Goal: Task Accomplishment & Management: Manage account settings

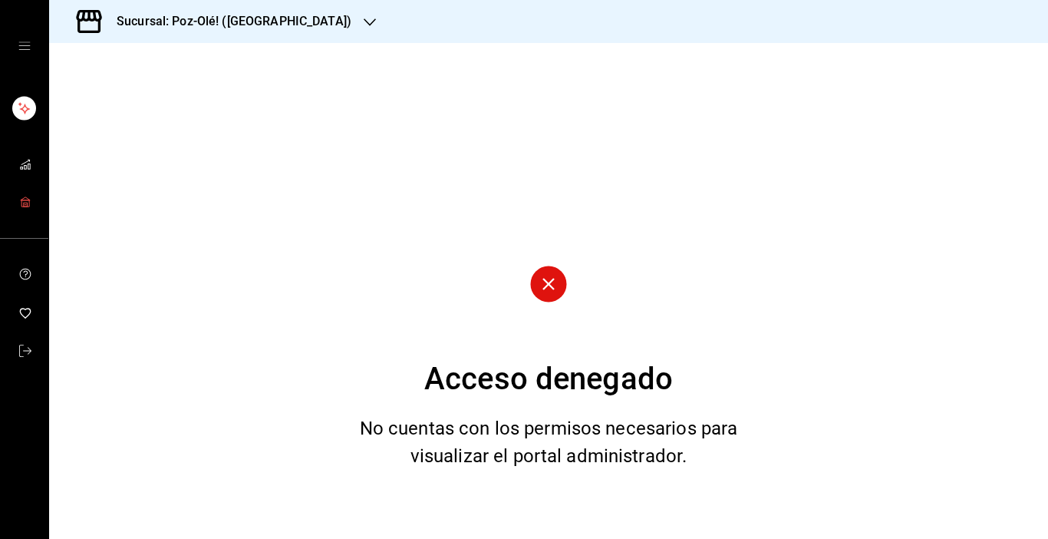
click at [26, 197] on icon "mailbox folders" at bounding box center [24, 198] width 9 height 3
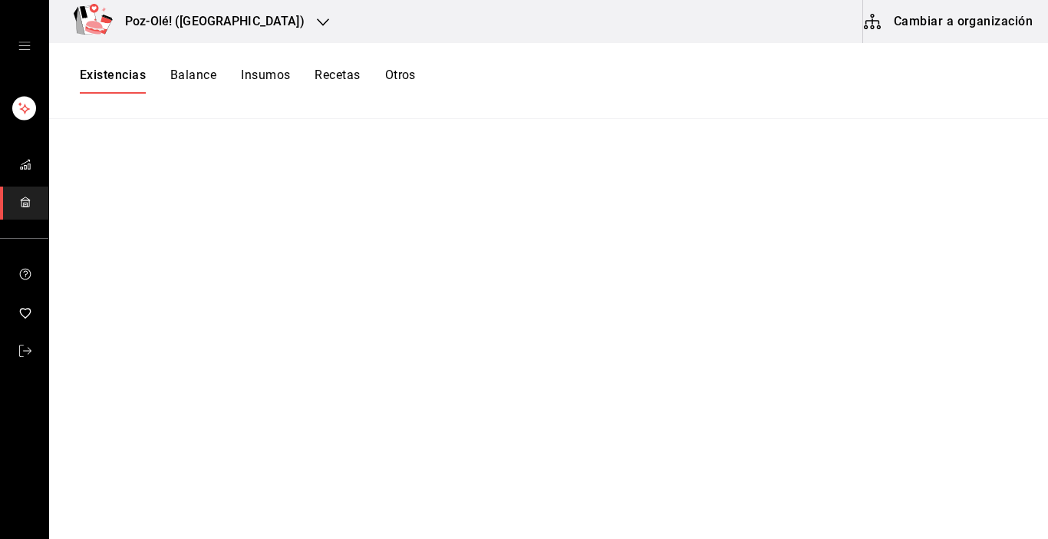
click at [963, 21] on button "Cambiar a organización" at bounding box center [949, 21] width 173 height 43
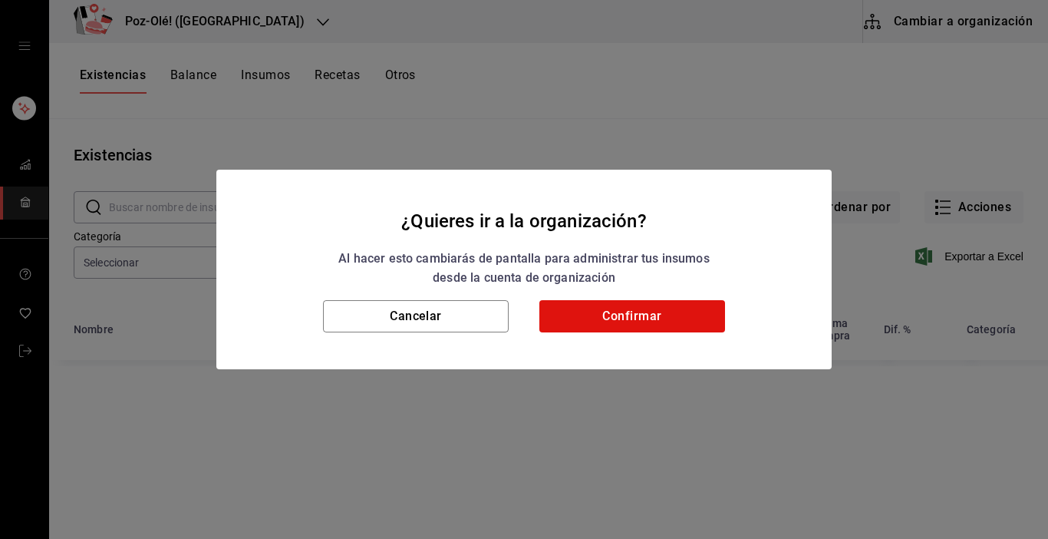
type input "d676893f-1eff-4afc-89d5-be7931405371,64c67766-f765-4080-8c3b-6b73adc83a6f,5c504…"
type input "48d44c5a-e461-48d4-aff9-0664819c2ea3,a25d6bbc-ab57-4387-85d6-398f9db57e81,dec80…"
click at [687, 318] on button "Confirmar" at bounding box center [632, 316] width 186 height 32
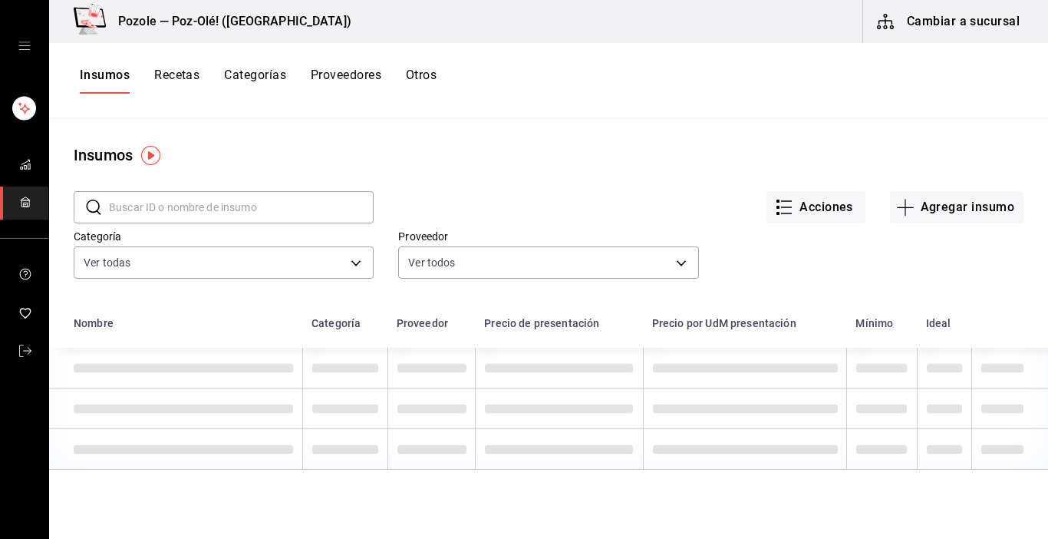
click at [432, 75] on button "Otros" at bounding box center [421, 81] width 31 height 26
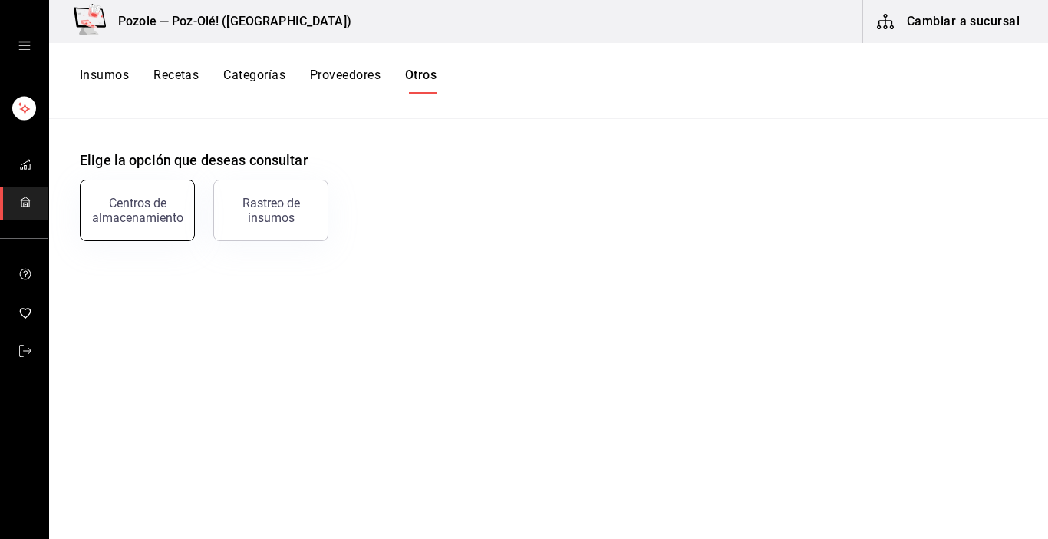
click at [167, 227] on button "Centros de almacenamiento" at bounding box center [137, 210] width 115 height 61
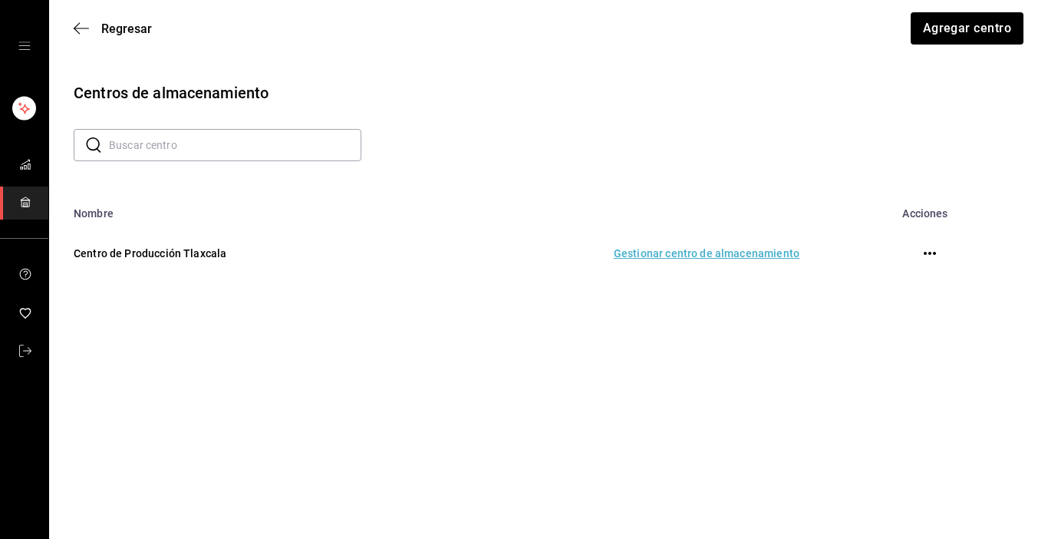
click at [741, 251] on td "Gestionar centro de almacenamiento" at bounding box center [613, 253] width 409 height 68
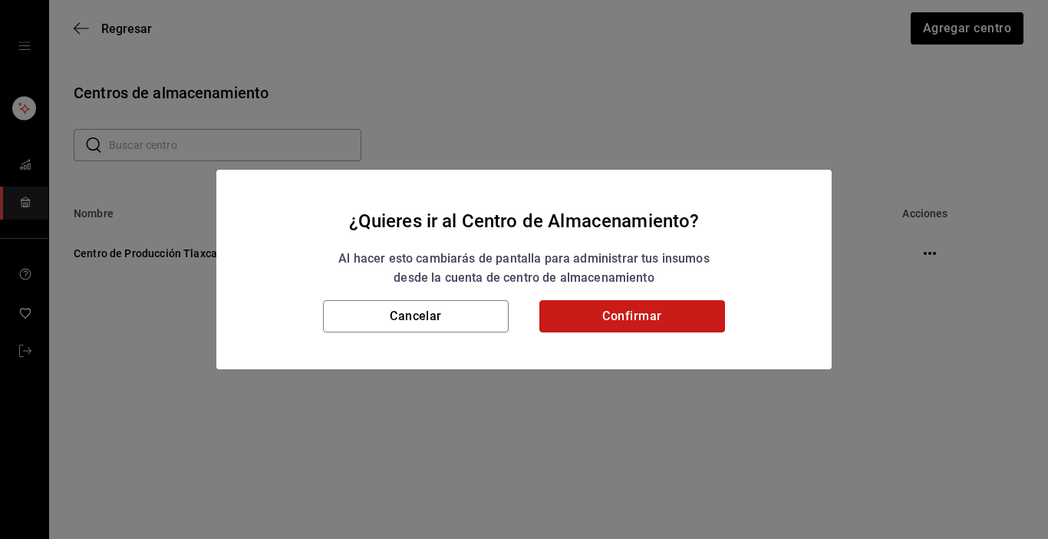
click at [671, 312] on button "Confirmar" at bounding box center [632, 316] width 186 height 32
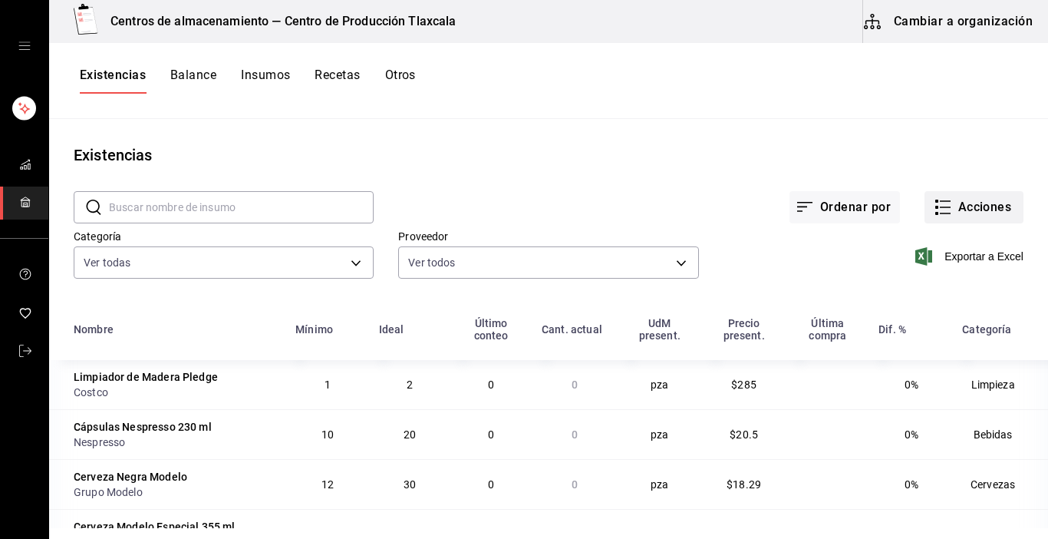
click at [935, 213] on rect "button" at bounding box center [936, 213] width 3 height 3
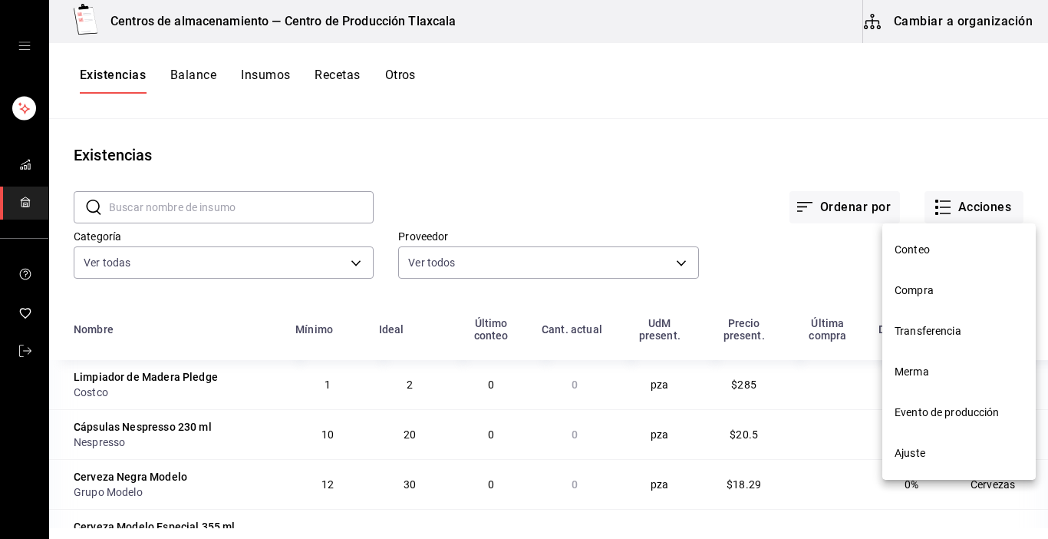
click at [906, 407] on span "Evento de producción" at bounding box center [959, 412] width 129 height 16
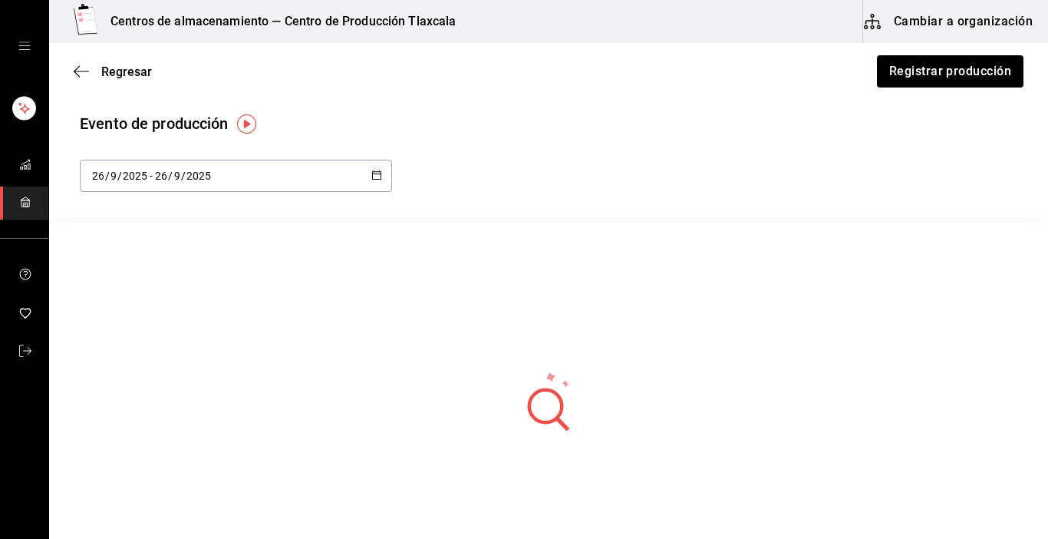
click at [372, 177] on icon "button" at bounding box center [376, 175] width 11 height 11
click at [107, 260] on li "Ayer" at bounding box center [152, 259] width 145 height 35
type input "[DATE]"
type input "25"
type input "[DATE]"
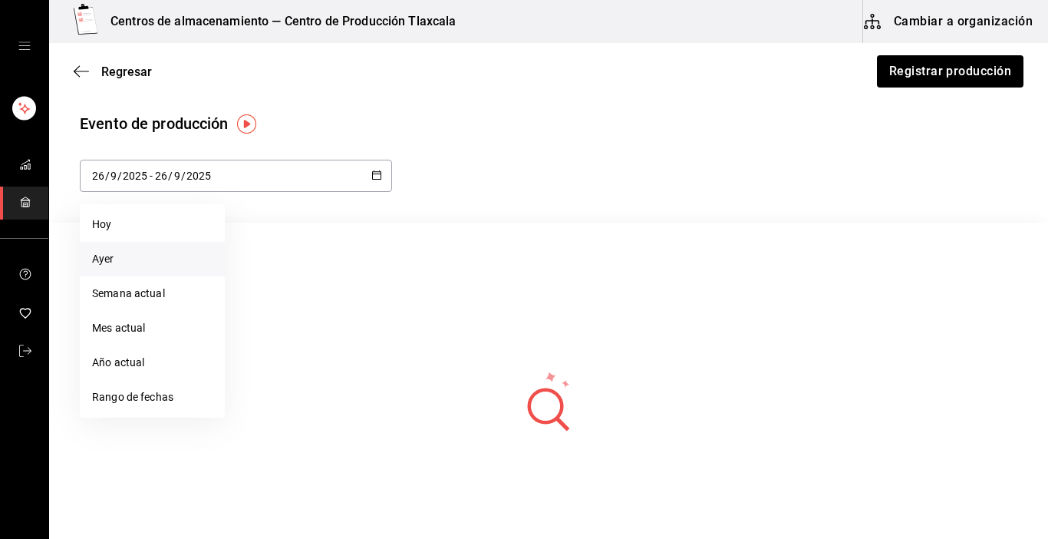
type input "25"
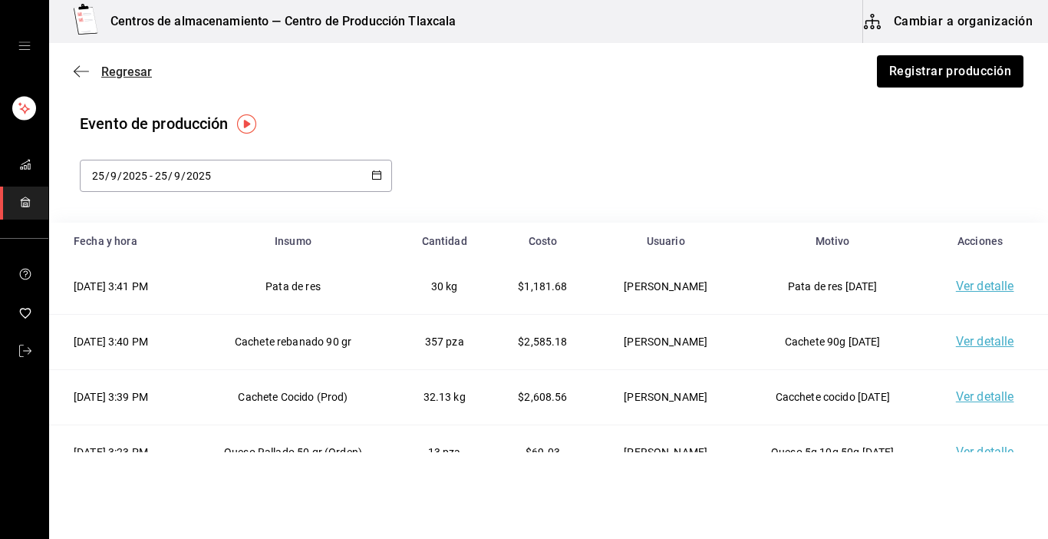
click at [85, 68] on icon "button" at bounding box center [81, 71] width 15 height 14
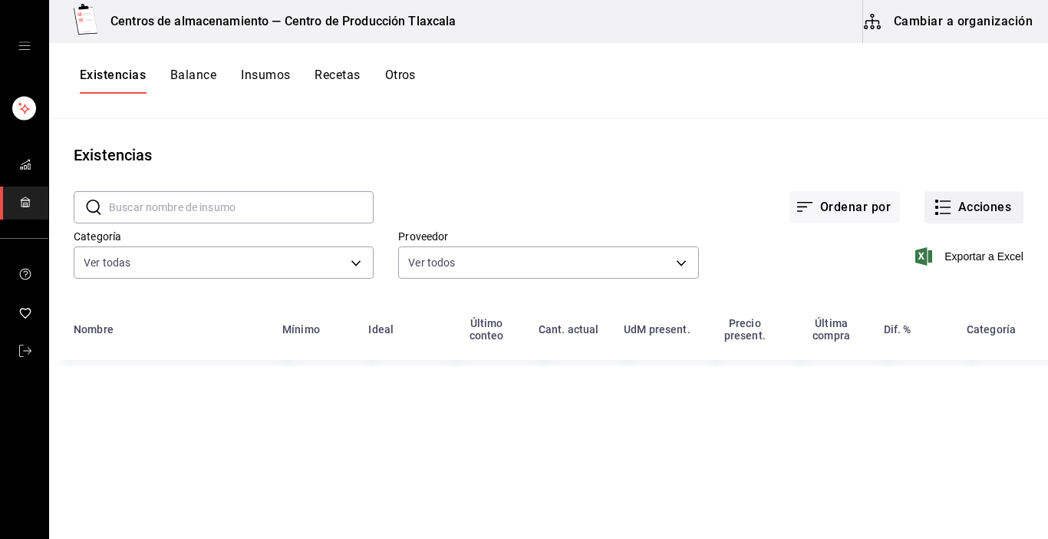
click at [935, 213] on rect "button" at bounding box center [936, 213] width 3 height 3
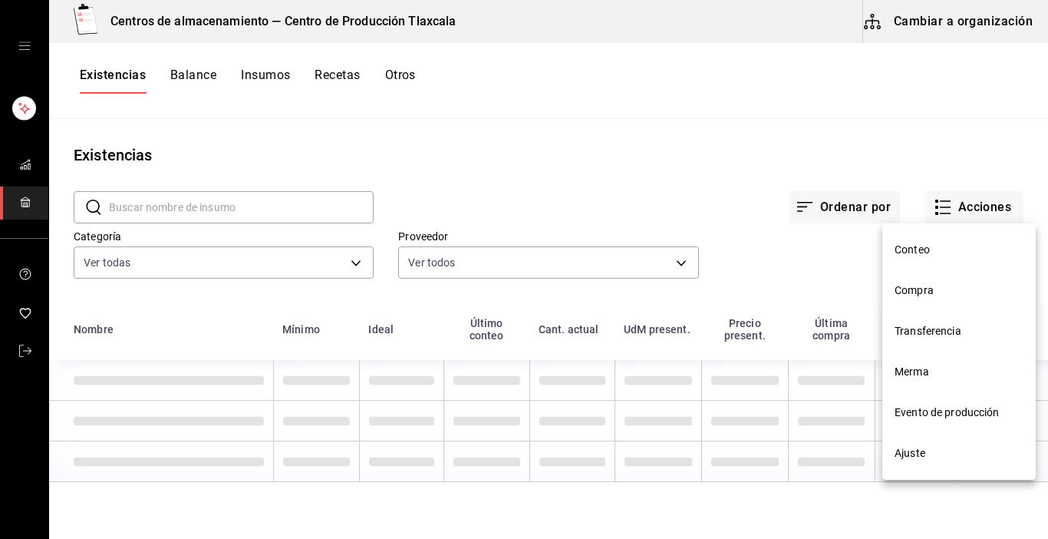
click at [919, 295] on span "Compra" at bounding box center [959, 290] width 129 height 16
click at [918, 288] on html "Centros de almacenamiento — Centro de Producción Tlaxcala Cambiar a organizació…" at bounding box center [524, 264] width 1048 height 528
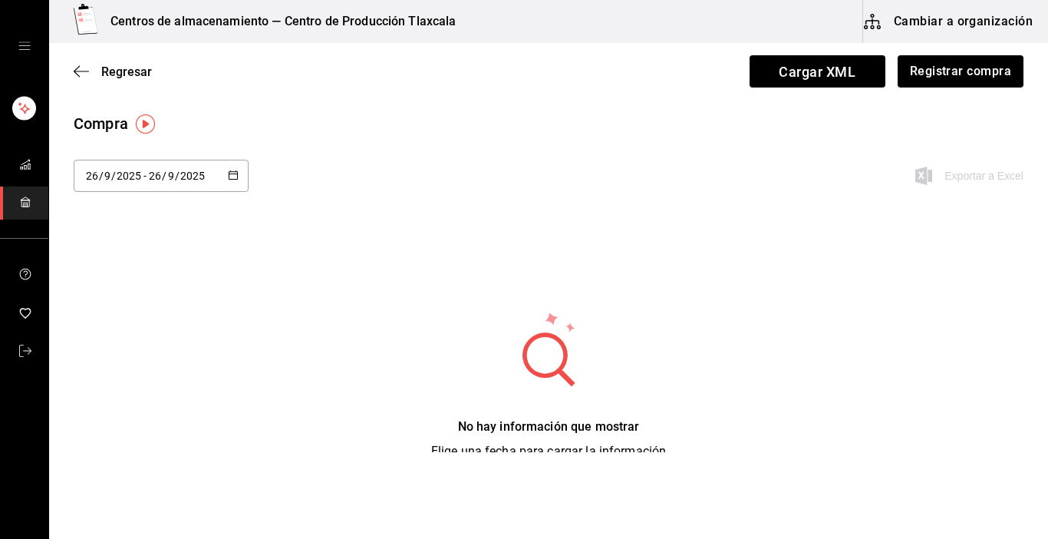
click at [236, 178] on \(Stroke\) "button" at bounding box center [233, 175] width 9 height 8
click at [117, 268] on li "Ayer" at bounding box center [146, 259] width 145 height 35
type input "[DATE]"
type input "25"
type input "[DATE]"
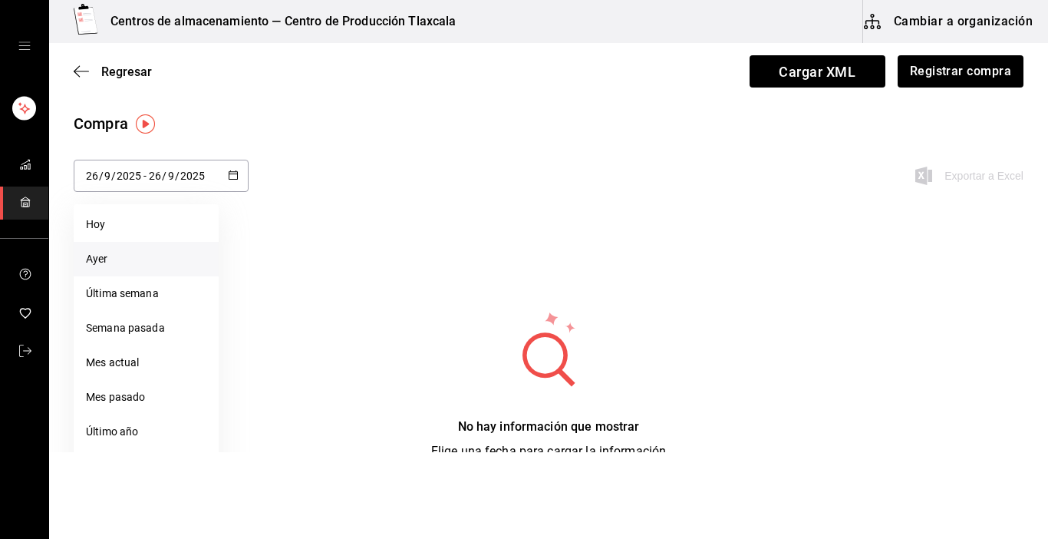
type input "25"
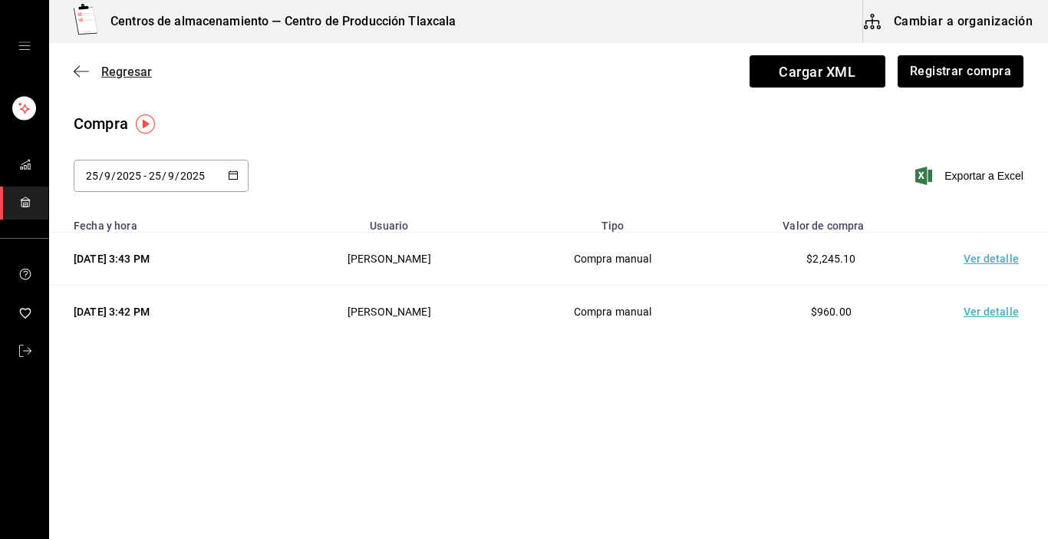
click at [81, 74] on icon "button" at bounding box center [81, 71] width 15 height 14
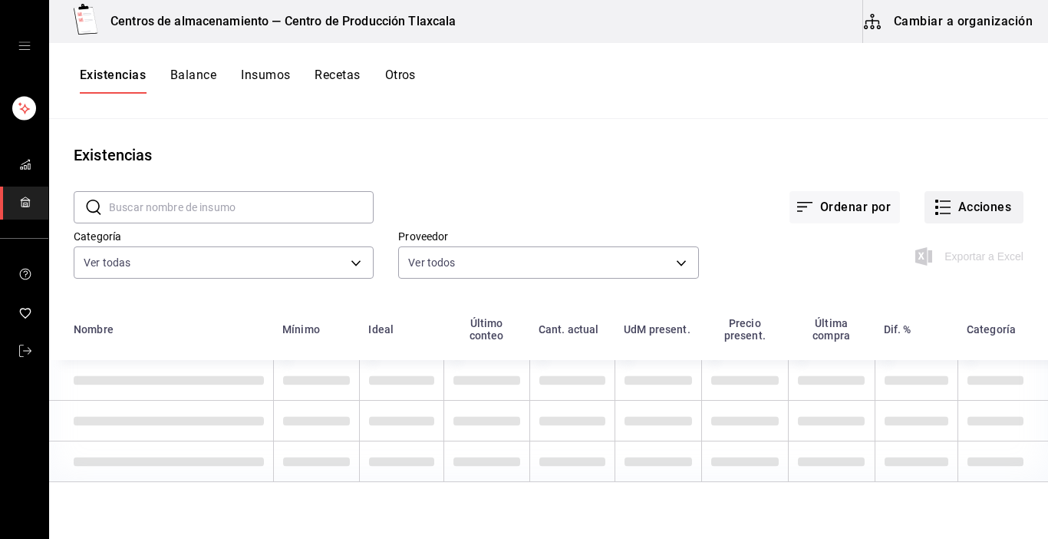
click at [943, 206] on button "Acciones" at bounding box center [974, 207] width 99 height 32
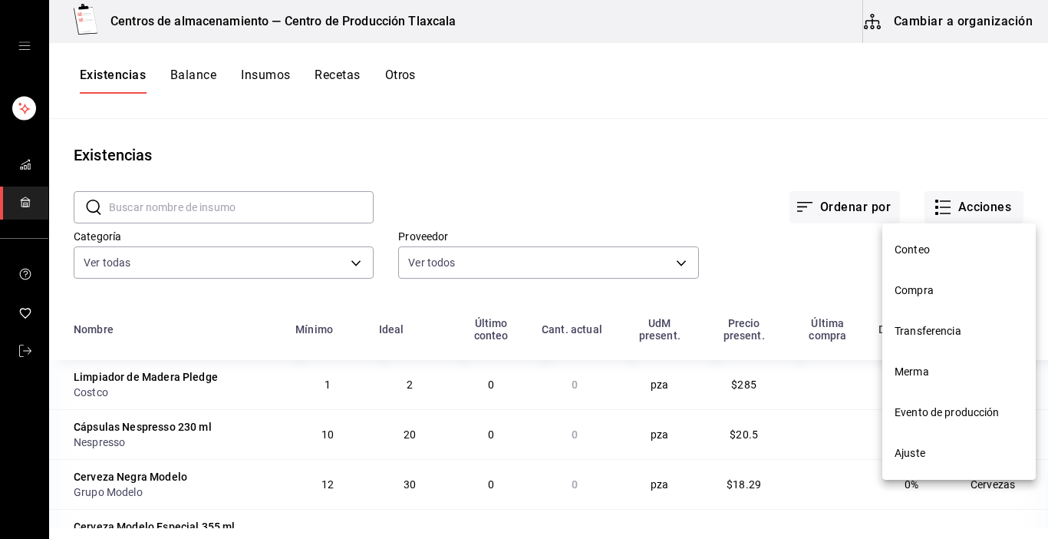
click at [941, 408] on span "Evento de producción" at bounding box center [959, 412] width 129 height 16
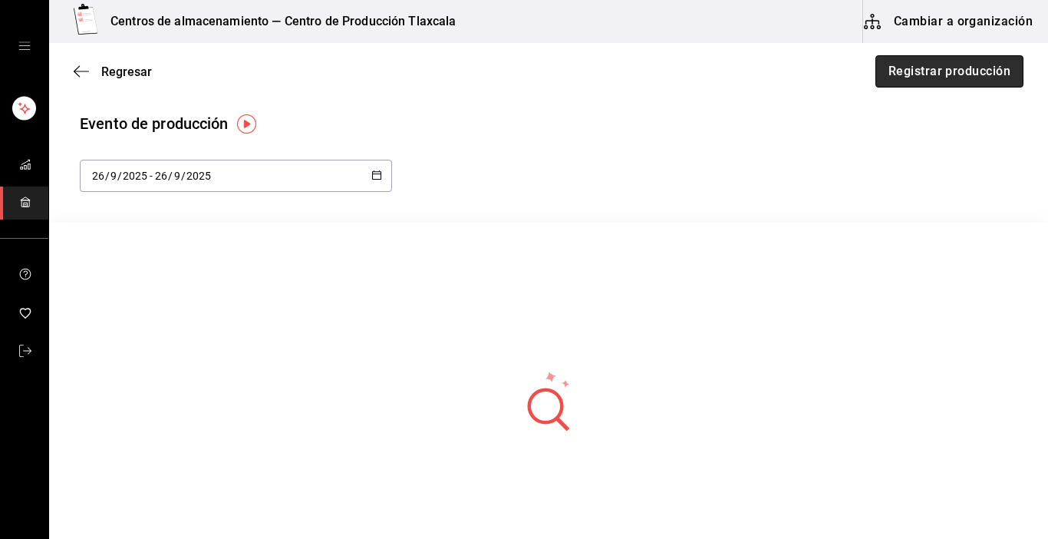
click at [967, 67] on button "Registrar producción" at bounding box center [949, 71] width 148 height 32
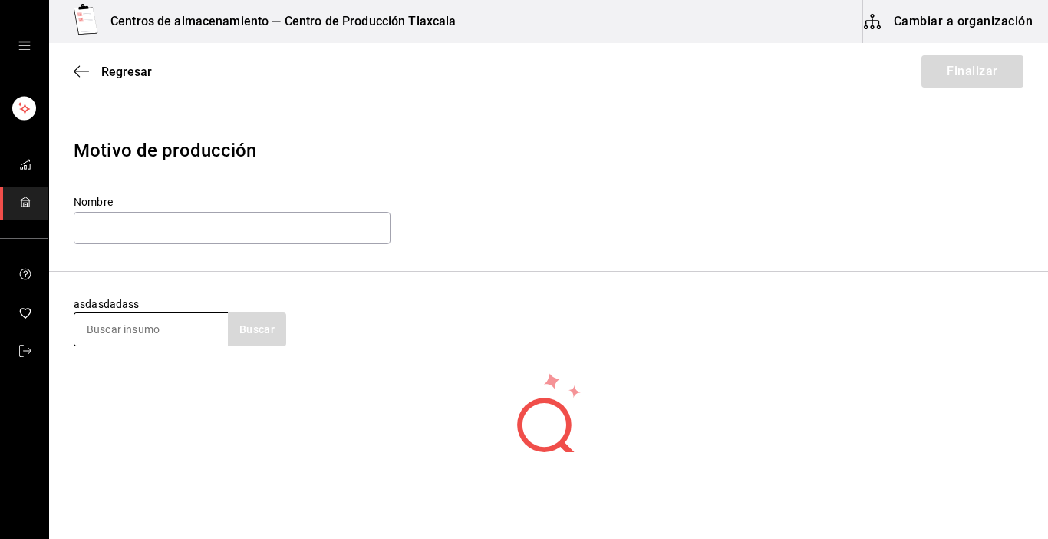
click at [121, 331] on input at bounding box center [150, 329] width 153 height 32
type input "queso"
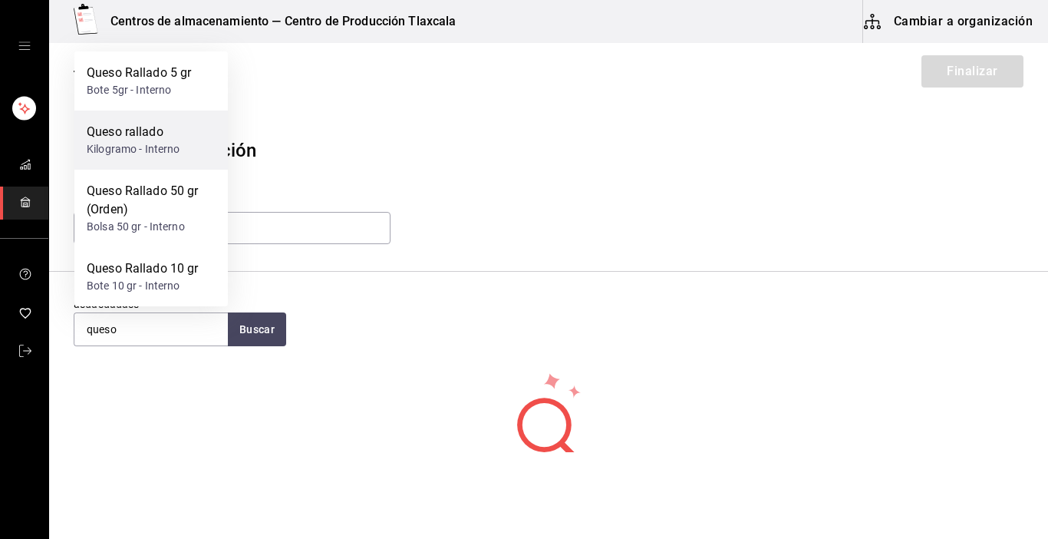
click at [156, 140] on div "Queso rallado" at bounding box center [134, 132] width 94 height 18
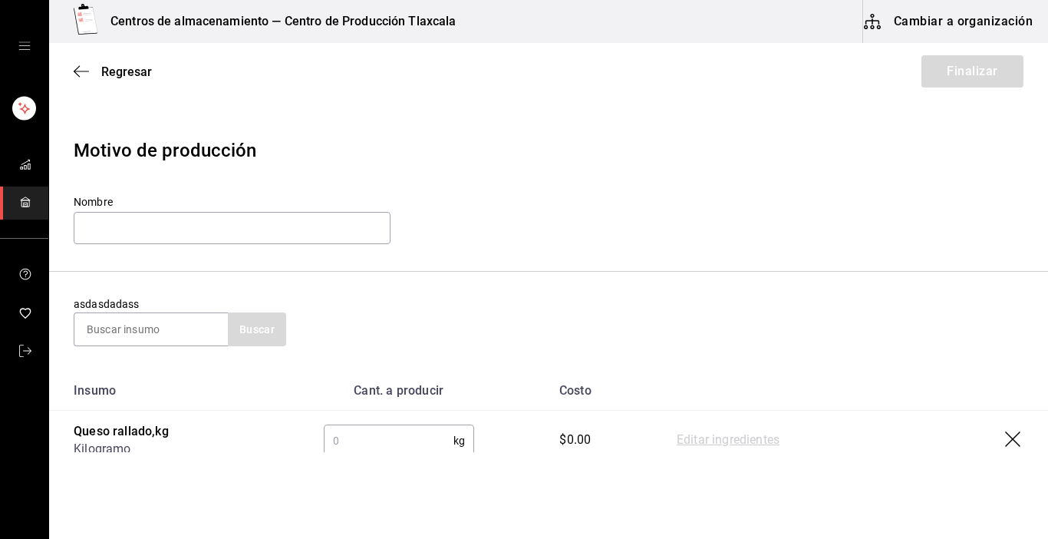
click at [369, 443] on input "text" at bounding box center [389, 440] width 130 height 31
type input "4.34"
click at [747, 432] on link "Editar ingredientes" at bounding box center [728, 440] width 103 height 18
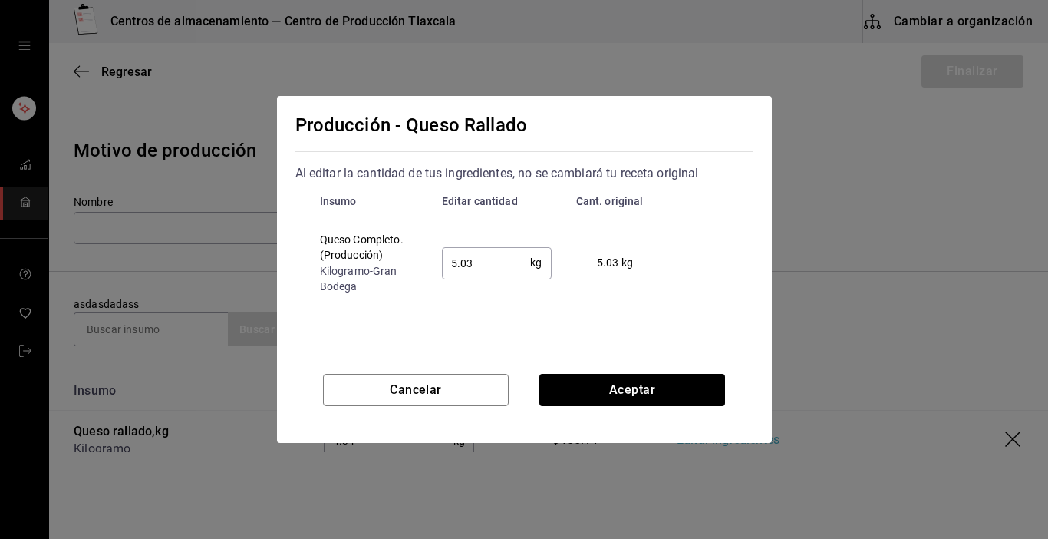
click at [471, 267] on input "5.03" at bounding box center [486, 262] width 89 height 31
type input "5"
type input "4.80"
click at [559, 384] on button "Aceptar" at bounding box center [632, 390] width 186 height 32
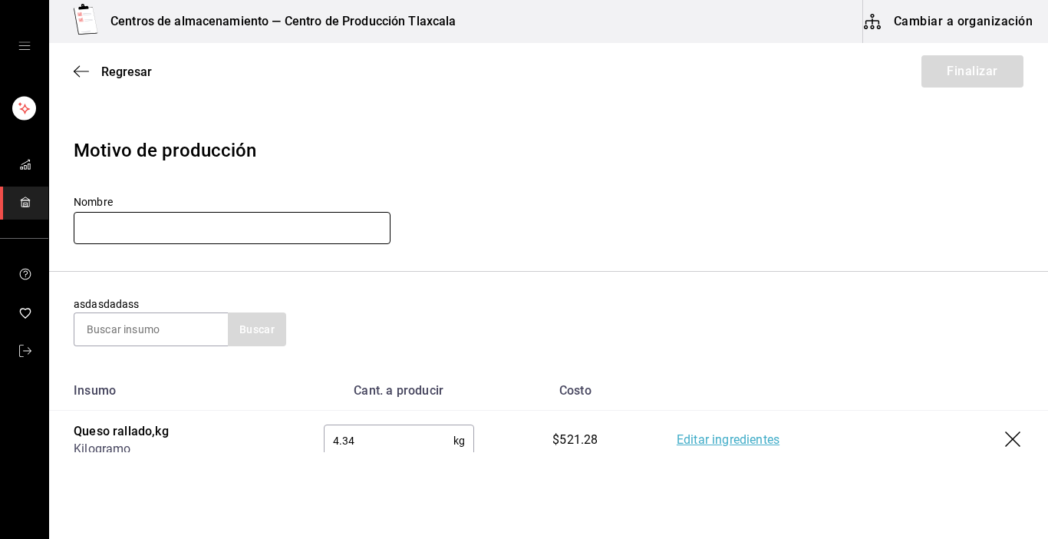
click at [157, 226] on input "text" at bounding box center [232, 228] width 317 height 32
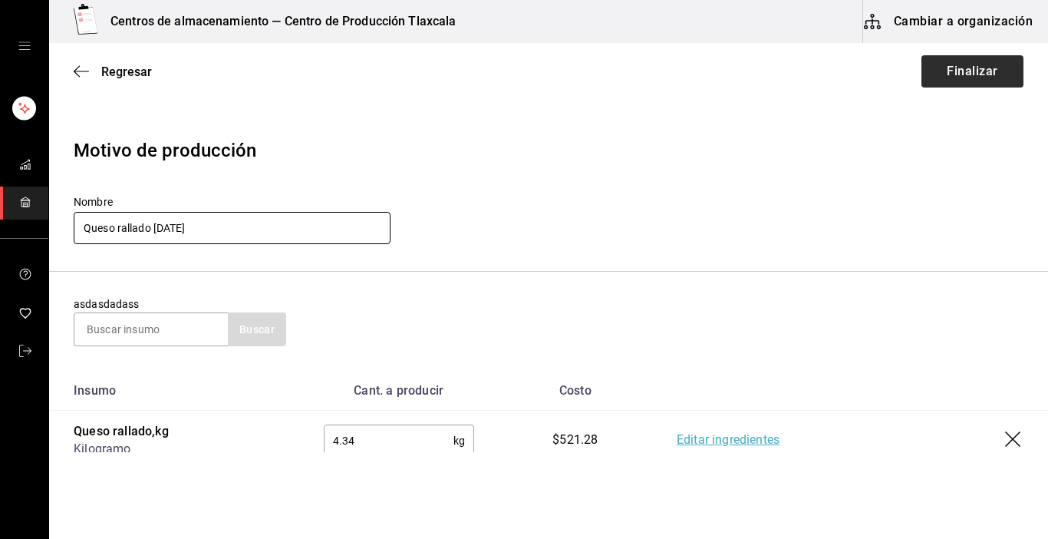
type input "Queso rallado [DATE]"
click at [976, 64] on button "Finalizar" at bounding box center [972, 71] width 102 height 32
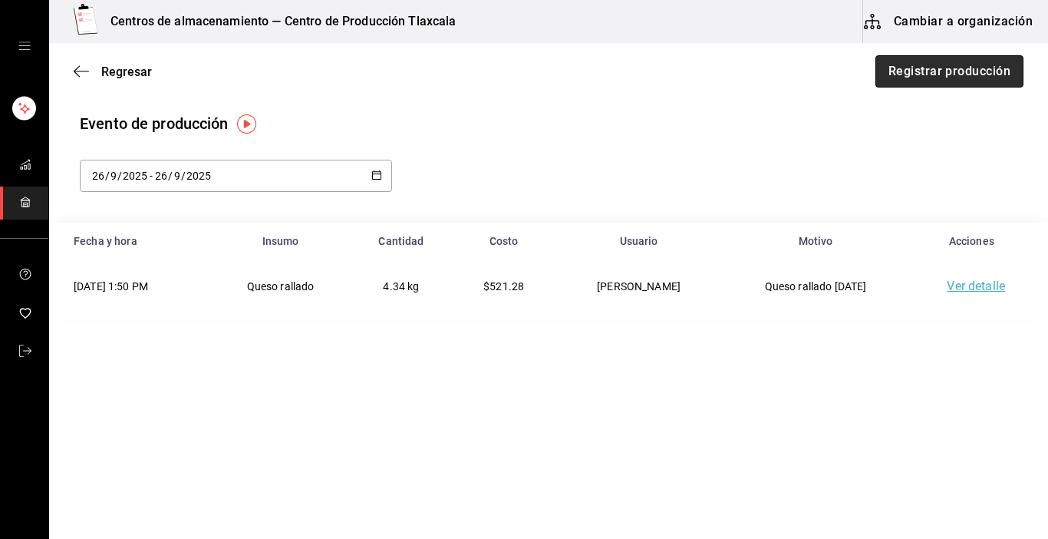
click at [925, 66] on button "Registrar producción" at bounding box center [949, 71] width 148 height 32
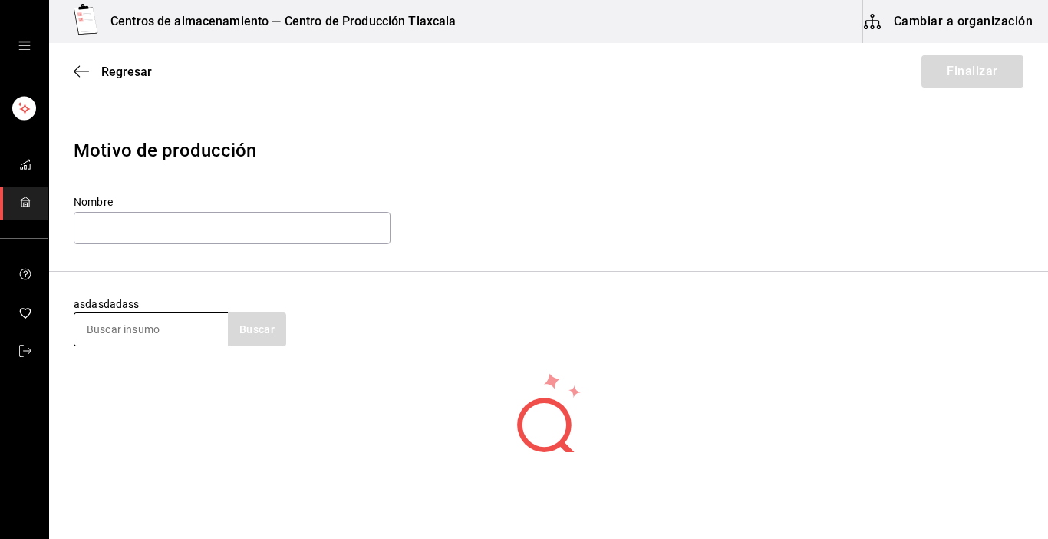
click at [104, 329] on input at bounding box center [150, 329] width 153 height 32
type input "pollo"
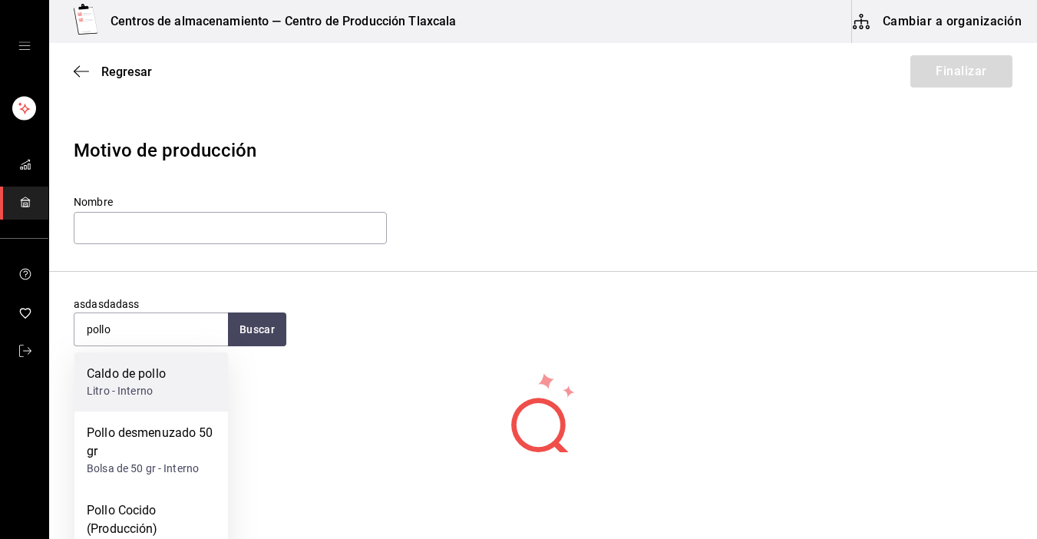
click at [143, 369] on div "Caldo de pollo" at bounding box center [126, 373] width 79 height 18
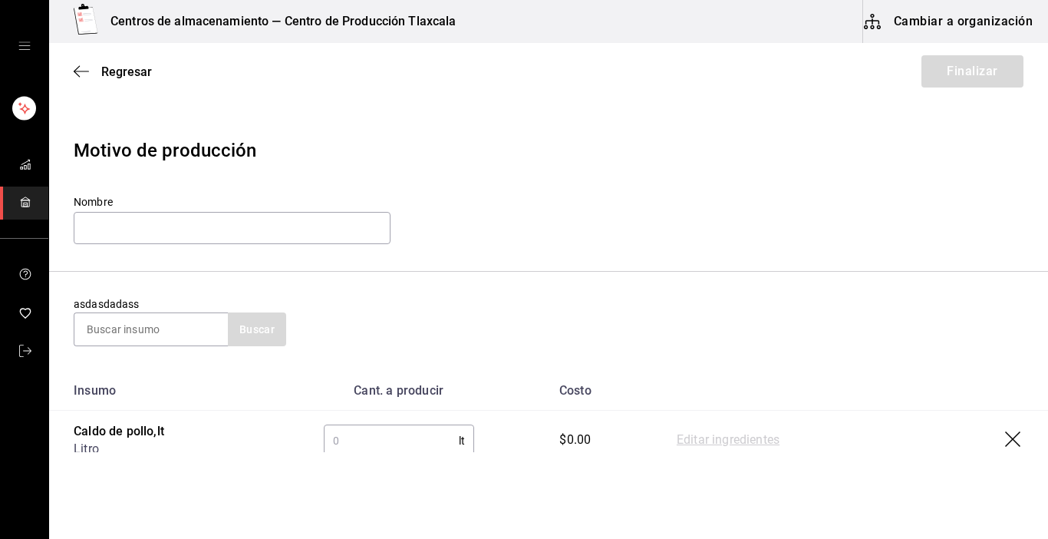
click at [359, 440] on input "text" at bounding box center [391, 440] width 135 height 31
type input "64"
click at [729, 447] on link "Editar ingredientes" at bounding box center [728, 440] width 103 height 18
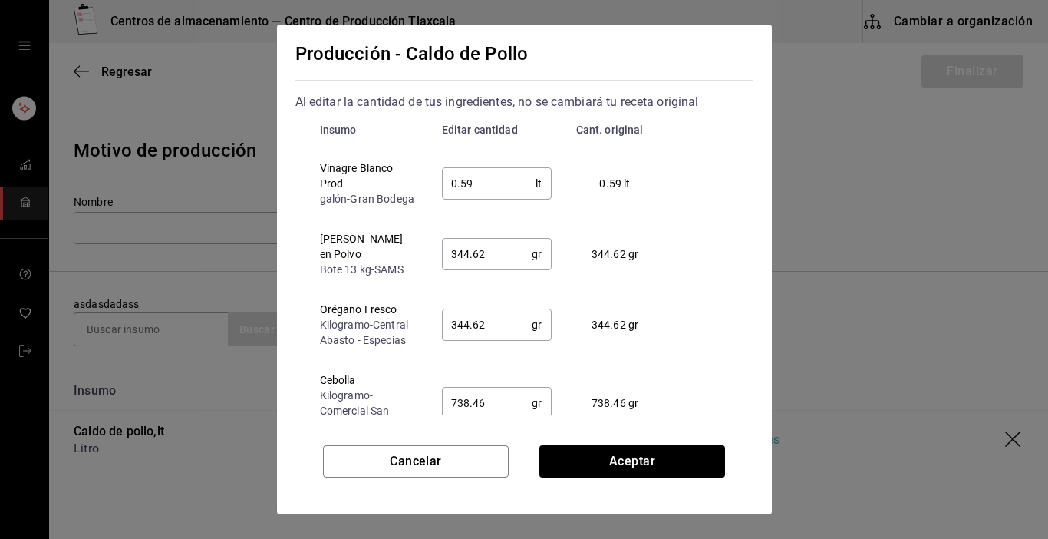
click at [487, 199] on input "0.59" at bounding box center [489, 183] width 94 height 31
type input "0.50"
click at [508, 261] on input "344.62" at bounding box center [487, 254] width 91 height 31
type input "3"
type input "0.5"
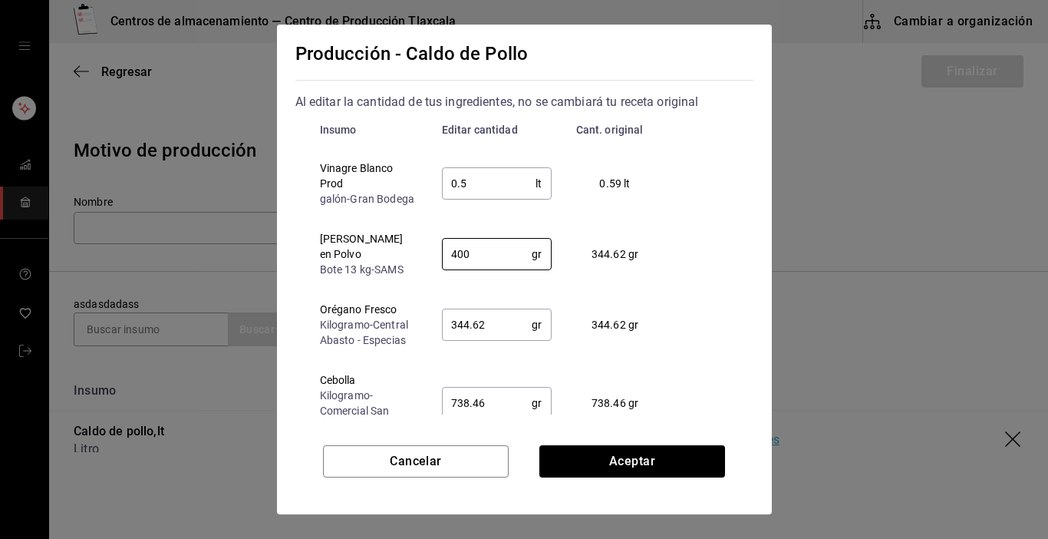
type input "400"
click at [512, 331] on input "344.62" at bounding box center [487, 324] width 91 height 31
type input "3"
type input "400"
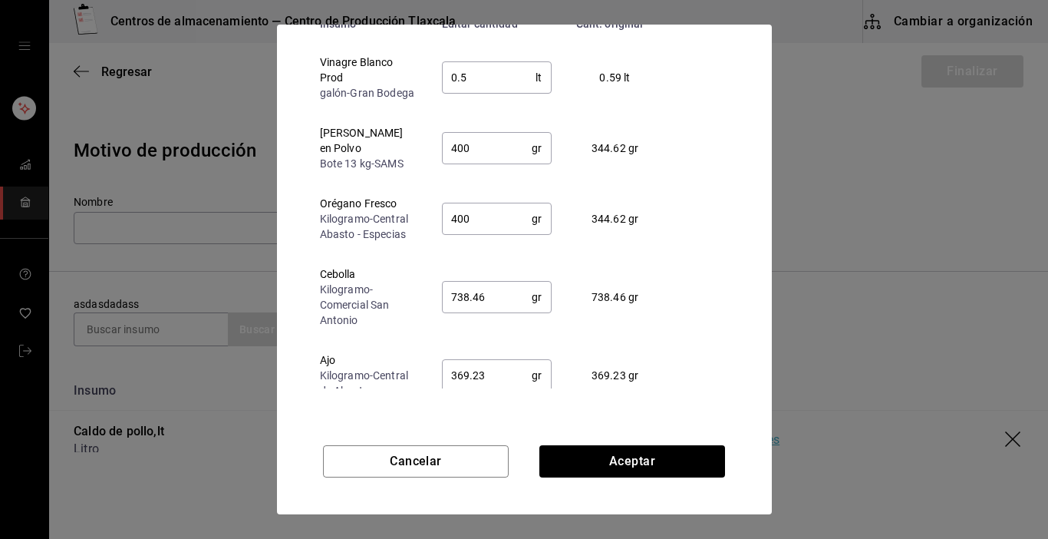
scroll to position [117, 0]
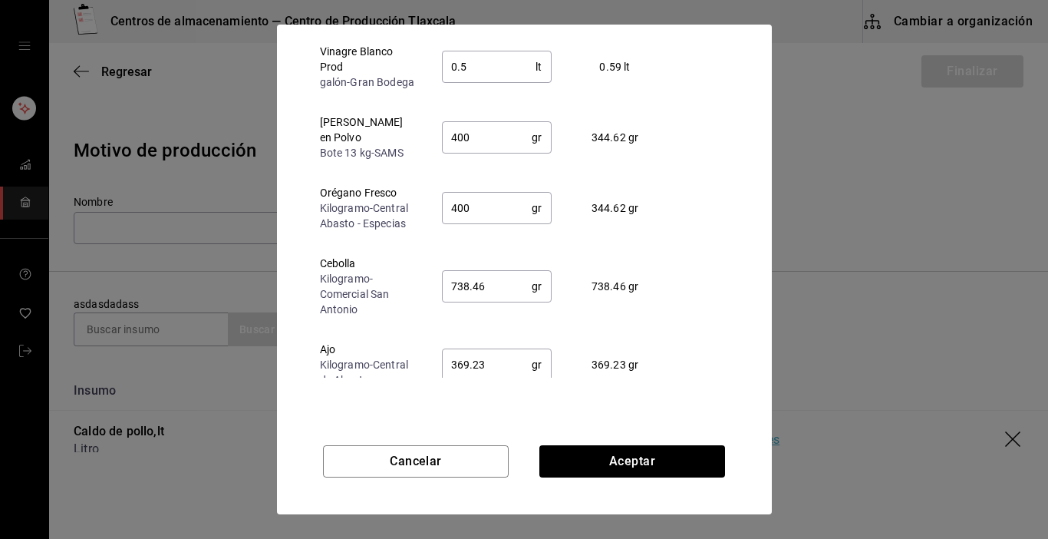
click at [487, 285] on input "738.46" at bounding box center [487, 286] width 91 height 31
type input "7"
type input "790.00"
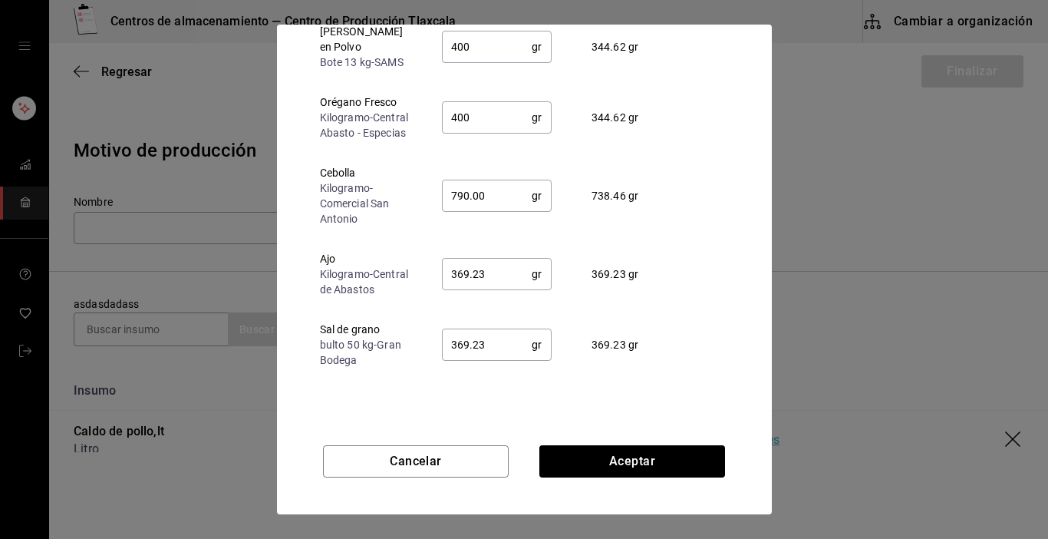
scroll to position [95, 0]
click at [493, 275] on input "369.23" at bounding box center [487, 271] width 91 height 31
type input "3"
type input "790"
type input "375.00"
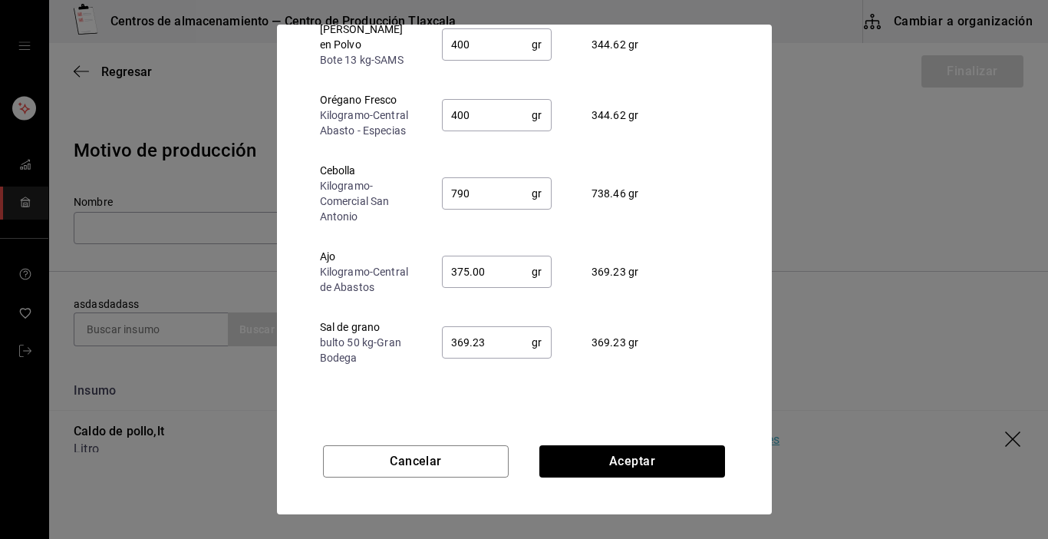
click at [492, 346] on input "369.23" at bounding box center [487, 342] width 91 height 31
type input "3"
type input "375"
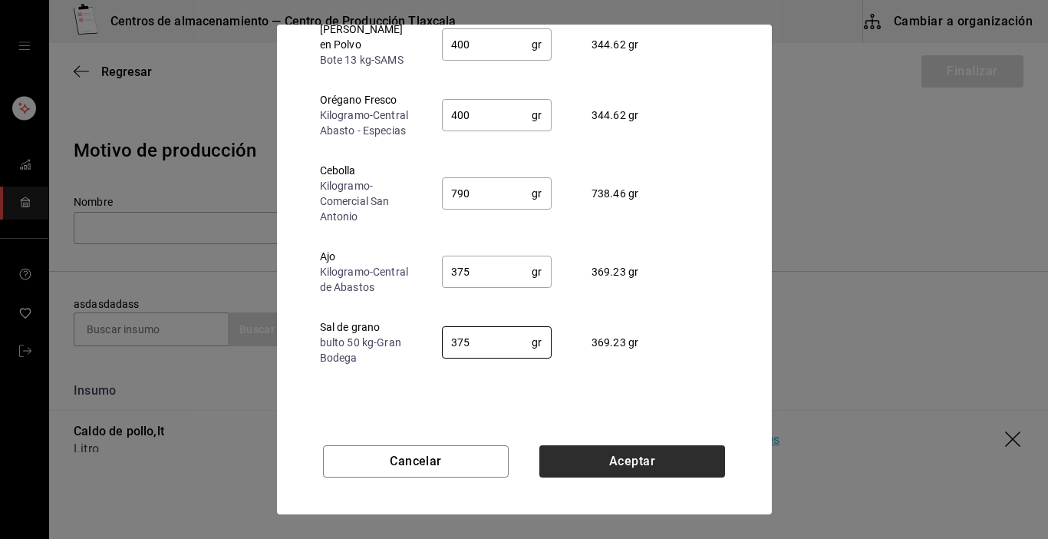
type input "375"
click at [695, 462] on button "Aceptar" at bounding box center [632, 461] width 186 height 32
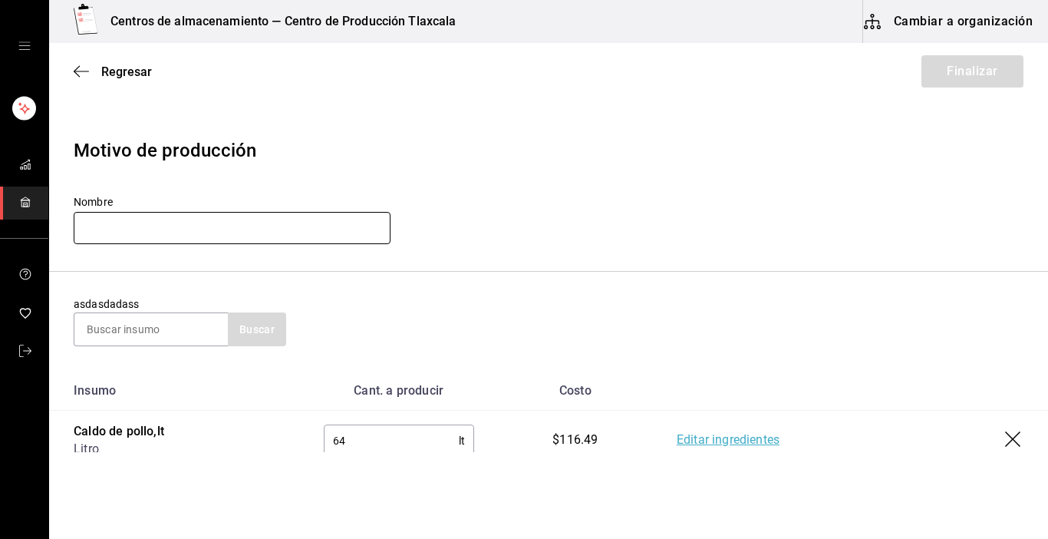
click at [218, 228] on input "text" at bounding box center [232, 228] width 317 height 32
click at [146, 229] on input "Calo" at bounding box center [232, 228] width 317 height 32
type input "Caldo pollo [DATE]"
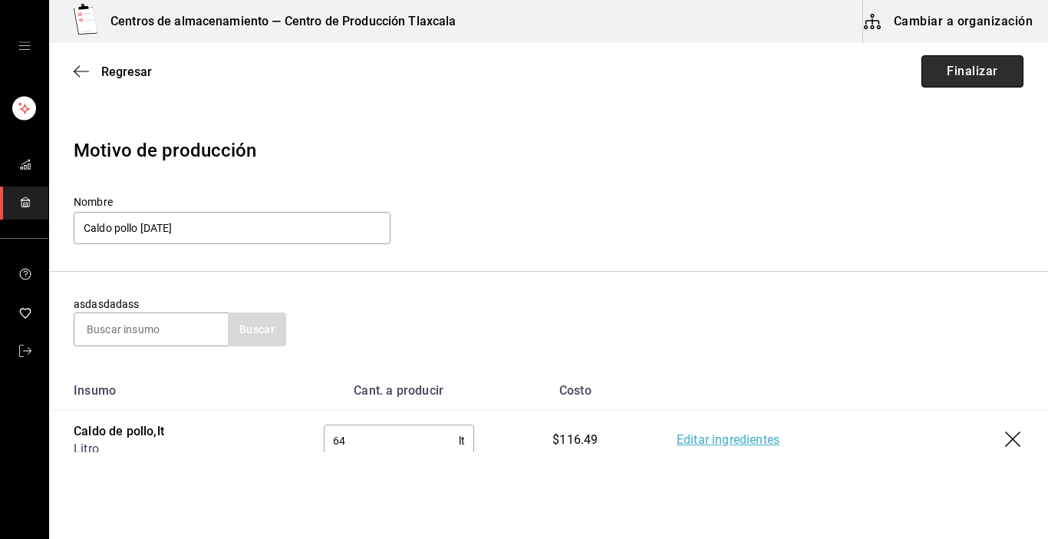
click at [948, 74] on button "Finalizar" at bounding box center [972, 71] width 102 height 32
click at [984, 76] on button "Finalizar" at bounding box center [972, 71] width 102 height 32
click at [77, 75] on icon "button" at bounding box center [81, 71] width 15 height 14
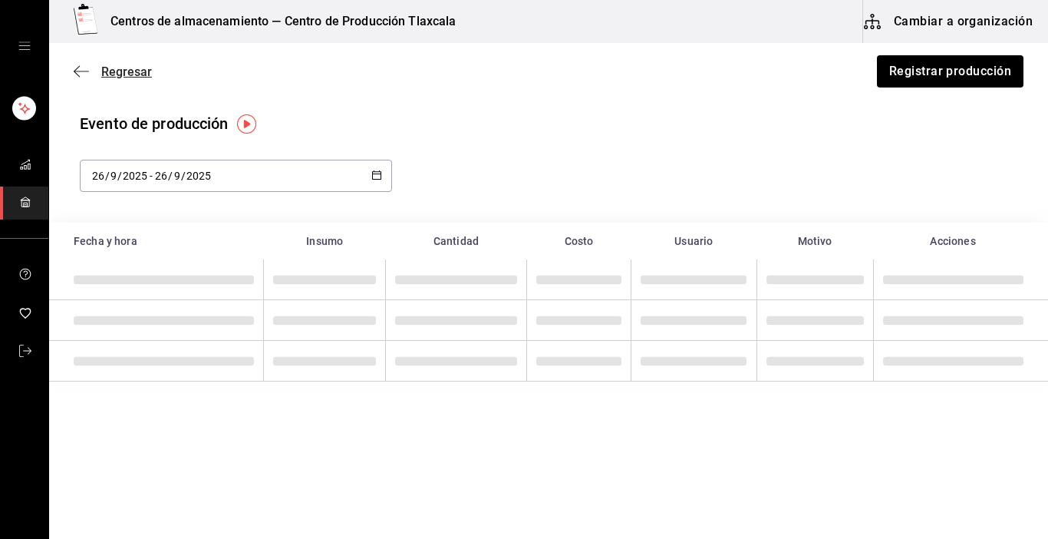
click at [84, 67] on icon "button" at bounding box center [81, 71] width 15 height 14
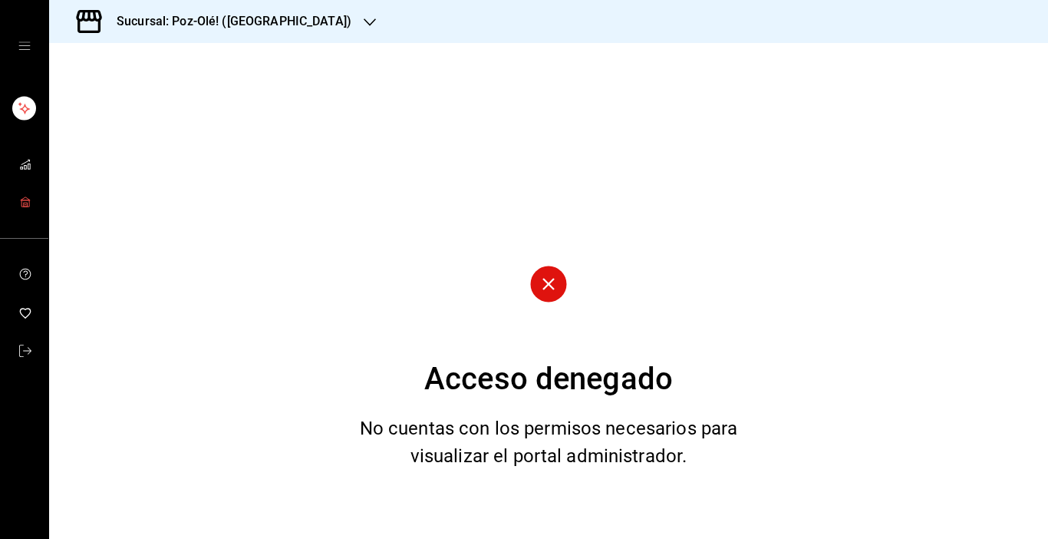
click at [29, 204] on rect "mailbox folders" at bounding box center [25, 203] width 8 height 6
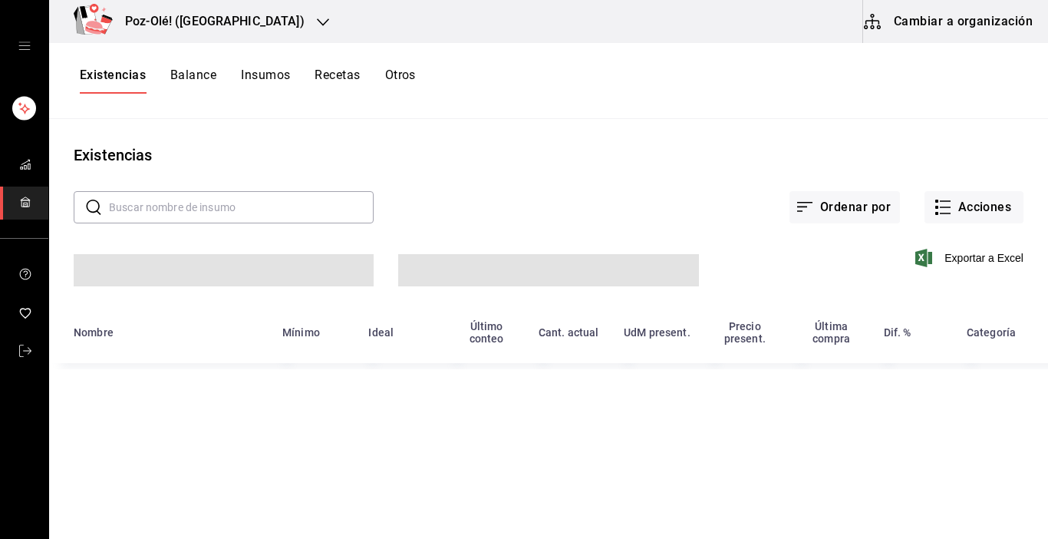
click at [898, 22] on button "Cambiar a organización" at bounding box center [949, 21] width 173 height 43
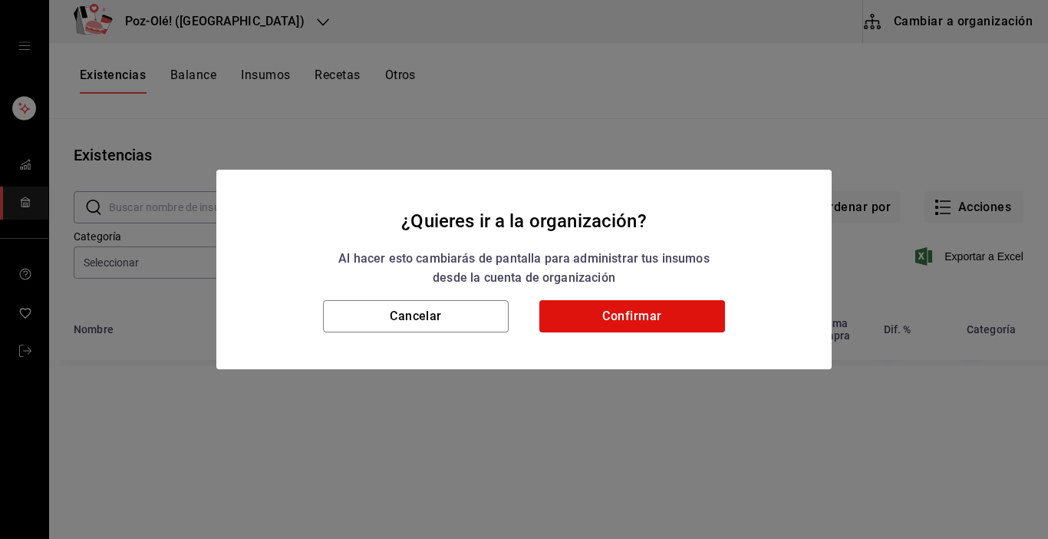
type input "d676893f-1eff-4afc-89d5-be7931405371,64c67766-f765-4080-8c3b-6b73adc83a6f,5c504…"
type input "48d44c5a-e461-48d4-aff9-0664819c2ea3,a25d6bbc-ab57-4387-85d6-398f9db57e81,dec80…"
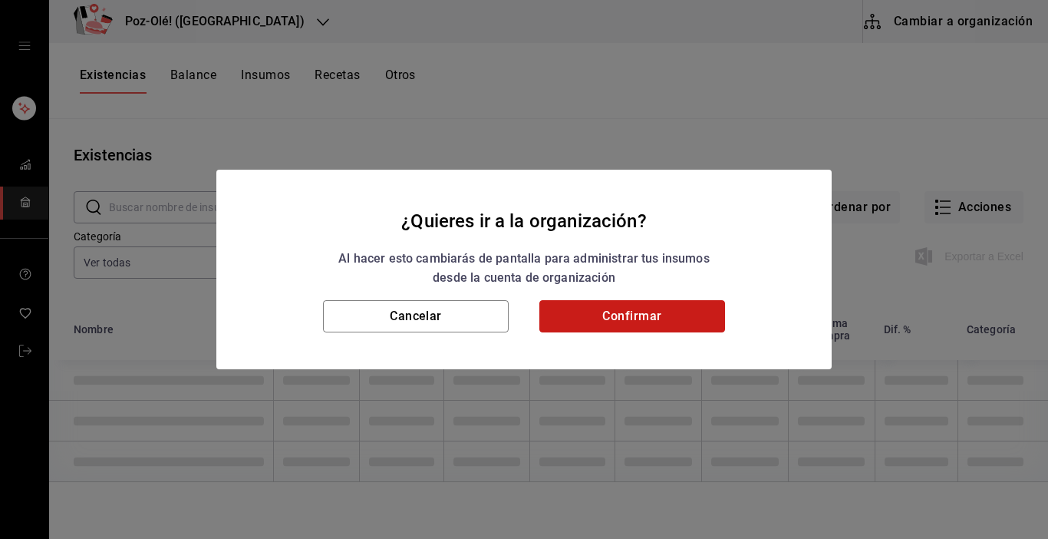
click at [688, 308] on button "Confirmar" at bounding box center [632, 316] width 186 height 32
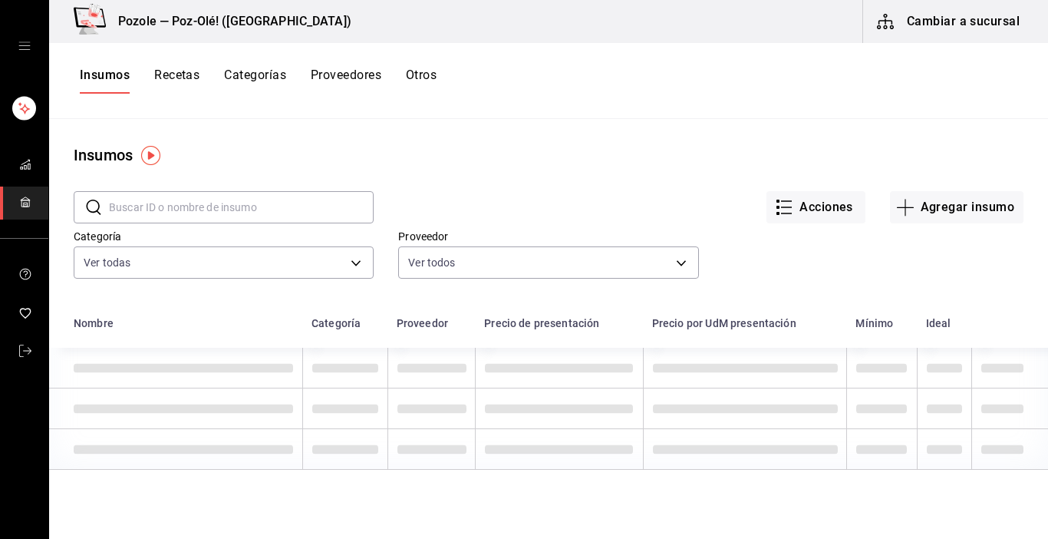
click at [437, 76] on button "Otros" at bounding box center [421, 81] width 31 height 26
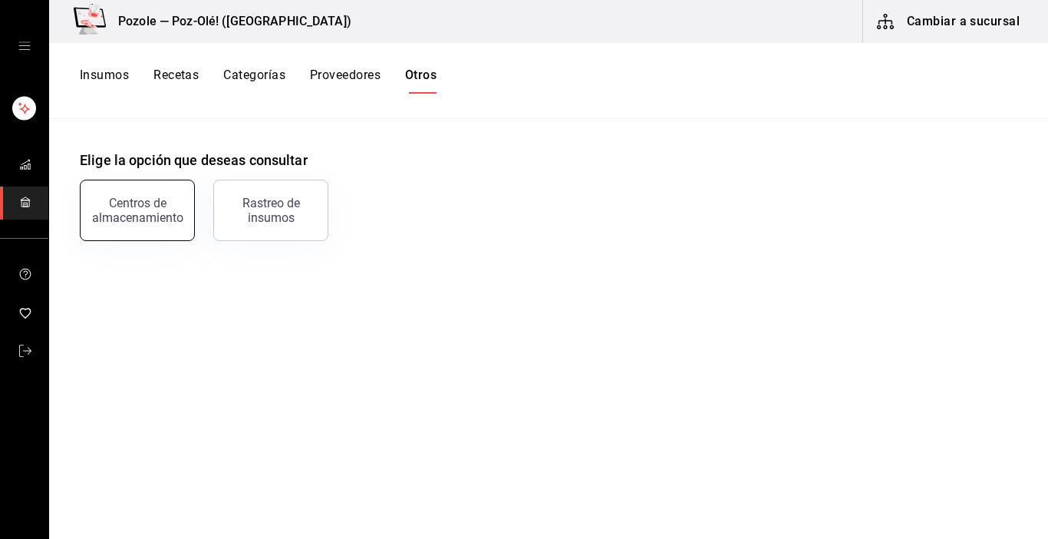
click at [96, 220] on div "Centros de almacenamiento" at bounding box center [137, 210] width 95 height 29
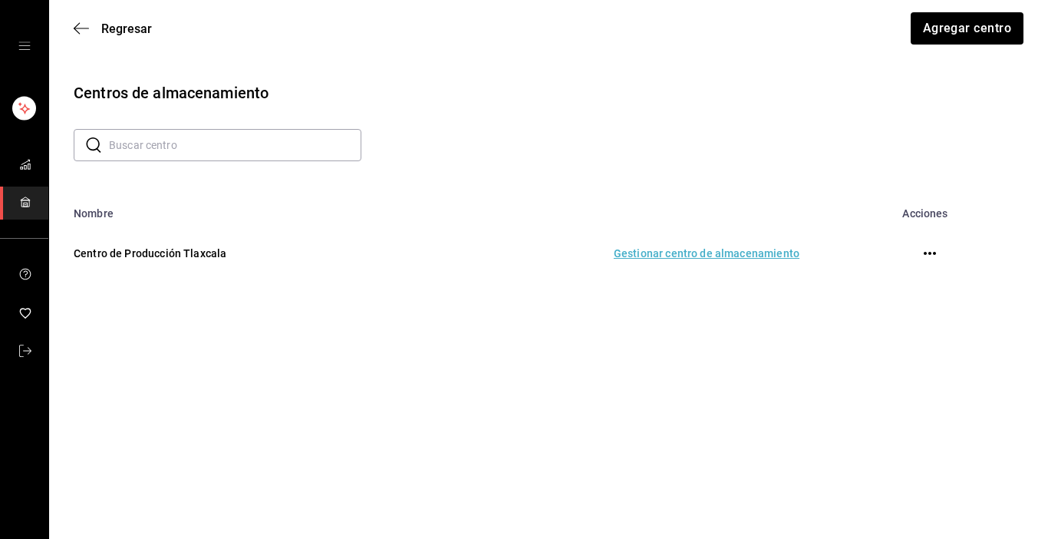
click at [732, 256] on td "Gestionar centro de almacenamiento" at bounding box center [613, 253] width 409 height 68
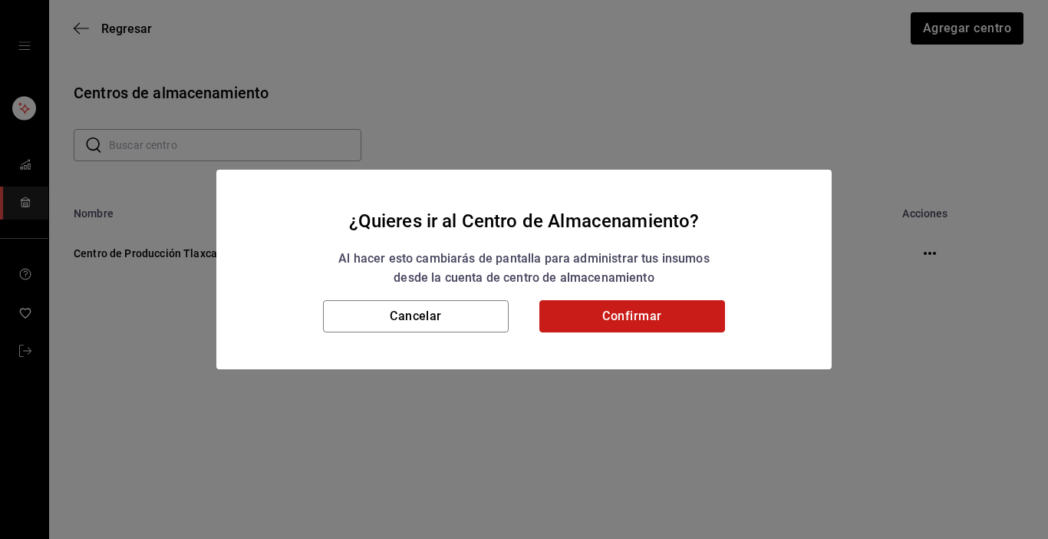
click at [684, 328] on button "Confirmar" at bounding box center [632, 316] width 186 height 32
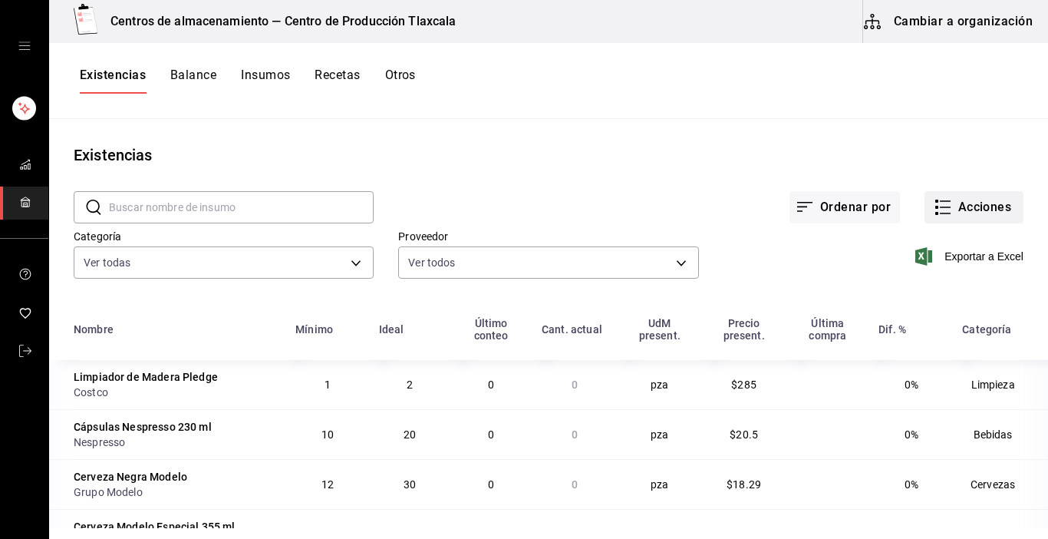
click at [934, 211] on icon "button" at bounding box center [943, 207] width 18 height 18
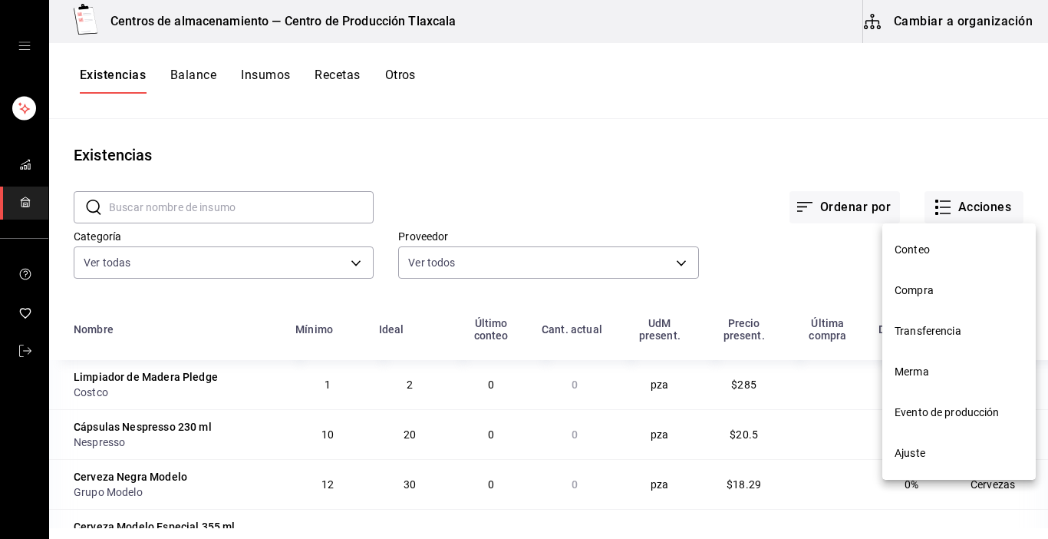
click at [940, 399] on li "Evento de producción" at bounding box center [958, 412] width 153 height 41
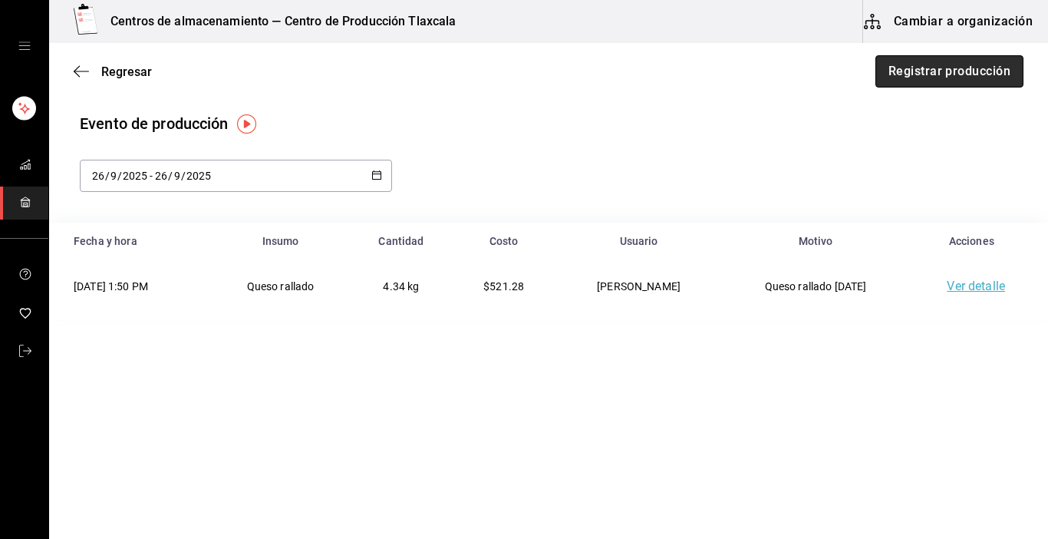
click at [905, 74] on button "Registrar producción" at bounding box center [949, 71] width 148 height 32
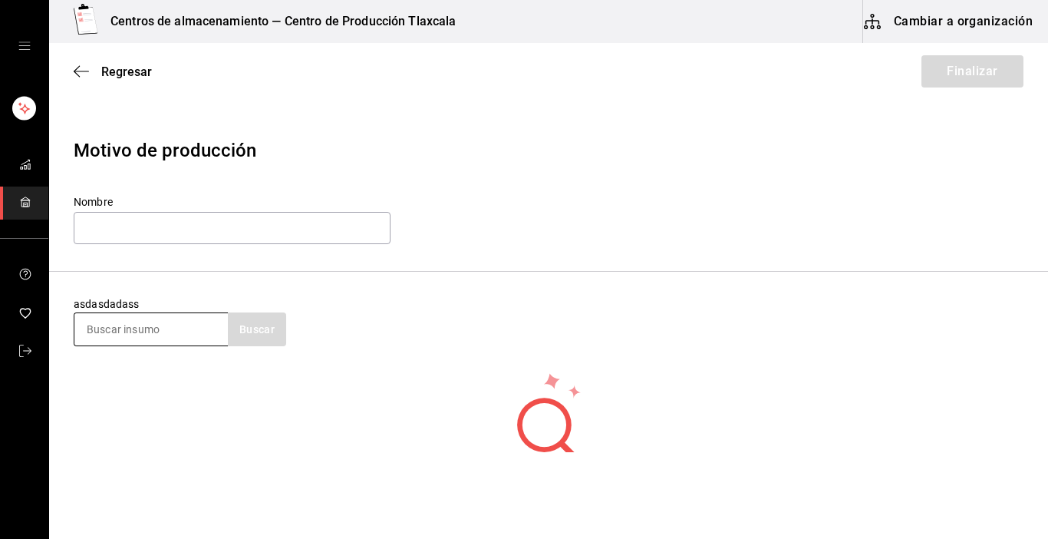
click at [199, 335] on input at bounding box center [150, 329] width 153 height 32
type input "caldo"
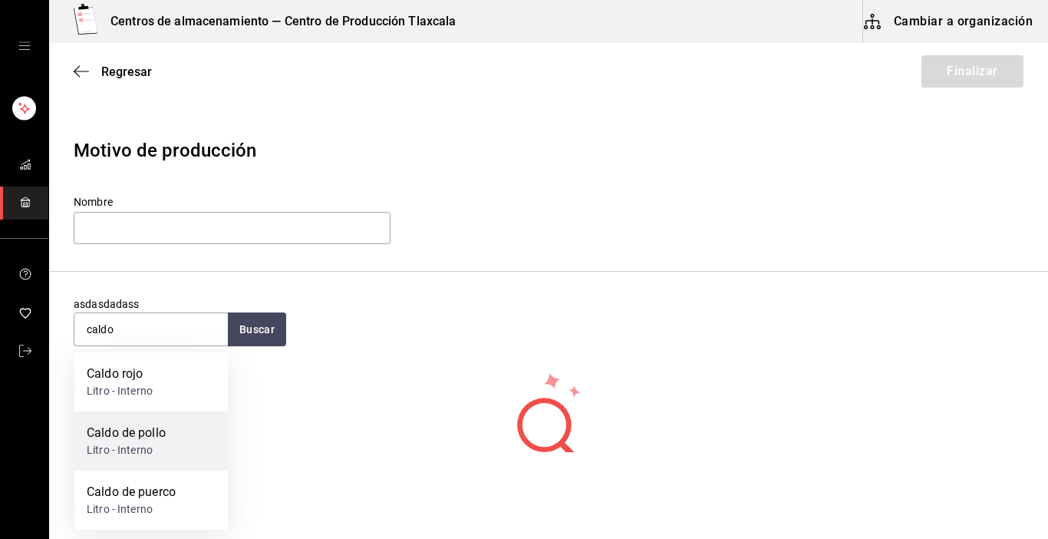
click at [157, 431] on div "Caldo de pollo" at bounding box center [126, 433] width 79 height 18
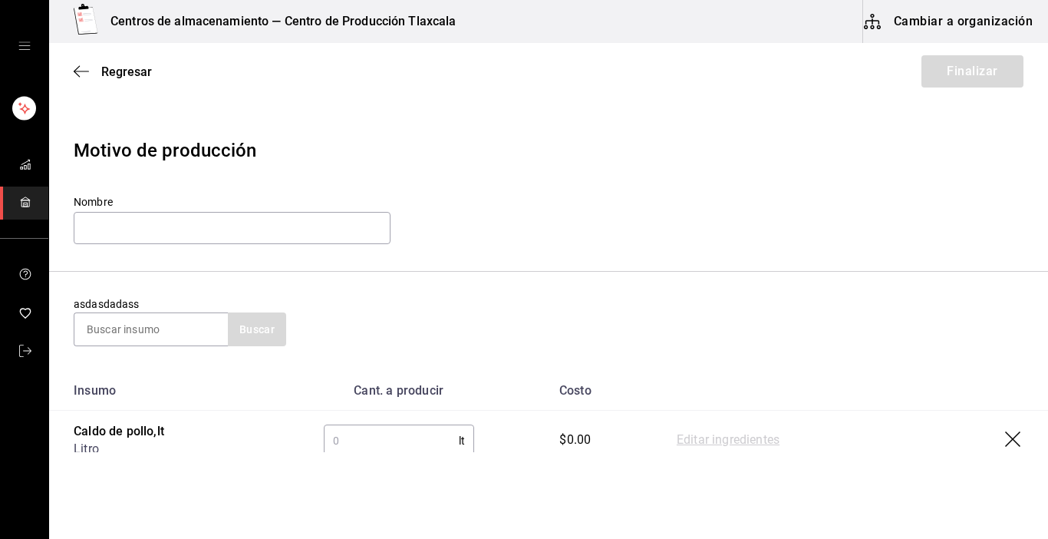
click at [344, 432] on input "text" at bounding box center [391, 440] width 135 height 31
type input "64"
click at [745, 440] on link "Editar ingredientes" at bounding box center [728, 440] width 103 height 18
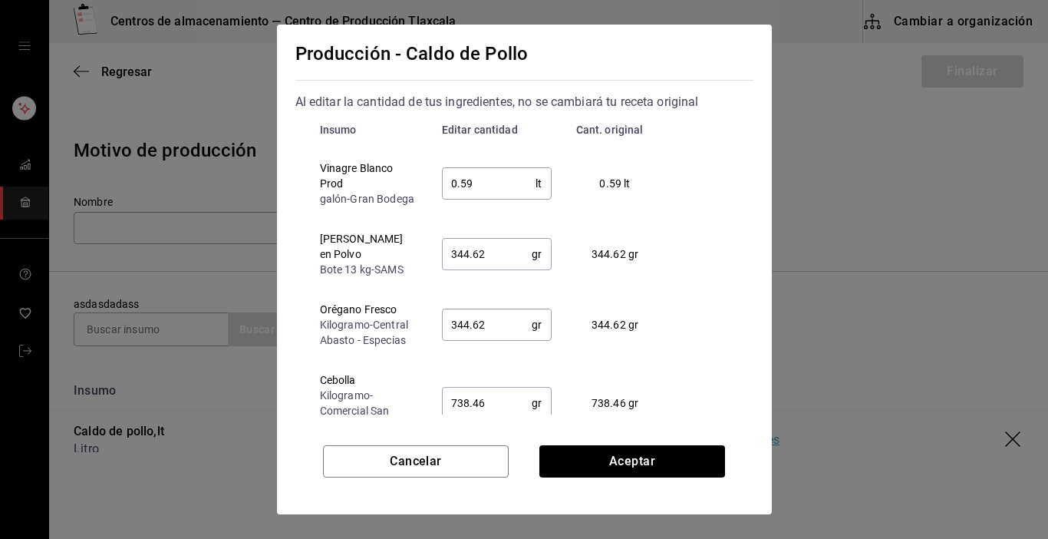
click at [486, 184] on input "0.59" at bounding box center [489, 183] width 94 height 31
type input "0.50"
click at [497, 256] on input "344.62" at bounding box center [487, 254] width 91 height 31
type input "3"
type input "0.5"
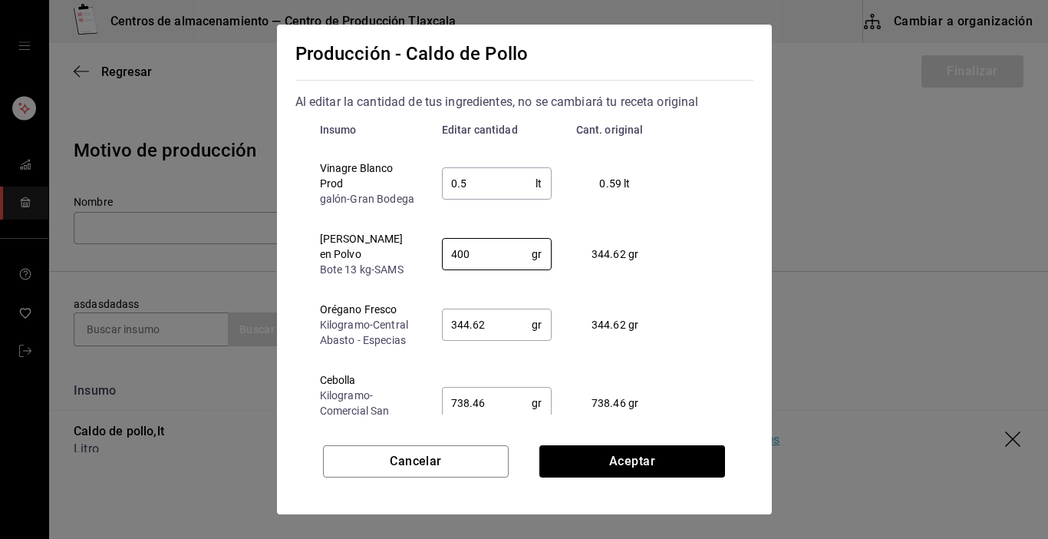
type input "400"
click at [507, 336] on input "344.62" at bounding box center [487, 324] width 91 height 31
type input "3"
type input "400"
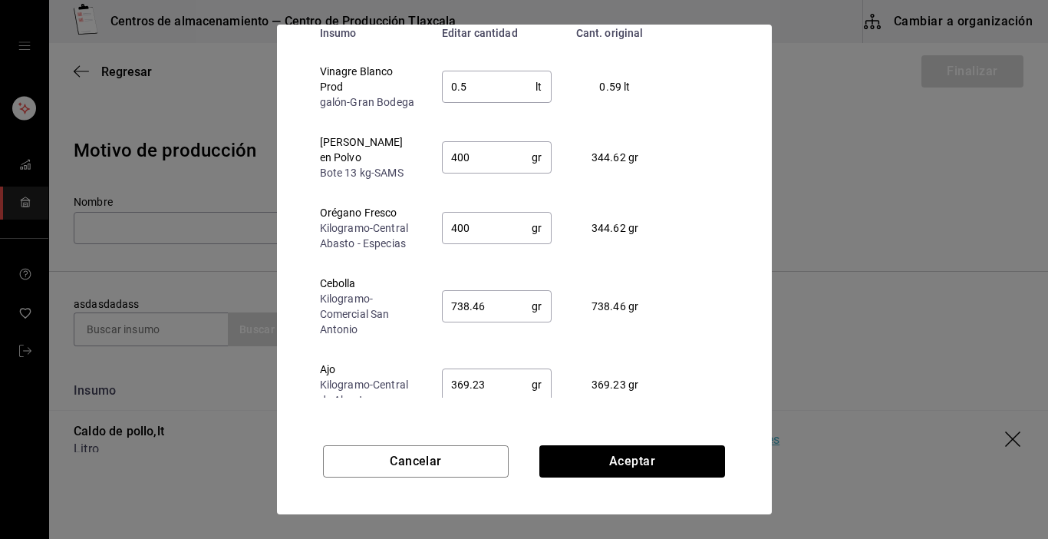
scroll to position [117, 0]
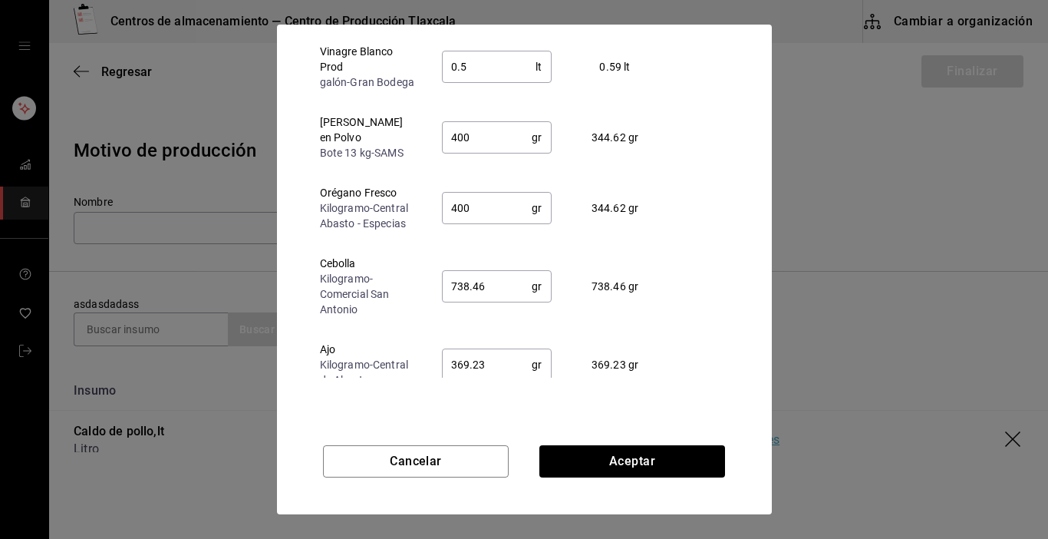
click at [506, 289] on input "738.46" at bounding box center [487, 286] width 91 height 31
type input "790"
click at [516, 374] on input "369.23" at bounding box center [487, 364] width 91 height 31
type input "375"
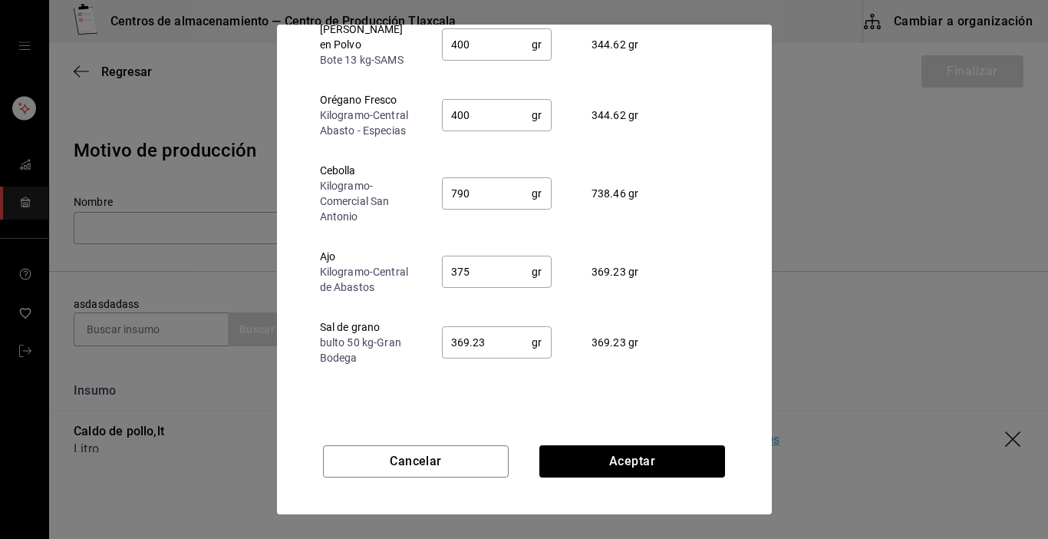
scroll to position [95, 0]
click at [487, 346] on input "369.23" at bounding box center [487, 342] width 91 height 31
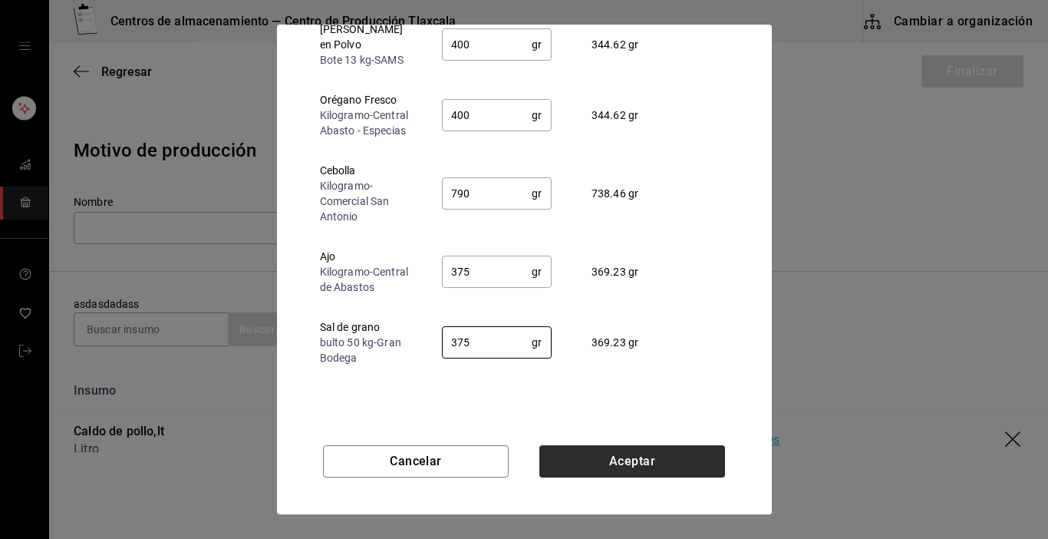
type input "375"
click at [645, 470] on button "Aceptar" at bounding box center [632, 461] width 186 height 32
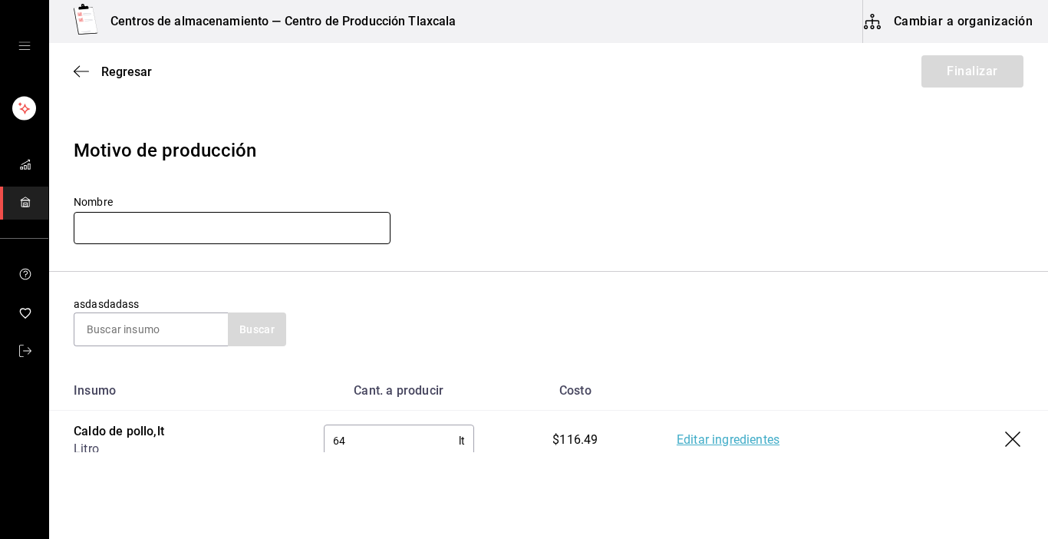
click at [194, 223] on input "text" at bounding box center [232, 228] width 317 height 32
type input "Caldo pollo [DATE]"
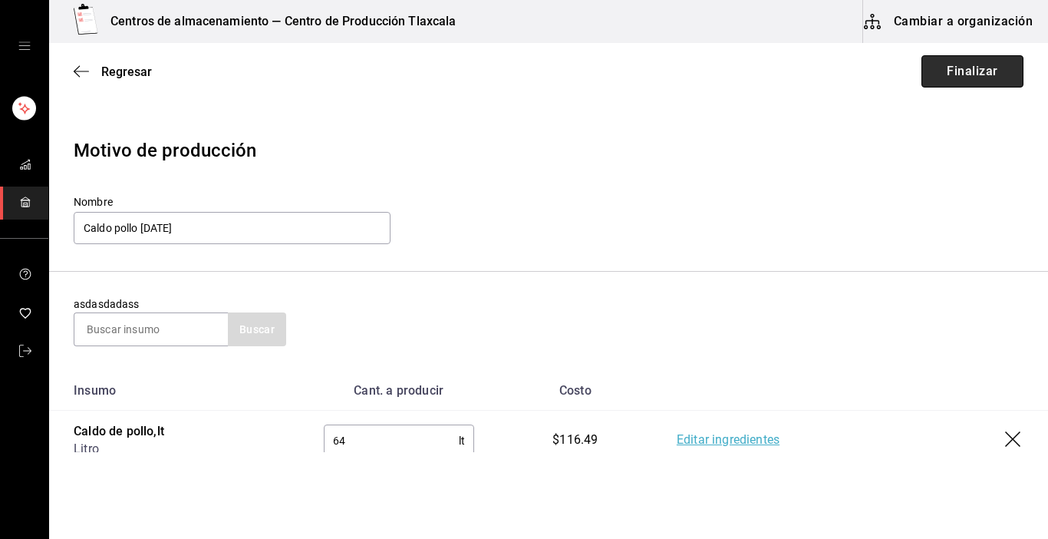
click at [987, 74] on button "Finalizar" at bounding box center [972, 71] width 102 height 32
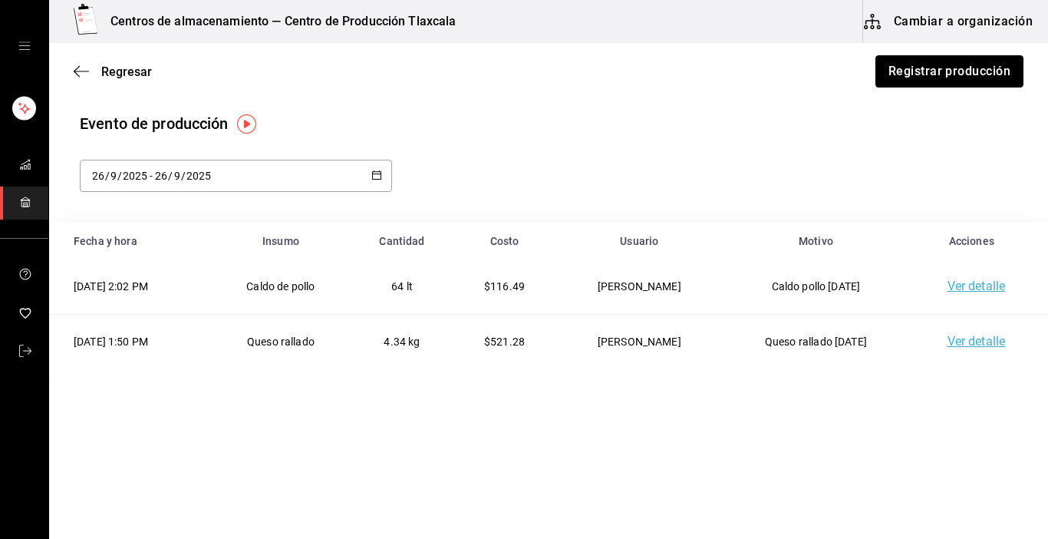
click at [987, 74] on button "Registrar producción" at bounding box center [949, 71] width 148 height 32
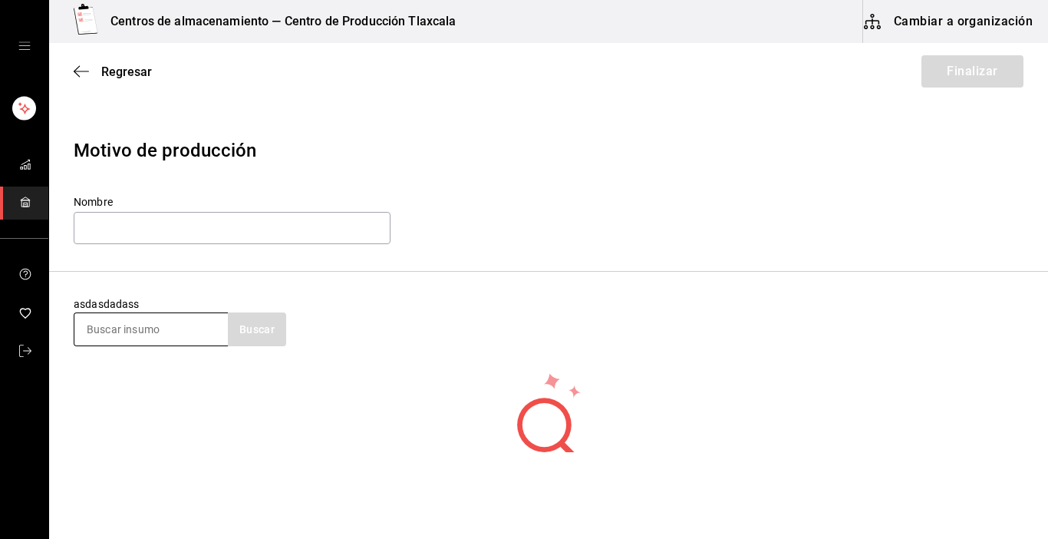
click at [162, 338] on input at bounding box center [150, 329] width 153 height 32
type input "pollo"
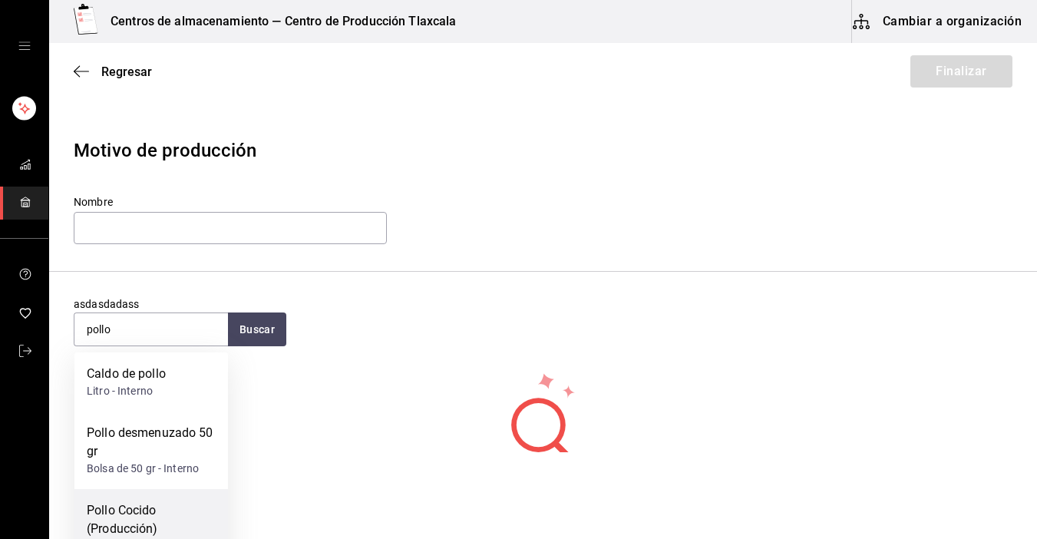
click at [140, 507] on div "Pollo Cocido (Producción)" at bounding box center [151, 519] width 129 height 37
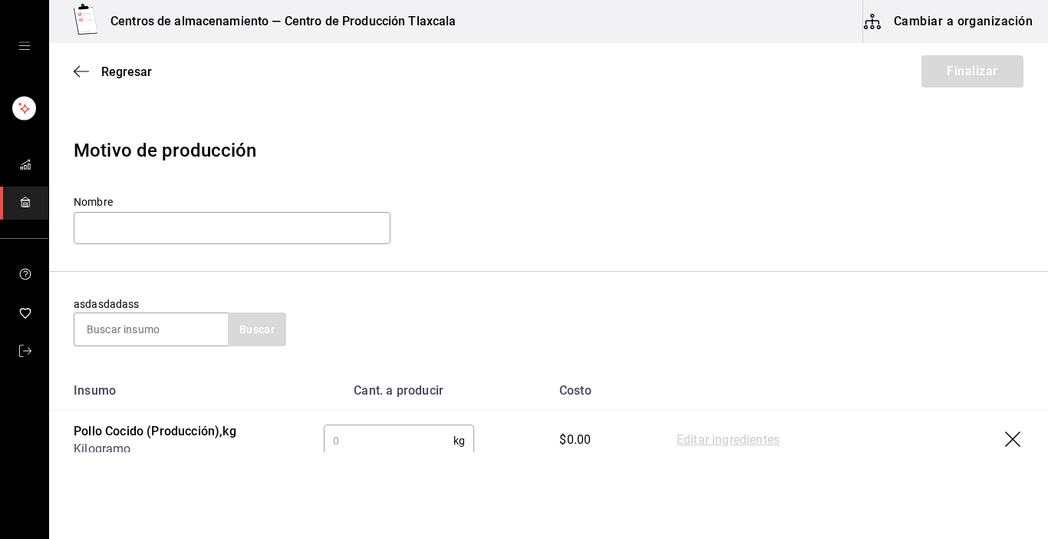
click at [397, 439] on input "text" at bounding box center [389, 440] width 130 height 31
type input "11.28"
click at [691, 433] on link "Editar ingredientes" at bounding box center [728, 440] width 103 height 18
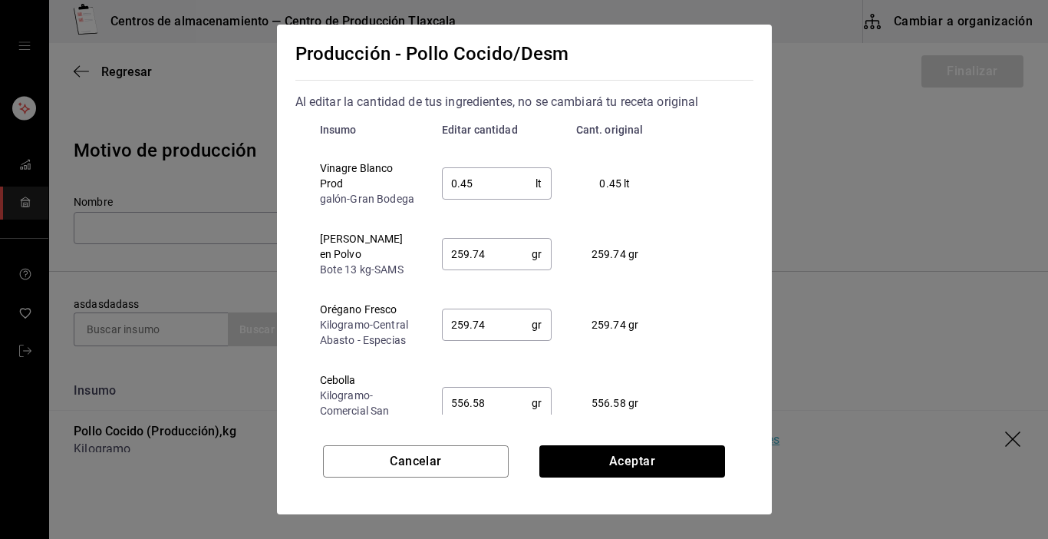
click at [490, 197] on input "0.45" at bounding box center [489, 183] width 94 height 31
type input "0.4"
type input "0.55"
click at [497, 259] on input "259.74" at bounding box center [487, 254] width 91 height 31
type input "2"
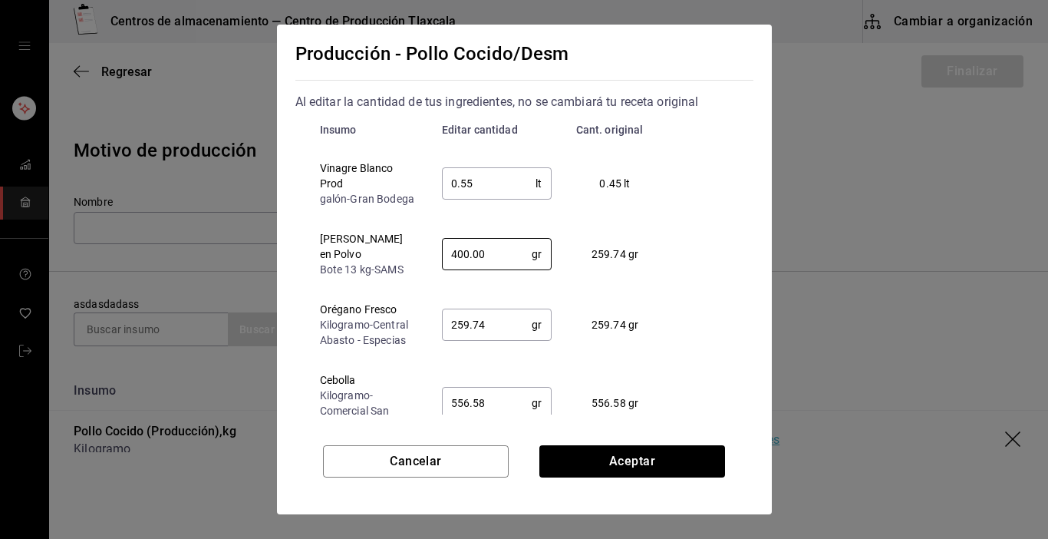
type input "400.00"
click at [503, 337] on input "259.74" at bounding box center [487, 324] width 91 height 31
type input "2"
type input "400"
type input "400.0"
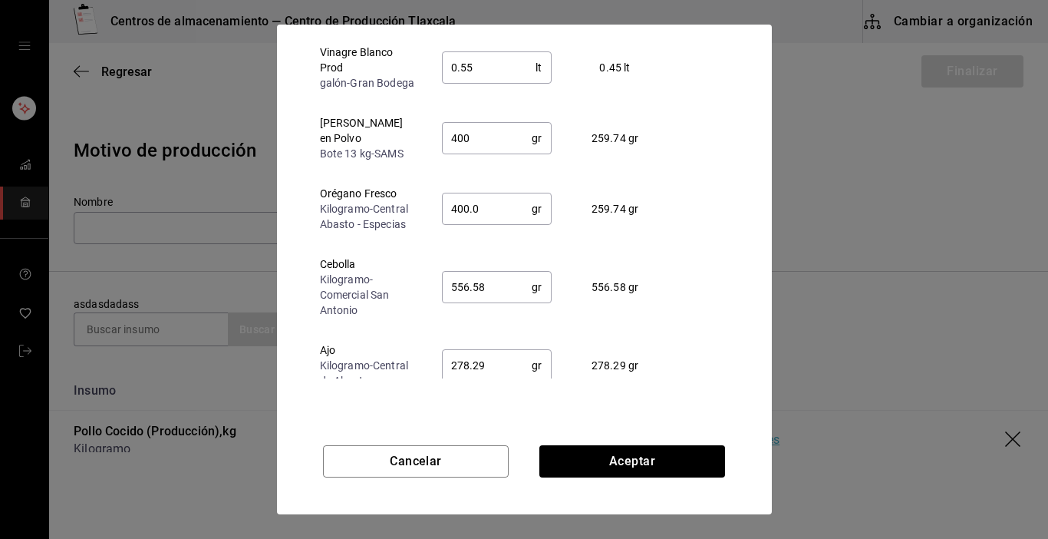
scroll to position [117, 0]
click at [480, 291] on input "556.58" at bounding box center [487, 286] width 91 height 31
type input "5"
type input "400"
type input "790.00"
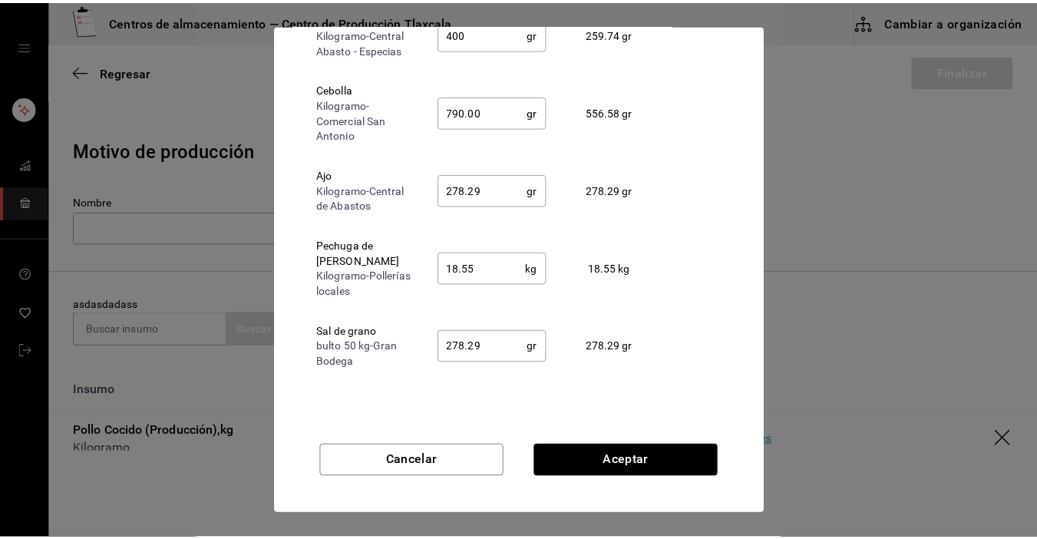
scroll to position [181, 0]
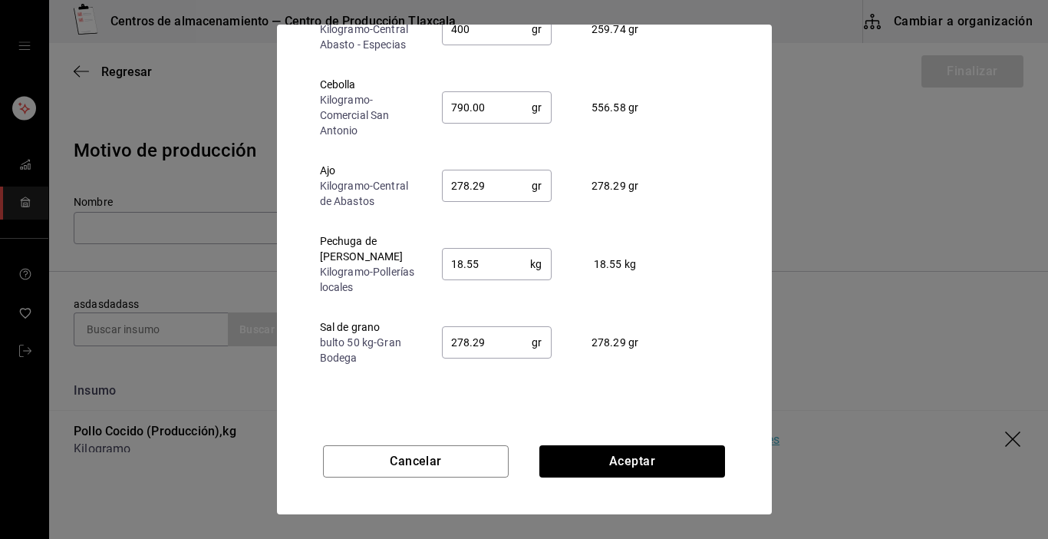
click at [488, 171] on input "278.29" at bounding box center [487, 185] width 91 height 31
type input "2"
type input "790"
type input "375.00"
click at [493, 265] on input "18.55" at bounding box center [486, 264] width 89 height 31
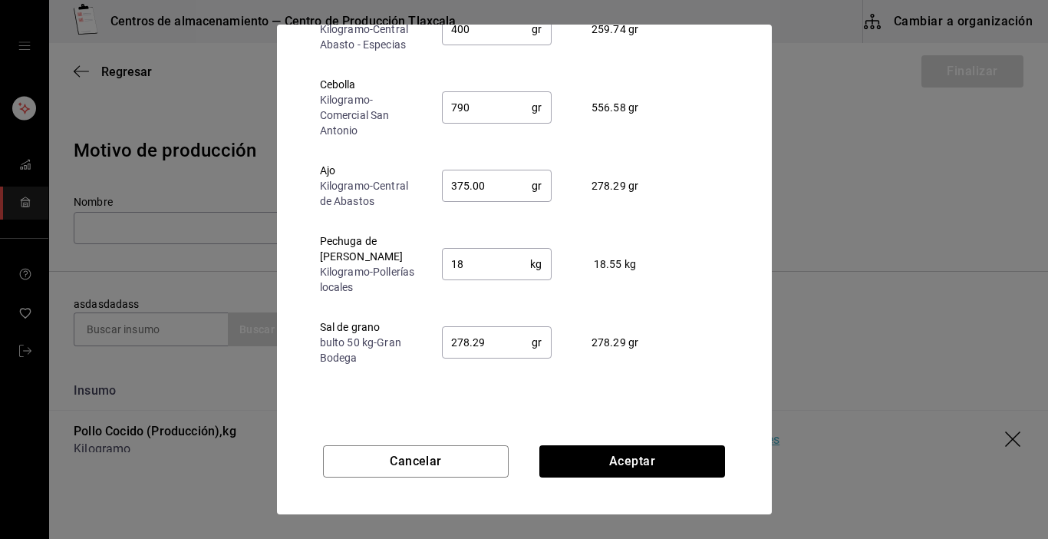
type input "1"
type input "375"
type input "20.41"
click at [505, 331] on input "278.29" at bounding box center [487, 342] width 91 height 31
type input "2"
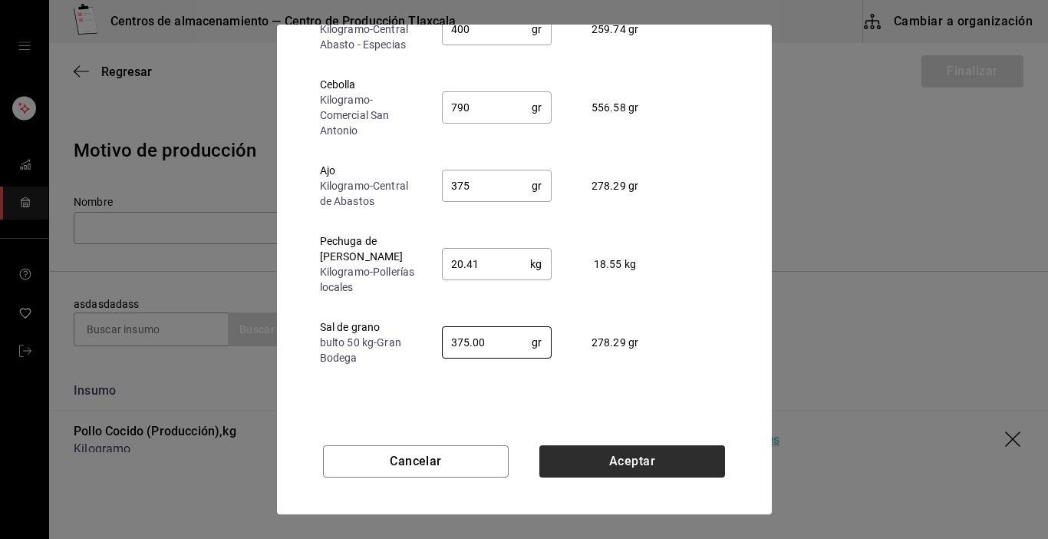
type input "375.00"
click at [644, 457] on button "Aceptar" at bounding box center [632, 461] width 186 height 32
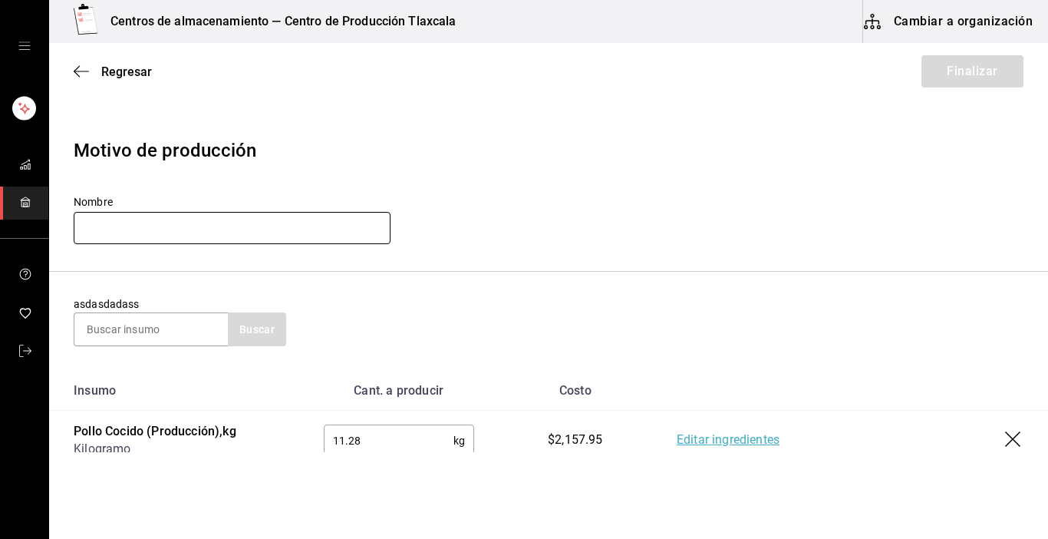
click at [209, 226] on input "text" at bounding box center [232, 228] width 317 height 32
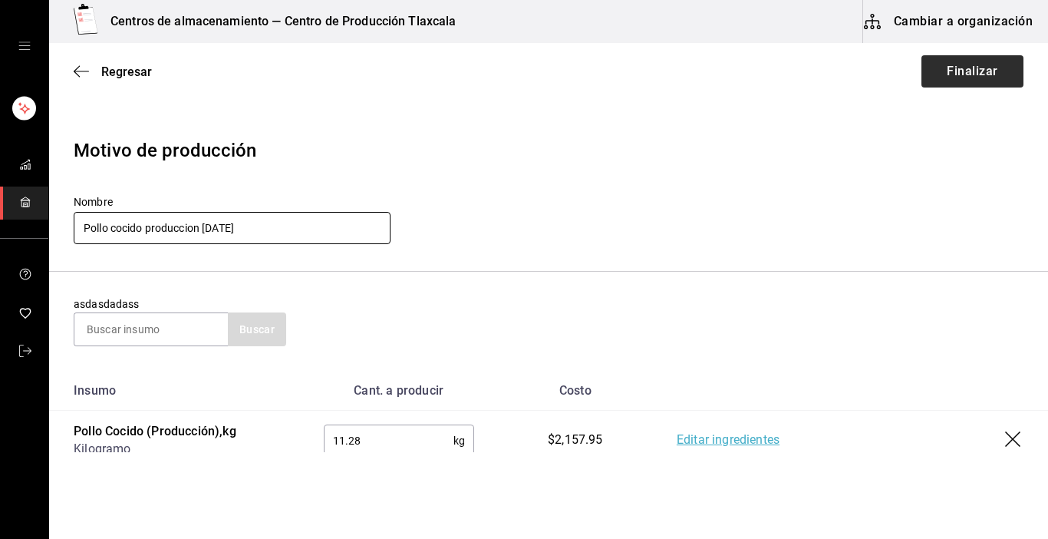
type input "Pollo cocido produccion [DATE]"
click at [988, 71] on button "Finalizar" at bounding box center [972, 71] width 102 height 32
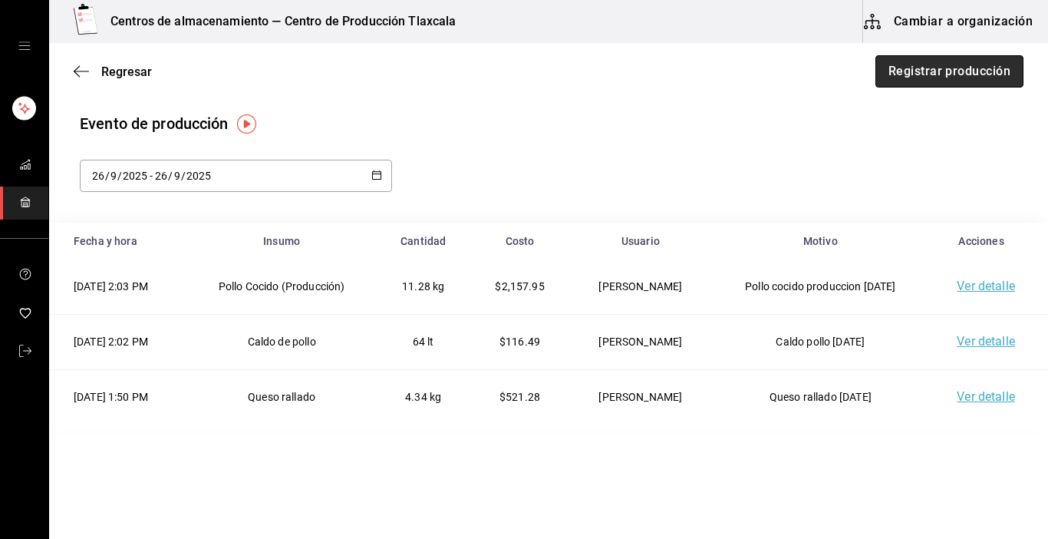
click at [984, 75] on button "Registrar producción" at bounding box center [949, 71] width 148 height 32
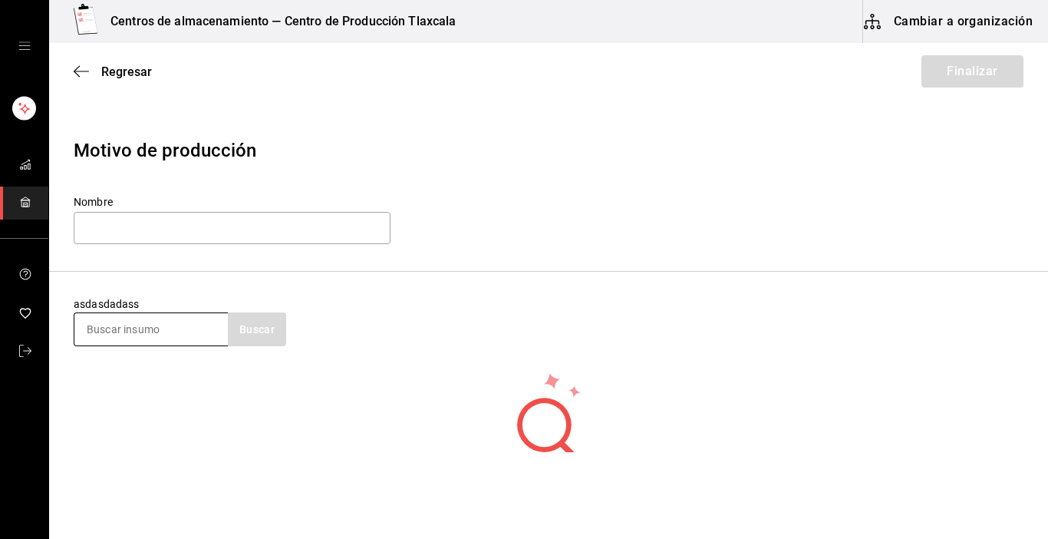
click at [190, 317] on input at bounding box center [150, 329] width 153 height 32
type input "pollo"
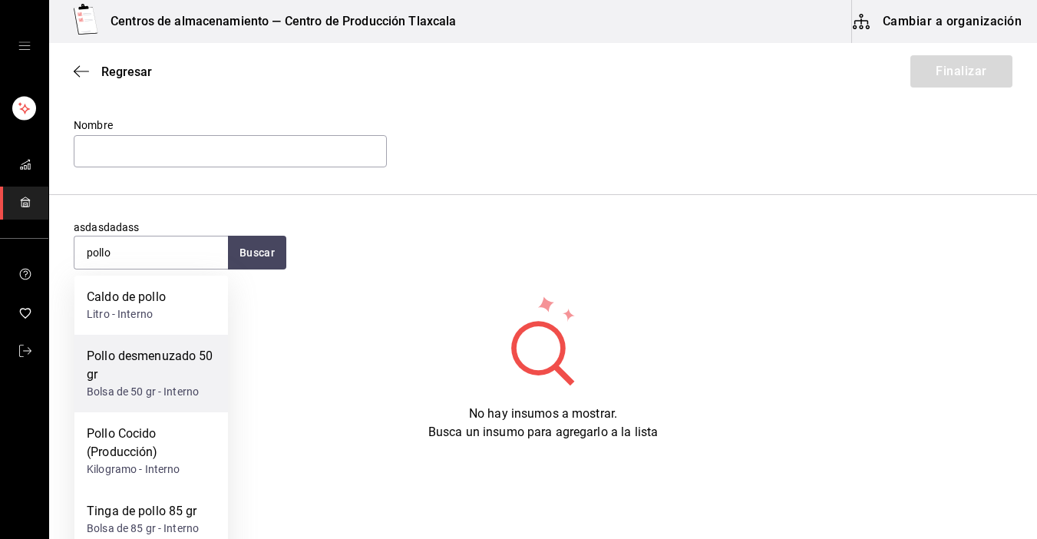
click at [166, 361] on div "Pollo desmenuzado 50 gr" at bounding box center [151, 365] width 129 height 37
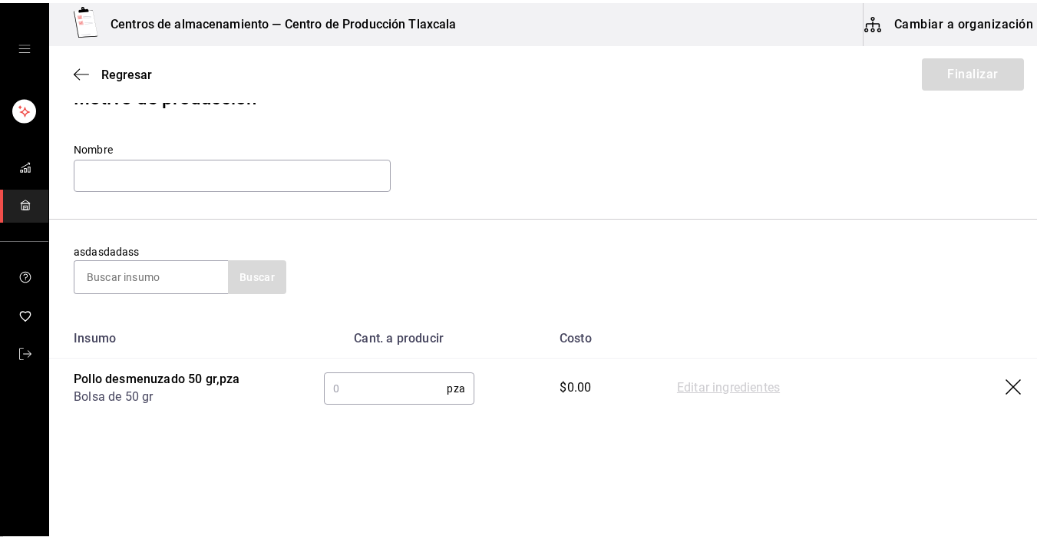
scroll to position [55, 0]
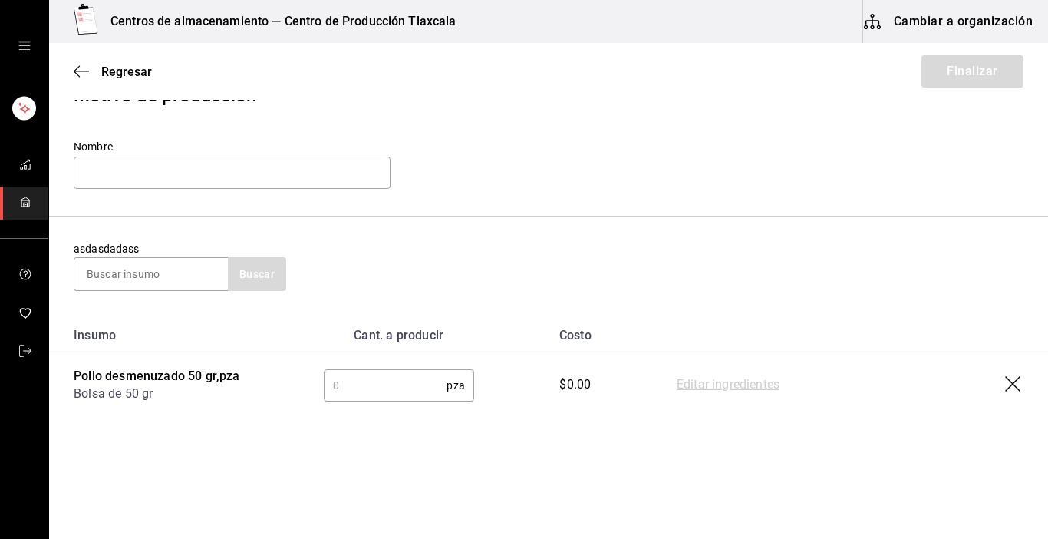
click at [390, 382] on input "text" at bounding box center [386, 385] width 124 height 31
type input "108"
click at [702, 383] on link "Editar ingredientes" at bounding box center [728, 385] width 103 height 18
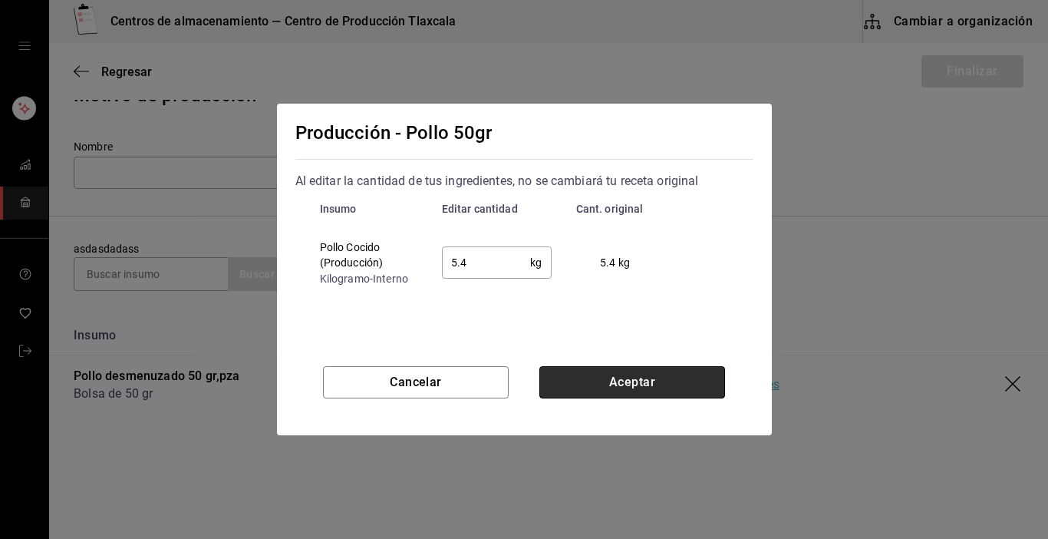
click at [667, 387] on button "Aceptar" at bounding box center [632, 382] width 186 height 32
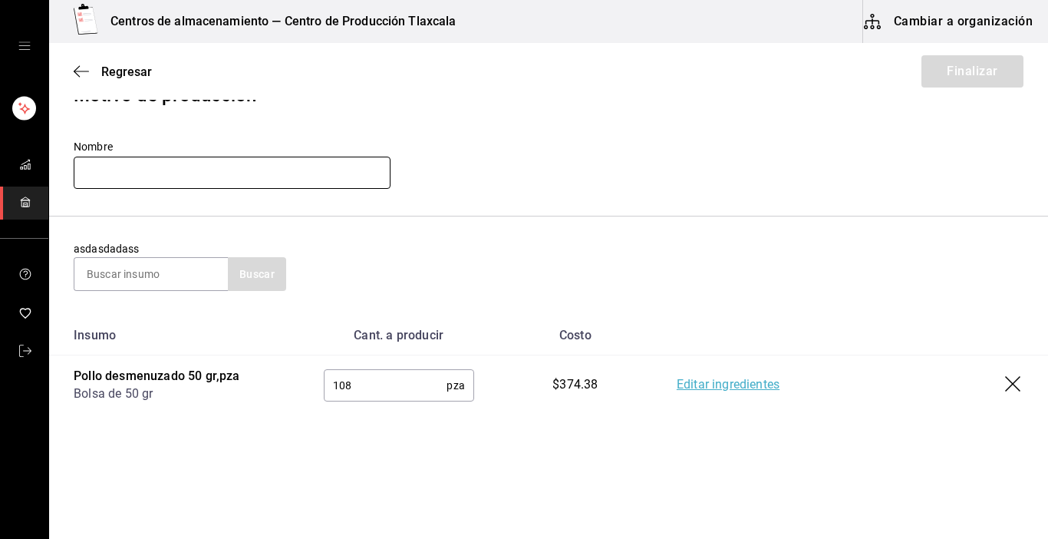
click at [170, 173] on input "text" at bounding box center [232, 173] width 317 height 32
type input "pollo"
click at [305, 179] on input "pollo" at bounding box center [232, 173] width 317 height 32
type input "Pollo 50g [DATE]"
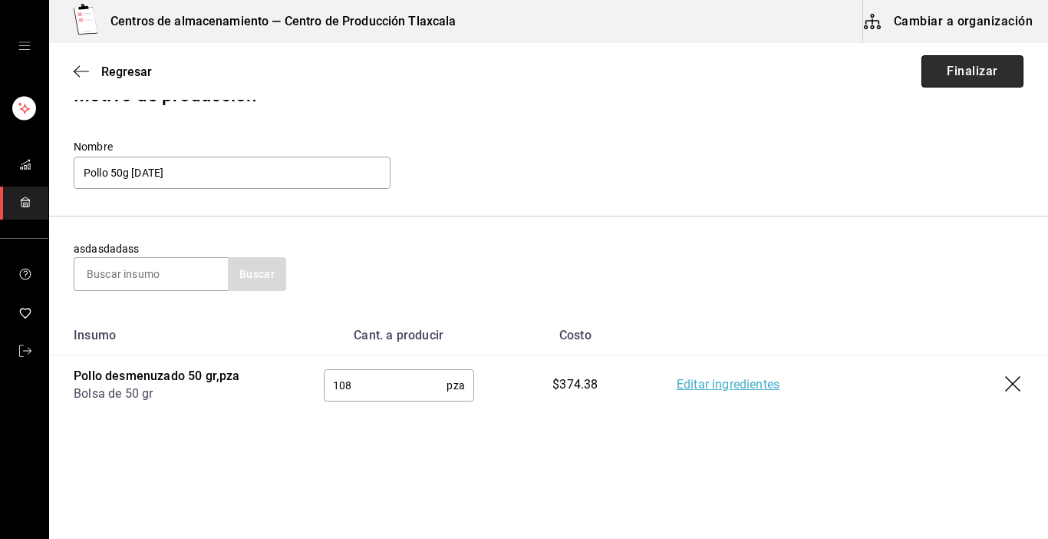
click at [997, 70] on button "Finalizar" at bounding box center [972, 71] width 102 height 32
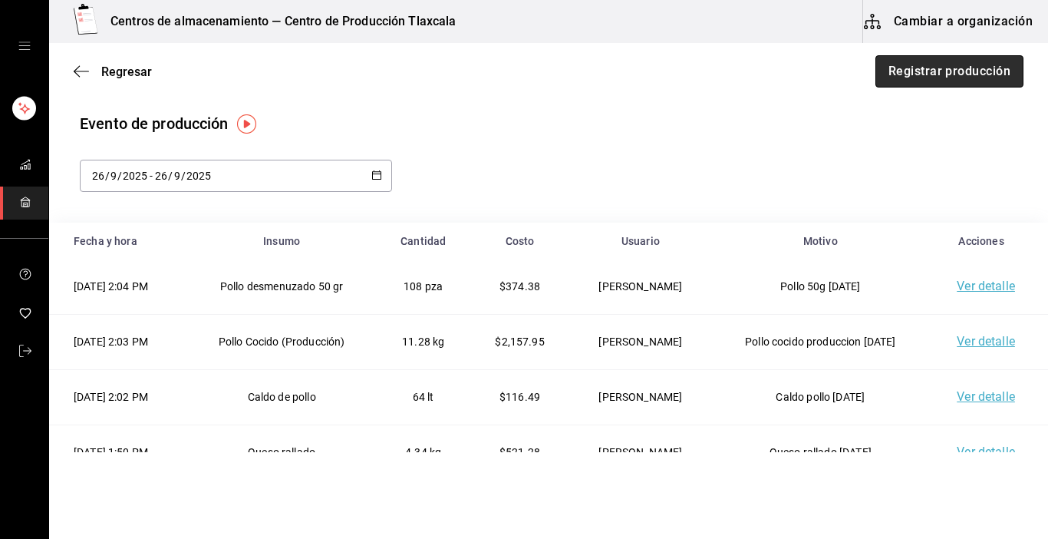
click at [961, 71] on button "Registrar producción" at bounding box center [949, 71] width 148 height 32
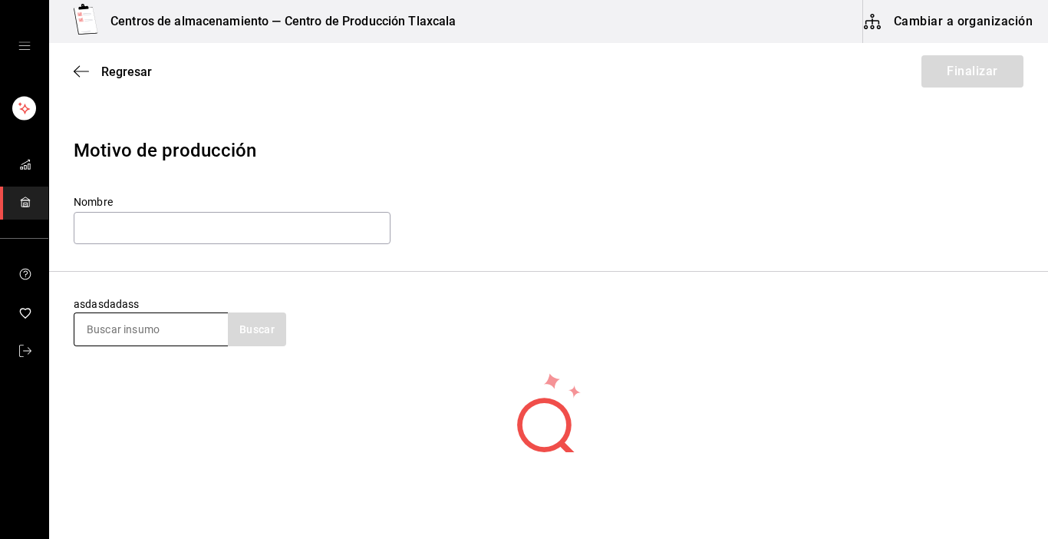
click at [170, 335] on input at bounding box center [150, 329] width 153 height 32
type input "pollo"
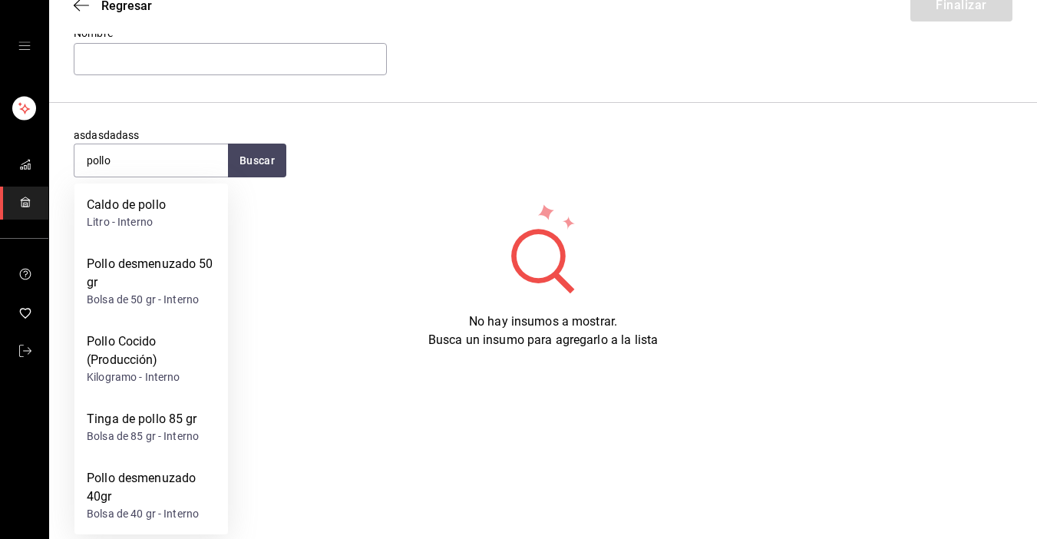
scroll to position [68, 0]
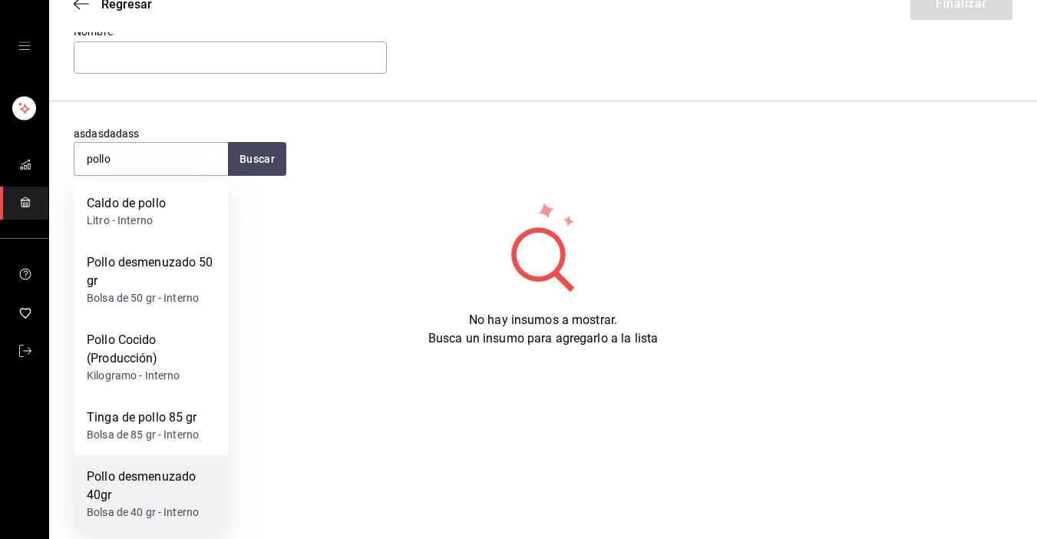
click at [134, 531] on div "Pollo desmenuzado 40gr Bolsa de 40 gr - Interno" at bounding box center [150, 493] width 153 height 77
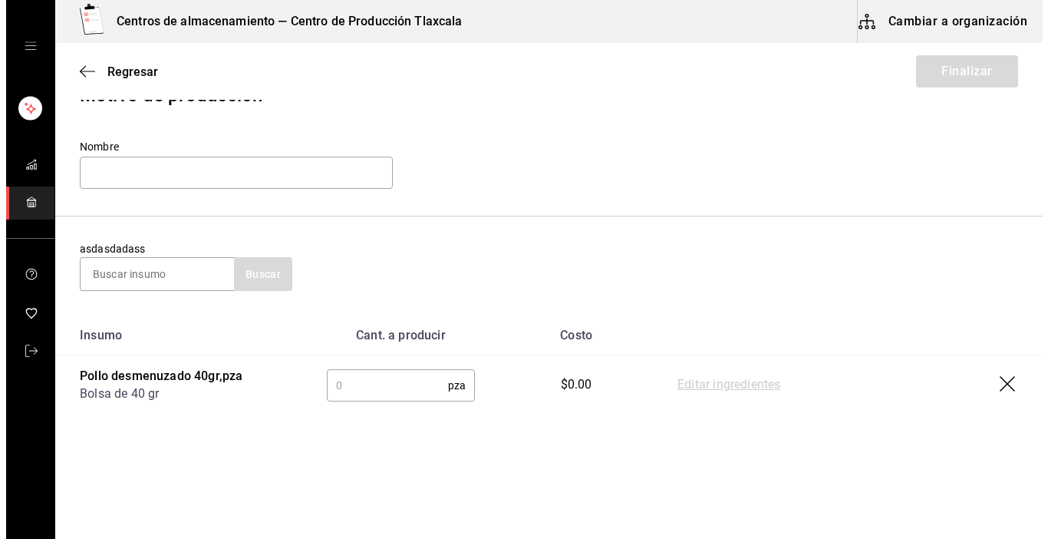
scroll to position [55, 0]
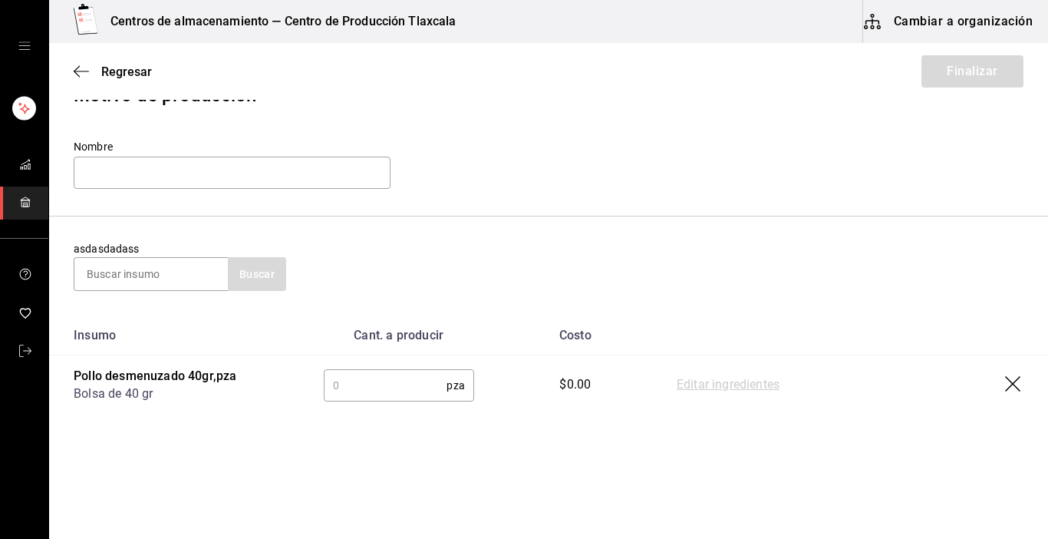
click at [412, 384] on input "text" at bounding box center [386, 385] width 124 height 31
click at [717, 387] on link "Editar ingredientes" at bounding box center [728, 385] width 103 height 18
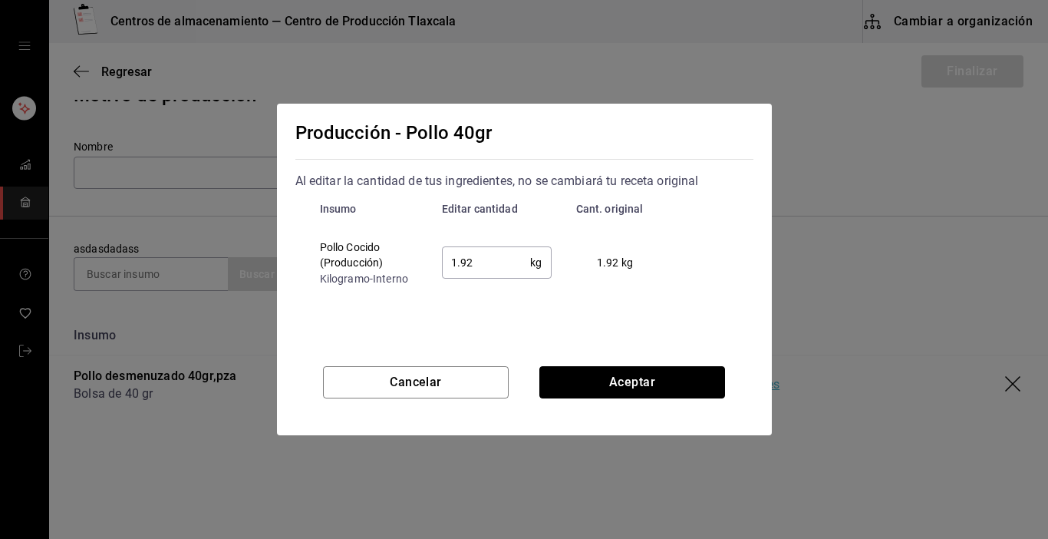
click at [717, 387] on button "Aceptar" at bounding box center [632, 382] width 186 height 32
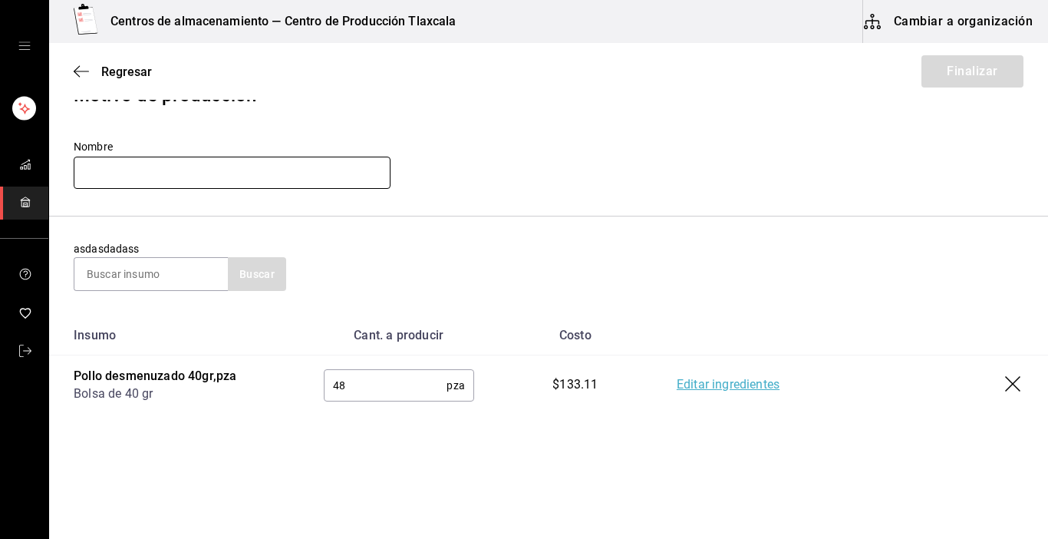
click at [171, 176] on input "text" at bounding box center [232, 173] width 317 height 32
click at [360, 384] on input "48" at bounding box center [386, 385] width 124 height 31
type input "4"
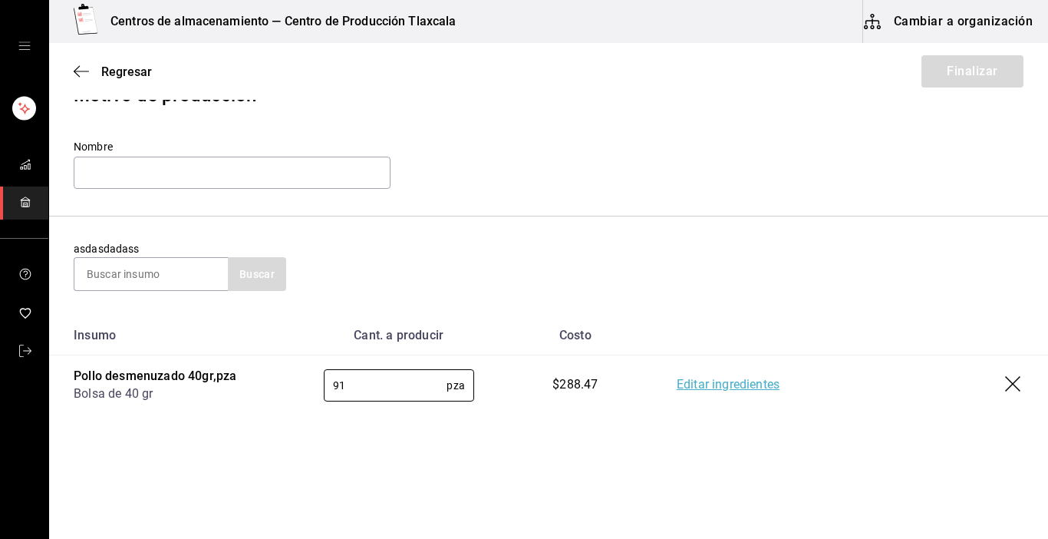
type input "91"
click at [669, 381] on td "Editar ingredientes" at bounding box center [850, 385] width 396 height 60
click at [688, 381] on link "Editar ingredientes" at bounding box center [728, 385] width 103 height 18
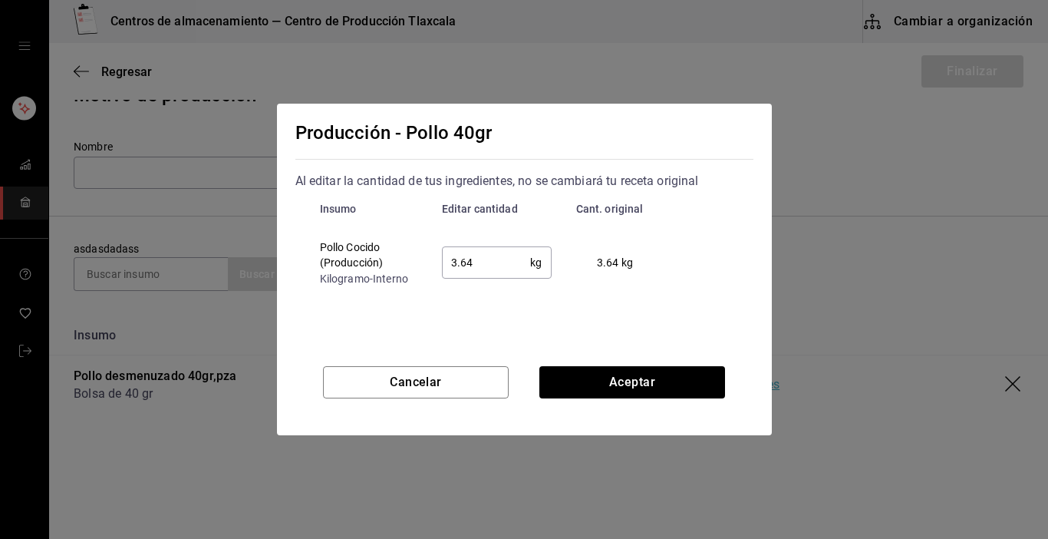
click at [482, 265] on input "3.64" at bounding box center [486, 262] width 89 height 31
click at [594, 375] on button "Aceptar" at bounding box center [632, 382] width 186 height 32
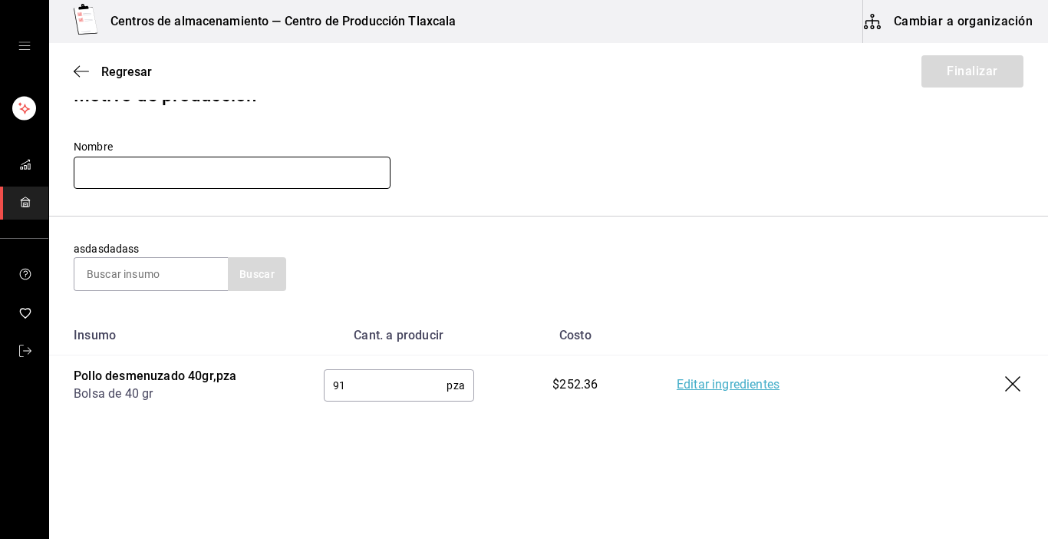
click at [232, 175] on input "text" at bounding box center [232, 173] width 317 height 32
type input "p"
type input "Pollo 40g [DATE]"
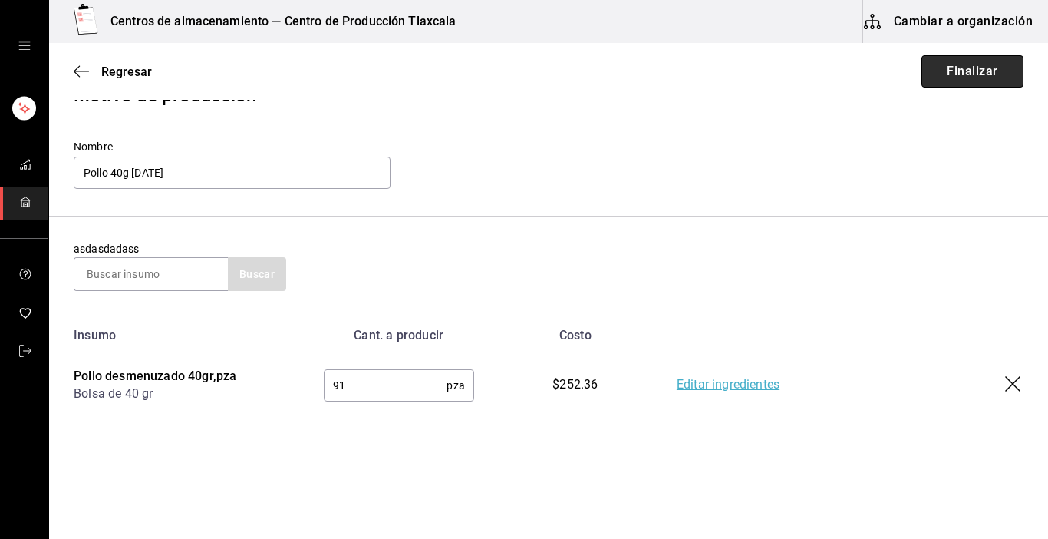
click at [961, 71] on button "Finalizar" at bounding box center [972, 71] width 102 height 32
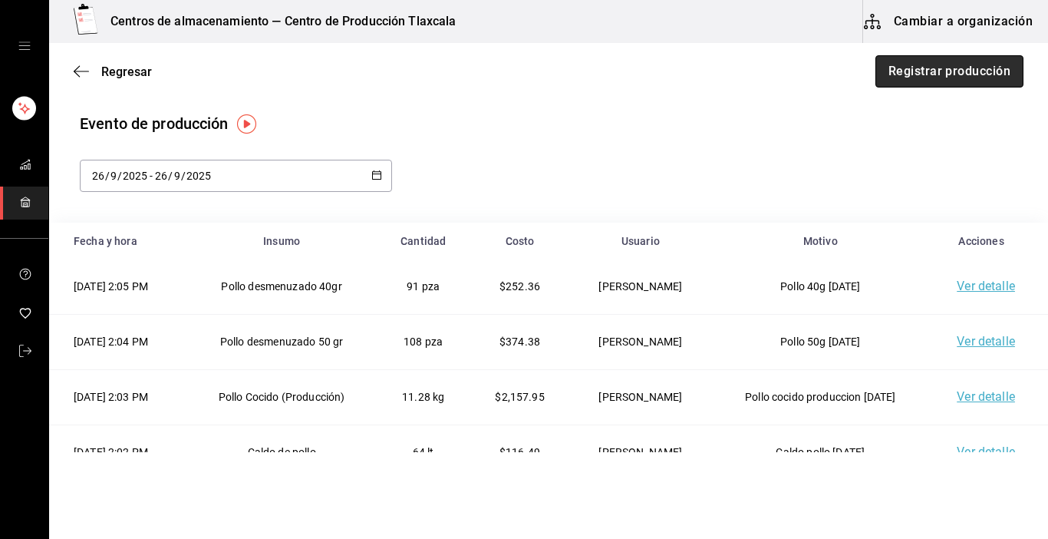
click at [953, 78] on button "Registrar producción" at bounding box center [949, 71] width 148 height 32
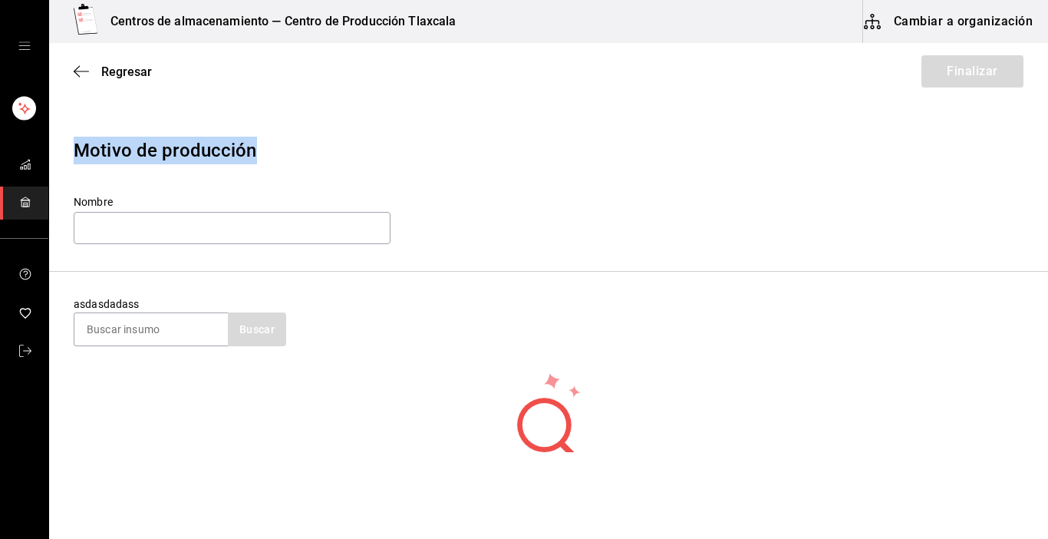
click at [1007, 108] on main "Regresar Finalizar Motivo de producción Nombre asdasdadass Buscar No hay insumo…" at bounding box center [548, 299] width 999 height 512
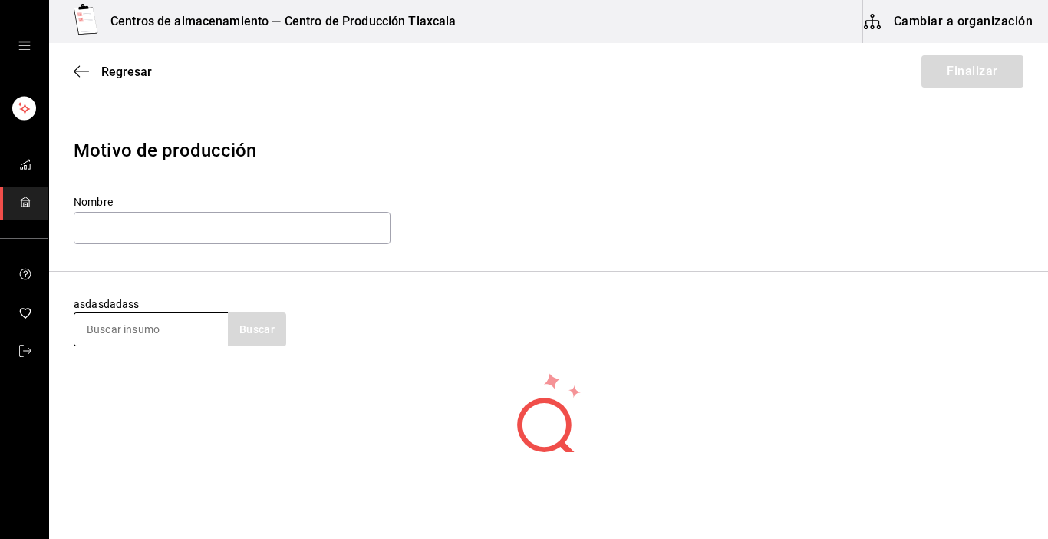
click at [180, 328] on input at bounding box center [150, 329] width 153 height 32
type input "caldo"
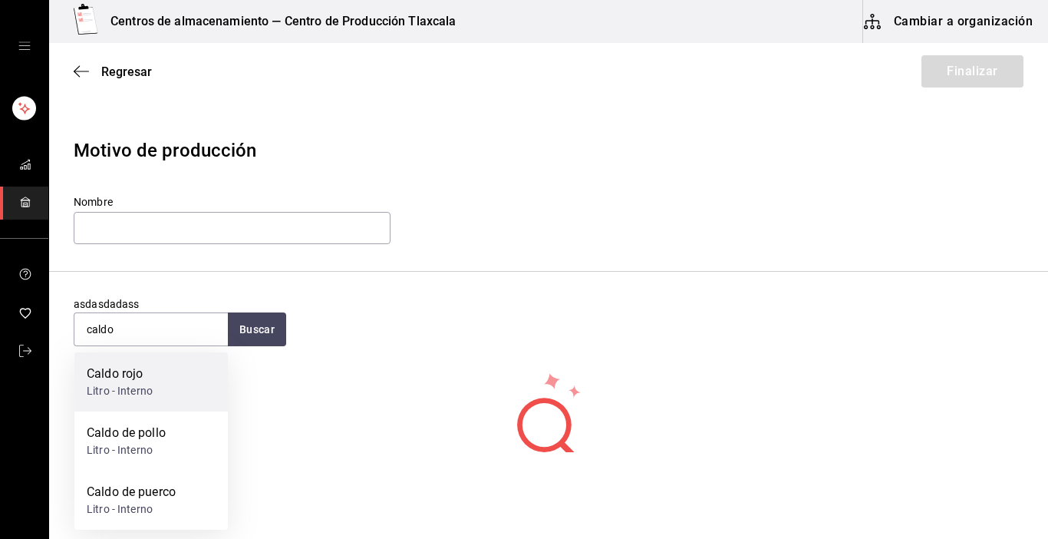
click at [145, 370] on div "Caldo rojo" at bounding box center [120, 373] width 66 height 18
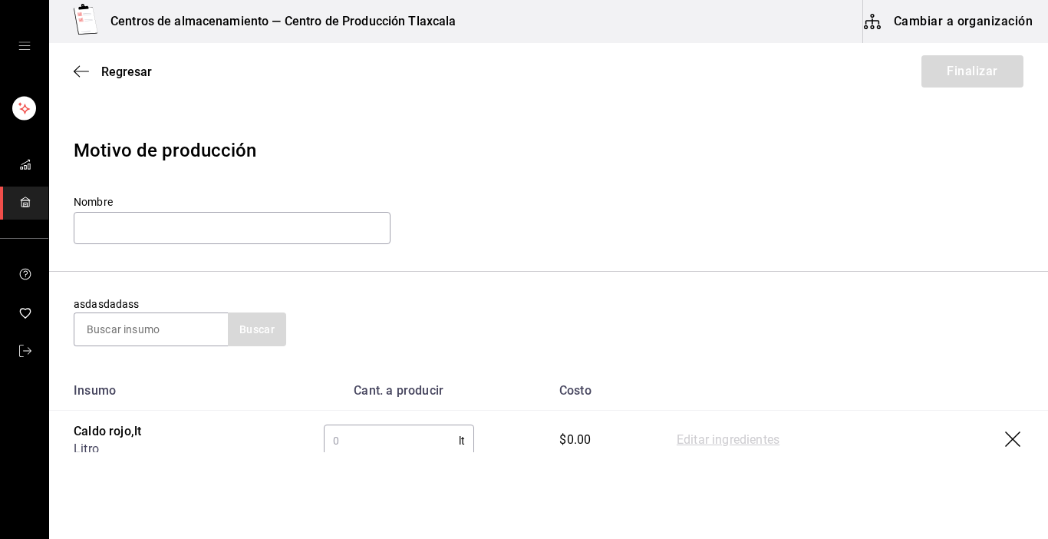
click at [387, 442] on input "text" at bounding box center [391, 440] width 135 height 31
type input "72"
click at [735, 436] on link "Editar ingredientes" at bounding box center [728, 440] width 103 height 18
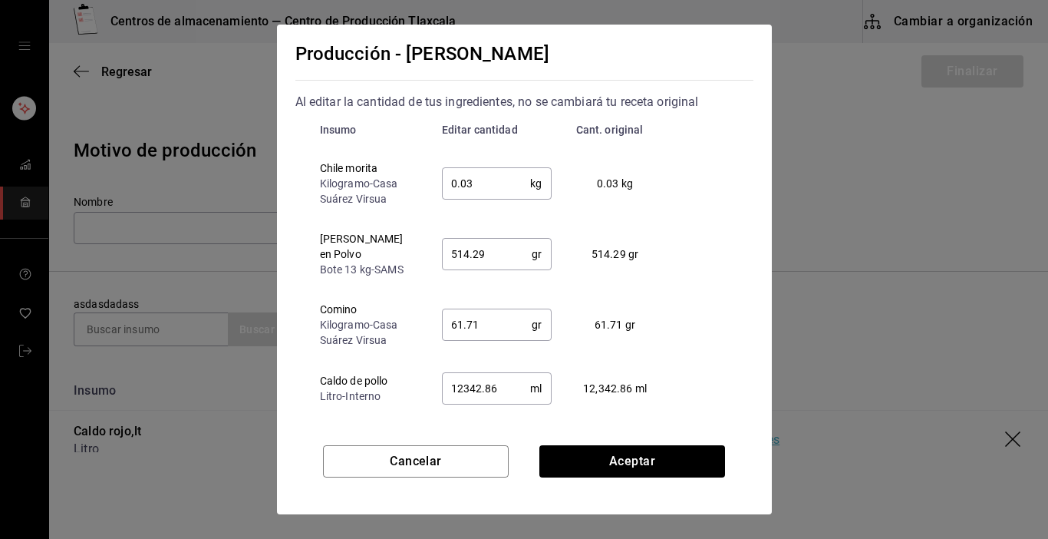
click at [498, 180] on input "0.03" at bounding box center [486, 183] width 89 height 31
type input "0.02"
click at [510, 241] on input "514.29" at bounding box center [487, 254] width 91 height 31
type input "5"
type input "500"
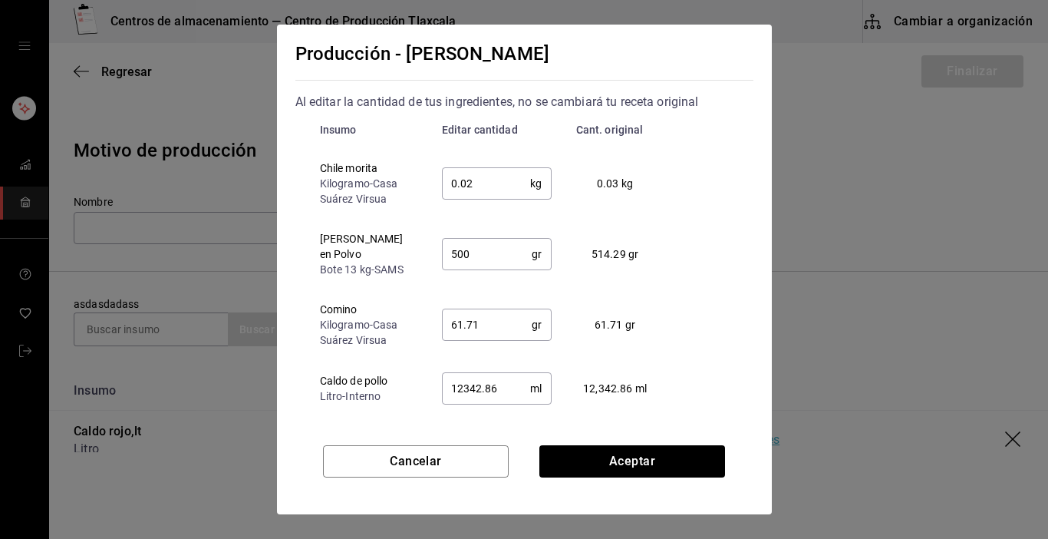
click at [686, 328] on div "Insumo Editar cantidad Cant. original Chile morita Kilogramo - Casa [PERSON_NAM…" at bounding box center [524, 302] width 458 height 383
click at [487, 318] on input "61.71" at bounding box center [487, 324] width 91 height 31
type input "60.00"
click at [503, 382] on input "12342.86" at bounding box center [486, 388] width 89 height 31
type input "12000.00"
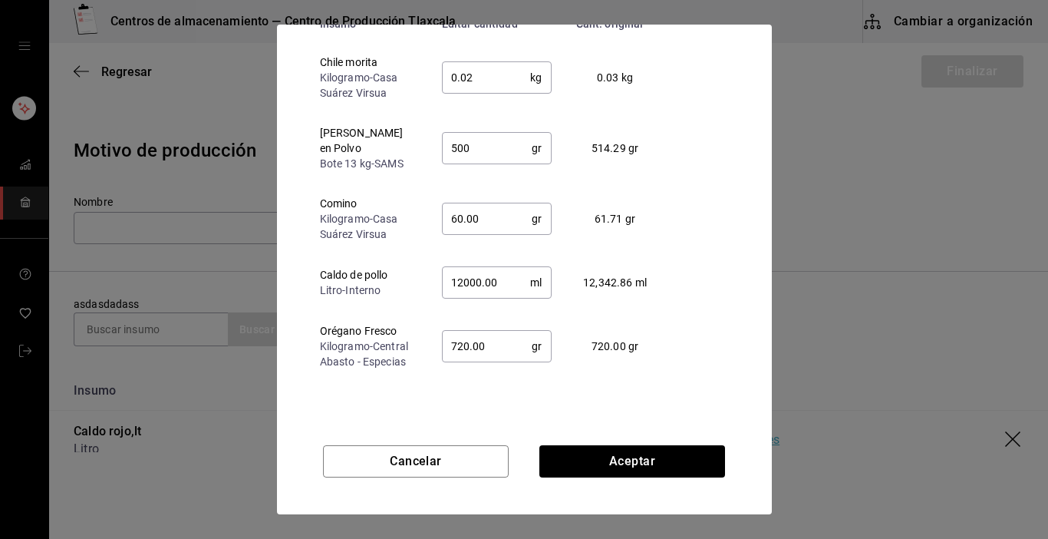
scroll to position [117, 0]
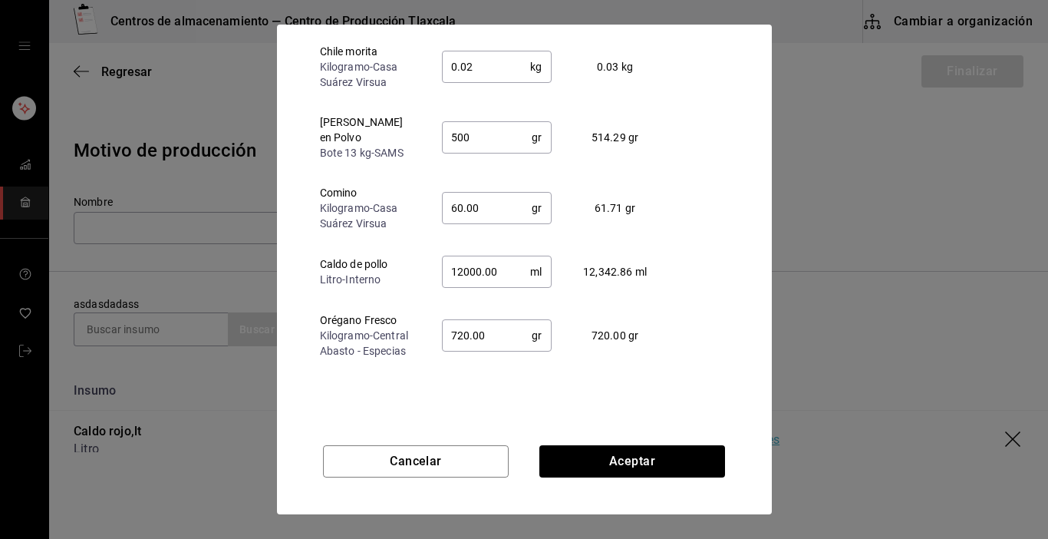
click at [493, 320] on input "720.00" at bounding box center [487, 335] width 91 height 31
type input "7"
type input "60"
type input "12000"
type input "600.00"
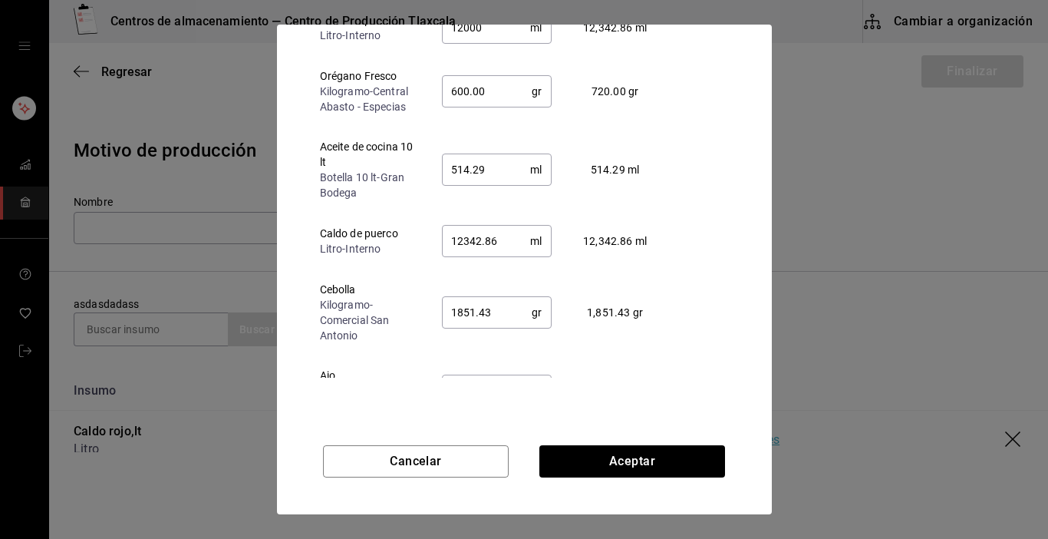
scroll to position [246, 0]
click at [498, 163] on input "514.29" at bounding box center [486, 168] width 89 height 31
click at [495, 302] on input "1851.43" at bounding box center [487, 310] width 91 height 31
type input "1890"
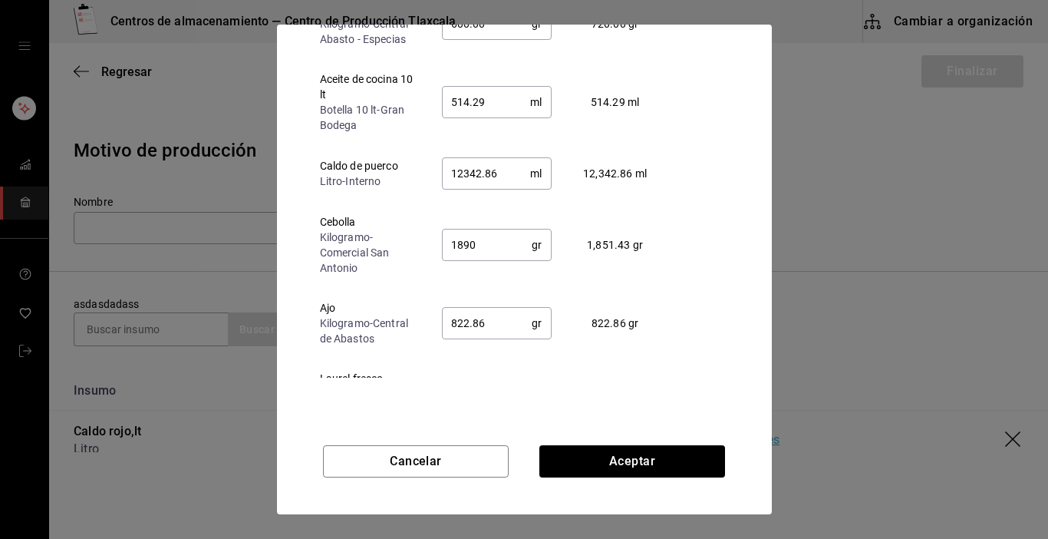
scroll to position [338, 0]
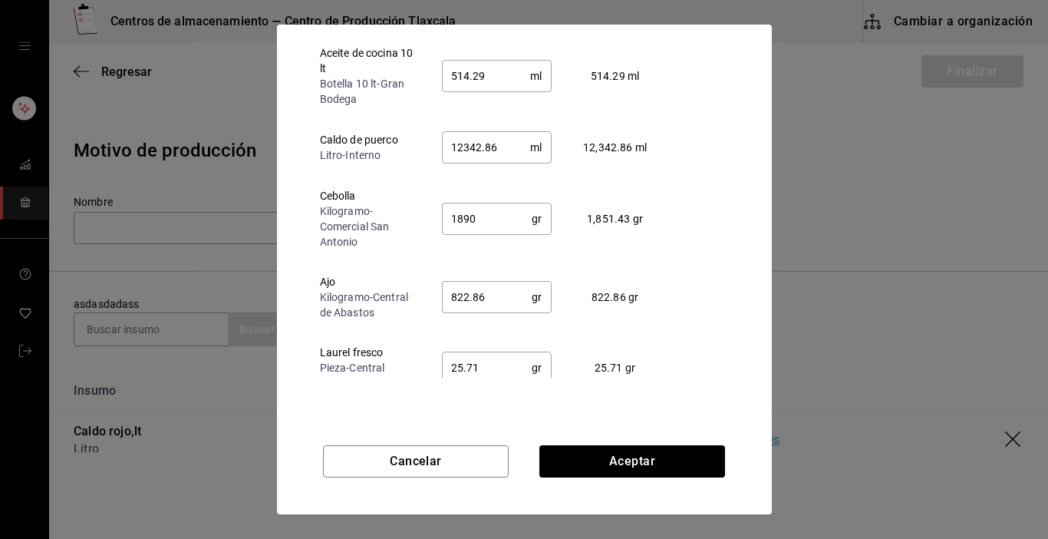
click at [489, 290] on input "822.86" at bounding box center [487, 297] width 91 height 31
type input "800"
click at [487, 352] on input "25.71" at bounding box center [487, 367] width 91 height 31
type input "25.00"
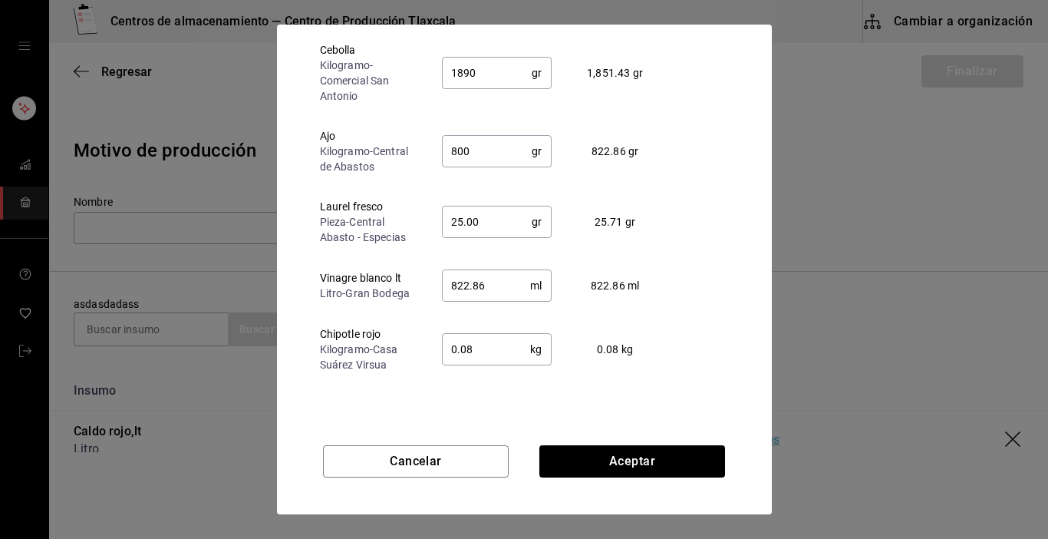
scroll to position [491, 0]
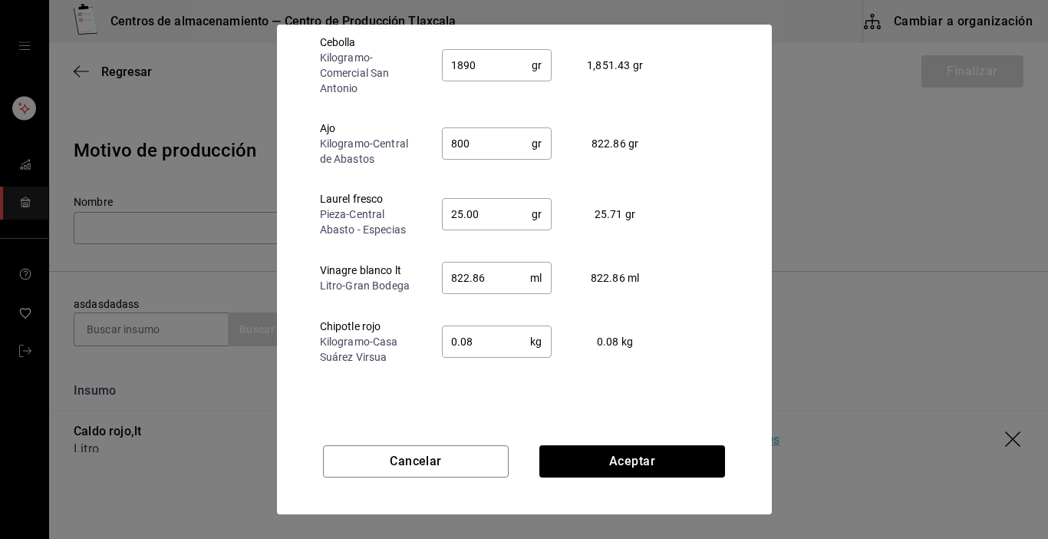
click at [495, 276] on input "822.86" at bounding box center [486, 277] width 89 height 31
type input "800.00"
click at [513, 359] on td "0.08 kg ​" at bounding box center [497, 341] width 134 height 71
click at [491, 349] on input "0.08" at bounding box center [486, 341] width 89 height 31
type input "600"
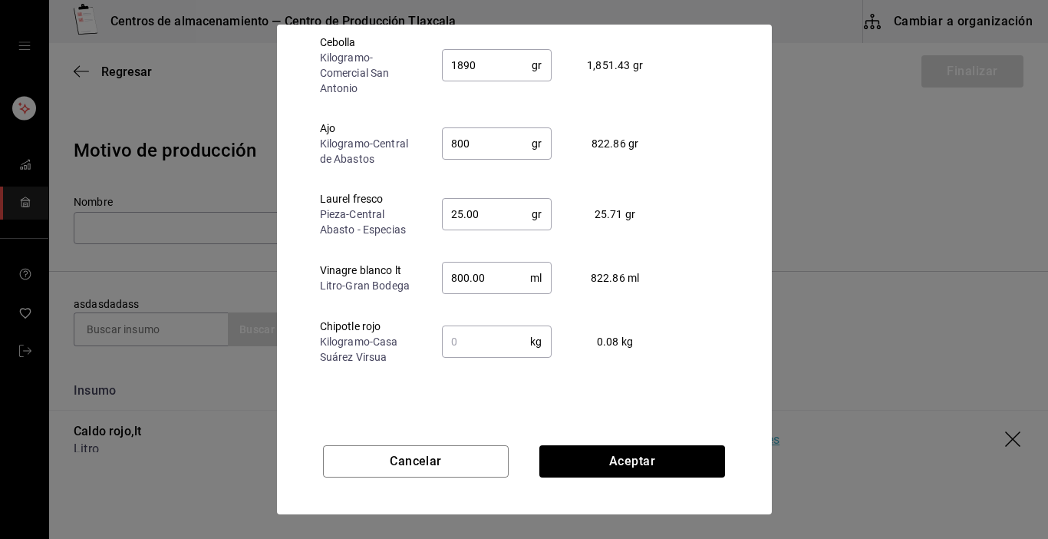
type input "25"
type input "800"
type input "0.07"
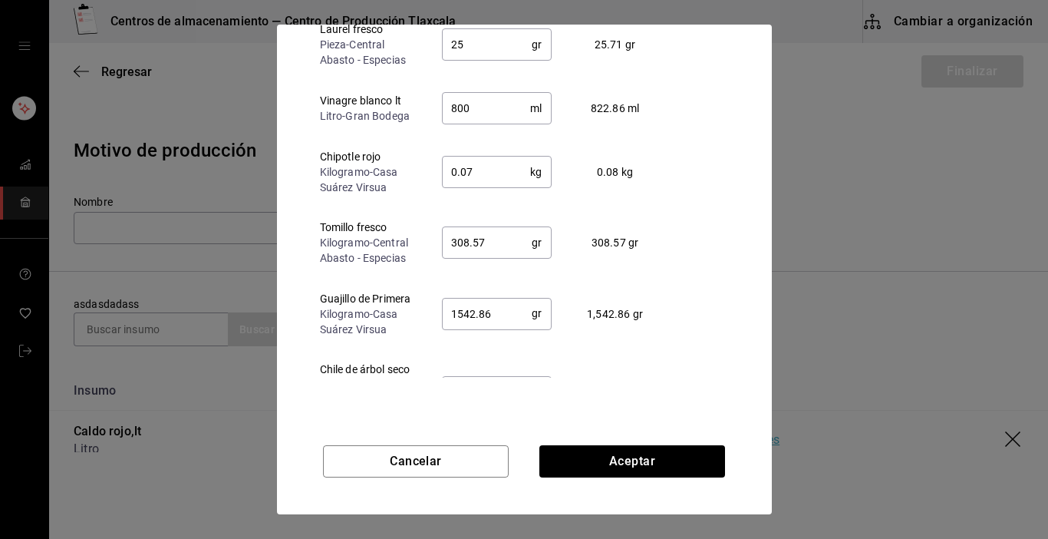
scroll to position [675, 0]
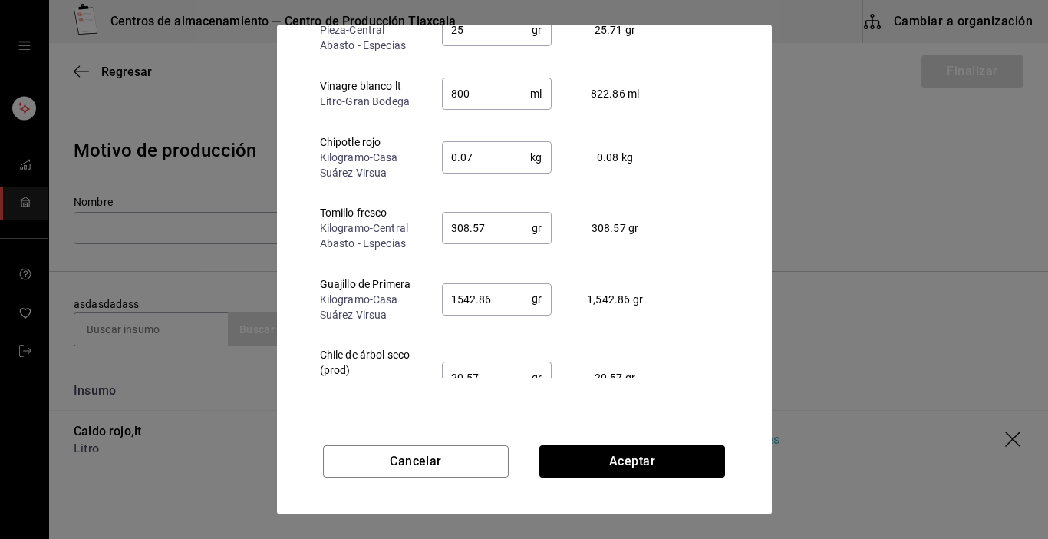
click at [501, 222] on input "308.57" at bounding box center [487, 228] width 91 height 31
type input "300.00"
click at [485, 279] on td "1542.86 gr ​" at bounding box center [497, 299] width 134 height 71
click at [519, 302] on input "1542.86" at bounding box center [487, 298] width 91 height 31
type input "1500.00"
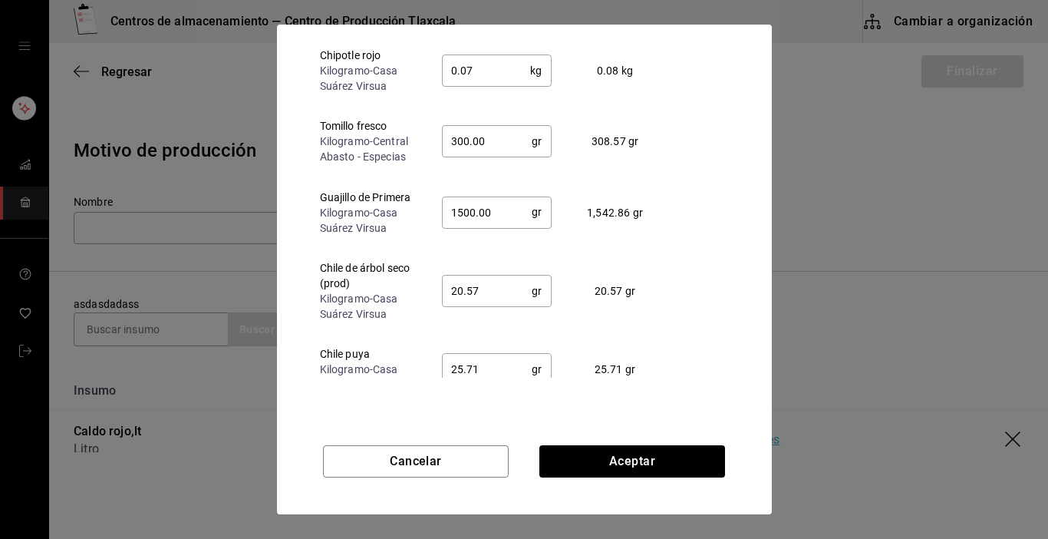
scroll to position [789, 0]
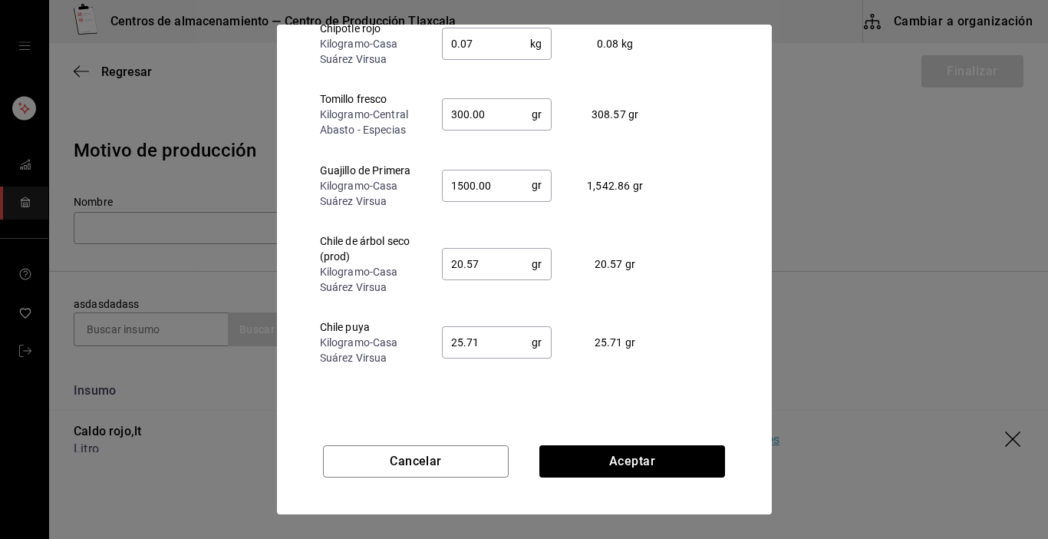
click at [477, 271] on input "20.57" at bounding box center [487, 264] width 91 height 31
type input "20.00"
click at [489, 348] on input "25.71" at bounding box center [487, 342] width 91 height 31
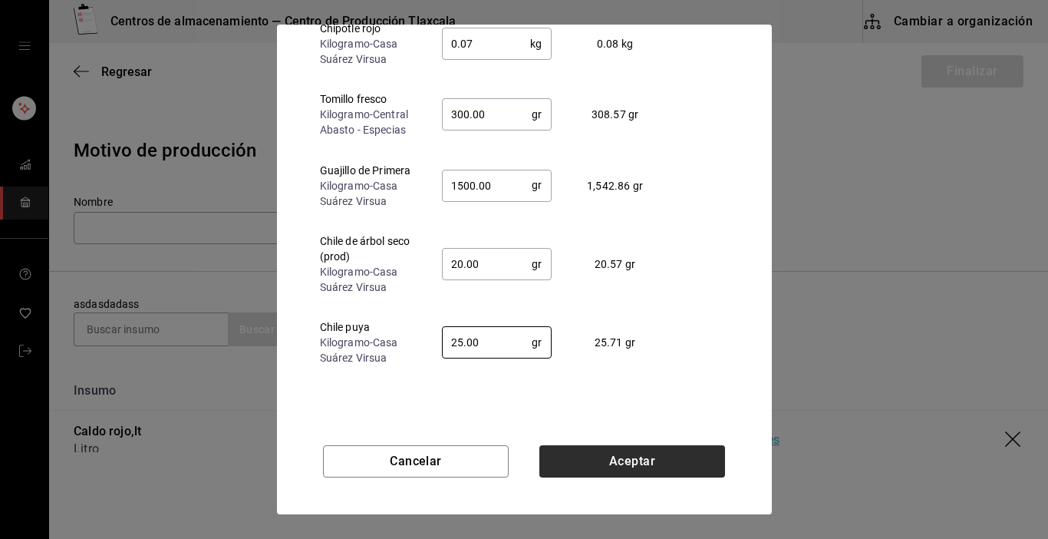
type input "25.00"
click at [598, 447] on button "Aceptar" at bounding box center [632, 461] width 186 height 32
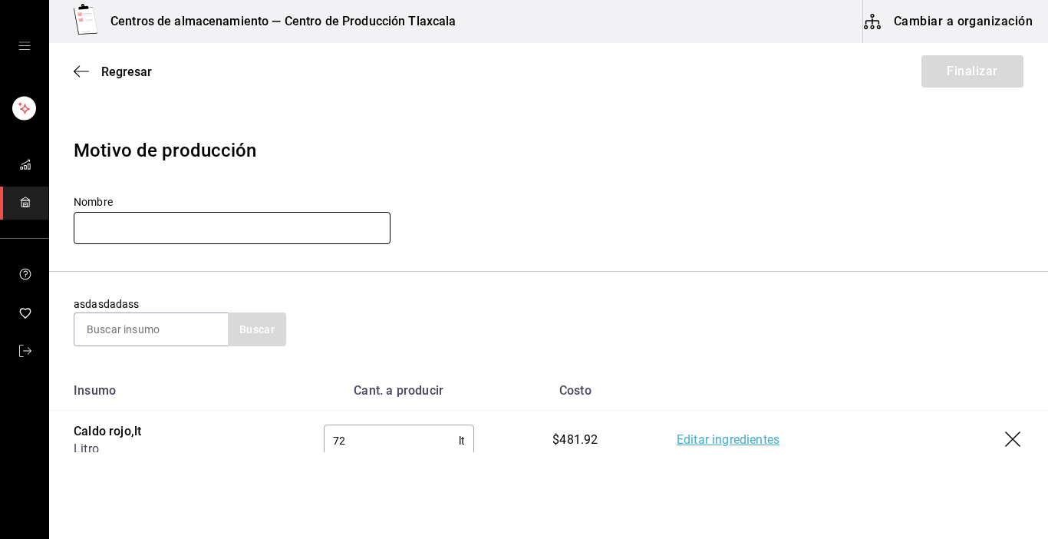
click at [264, 224] on input "text" at bounding box center [232, 228] width 317 height 32
type input "Caldo rojo [DATE]"
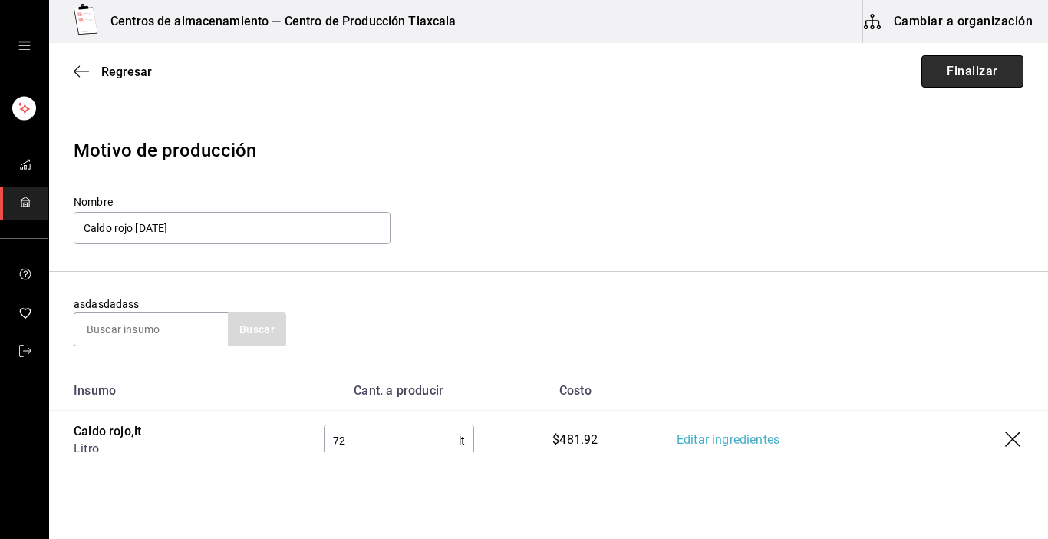
click at [958, 82] on button "Finalizar" at bounding box center [972, 71] width 102 height 32
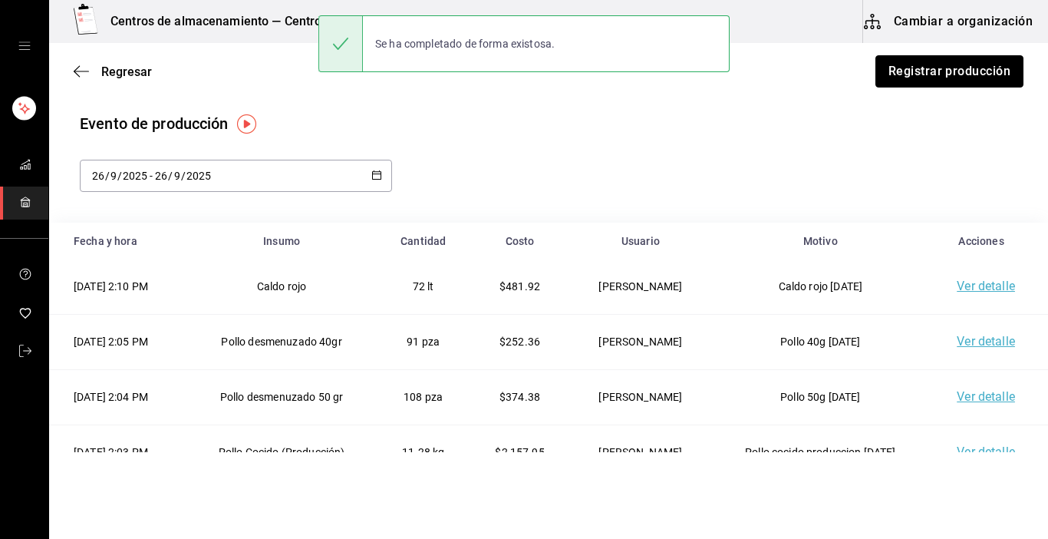
click at [958, 82] on button "Registrar producción" at bounding box center [949, 71] width 148 height 32
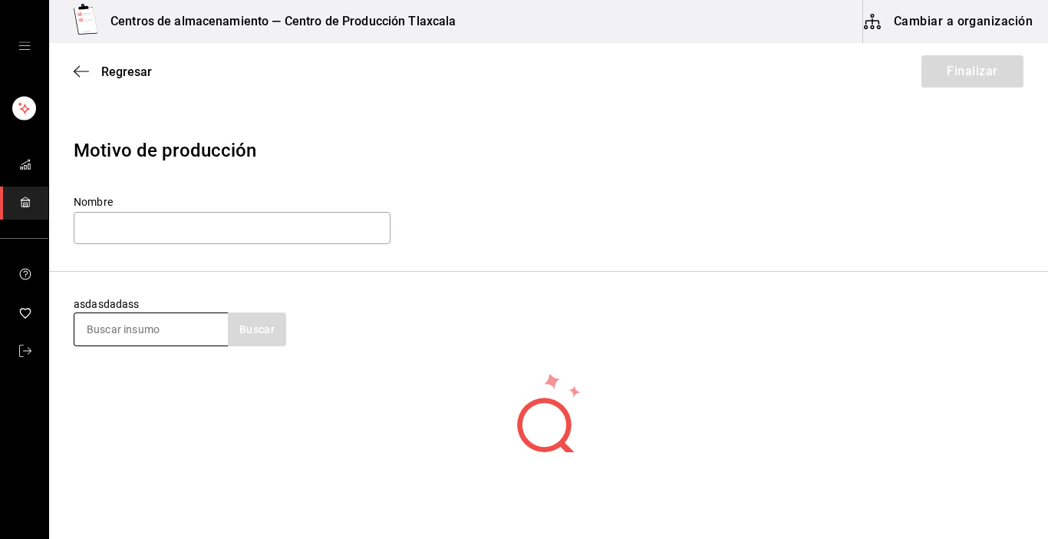
click at [169, 321] on input at bounding box center [150, 329] width 153 height 32
type input "[GEOGRAPHIC_DATA]"
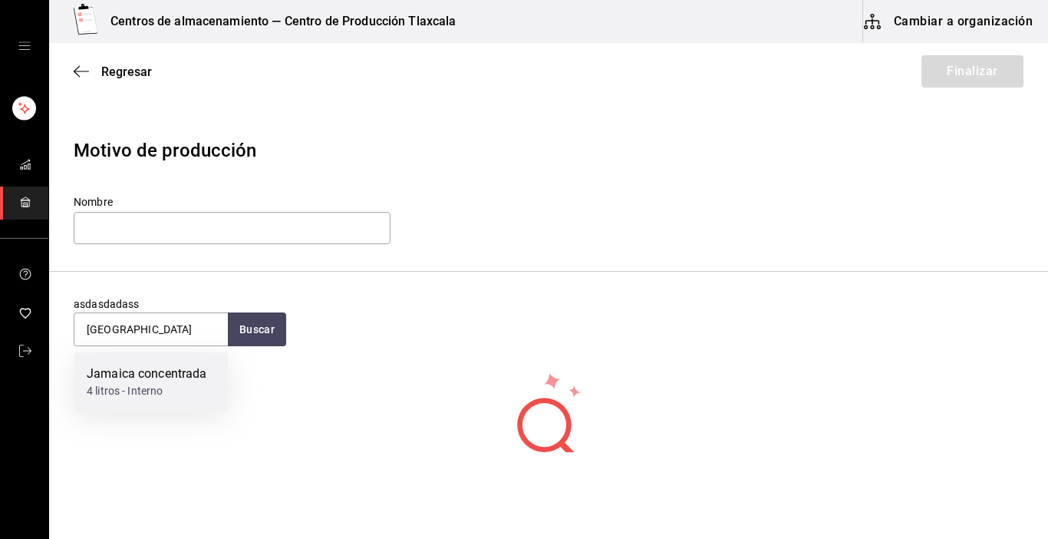
click at [133, 377] on div "Jamaica concentrada" at bounding box center [147, 373] width 120 height 18
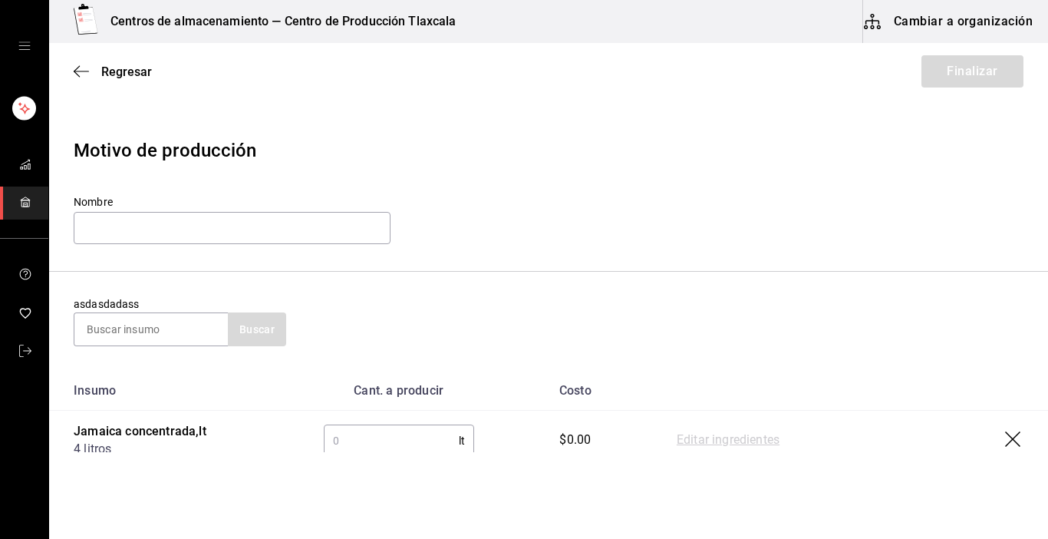
click at [338, 430] on input "text" at bounding box center [391, 440] width 135 height 31
type input "12"
click at [696, 443] on link "Editar ingredientes" at bounding box center [728, 440] width 103 height 18
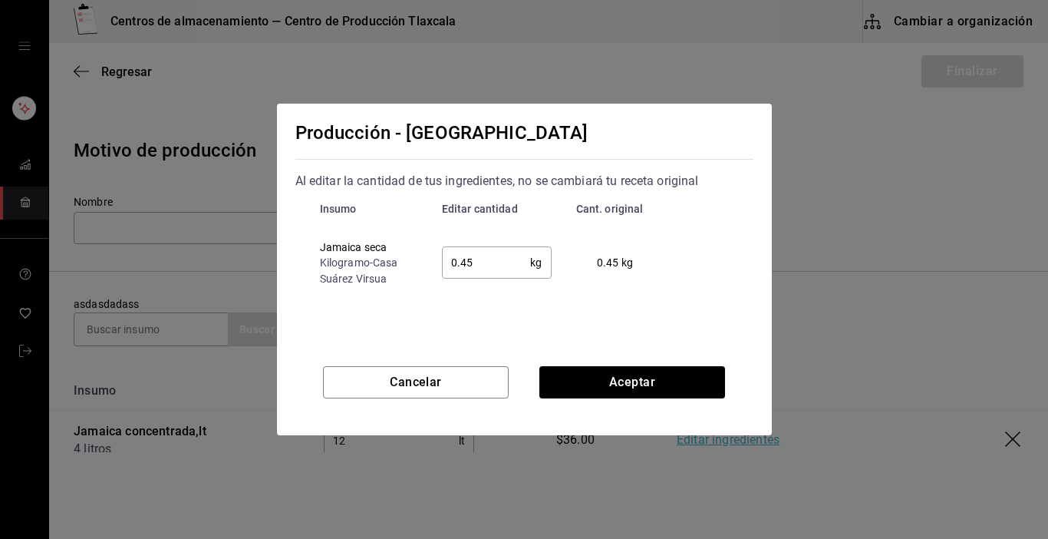
click at [487, 264] on input "0.45" at bounding box center [486, 262] width 89 height 31
type input "0.4"
type input "7"
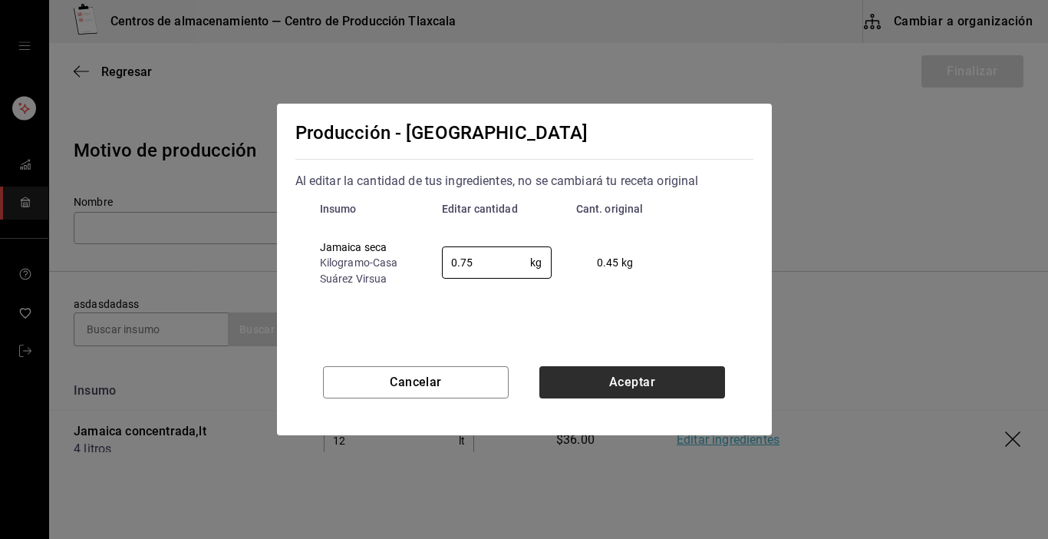
type input "0.75"
click at [628, 379] on button "Aceptar" at bounding box center [632, 382] width 186 height 32
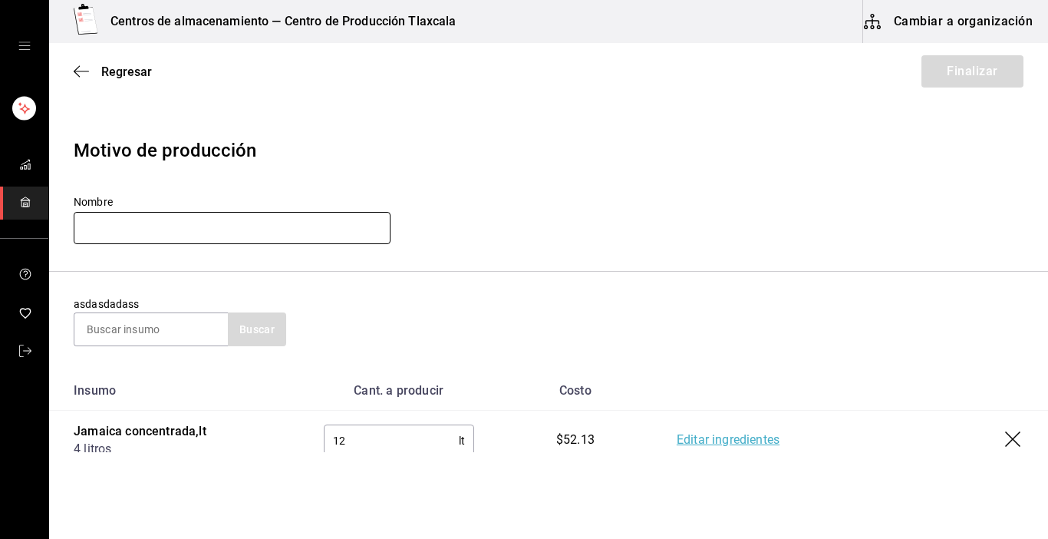
click at [237, 232] on input "text" at bounding box center [232, 228] width 317 height 32
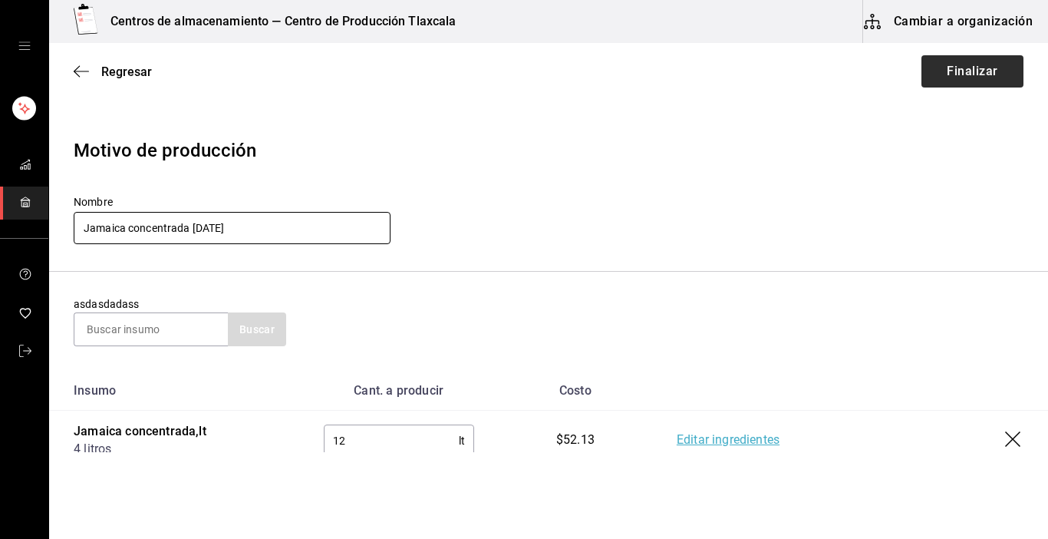
type input "Jamaica concentrada [DATE]"
click at [963, 73] on button "Finalizar" at bounding box center [972, 71] width 102 height 32
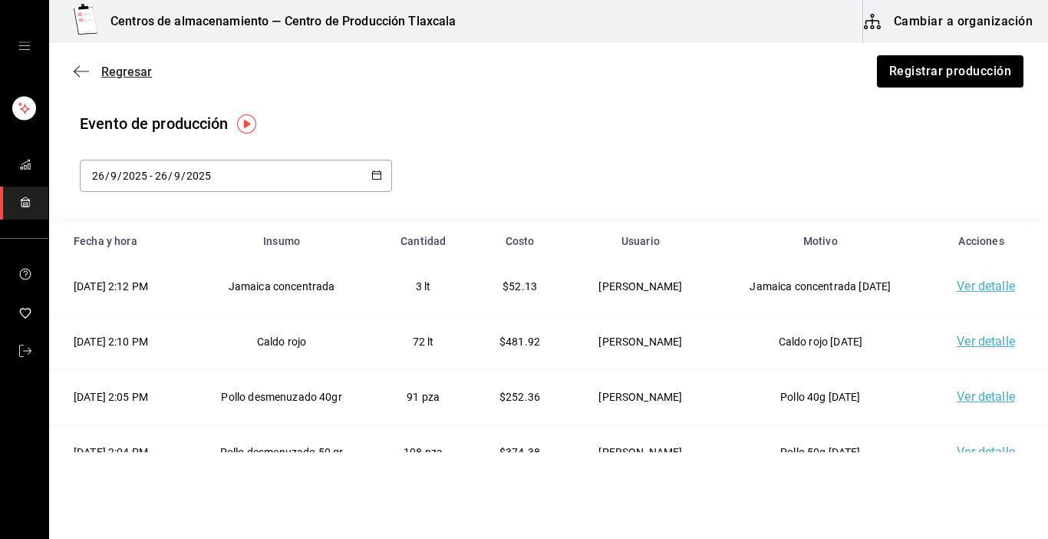
click at [84, 68] on icon "button" at bounding box center [81, 71] width 15 height 14
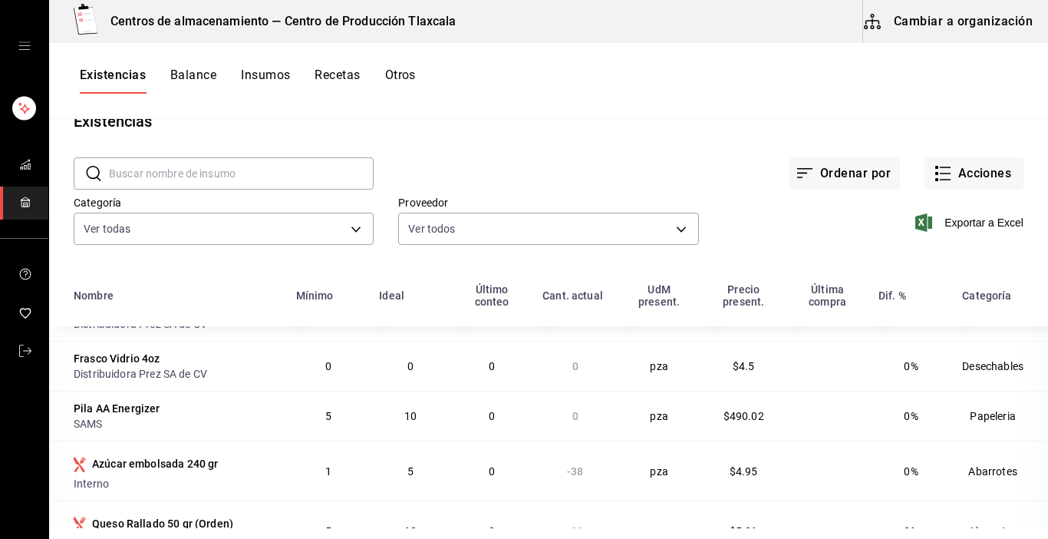
scroll to position [4, 0]
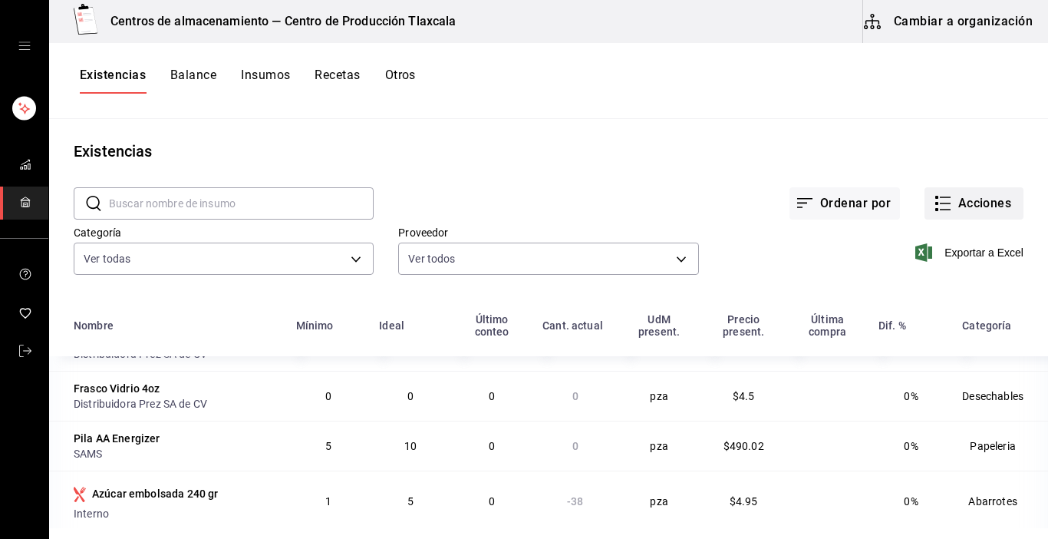
click at [934, 205] on icon "button" at bounding box center [943, 203] width 18 height 18
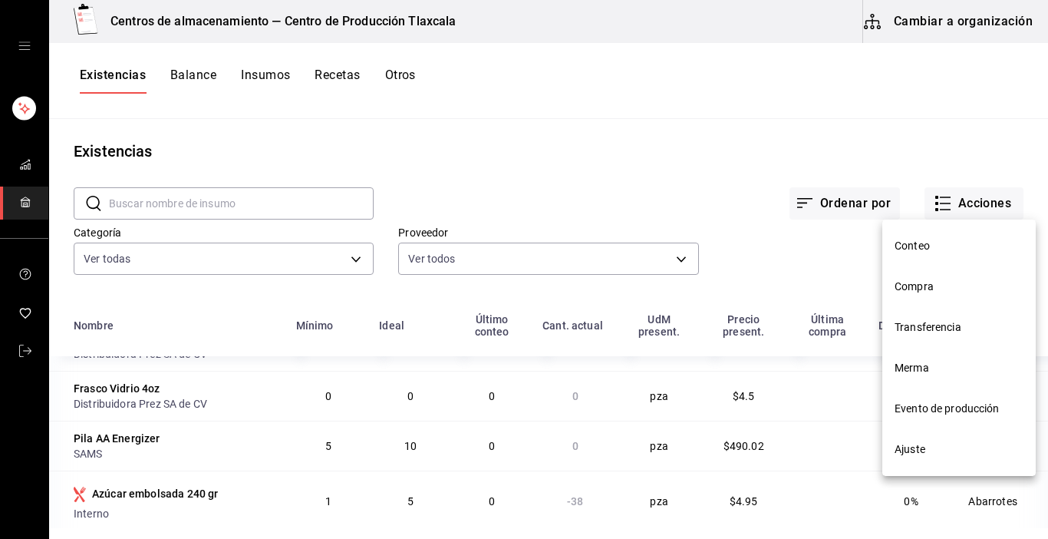
click at [954, 318] on li "Transferencia" at bounding box center [958, 327] width 153 height 41
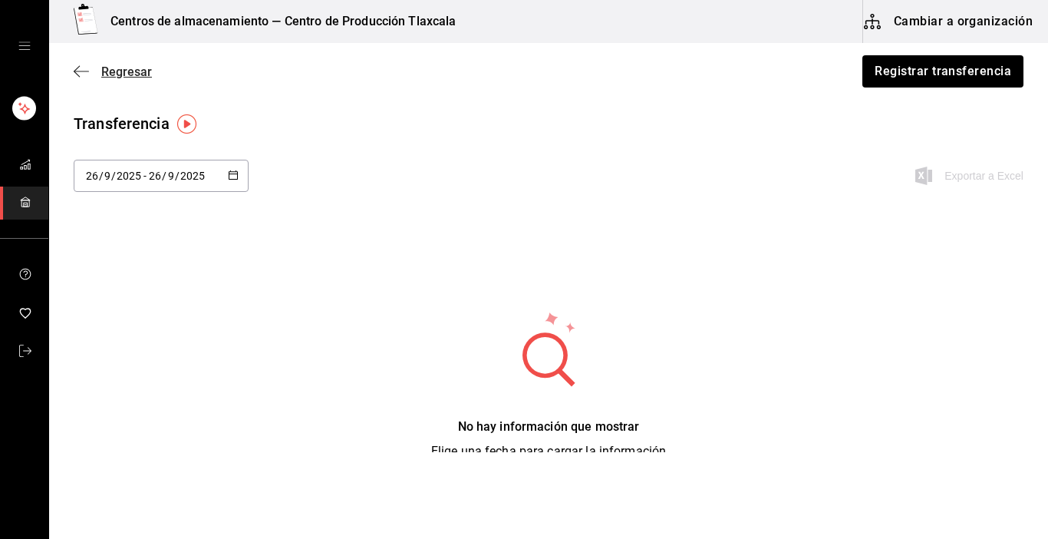
click at [81, 71] on icon "button" at bounding box center [81, 71] width 15 height 14
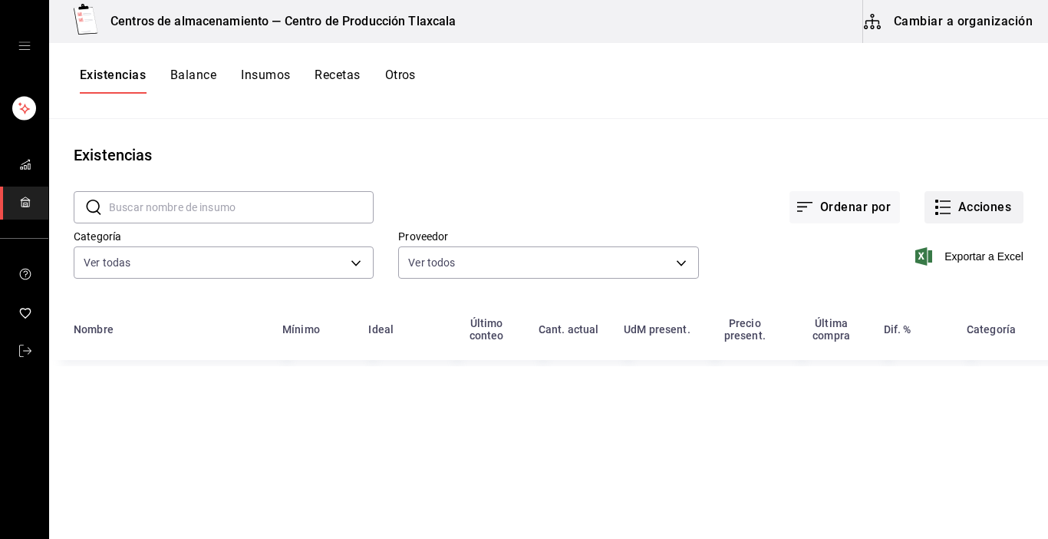
click at [934, 205] on icon "button" at bounding box center [943, 207] width 18 height 18
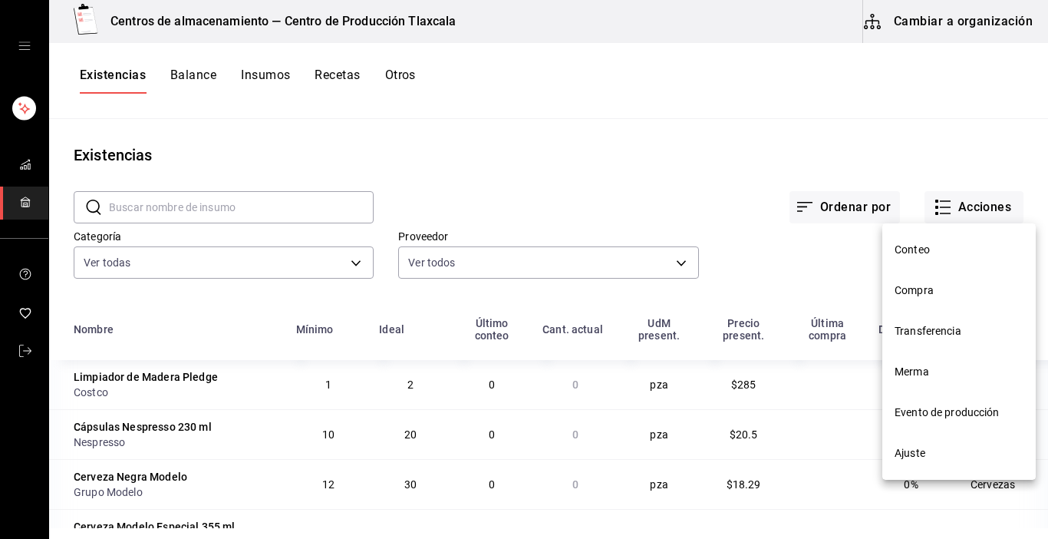
click at [934, 410] on span "Evento de producción" at bounding box center [959, 412] width 129 height 16
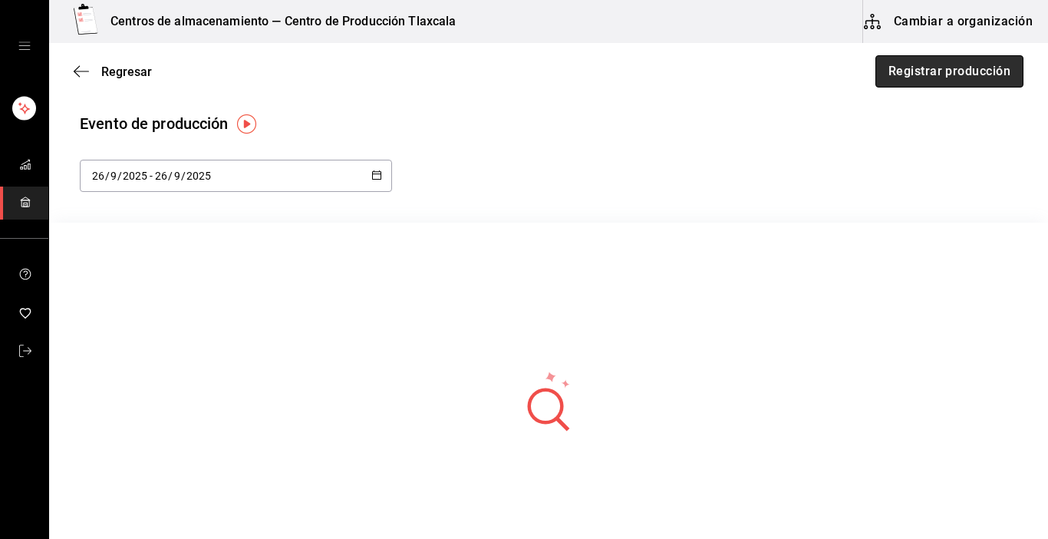
click at [946, 77] on button "Registrar producción" at bounding box center [949, 71] width 148 height 32
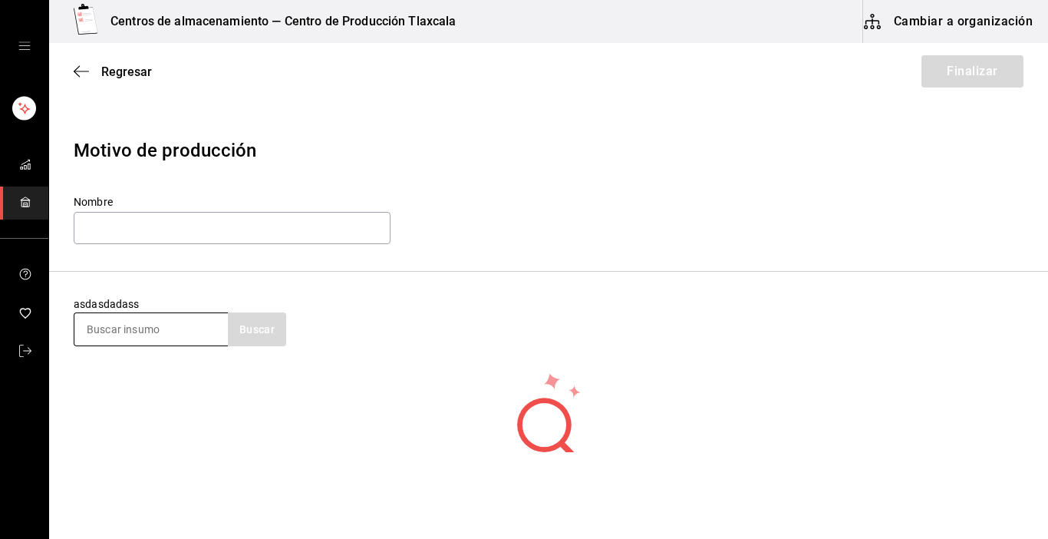
click at [147, 325] on input at bounding box center [150, 329] width 153 height 32
type input "azu"
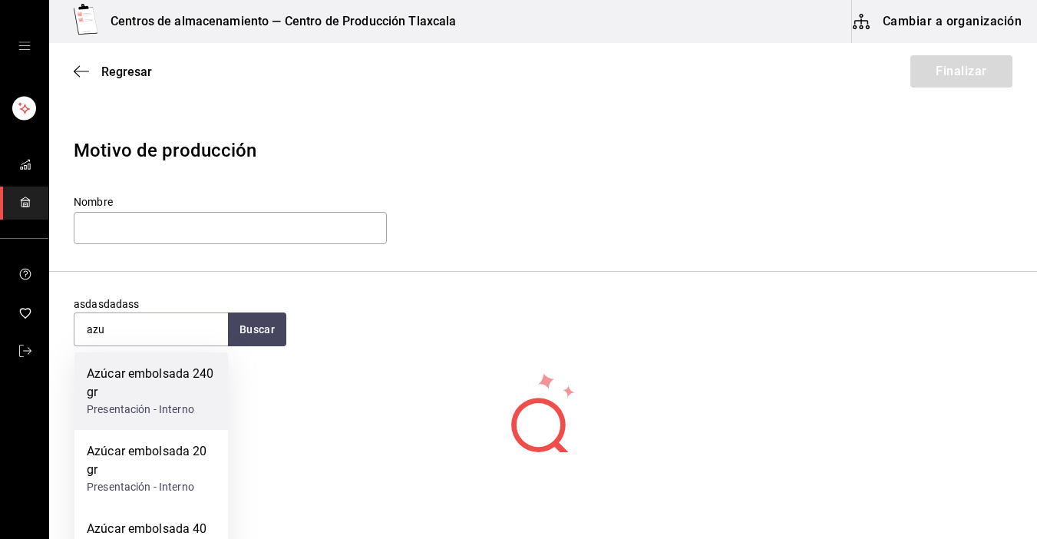
click at [186, 394] on div "Azúcar embolsada 240 gr" at bounding box center [151, 382] width 129 height 37
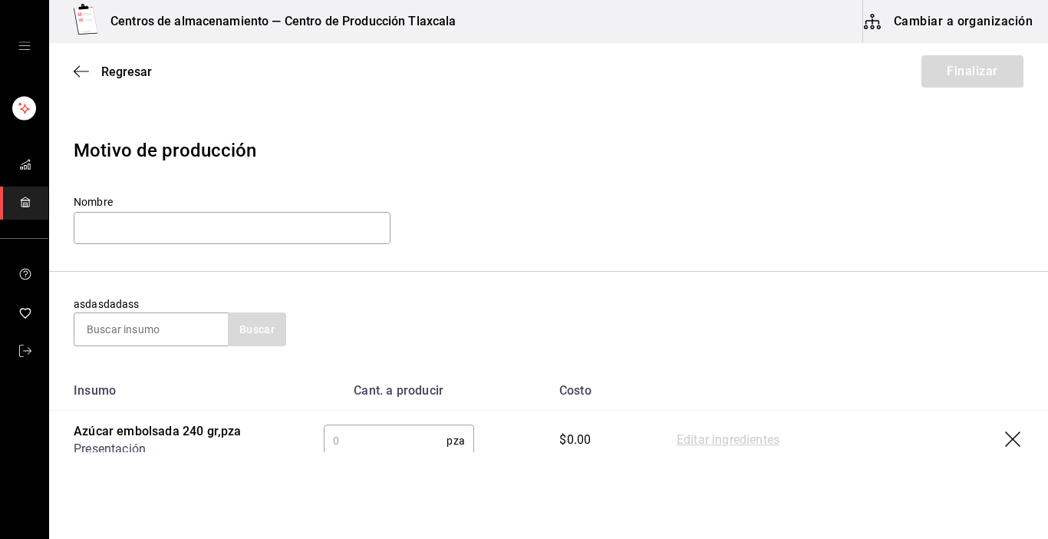
click at [365, 437] on input "text" at bounding box center [386, 440] width 124 height 31
type input "38"
click at [743, 442] on link "Editar ingredientes" at bounding box center [728, 440] width 103 height 18
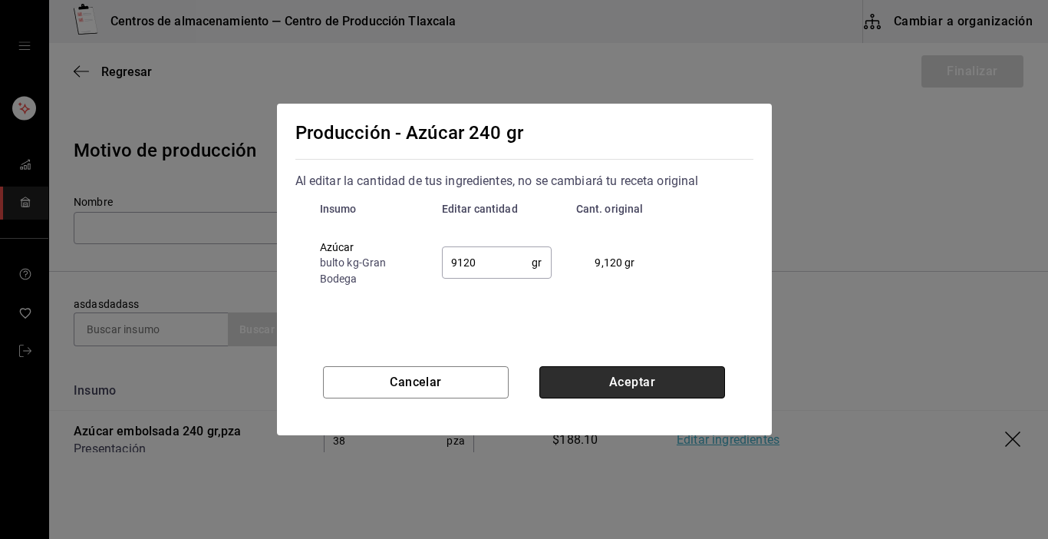
click at [635, 377] on button "Aceptar" at bounding box center [632, 382] width 186 height 32
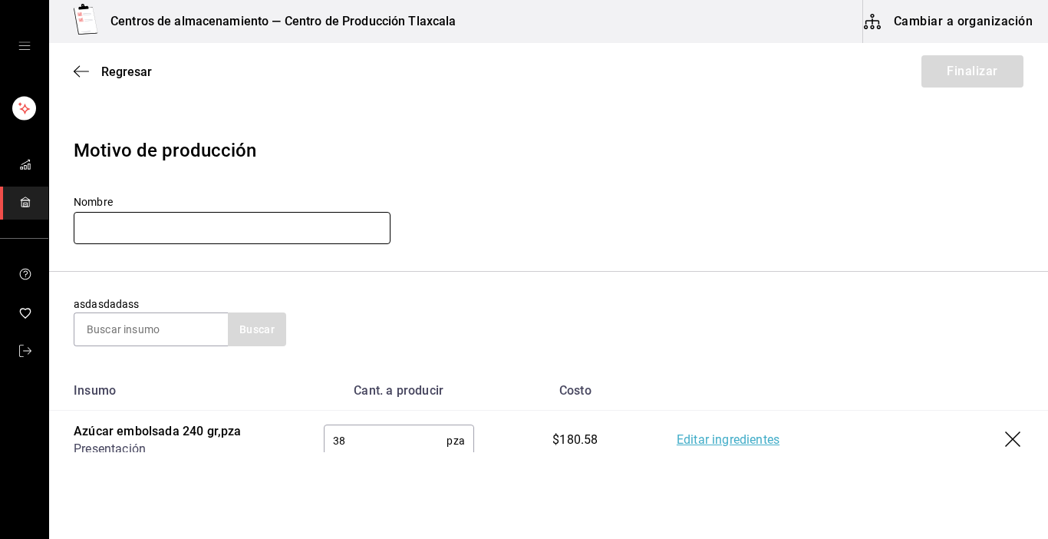
drag, startPoint x: 189, startPoint y: 230, endPoint x: 190, endPoint y: 219, distance: 10.8
click at [190, 219] on input "text" at bounding box center [232, 228] width 317 height 32
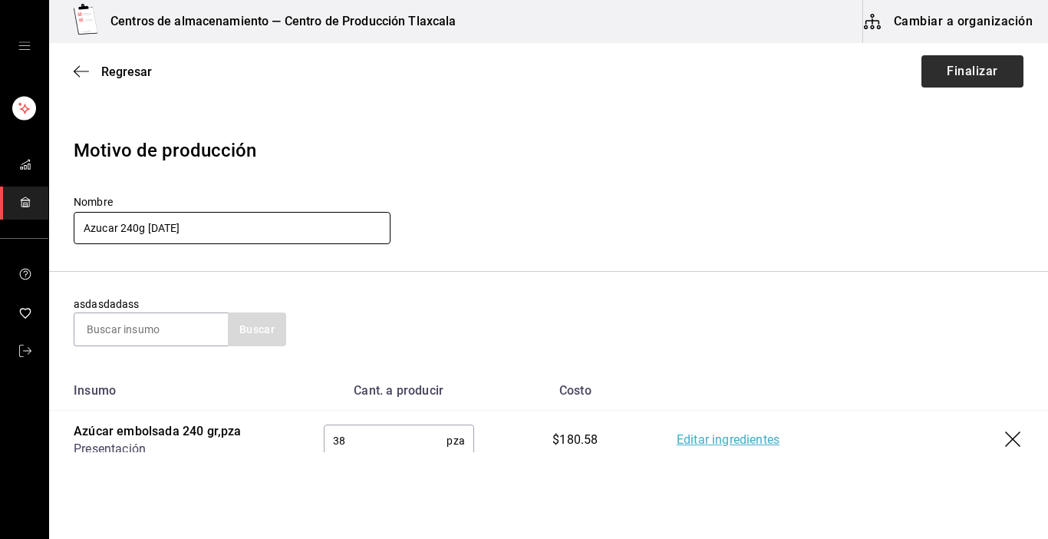
type input "Azucar 240g [DATE]"
click at [944, 76] on button "Finalizar" at bounding box center [972, 71] width 102 height 32
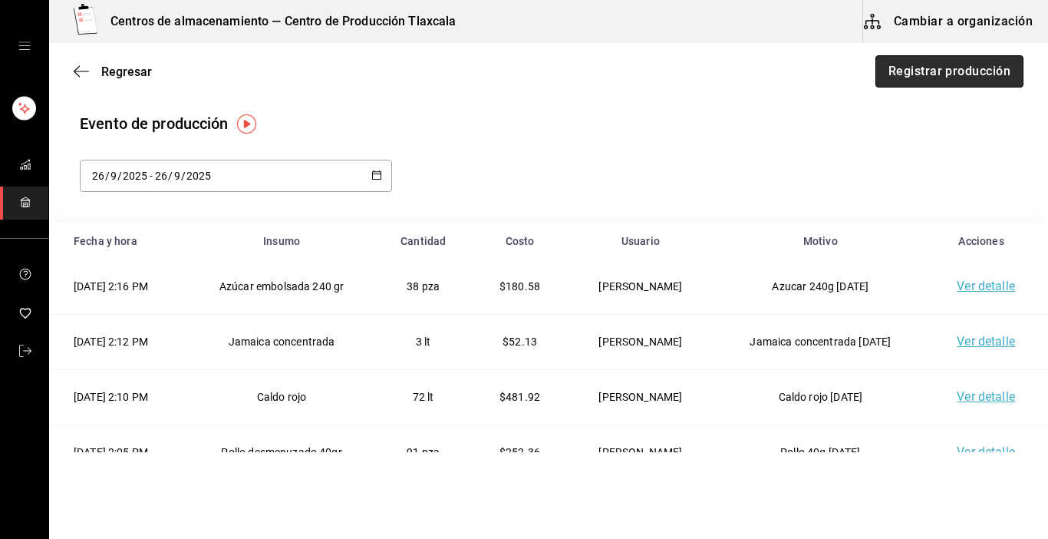
click at [901, 78] on button "Registrar producción" at bounding box center [949, 71] width 148 height 32
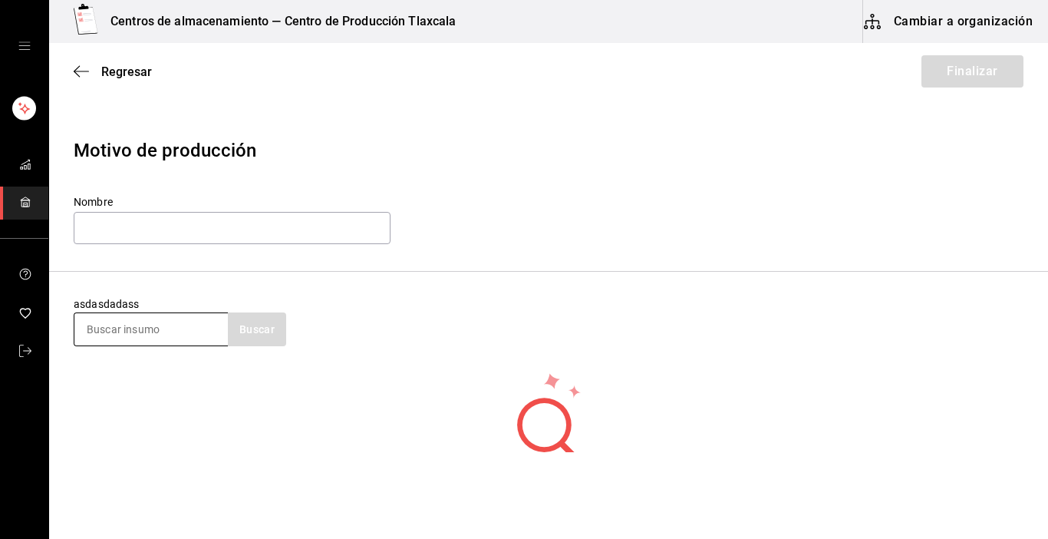
click at [185, 337] on input at bounding box center [150, 329] width 153 height 32
type input "queso"
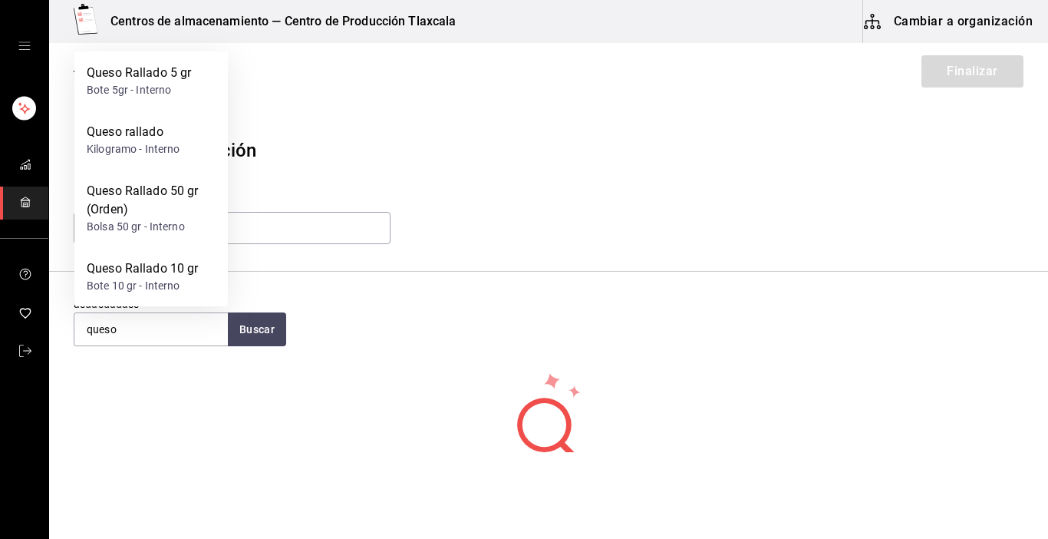
click at [110, 206] on div "Queso Rallado 50 gr (Orden)" at bounding box center [151, 200] width 129 height 37
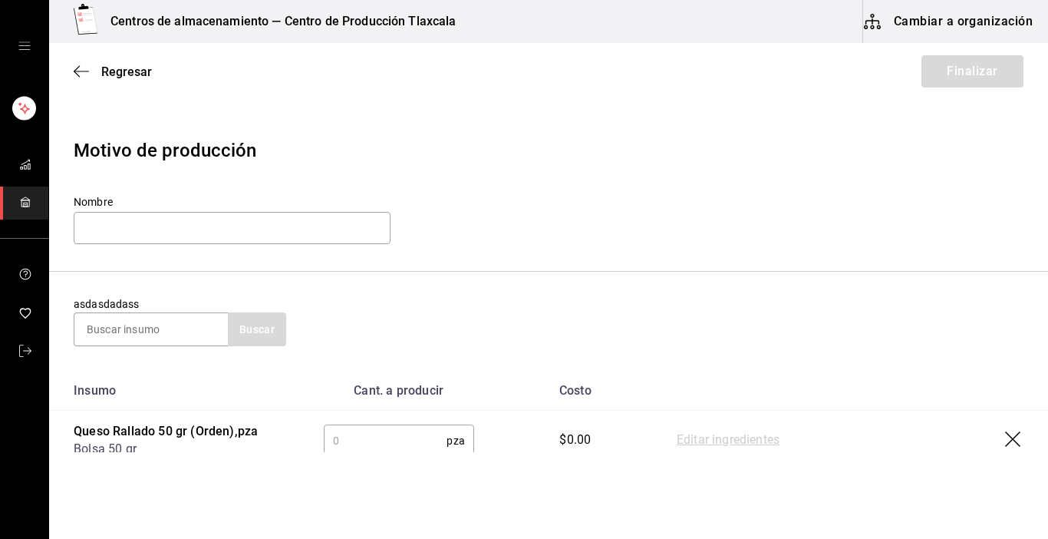
click at [341, 439] on input "text" at bounding box center [386, 440] width 124 height 31
type input "22"
click at [702, 434] on link "Editar ingredientes" at bounding box center [728, 440] width 103 height 18
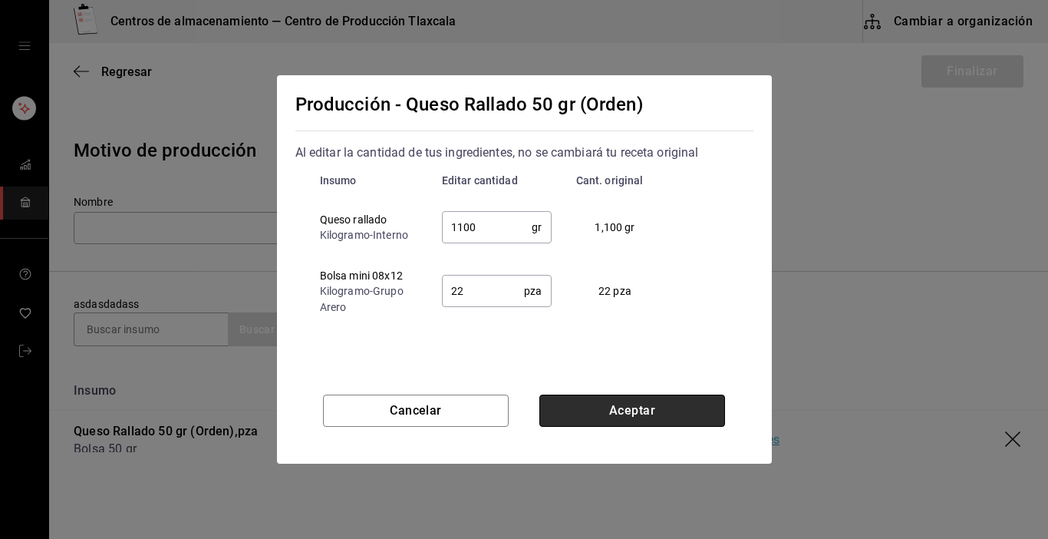
click at [671, 409] on button "Aceptar" at bounding box center [632, 410] width 186 height 32
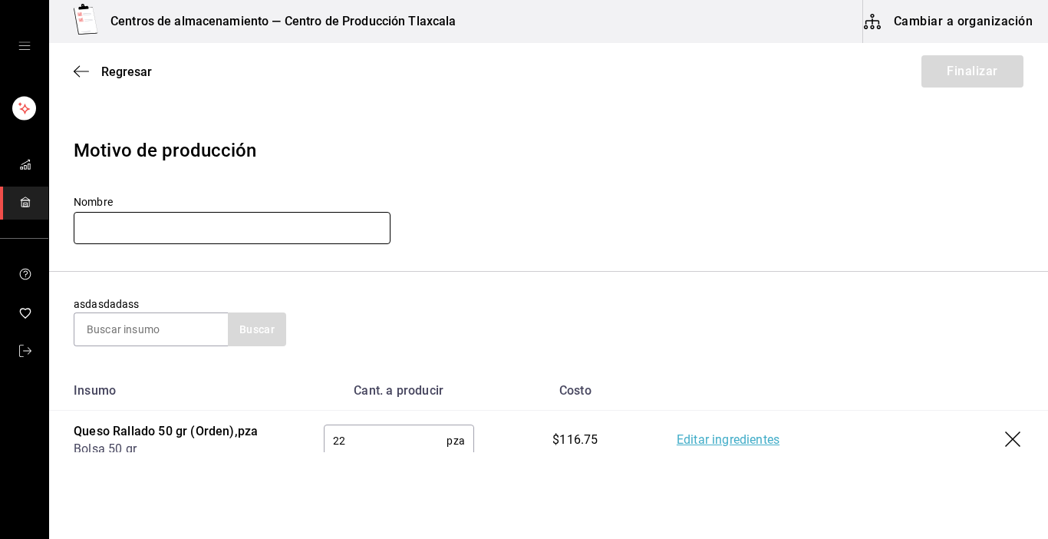
click at [278, 240] on input "text" at bounding box center [232, 228] width 317 height 32
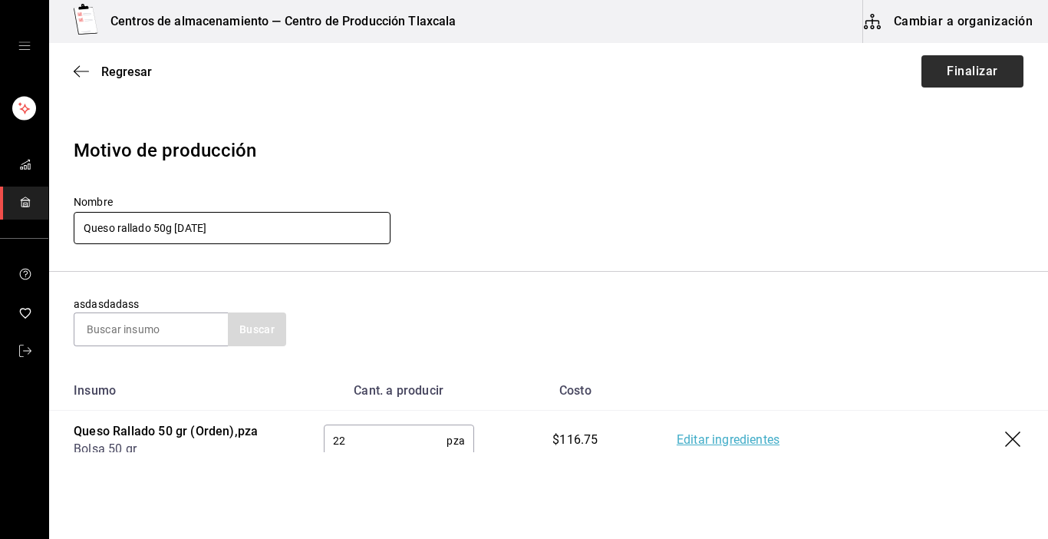
type input "Queso rallado 50g [DATE]"
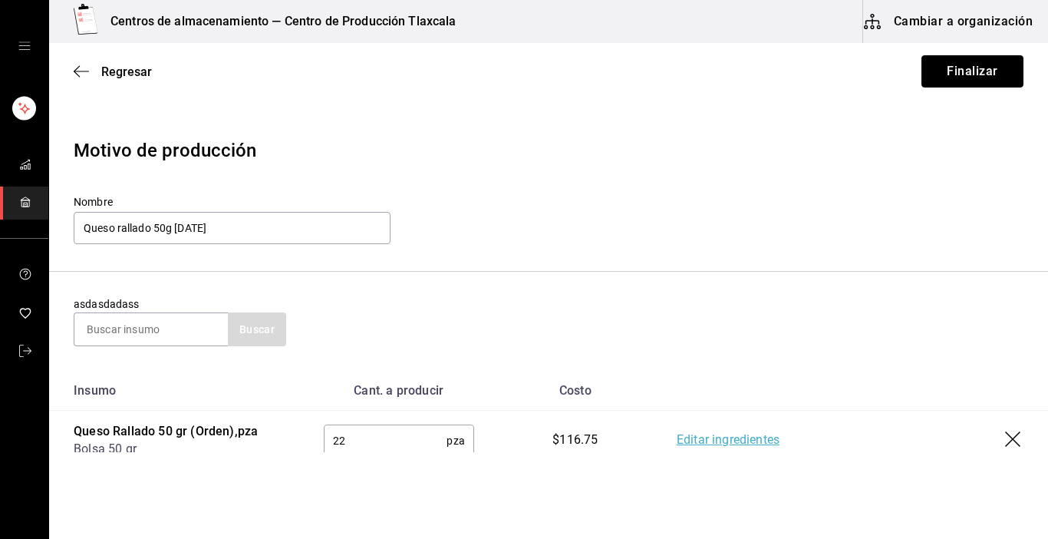
click at [927, 80] on button "Finalizar" at bounding box center [972, 71] width 102 height 32
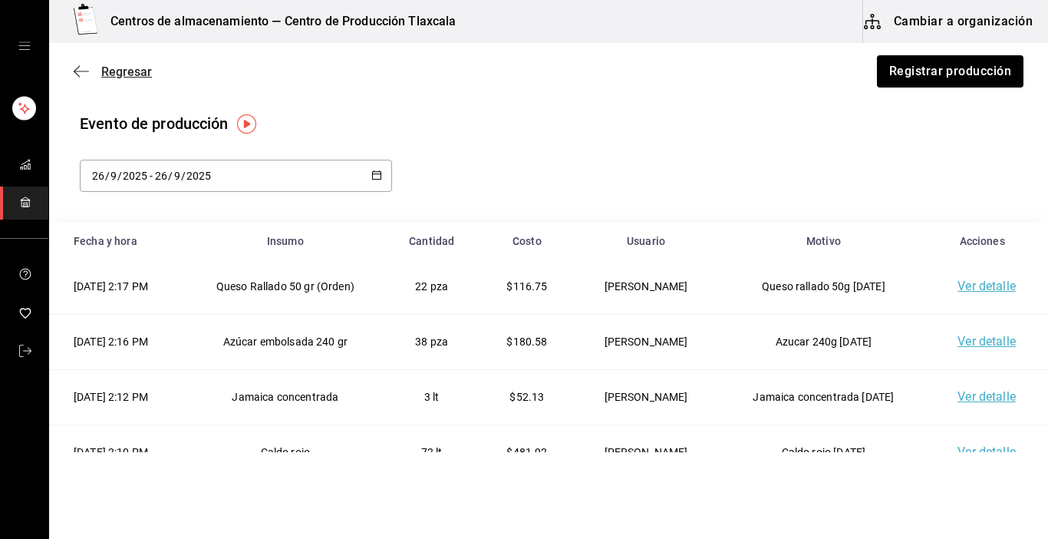
click at [83, 73] on icon "button" at bounding box center [81, 71] width 15 height 14
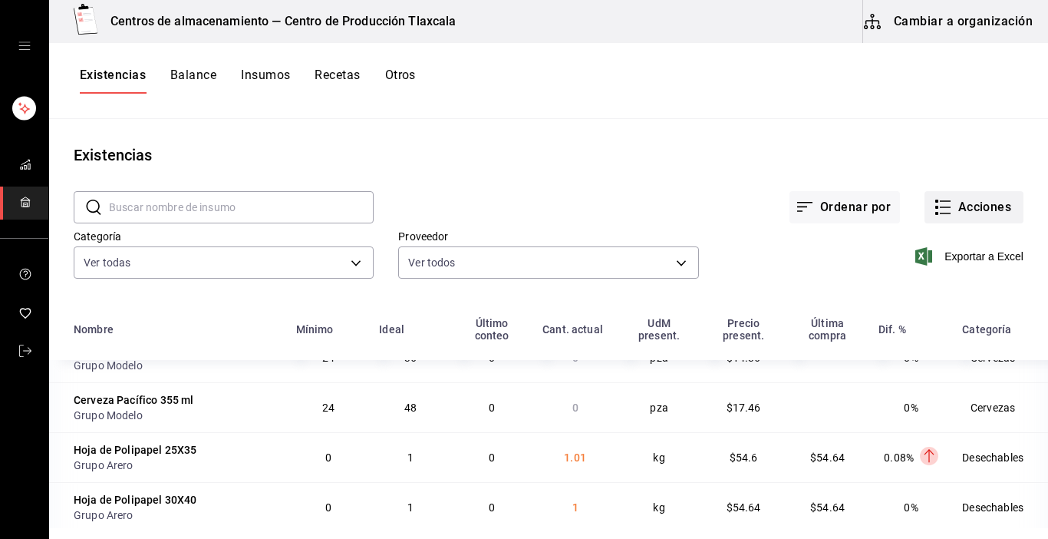
click at [934, 206] on icon "button" at bounding box center [943, 207] width 18 height 18
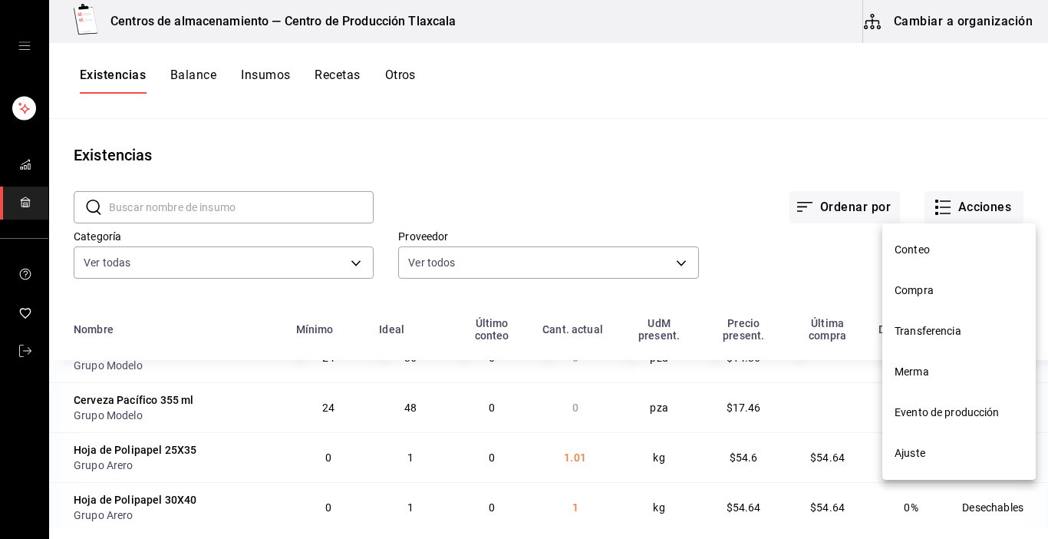
click at [954, 414] on span "Evento de producción" at bounding box center [959, 412] width 129 height 16
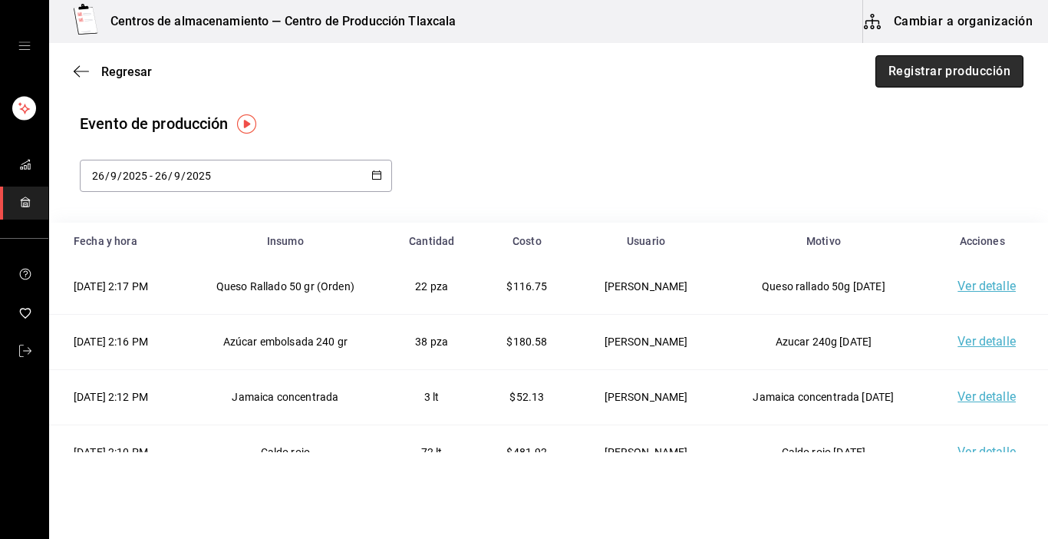
click at [905, 83] on button "Registrar producción" at bounding box center [949, 71] width 148 height 32
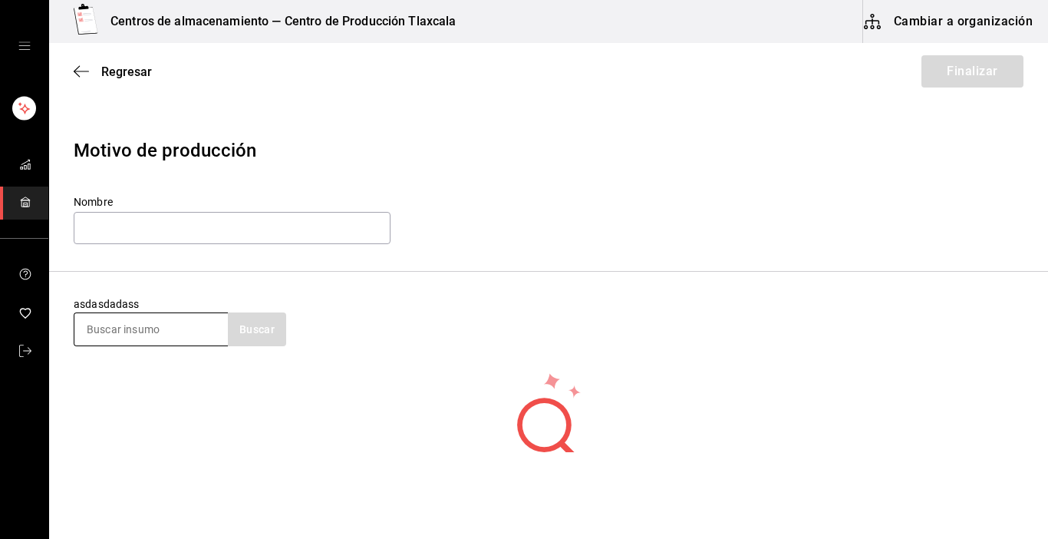
click at [132, 325] on input at bounding box center [150, 329] width 153 height 32
type input "queso"
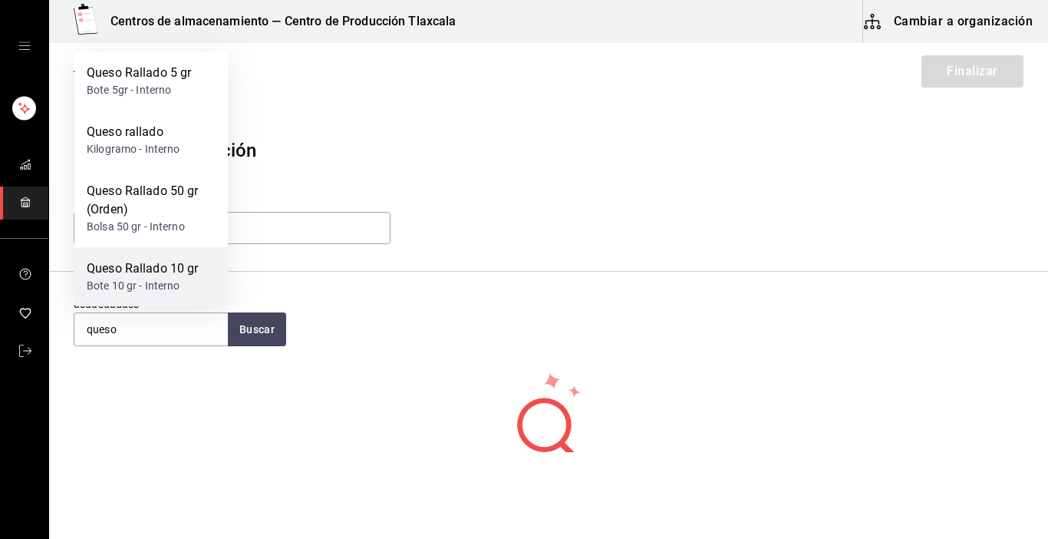
click at [153, 259] on div "Queso Rallado 10 gr" at bounding box center [143, 268] width 112 height 18
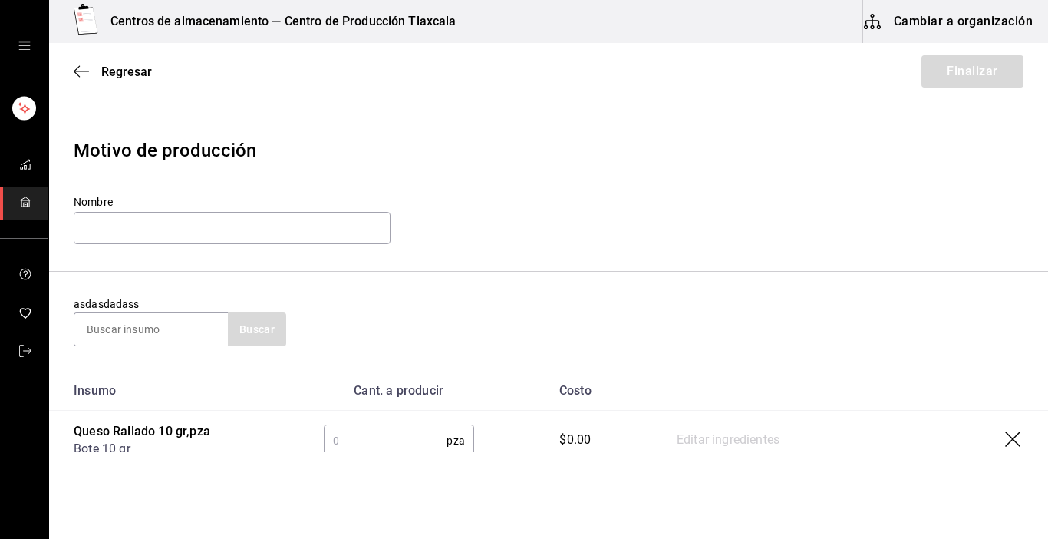
click at [362, 439] on input "text" at bounding box center [386, 440] width 124 height 31
type input "79"
click at [685, 441] on link "Editar ingredientes" at bounding box center [728, 440] width 103 height 18
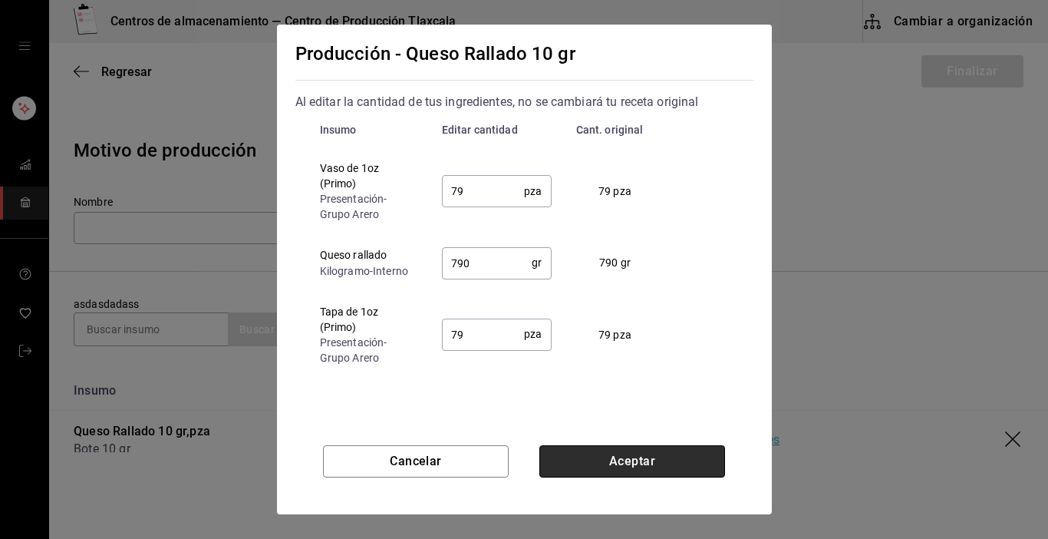
click at [684, 450] on button "Aceptar" at bounding box center [632, 461] width 186 height 32
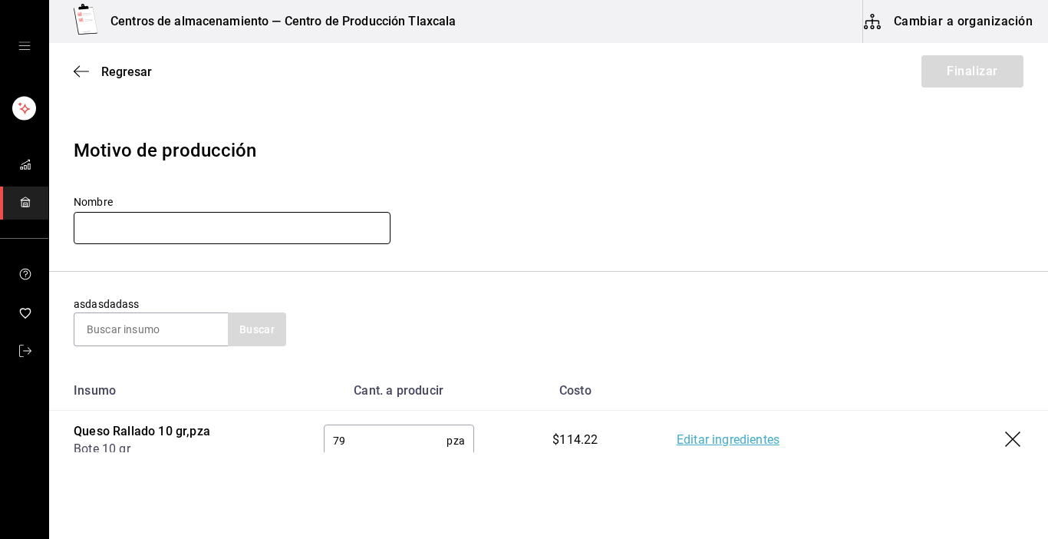
click at [163, 234] on input "text" at bounding box center [232, 228] width 317 height 32
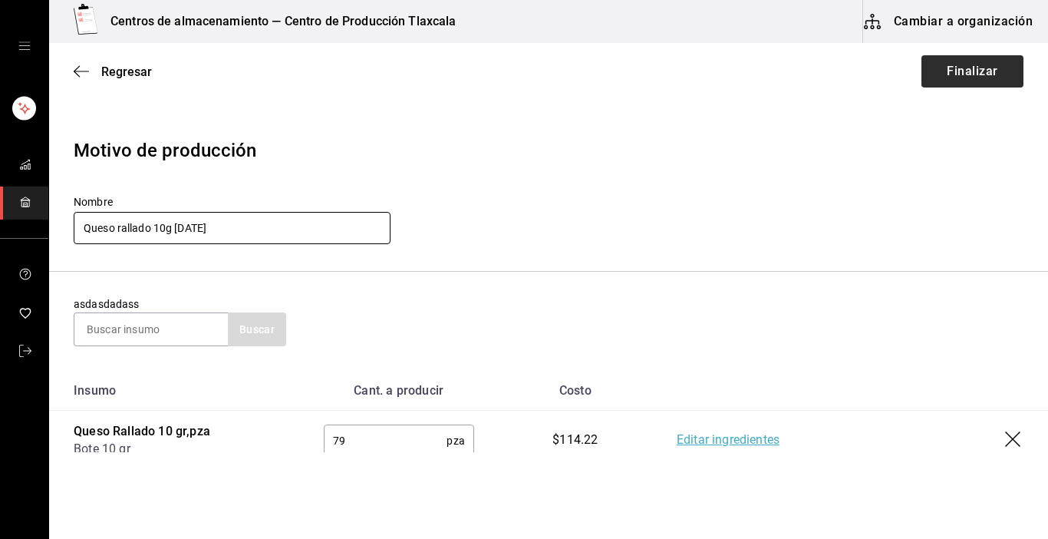
type input "Queso rallado 10g [DATE]"
click at [926, 77] on button "Finalizar" at bounding box center [972, 71] width 102 height 32
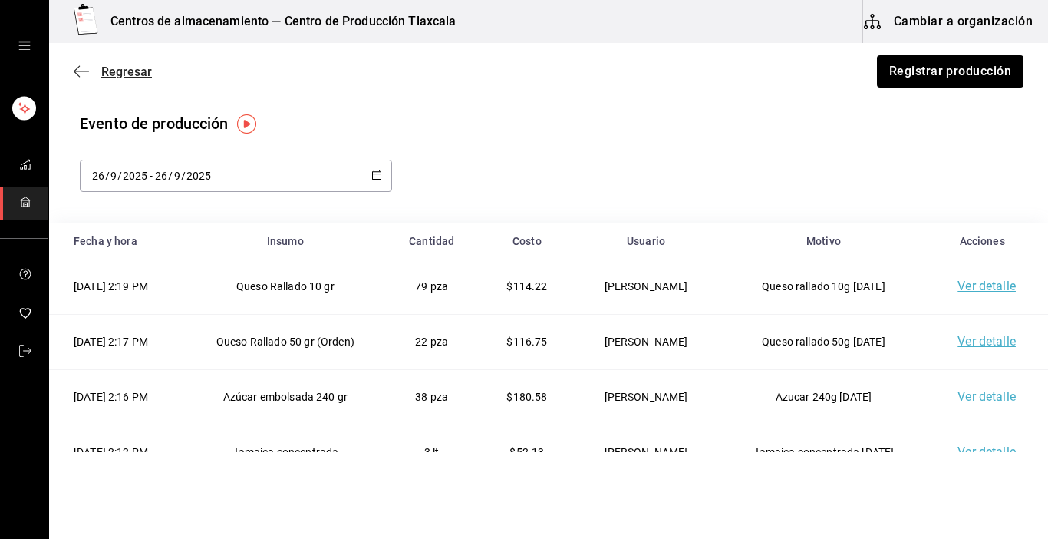
click at [74, 68] on icon "button" at bounding box center [81, 71] width 15 height 14
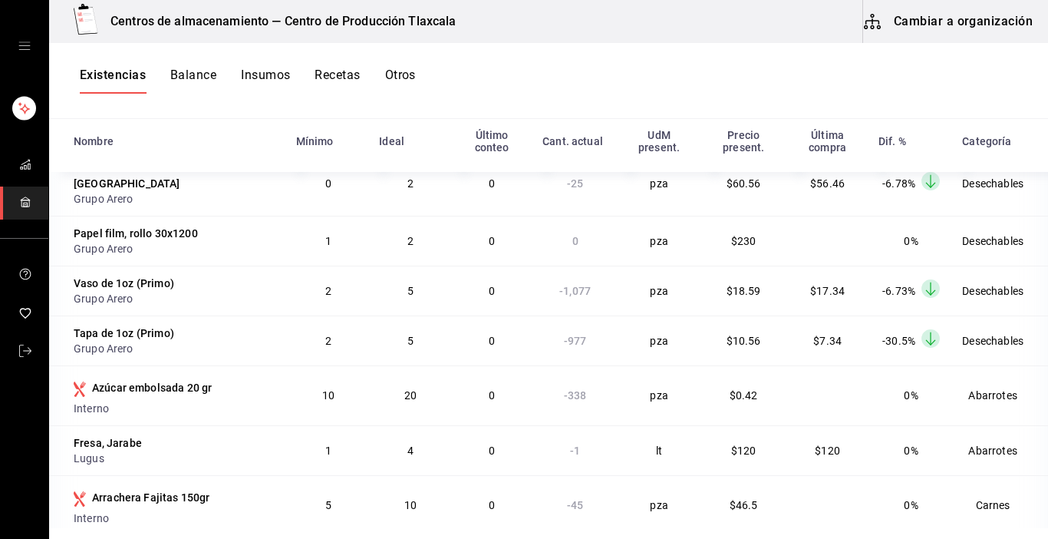
scroll to position [1105, 0]
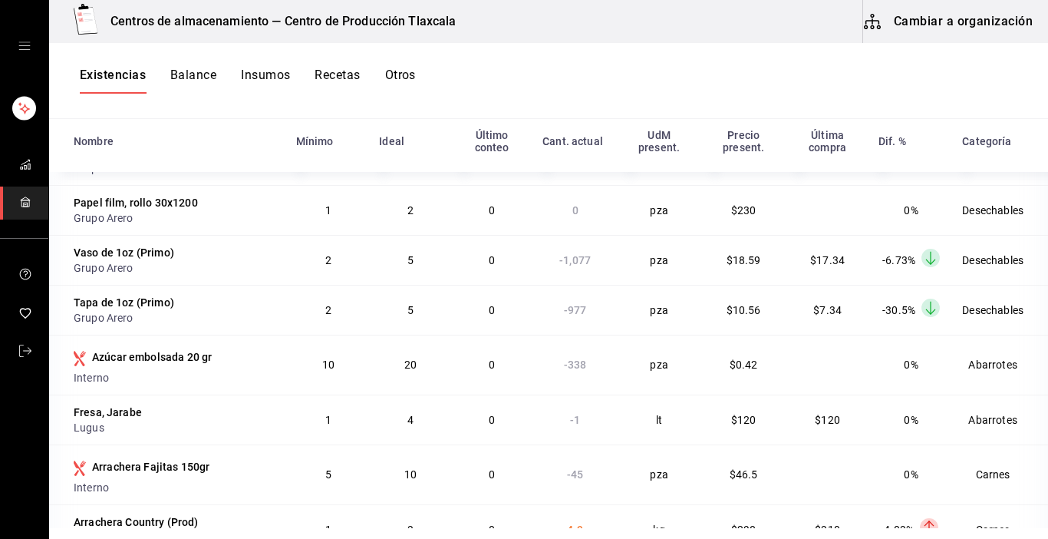
click at [1008, 518] on td "Carnes" at bounding box center [1000, 529] width 95 height 50
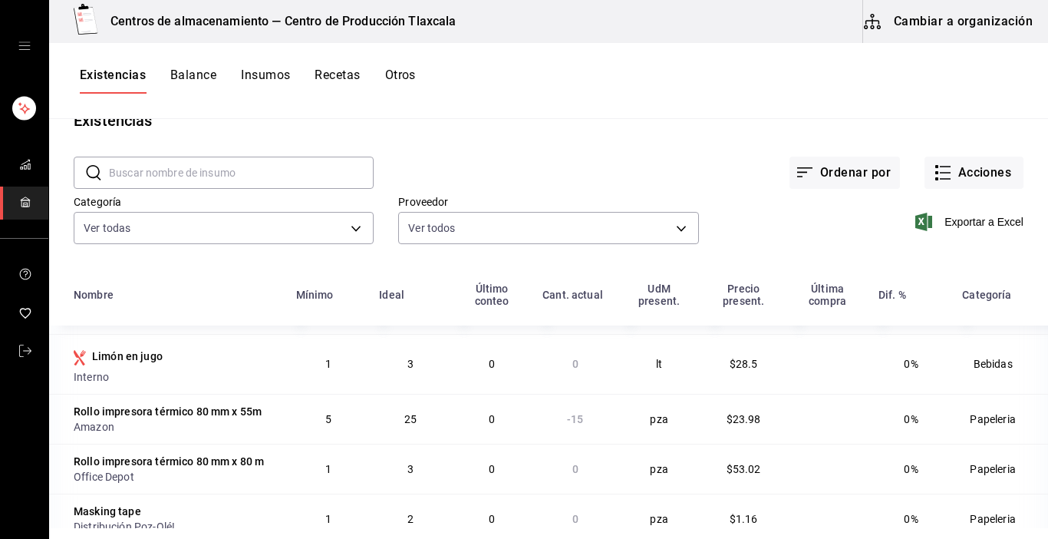
scroll to position [4, 0]
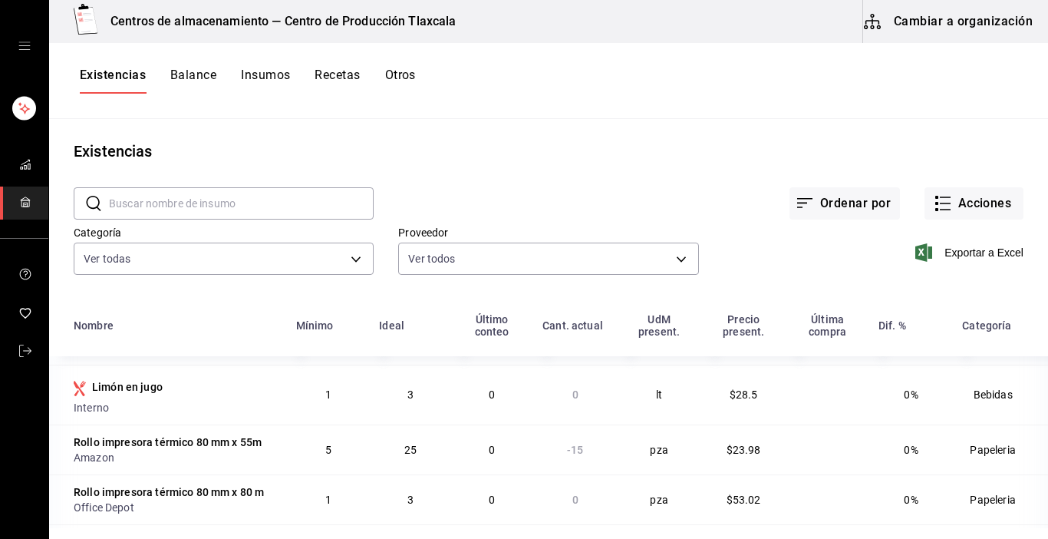
click at [332, 198] on input "text" at bounding box center [241, 203] width 265 height 31
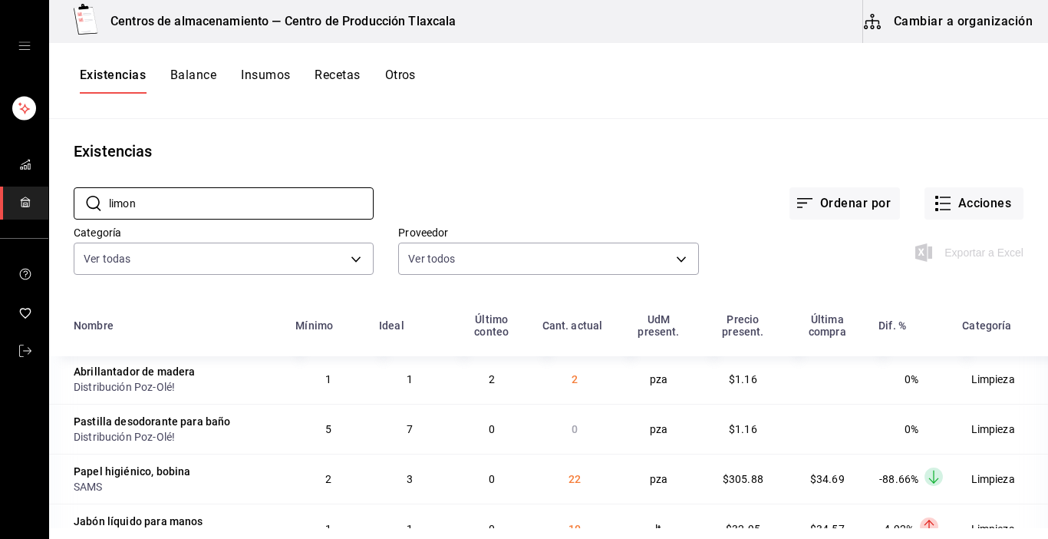
type input "Limon"
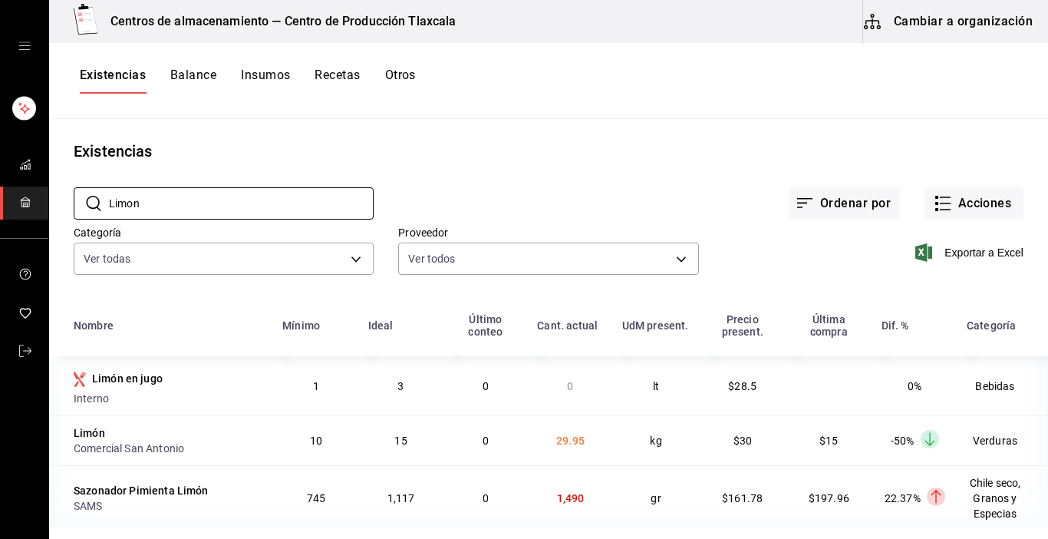
scroll to position [15, 0]
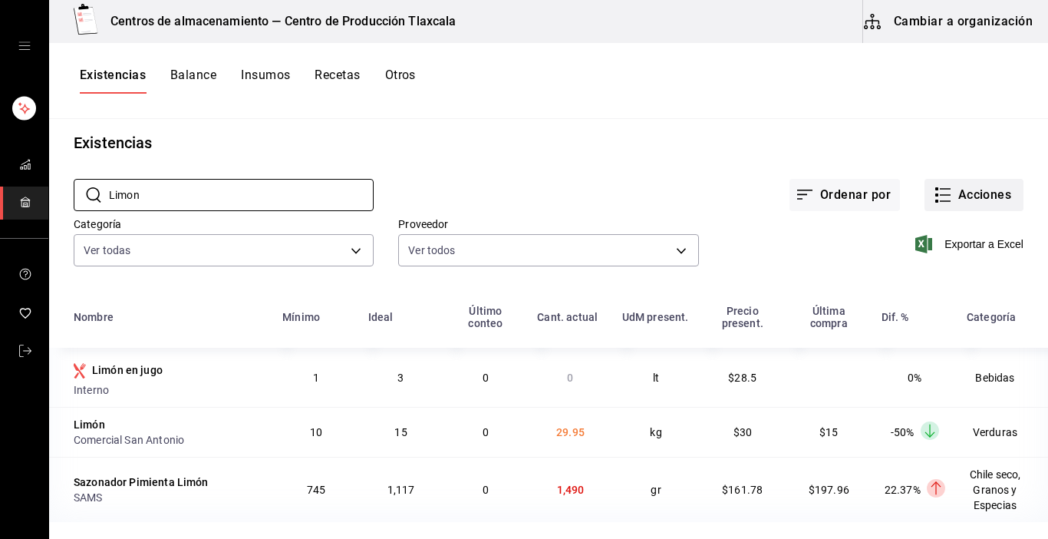
click at [925, 185] on button "Acciones" at bounding box center [974, 195] width 99 height 32
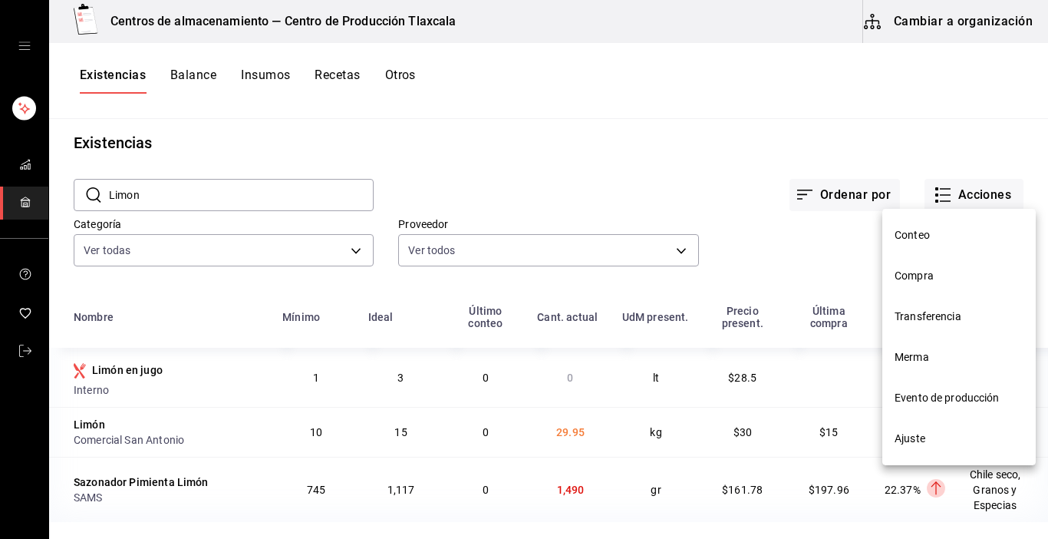
click at [927, 391] on span "Evento de producción" at bounding box center [959, 398] width 129 height 16
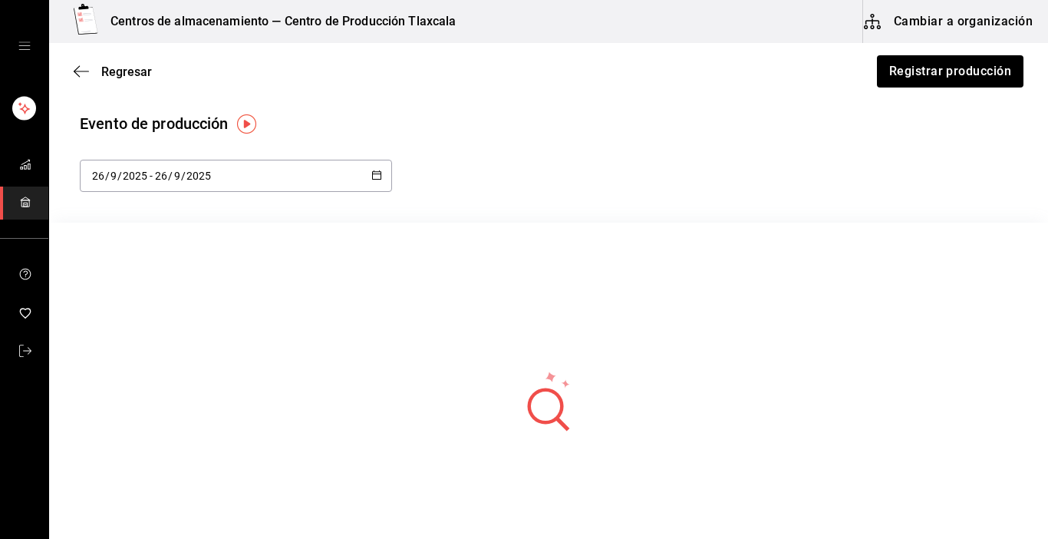
click at [918, 54] on div "Regresar Registrar producción" at bounding box center [548, 71] width 999 height 57
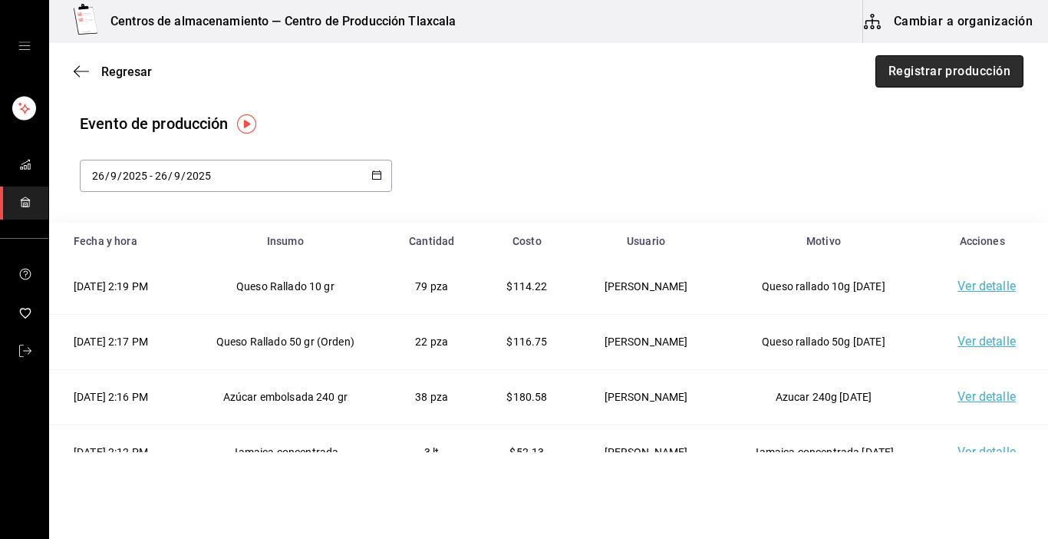
click at [915, 71] on button "Registrar producción" at bounding box center [949, 71] width 148 height 32
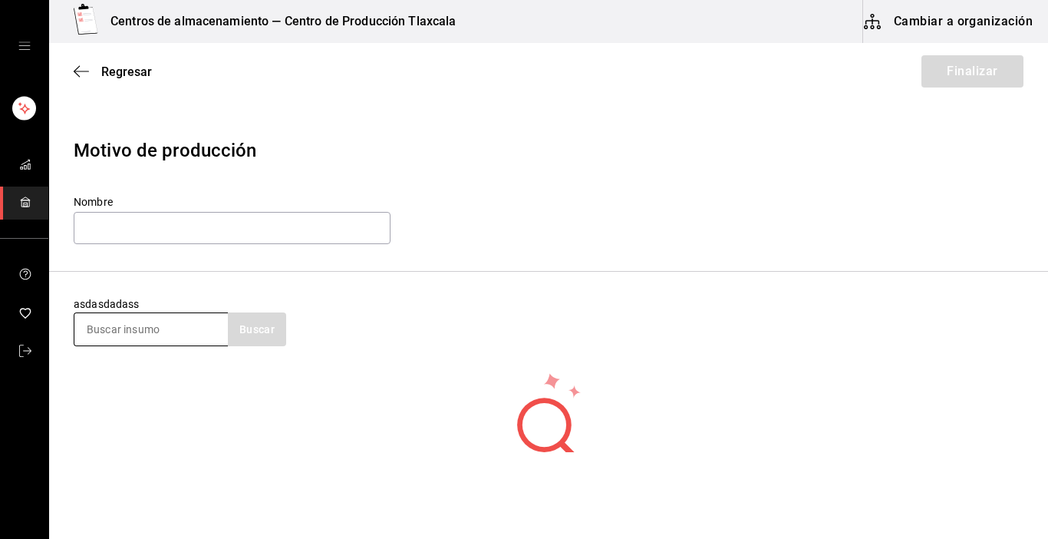
click at [163, 341] on input at bounding box center [150, 329] width 153 height 32
click at [76, 325] on input at bounding box center [150, 329] width 153 height 32
type input "azu"
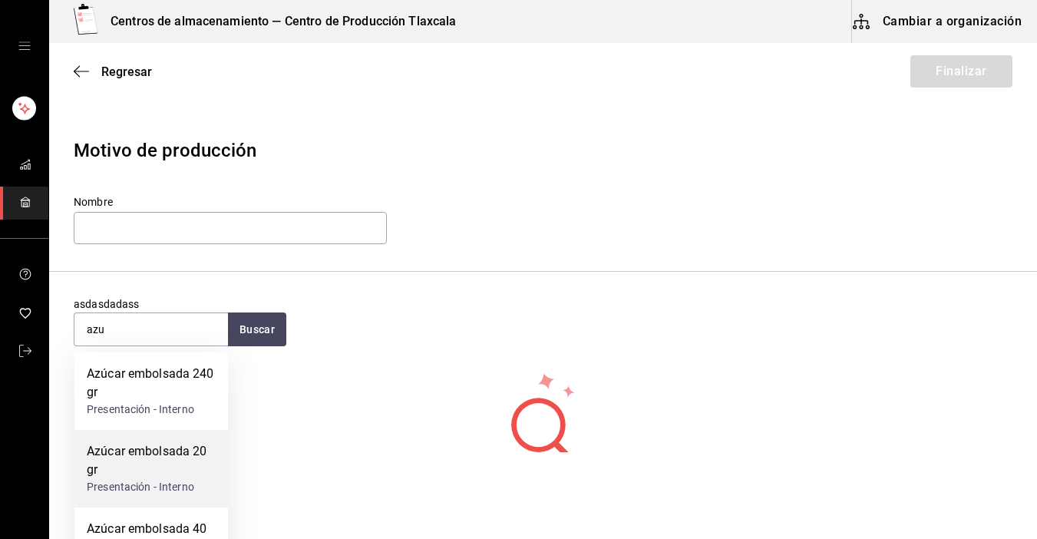
click at [160, 455] on div "Azúcar embolsada 20 gr" at bounding box center [151, 460] width 129 height 37
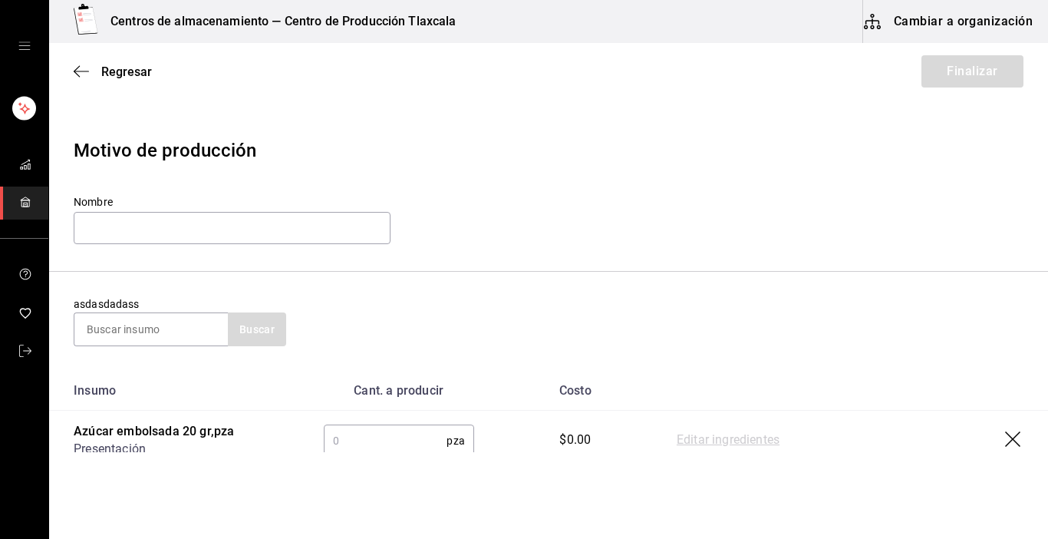
click at [403, 450] on input "text" at bounding box center [386, 440] width 124 height 31
type input "338"
click at [749, 437] on link "Editar ingredientes" at bounding box center [728, 440] width 103 height 18
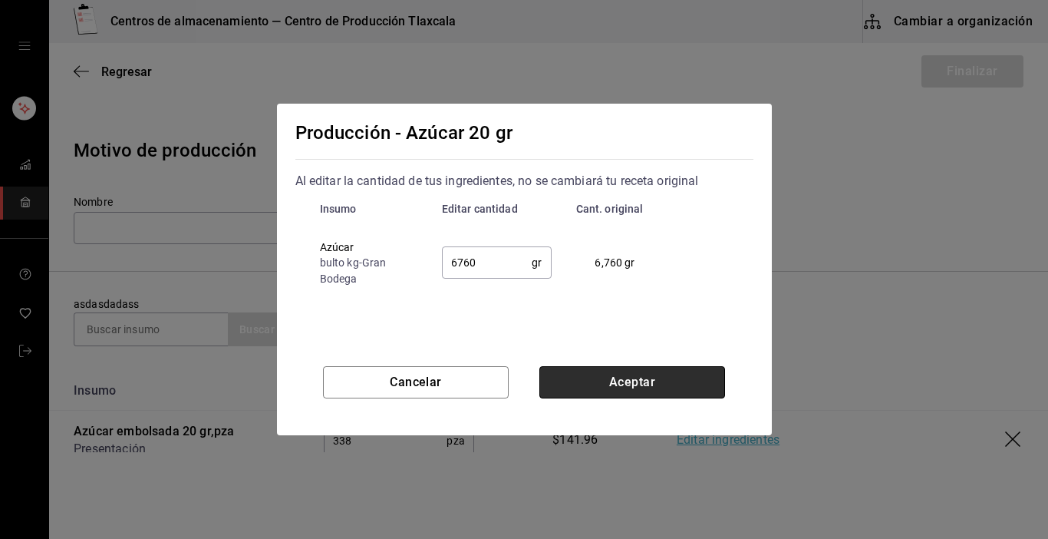
click at [671, 374] on button "Aceptar" at bounding box center [632, 382] width 186 height 32
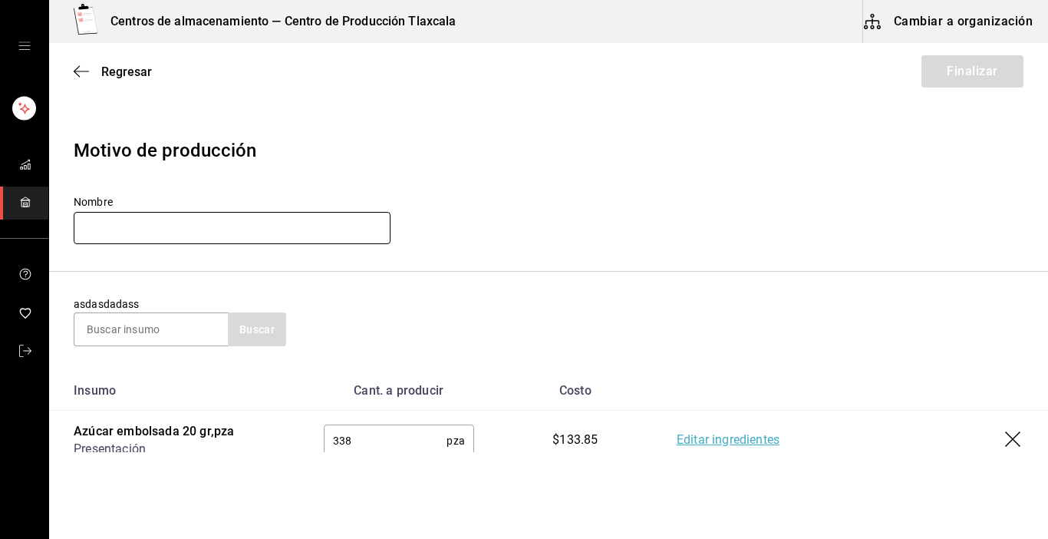
click at [259, 233] on input "text" at bounding box center [232, 228] width 317 height 32
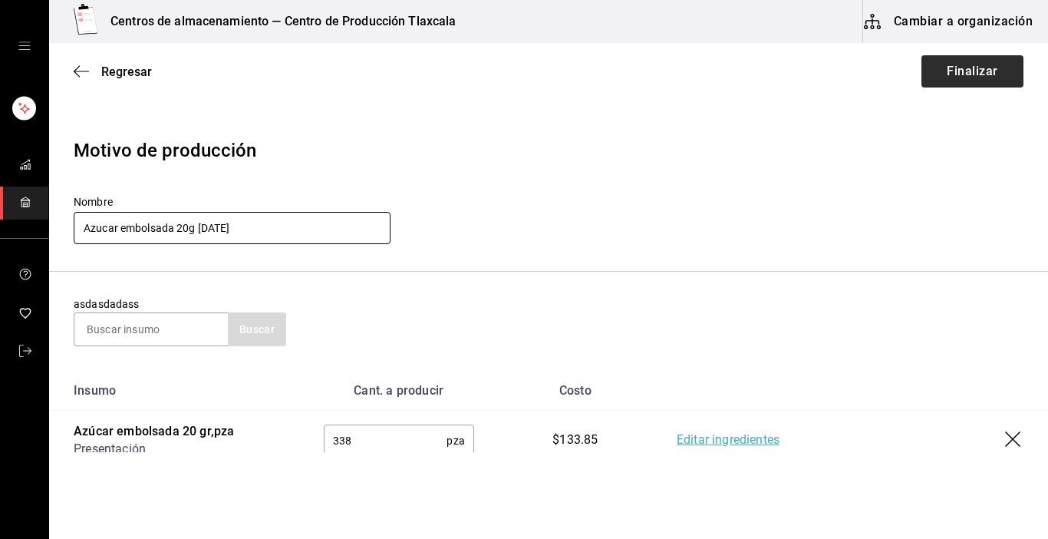
type input "Azucar embolsada 20g [DATE]"
click at [932, 70] on button "Finalizar" at bounding box center [972, 71] width 102 height 32
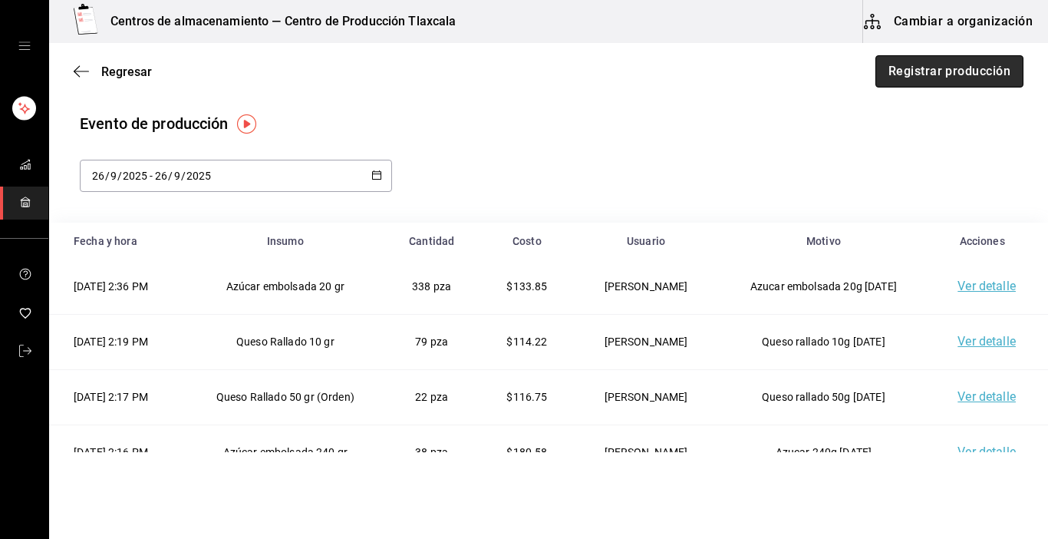
click at [960, 76] on button "Registrar producción" at bounding box center [949, 71] width 148 height 32
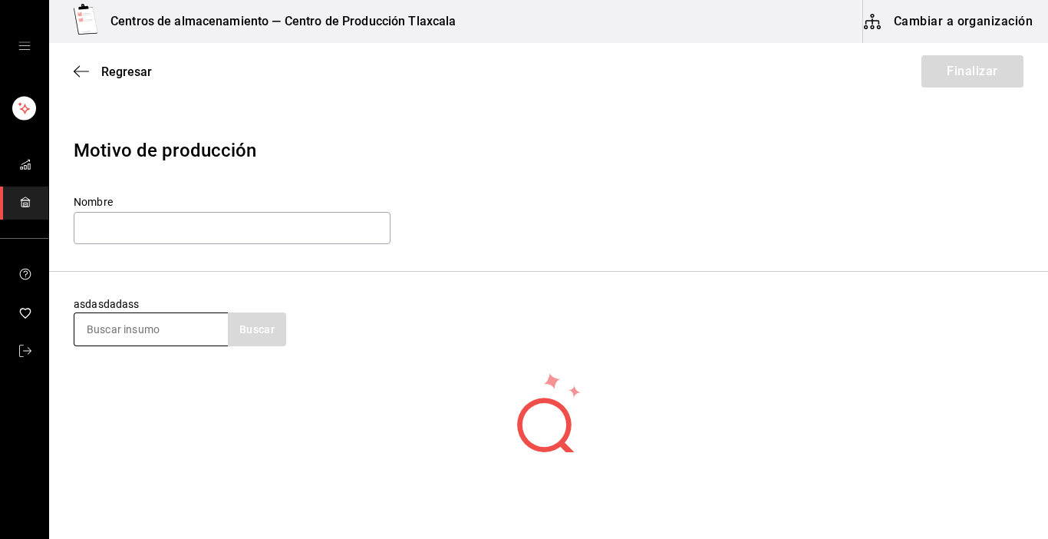
click at [199, 317] on input at bounding box center [150, 329] width 153 height 32
type input "z"
type input "arrachera"
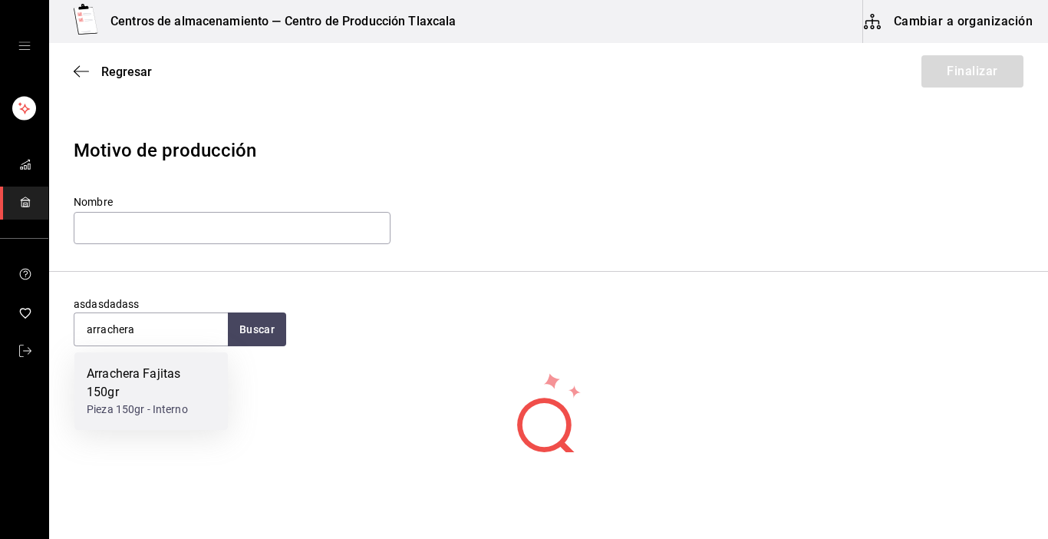
click at [186, 409] on div "Pieza 150gr - Interno" at bounding box center [151, 409] width 129 height 16
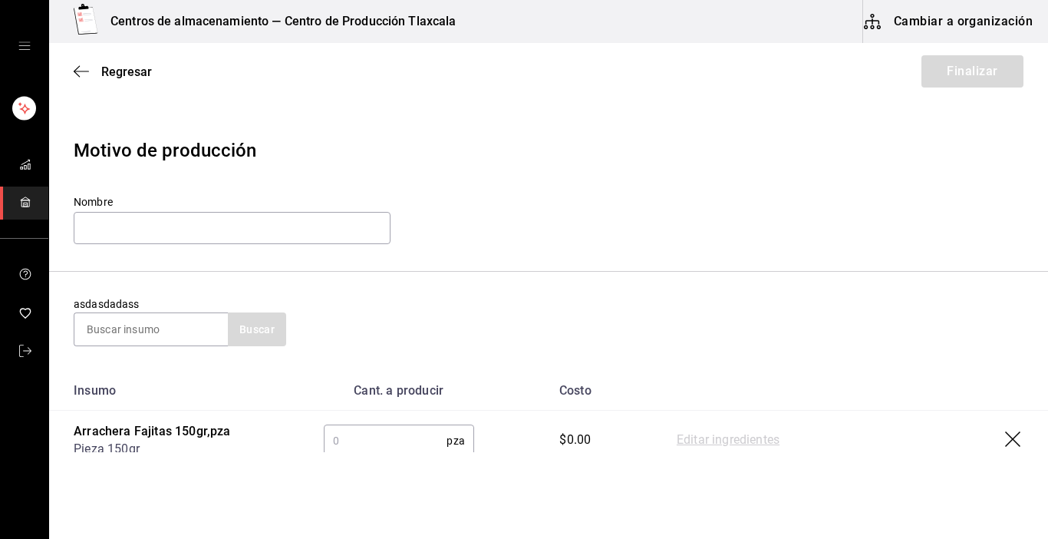
click at [331, 441] on input "text" at bounding box center [386, 440] width 124 height 31
type input "50"
click at [735, 438] on link "Editar ingredientes" at bounding box center [728, 440] width 103 height 18
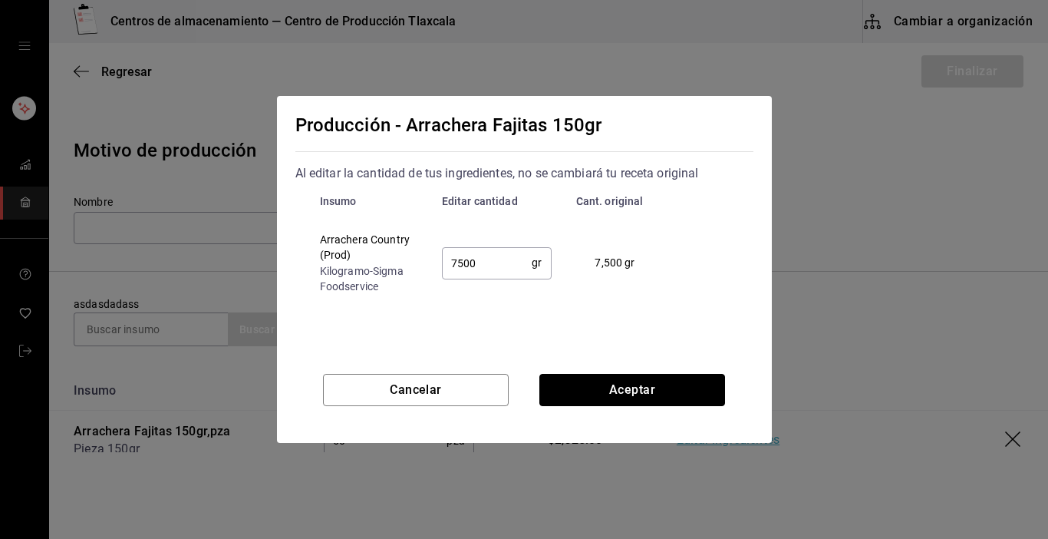
click at [572, 391] on button "Aceptar" at bounding box center [632, 390] width 186 height 32
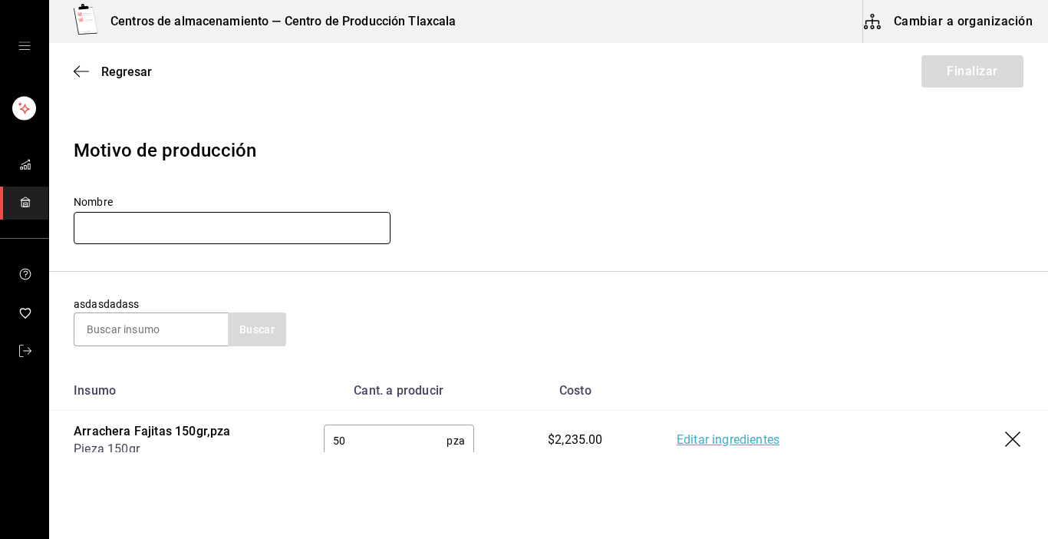
click at [227, 218] on input "text" at bounding box center [232, 228] width 317 height 32
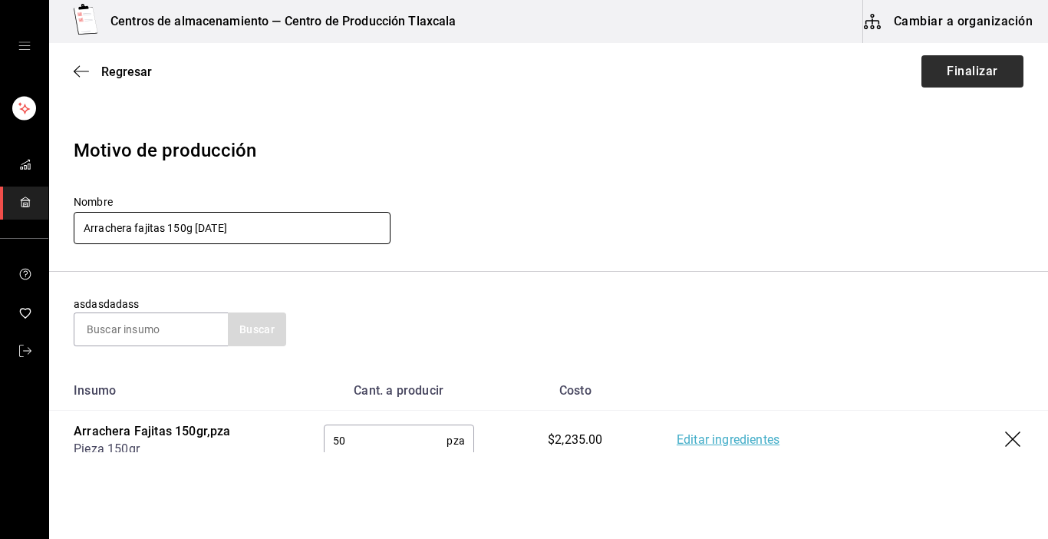
type input "Arrachera fajitas 150g [DATE]"
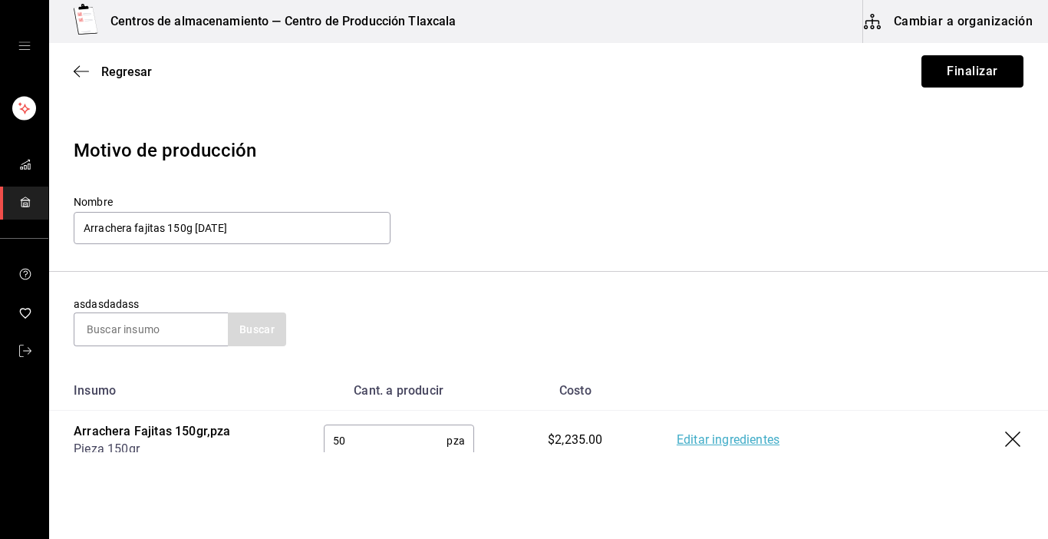
drag, startPoint x: 968, startPoint y: 71, endPoint x: 967, endPoint y: 64, distance: 7.8
click at [967, 64] on button "Finalizar" at bounding box center [972, 71] width 102 height 32
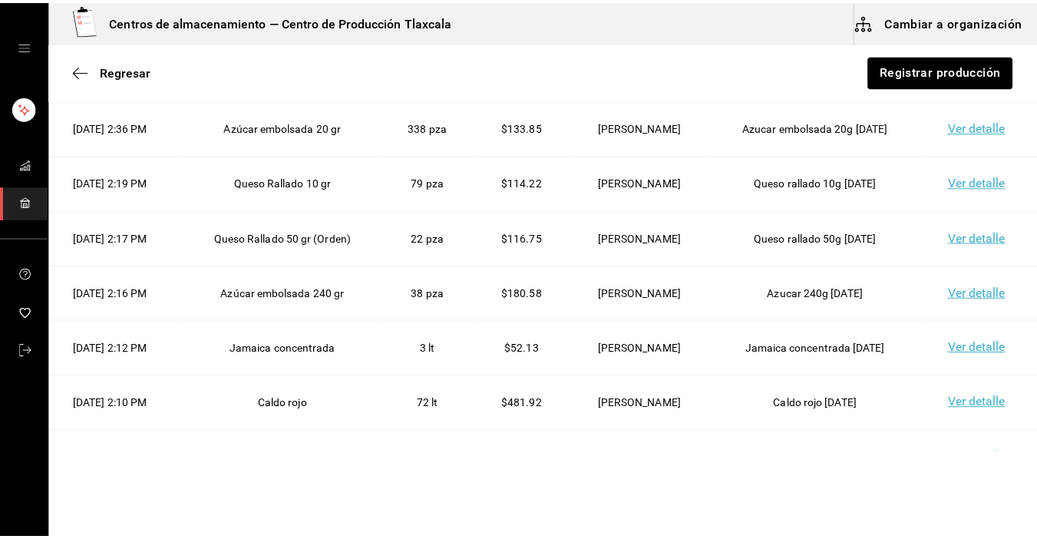
scroll to position [236, 0]
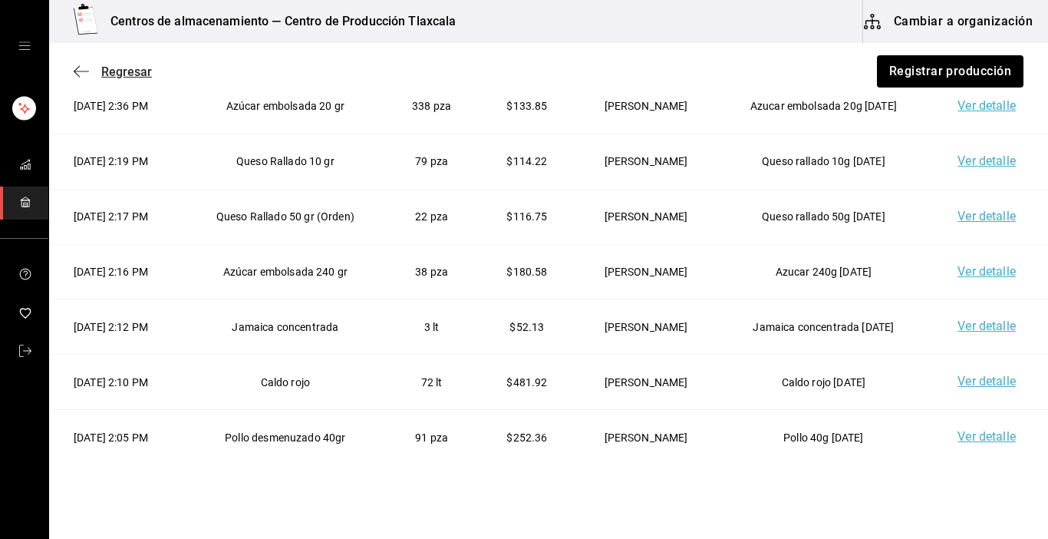
click at [78, 71] on icon "button" at bounding box center [81, 71] width 15 height 1
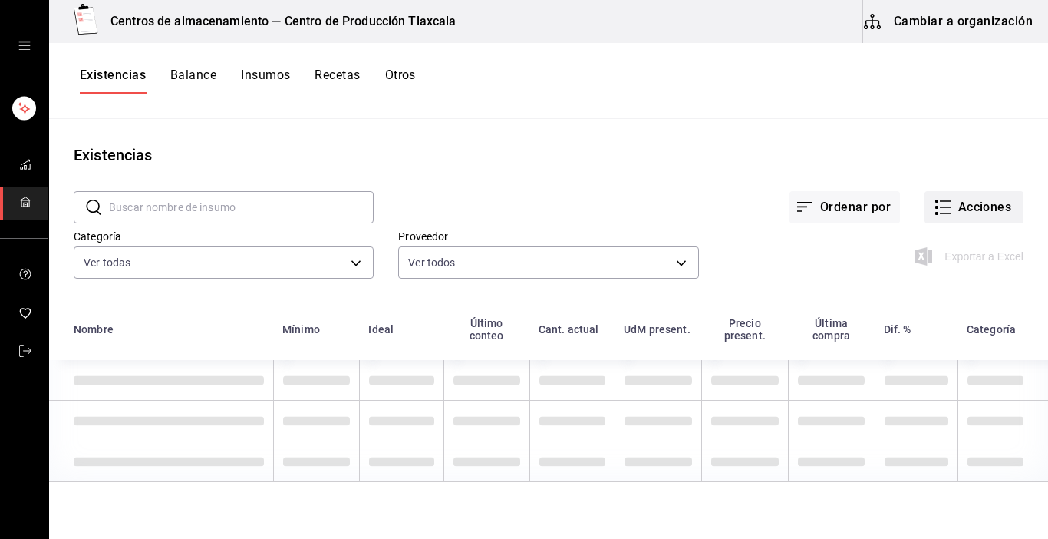
click at [950, 208] on button "Acciones" at bounding box center [974, 207] width 99 height 32
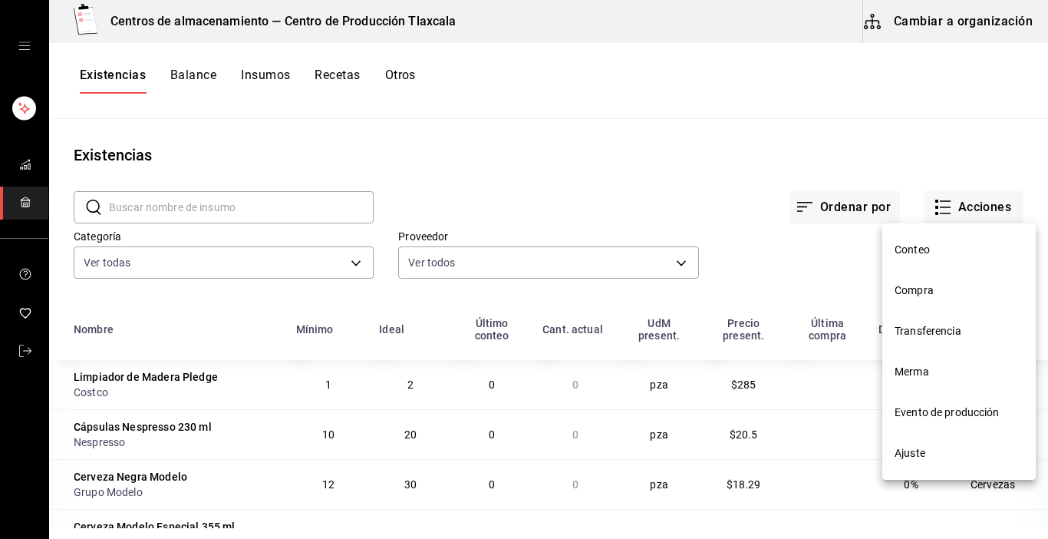
click at [969, 333] on span "Transferencia" at bounding box center [959, 331] width 129 height 16
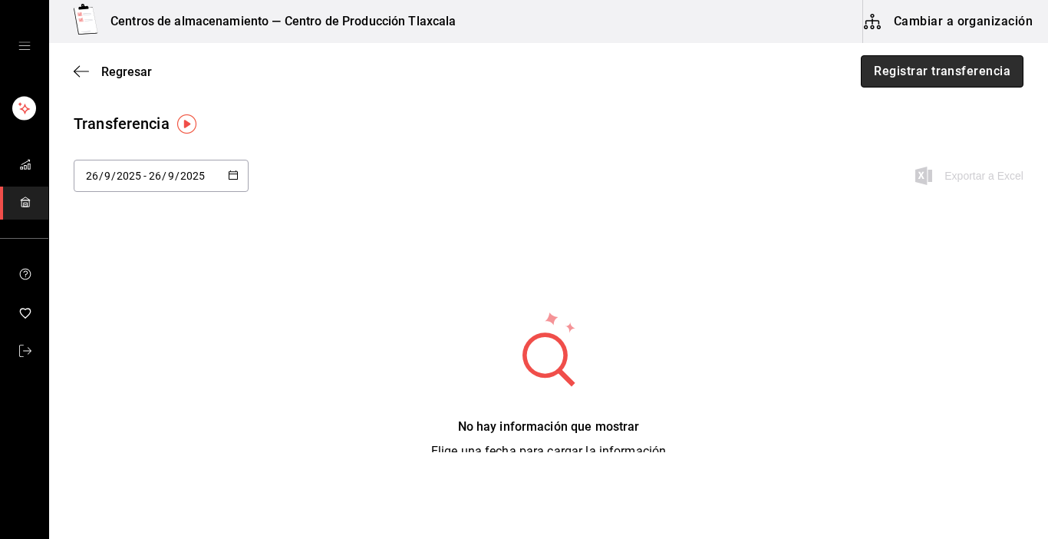
click at [946, 68] on button "Registrar transferencia" at bounding box center [942, 71] width 163 height 32
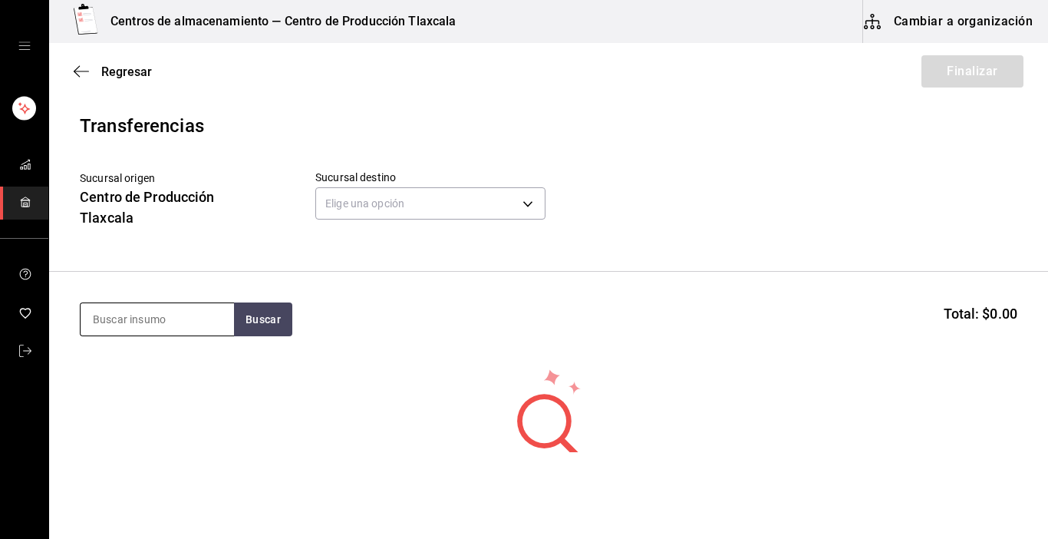
drag, startPoint x: 206, startPoint y: 318, endPoint x: 208, endPoint y: 311, distance: 7.8
click at [207, 313] on input at bounding box center [157, 319] width 153 height 32
type input "fresa"
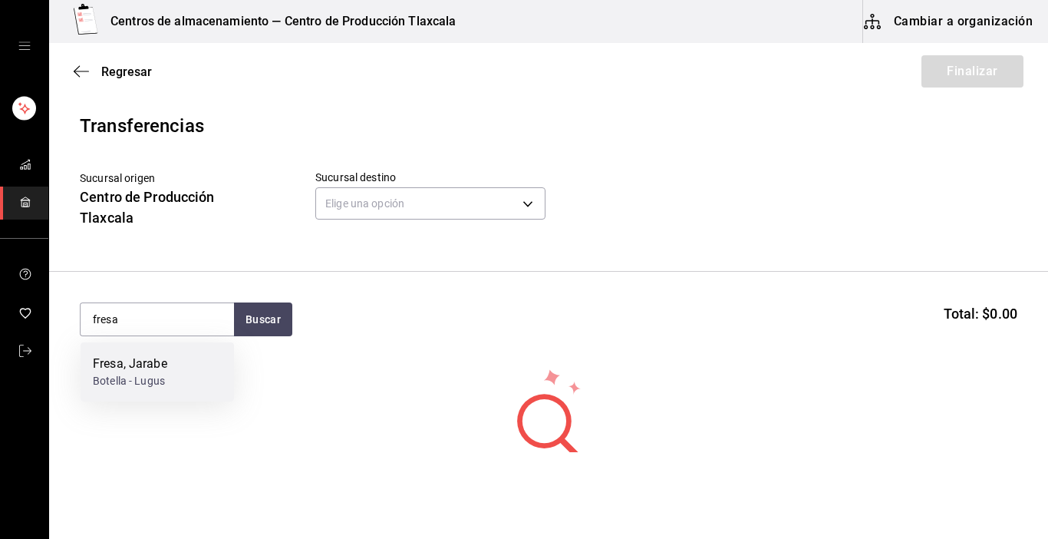
click at [197, 370] on div "Fresa, [PERSON_NAME] - Lugus" at bounding box center [157, 371] width 153 height 59
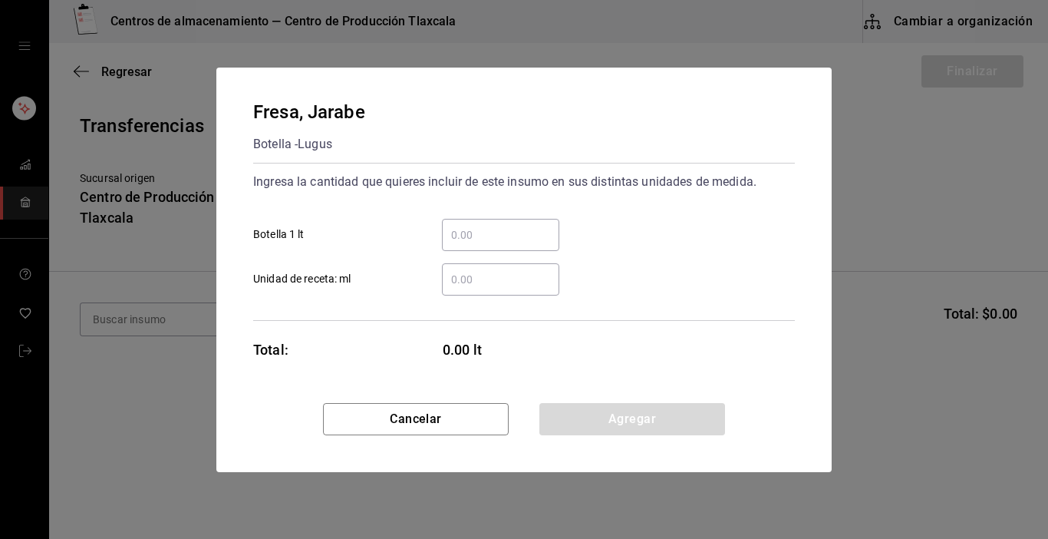
click at [476, 236] on input "​ Botella 1 lt" at bounding box center [500, 235] width 117 height 18
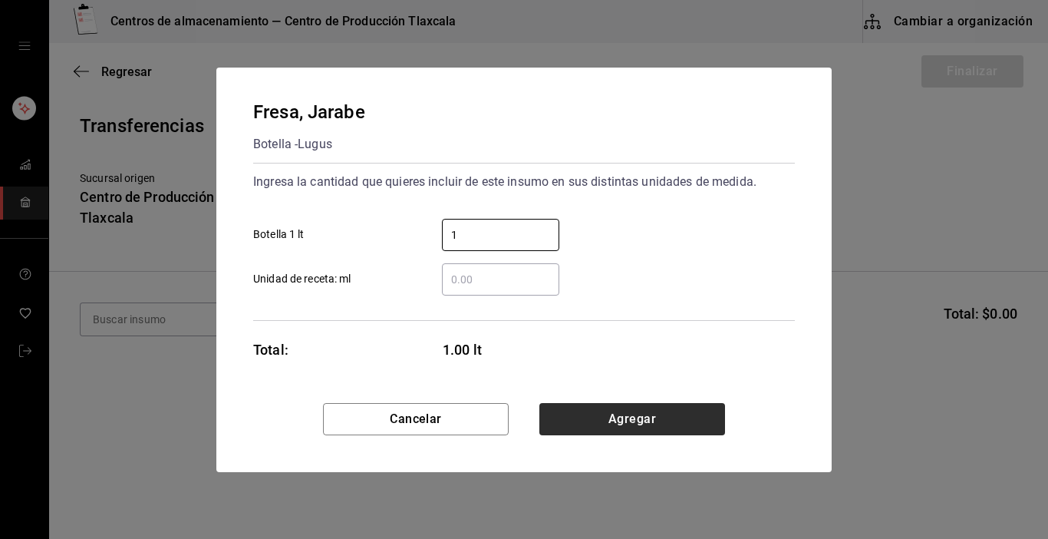
type input "1"
click at [639, 416] on button "Agregar" at bounding box center [632, 419] width 186 height 32
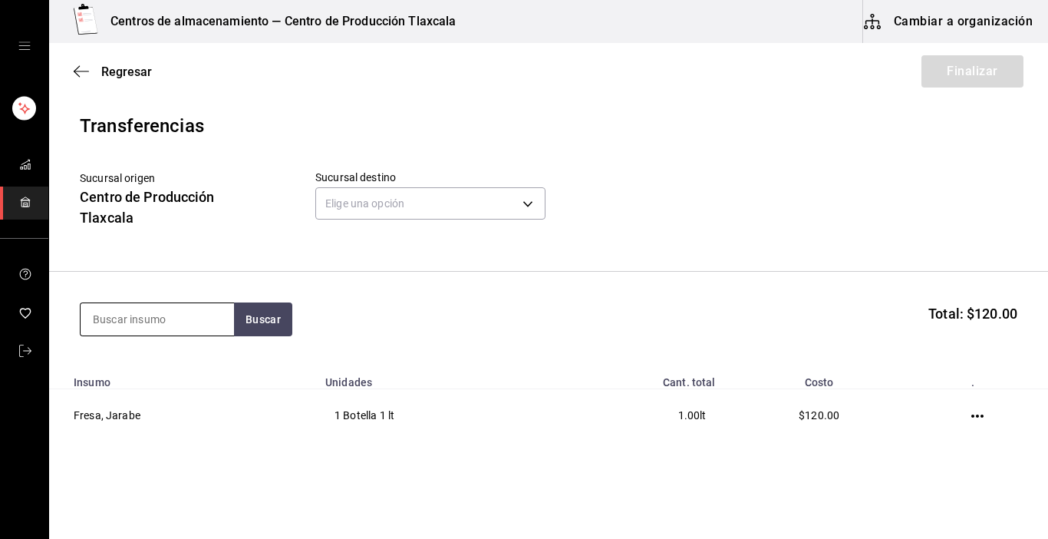
click at [97, 322] on input at bounding box center [157, 319] width 153 height 32
type input "[GEOGRAPHIC_DATA]"
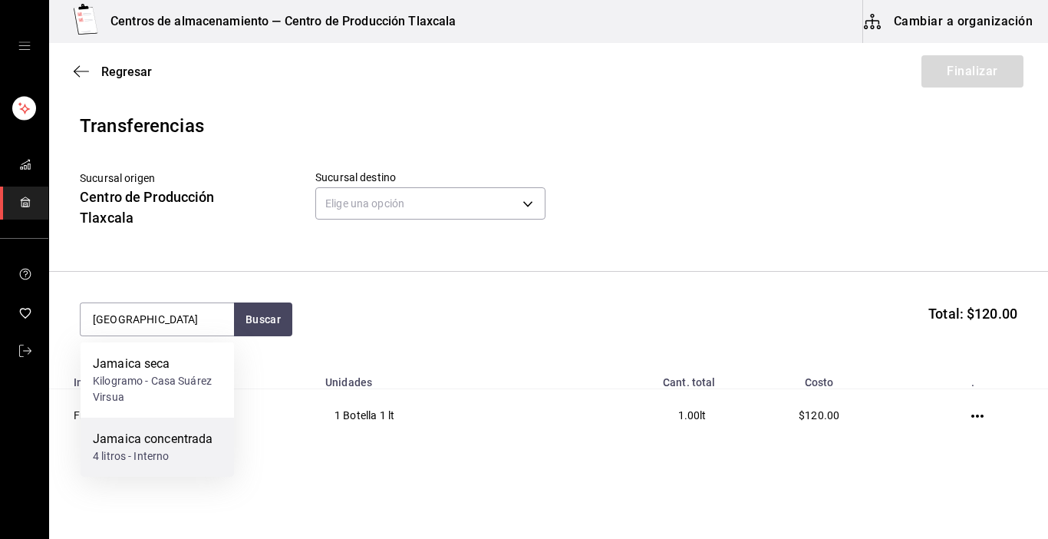
click at [102, 431] on div "Jamaica concentrada" at bounding box center [153, 439] width 120 height 18
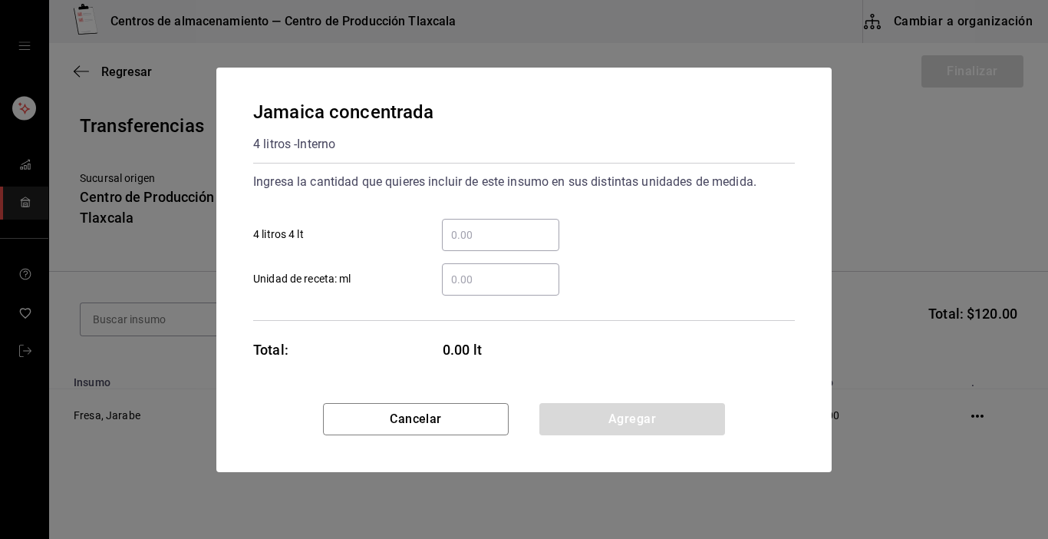
click at [476, 221] on div "​" at bounding box center [500, 235] width 117 height 32
click at [476, 226] on input "​ 4 litros 4 lt" at bounding box center [500, 235] width 117 height 18
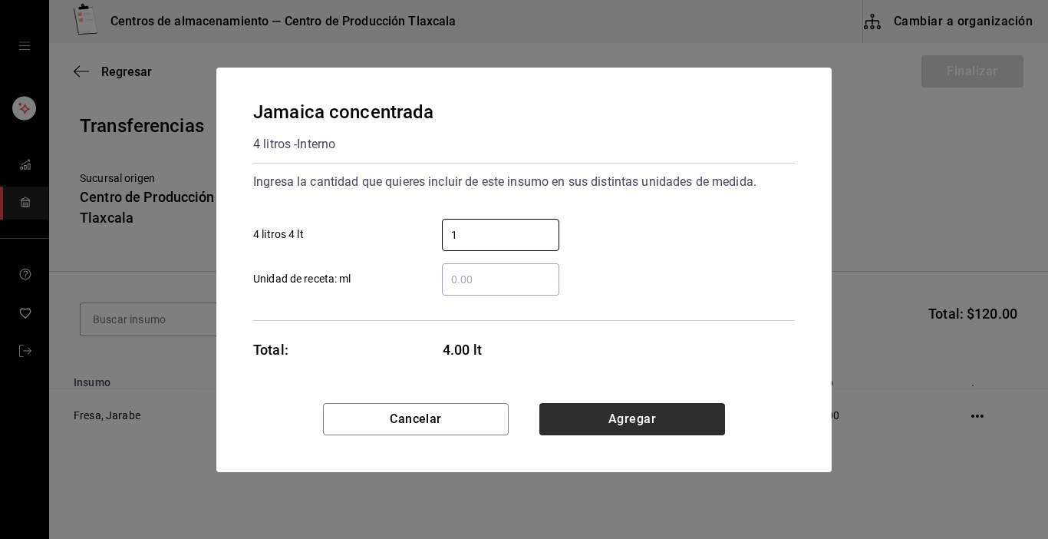
type input "1"
click at [648, 410] on button "Agregar" at bounding box center [632, 419] width 186 height 32
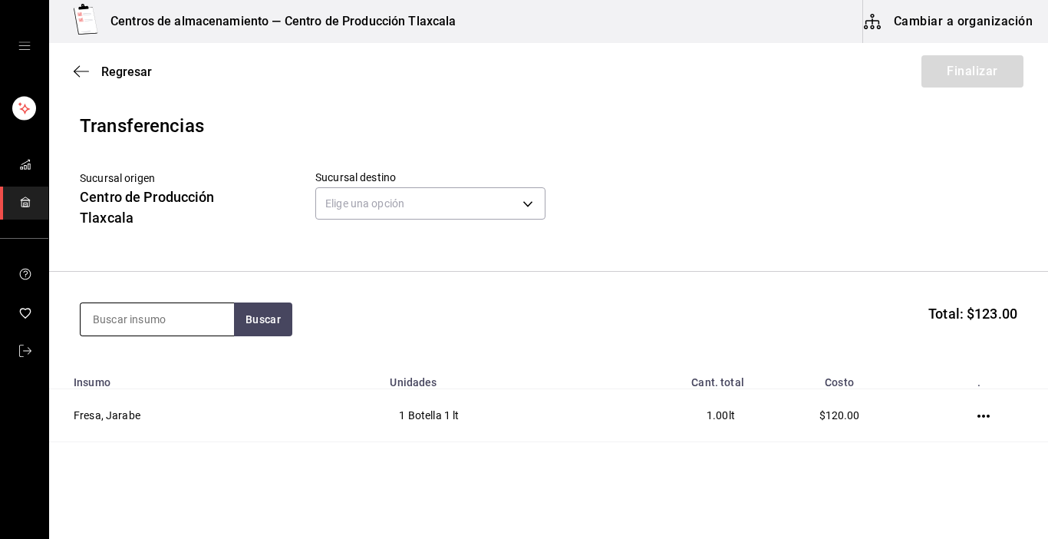
click at [216, 328] on input at bounding box center [157, 319] width 153 height 32
drag, startPoint x: 143, startPoint y: 292, endPoint x: 137, endPoint y: 308, distance: 16.5
click at [143, 296] on section "Buscar Total: $123.00" at bounding box center [548, 319] width 999 height 95
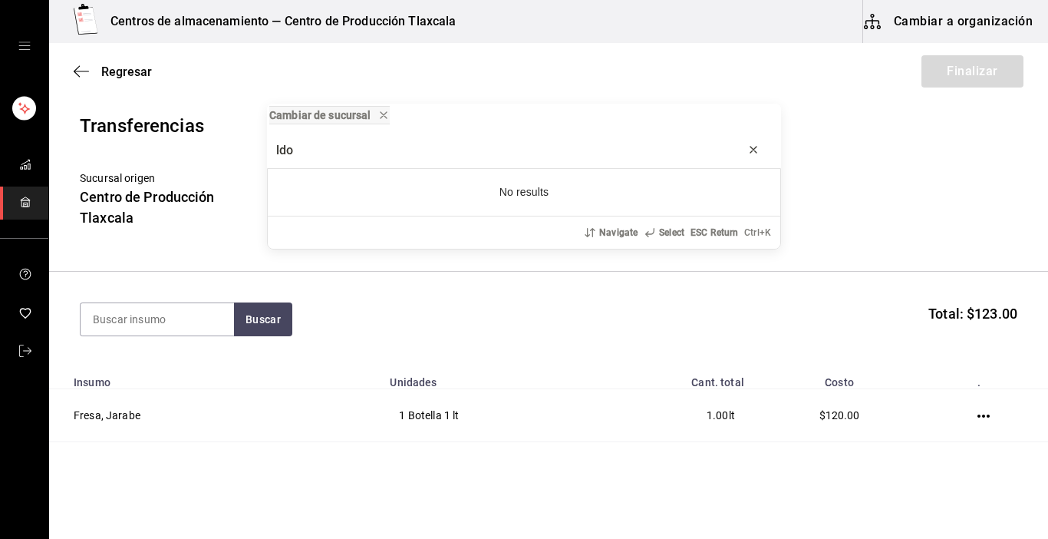
type input "ldo"
click at [751, 154] on icon "progress bar" at bounding box center [753, 149] width 12 height 12
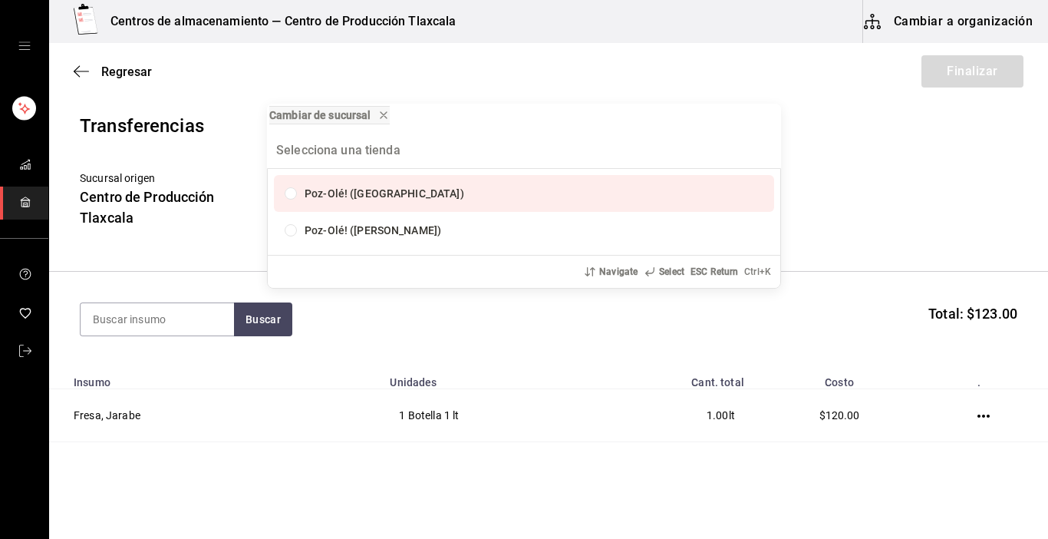
click at [886, 155] on div "Cambiar de sucursal Poz-Olé! ([GEOGRAPHIC_DATA]) Poz-Olé! ([PERSON_NAME]) Navig…" at bounding box center [524, 269] width 1048 height 539
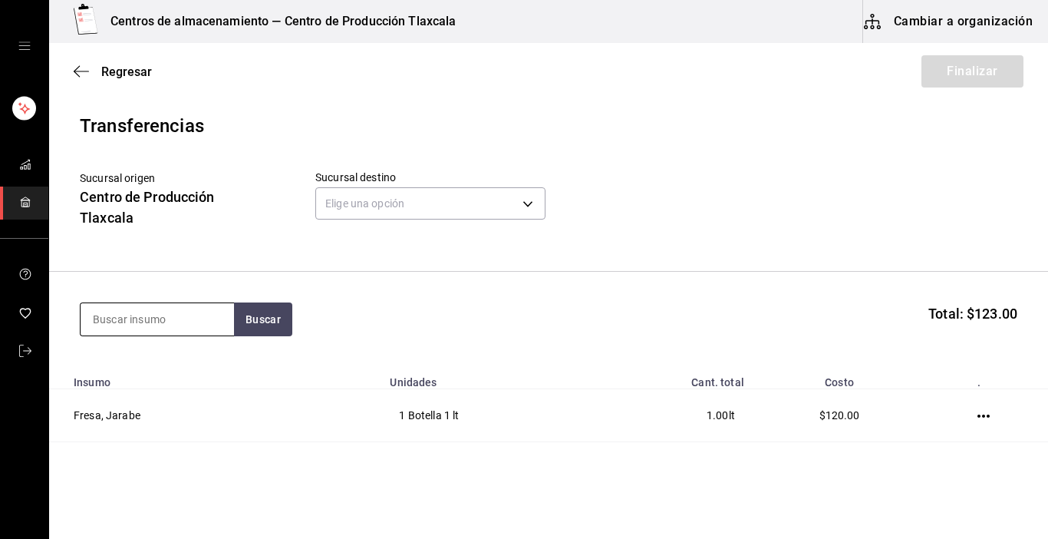
click at [107, 326] on input at bounding box center [157, 319] width 153 height 32
type input "caldo"
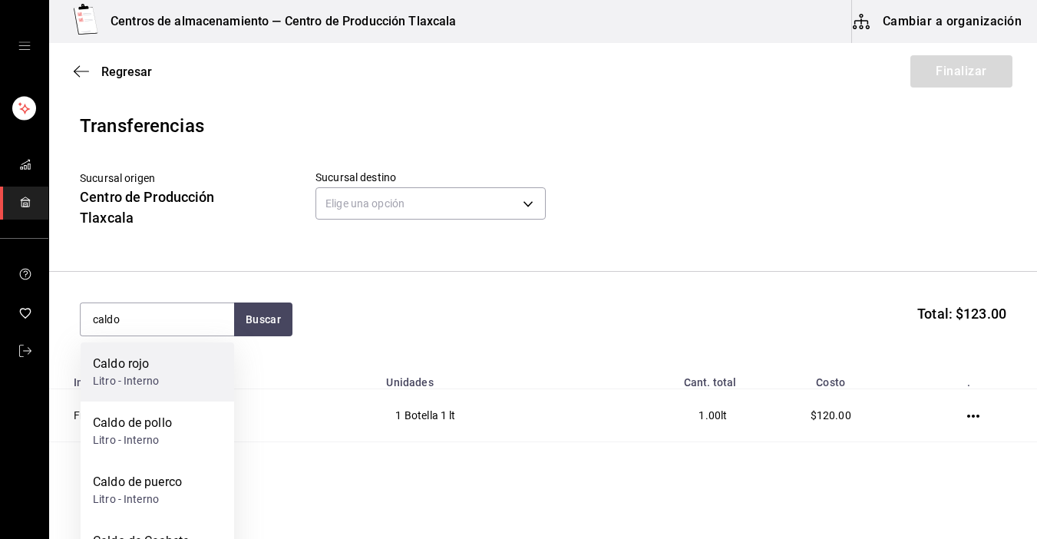
click at [117, 365] on div "Caldo rojo" at bounding box center [126, 363] width 66 height 18
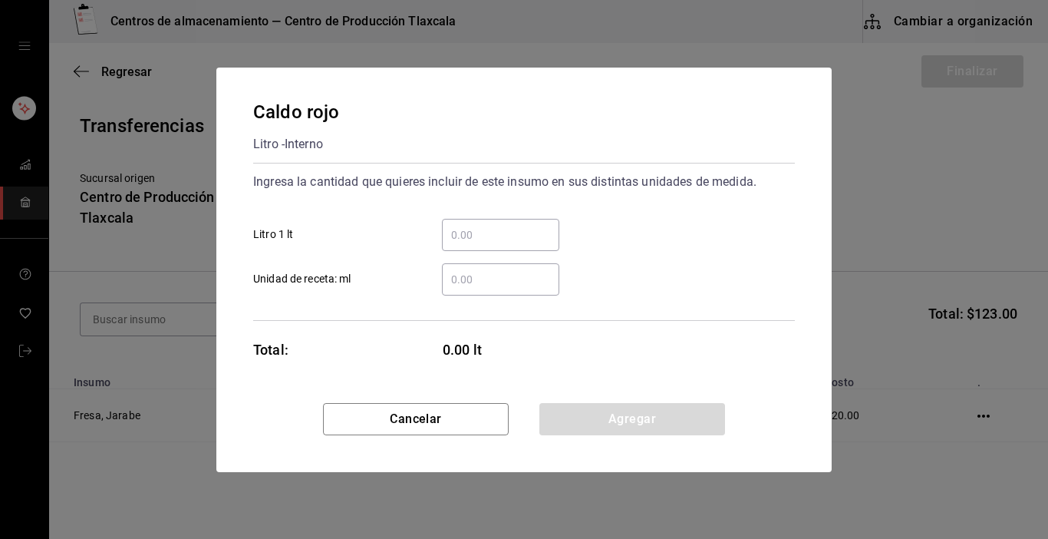
click at [460, 243] on input "​ Litro 1 lt" at bounding box center [500, 235] width 117 height 18
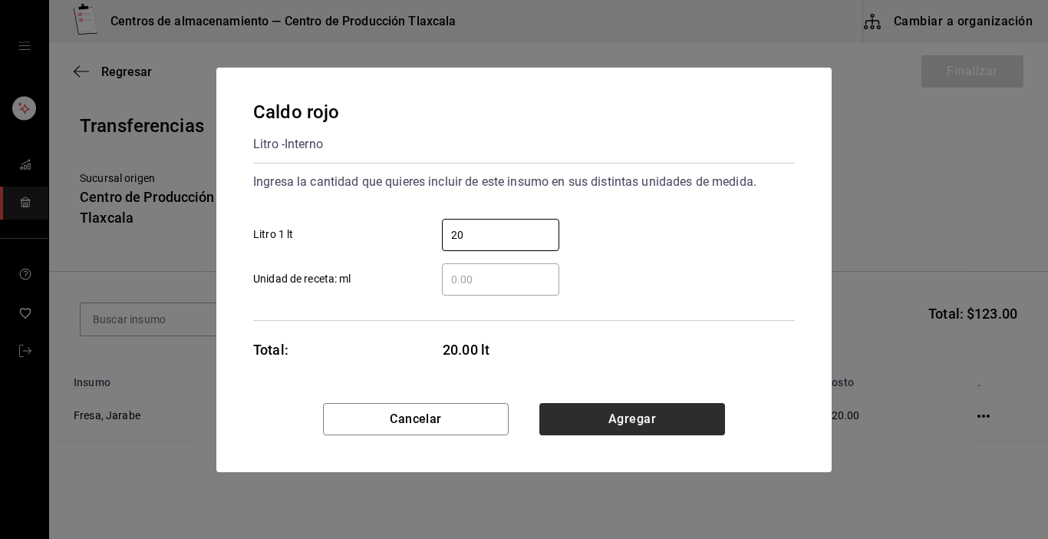
type input "20"
click at [689, 417] on button "Agregar" at bounding box center [632, 419] width 186 height 32
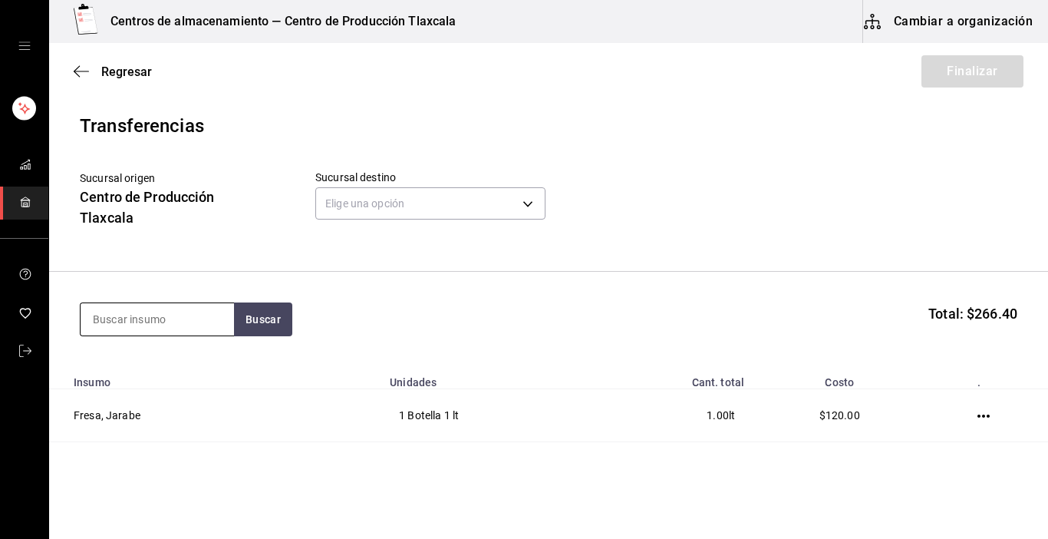
click at [124, 313] on input at bounding box center [157, 319] width 153 height 32
type input "caldo"
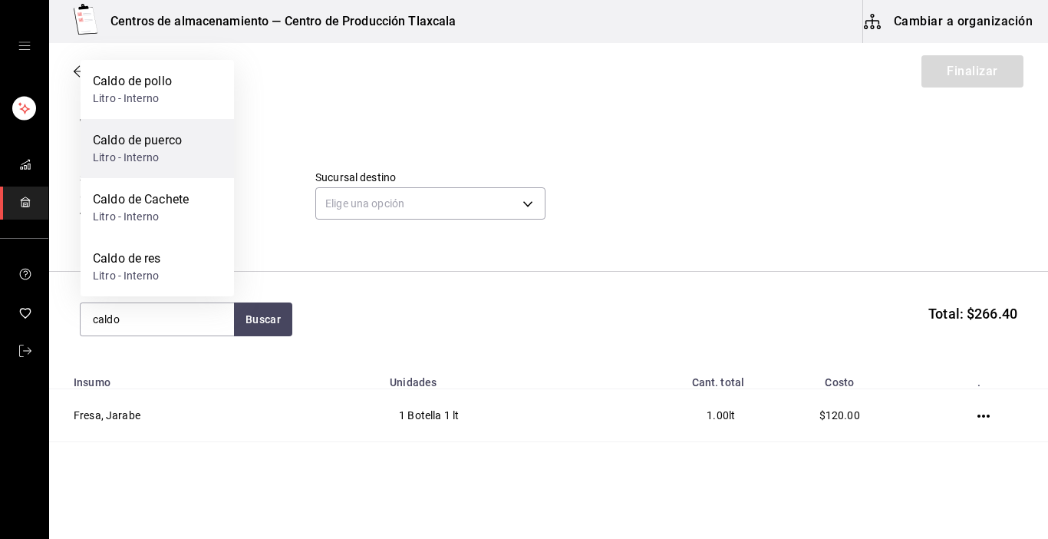
click at [144, 163] on div "Litro - Interno" at bounding box center [137, 158] width 89 height 16
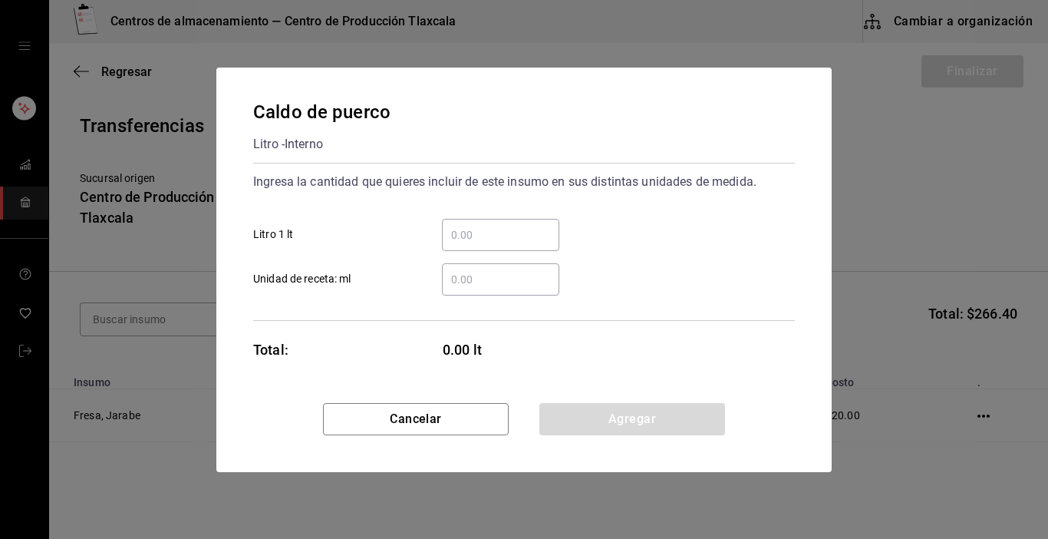
click at [450, 233] on input "​ Litro 1 lt" at bounding box center [500, 235] width 117 height 18
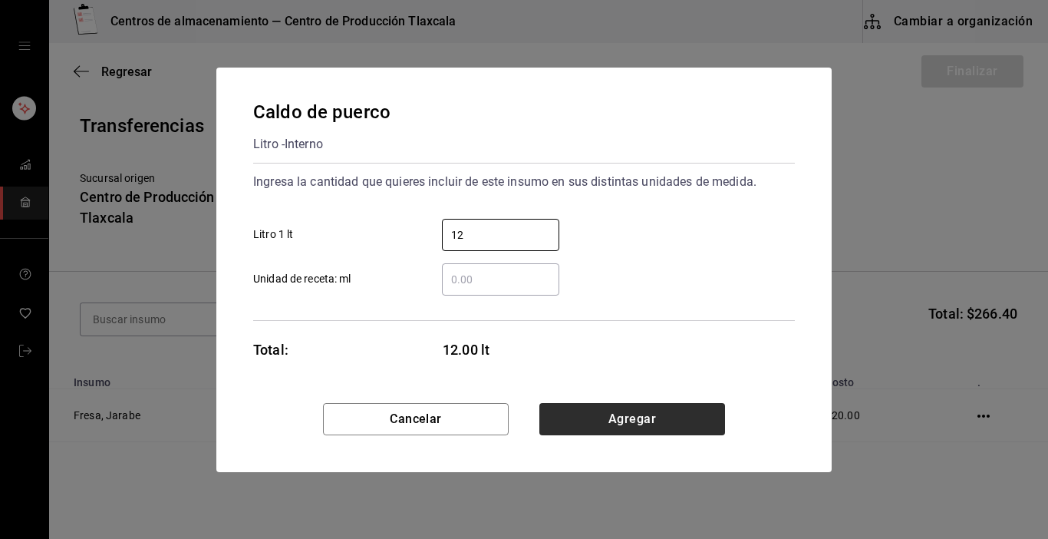
type input "12"
click at [663, 422] on button "Agregar" at bounding box center [632, 419] width 186 height 32
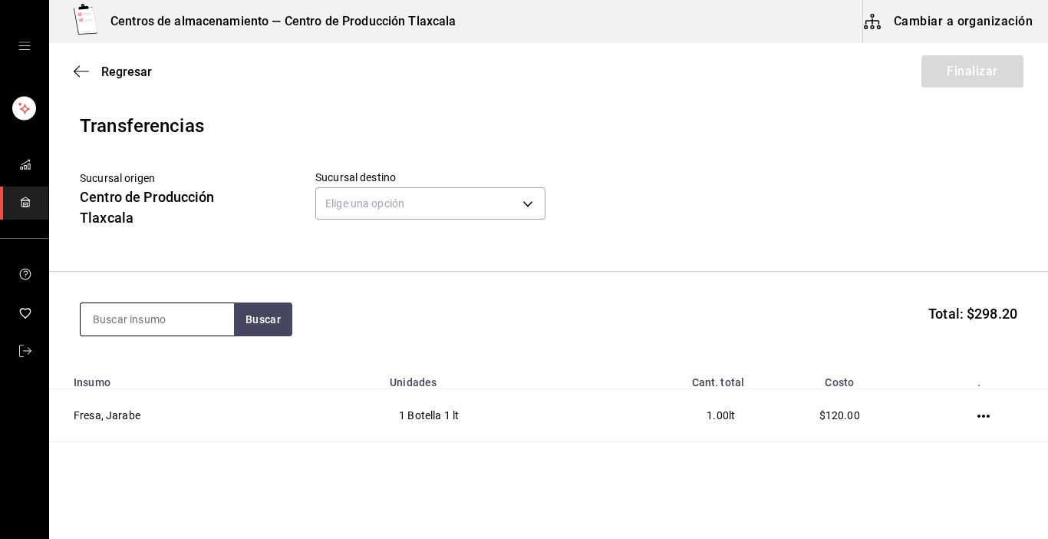
click at [152, 315] on input at bounding box center [157, 319] width 153 height 32
type input "crema"
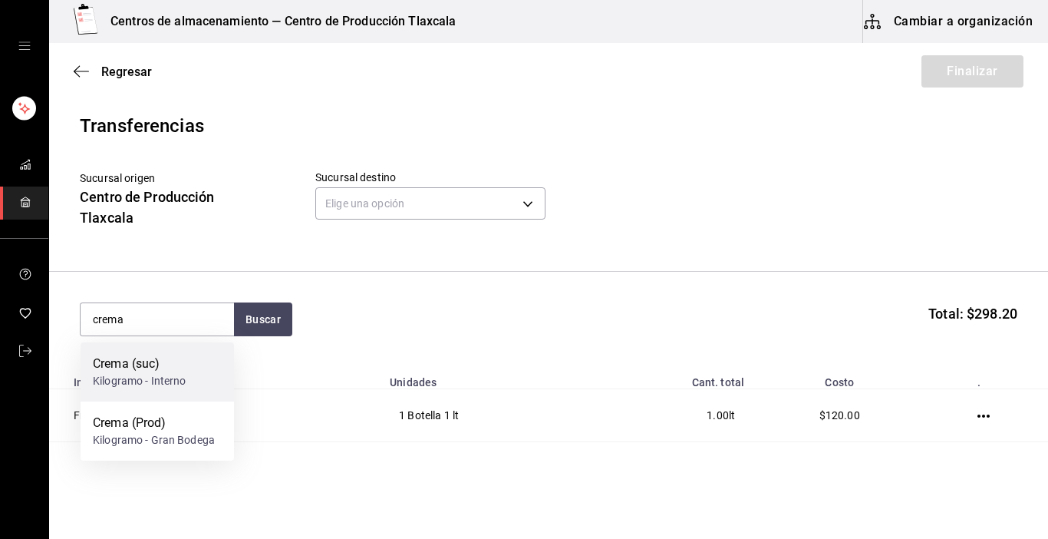
click at [149, 382] on div "Kilogramo - Interno" at bounding box center [140, 381] width 94 height 16
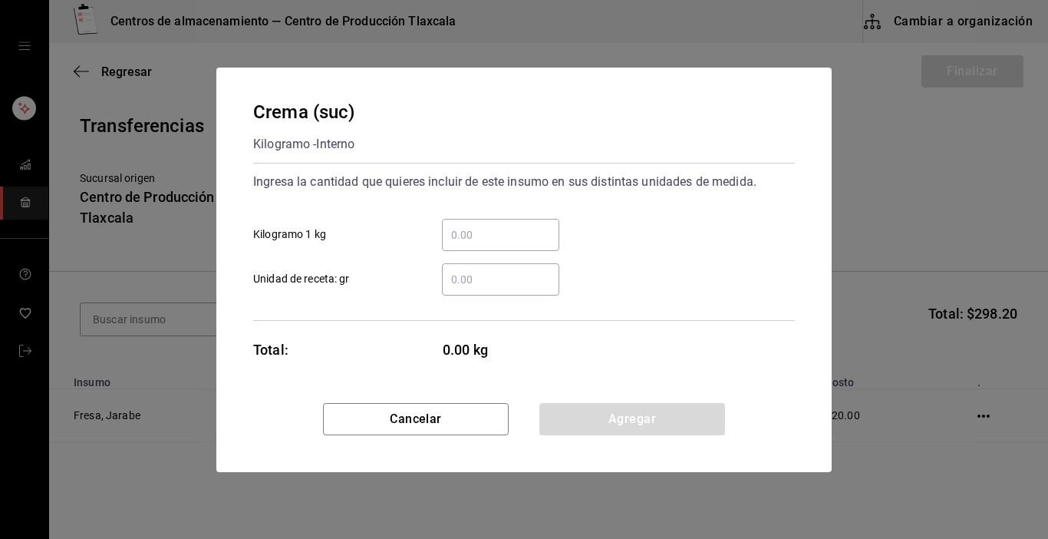
click at [508, 241] on input "​ Kilogramo 1 kg" at bounding box center [500, 235] width 117 height 18
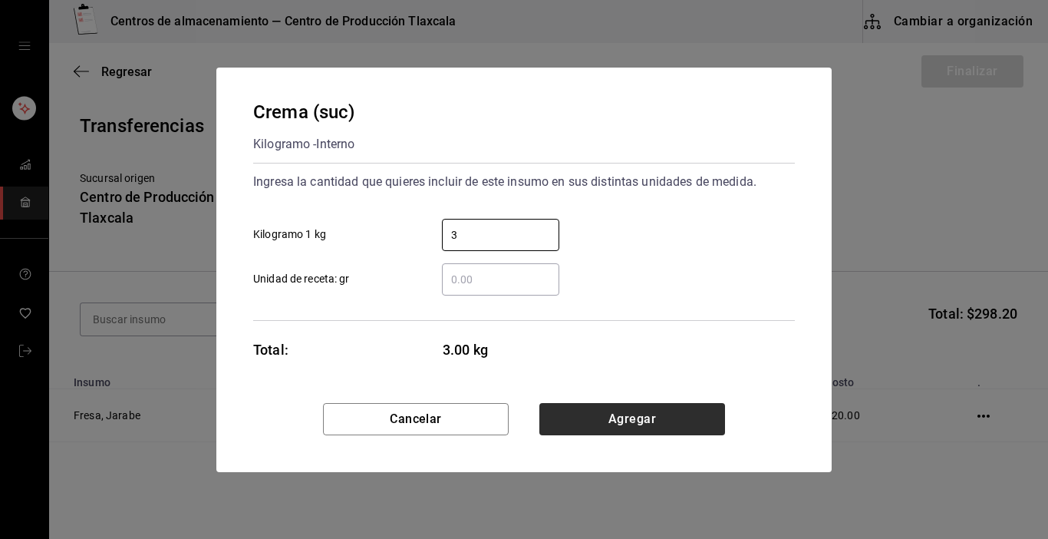
type input "3"
click at [633, 407] on button "Agregar" at bounding box center [632, 419] width 186 height 32
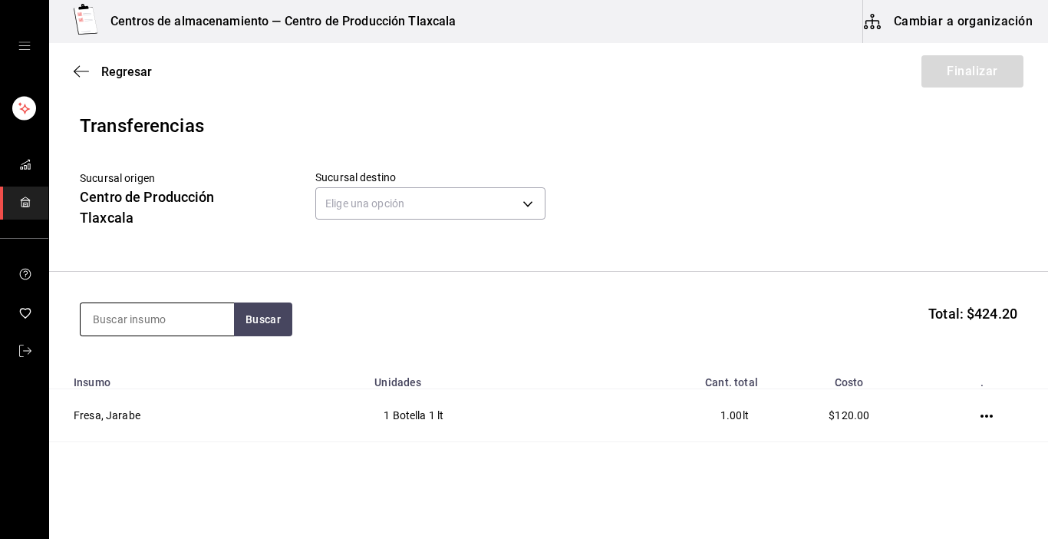
click at [151, 308] on input at bounding box center [157, 319] width 153 height 32
type input "salsa"
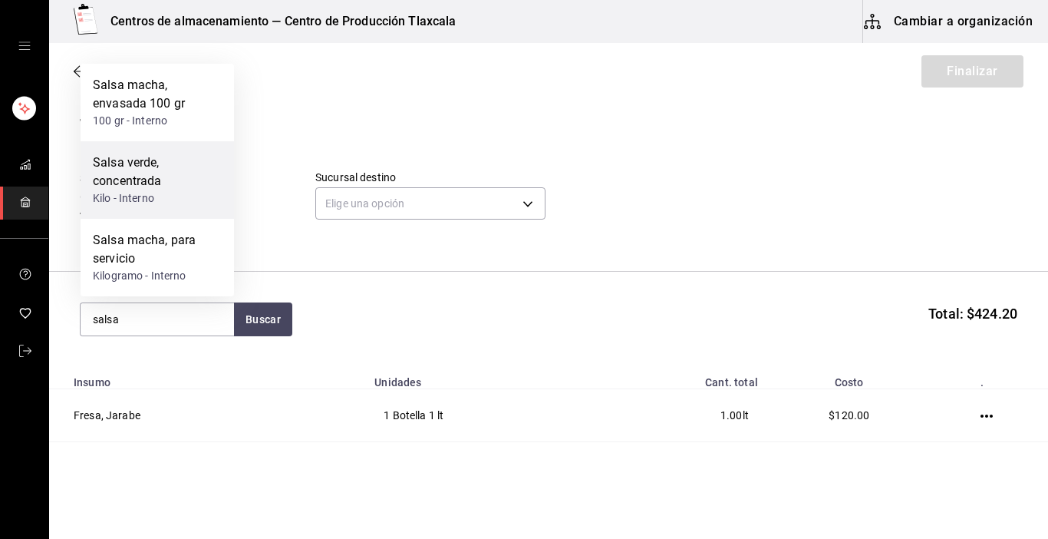
click at [137, 173] on div "Salsa verde, concentrada" at bounding box center [157, 171] width 129 height 37
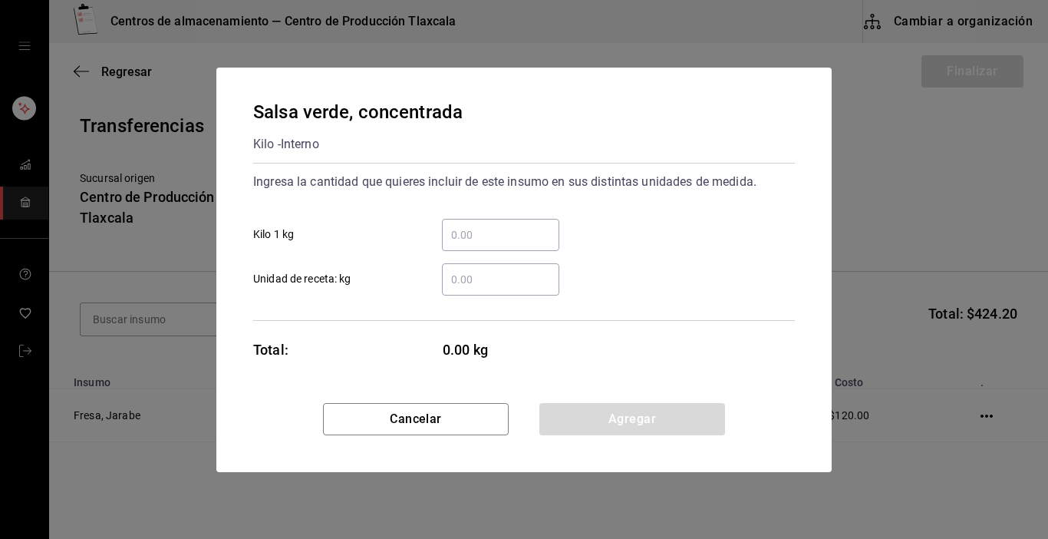
click at [463, 243] on input "​ Kilo 1 kg" at bounding box center [500, 235] width 117 height 18
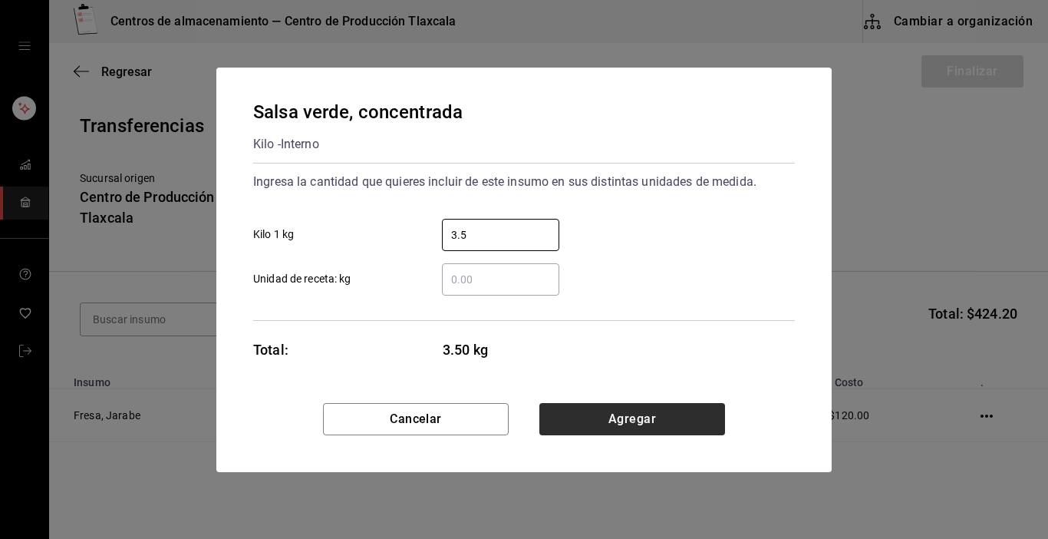
type input "3.5"
click at [567, 422] on button "Agregar" at bounding box center [632, 419] width 186 height 32
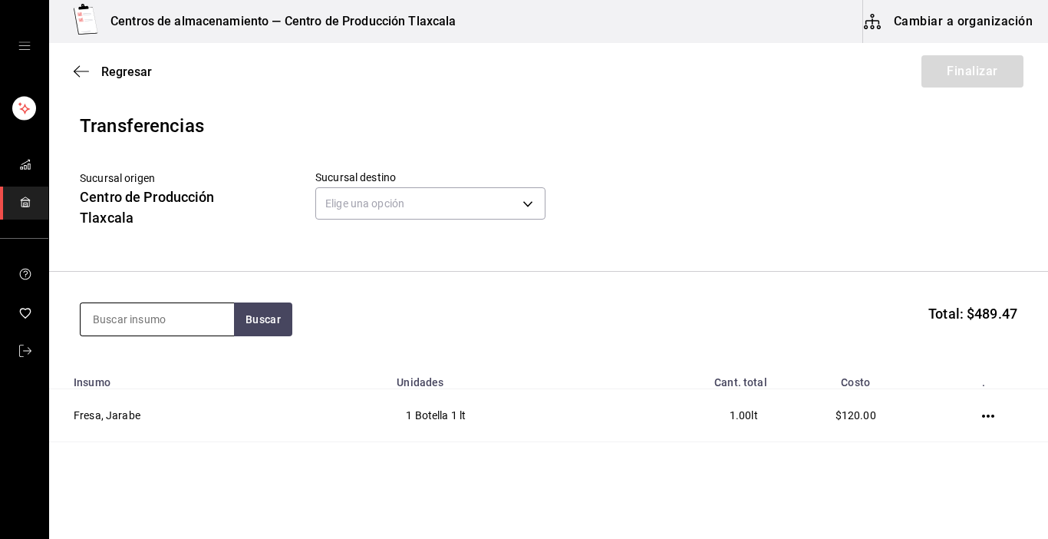
click at [202, 325] on input at bounding box center [157, 319] width 153 height 32
type input "maiz"
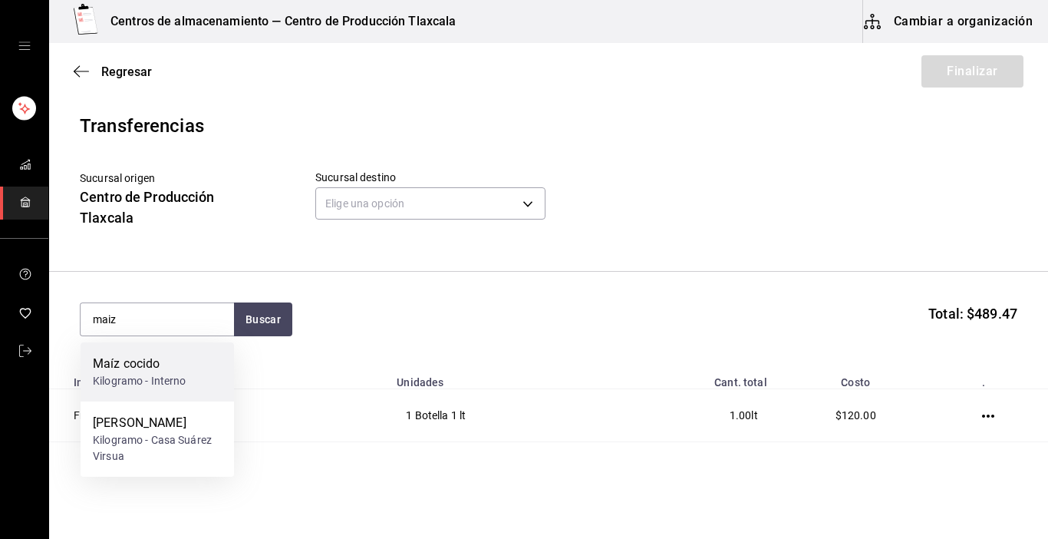
click at [130, 375] on div "Kilogramo - Interno" at bounding box center [140, 381] width 94 height 16
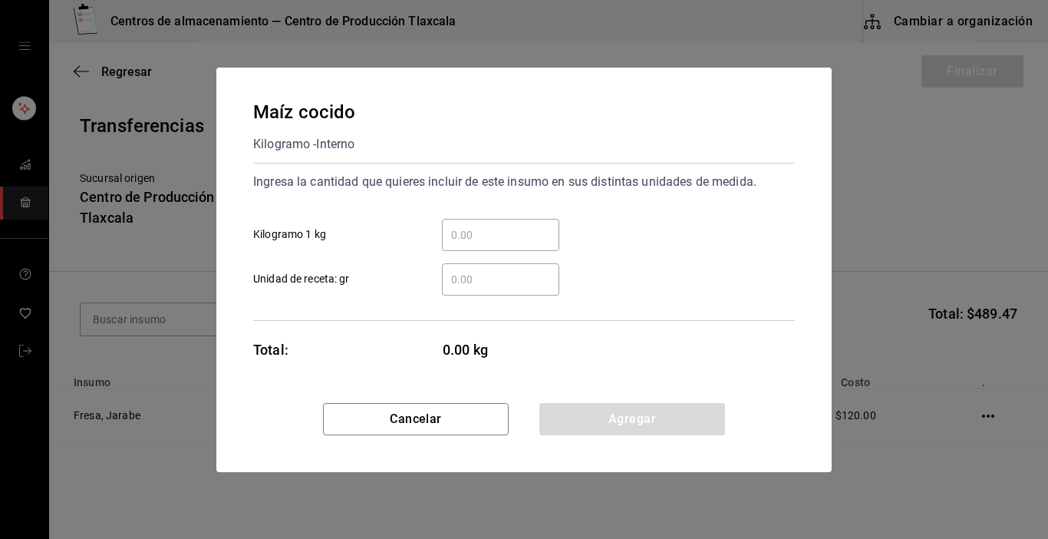
click at [470, 236] on input "​ Kilogramo 1 kg" at bounding box center [500, 235] width 117 height 18
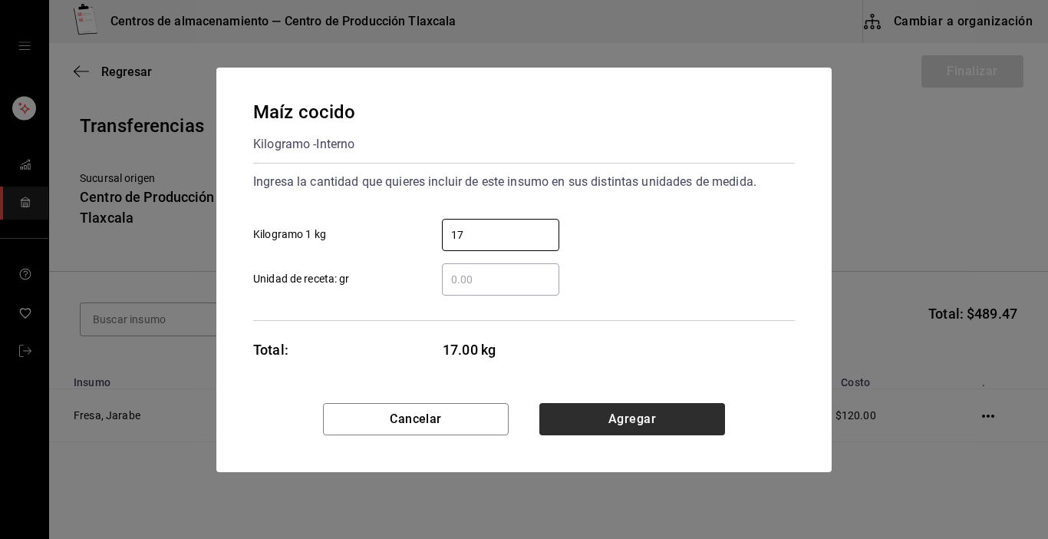
type input "17"
click at [656, 417] on button "Agregar" at bounding box center [632, 419] width 186 height 32
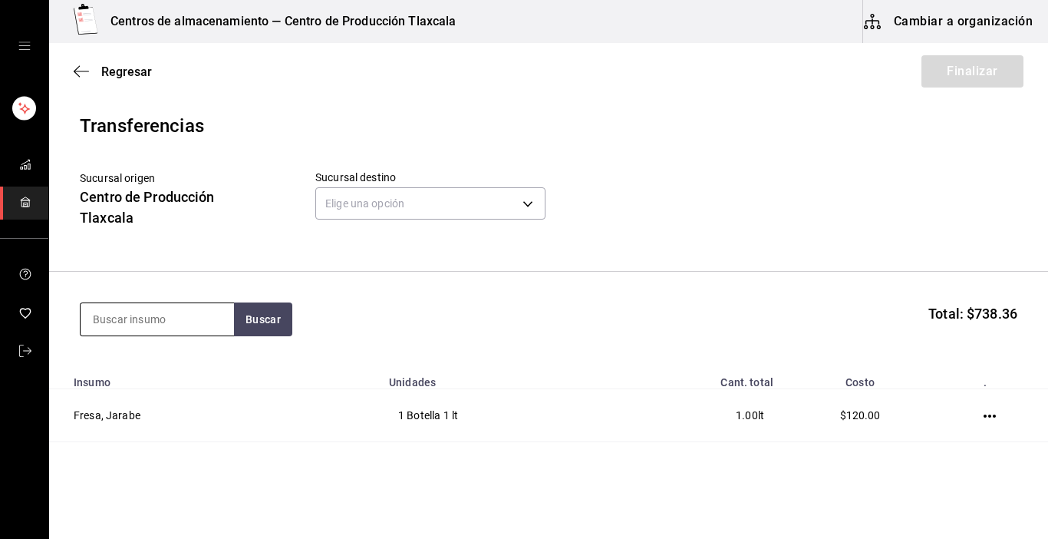
click at [186, 321] on input at bounding box center [157, 319] width 153 height 32
type input "tostada"
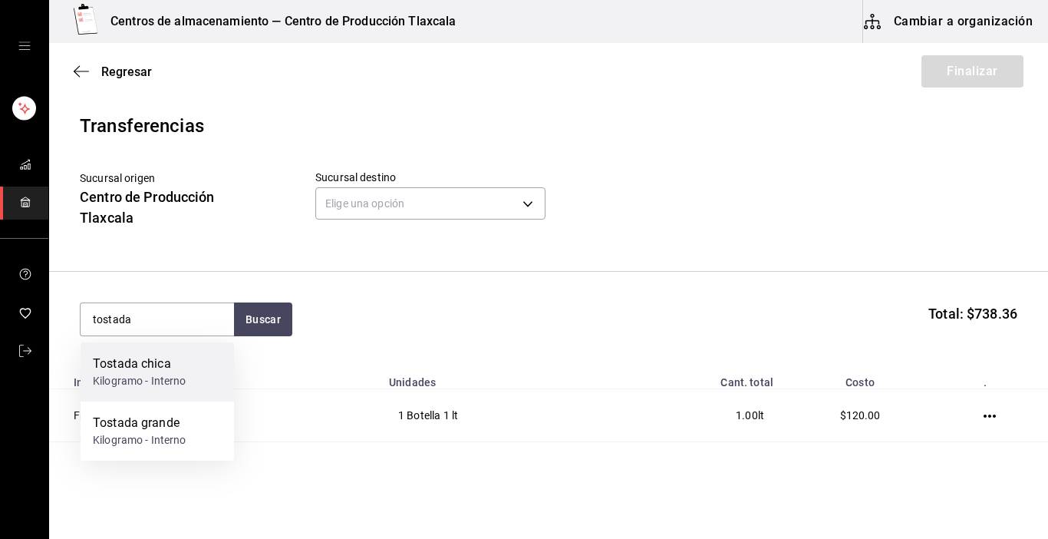
click at [184, 384] on div "Kilogramo - Interno" at bounding box center [140, 381] width 94 height 16
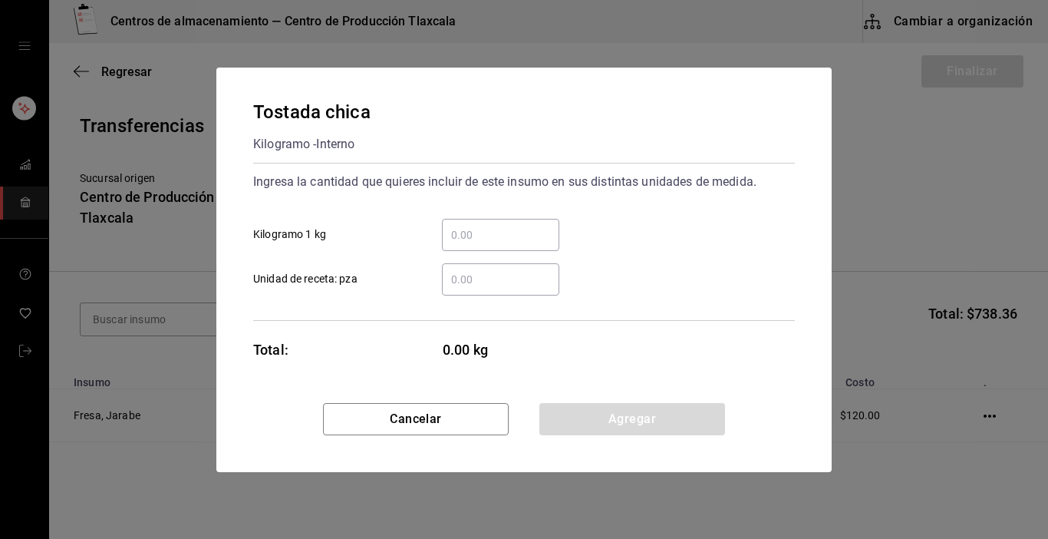
click at [496, 240] on input "​ Kilogramo 1 kg" at bounding box center [500, 235] width 117 height 18
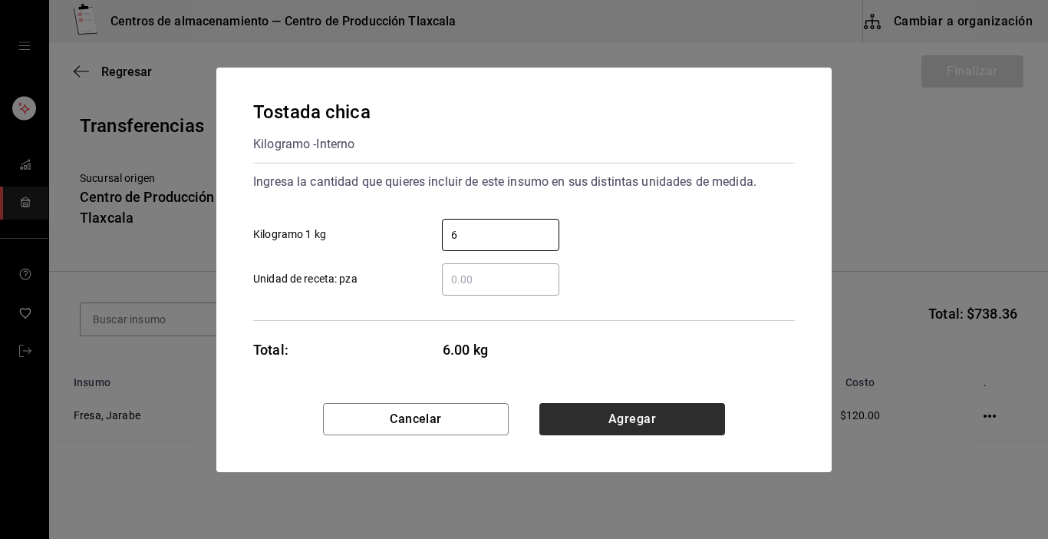
type input "6"
click at [646, 417] on button "Agregar" at bounding box center [632, 419] width 186 height 32
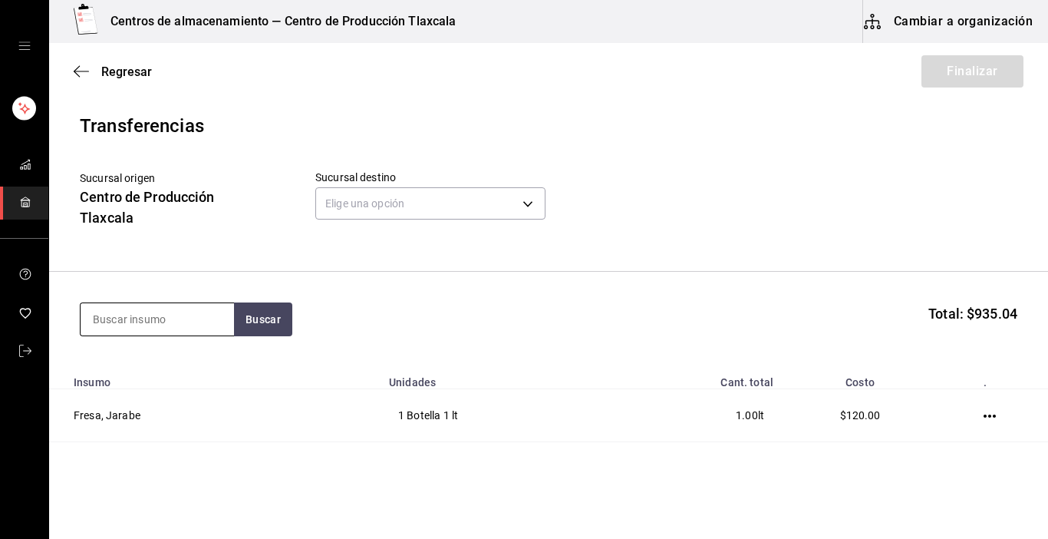
click at [195, 311] on input at bounding box center [157, 319] width 153 height 32
click at [144, 314] on input at bounding box center [157, 319] width 153 height 32
type input "pechuga"
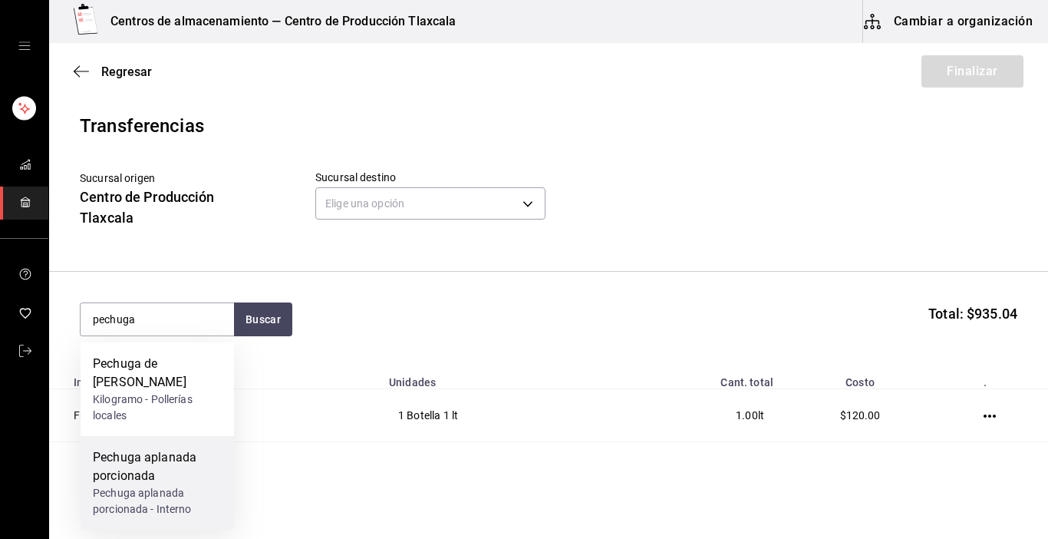
click at [125, 463] on div "Pechuga aplanada porcionada" at bounding box center [157, 466] width 129 height 37
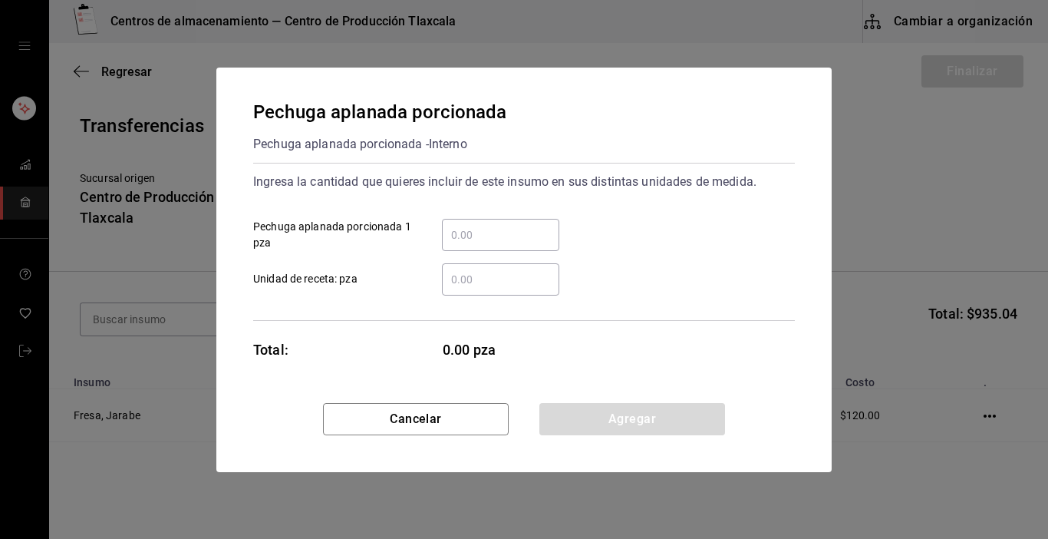
click at [510, 237] on input "​ Pechuga aplanada porcionada 1 pza" at bounding box center [500, 235] width 117 height 18
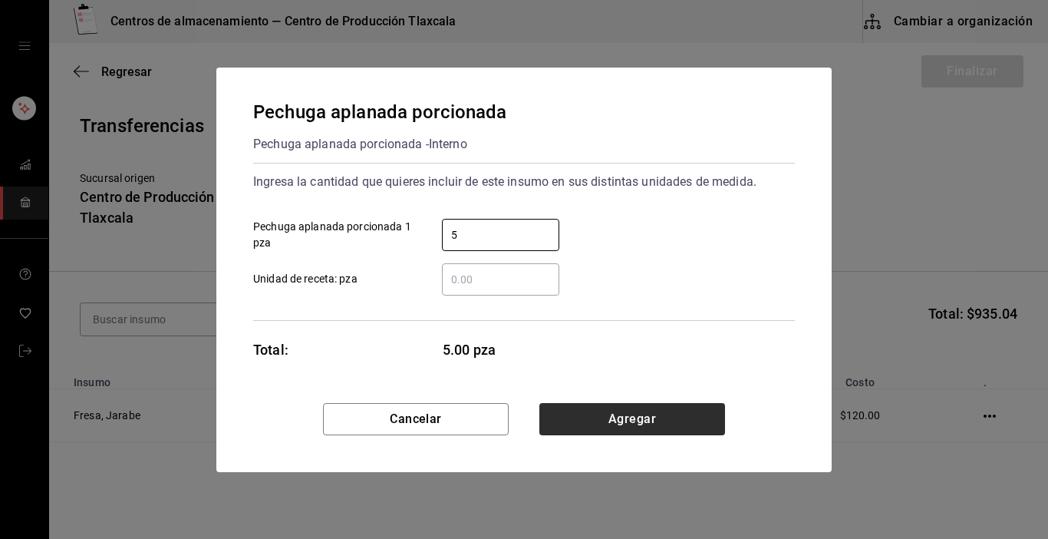
type input "5"
click at [686, 423] on button "Agregar" at bounding box center [632, 419] width 186 height 32
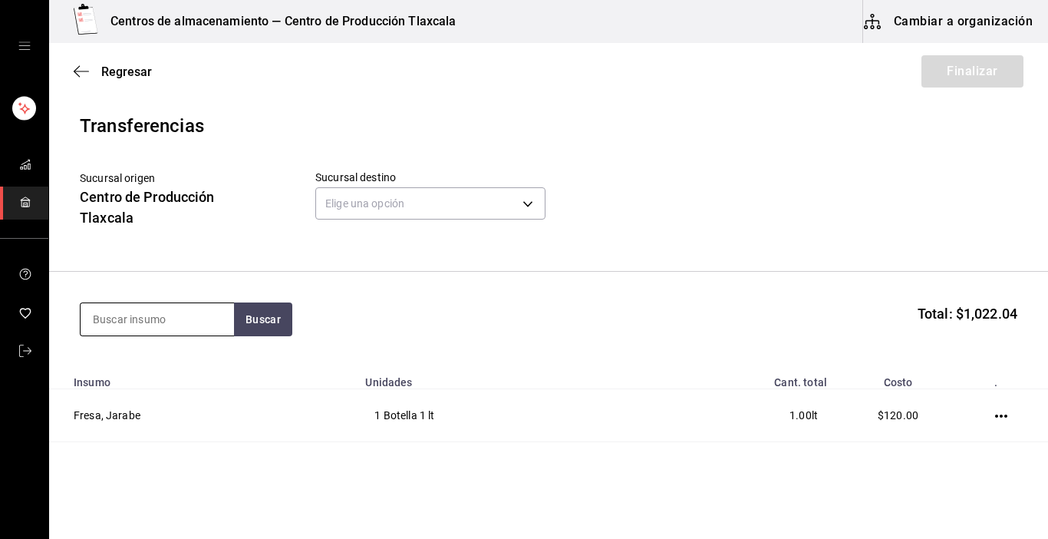
click at [187, 327] on input at bounding box center [157, 319] width 153 height 32
type input "cecina"
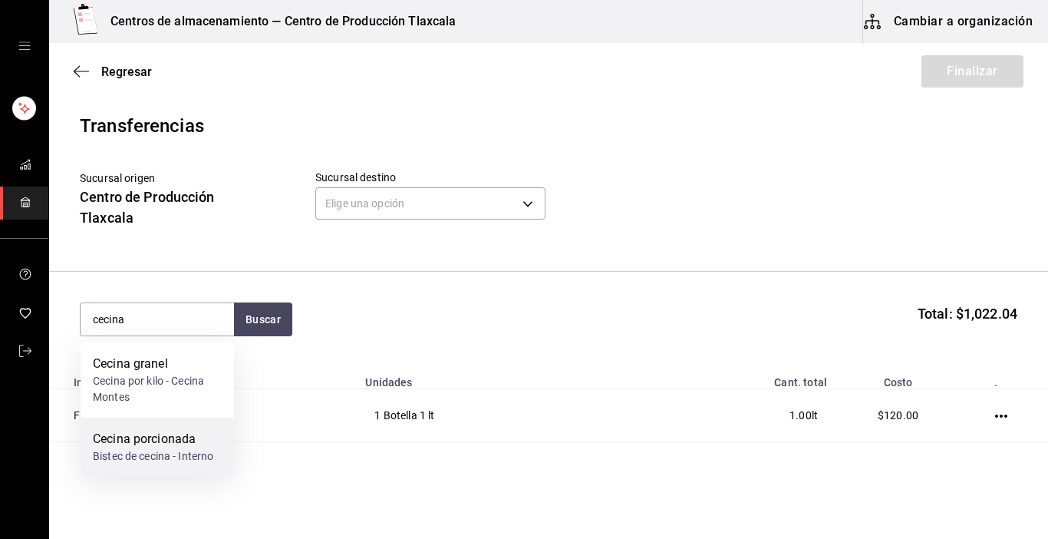
click at [183, 439] on div "Cecina porcionada" at bounding box center [153, 439] width 120 height 18
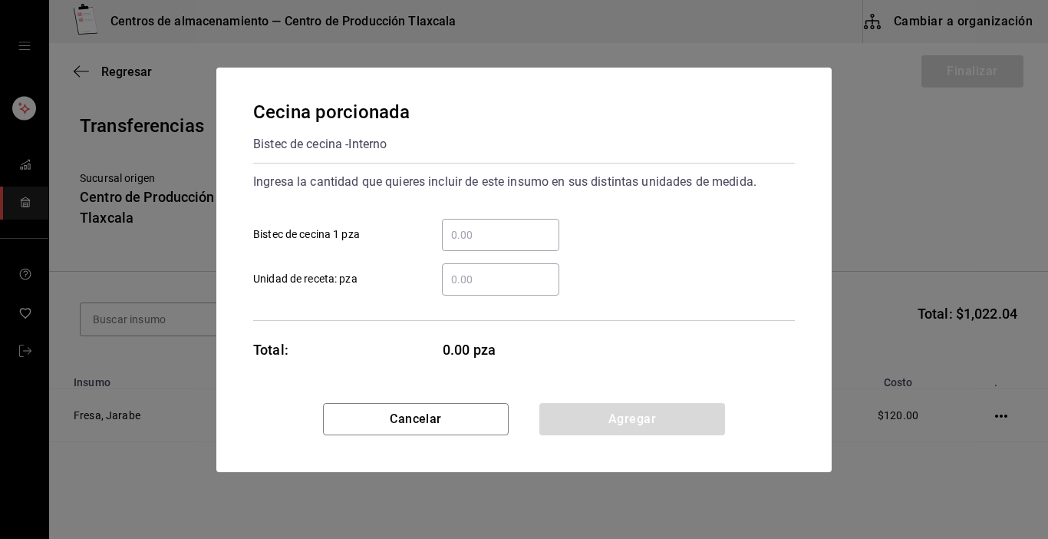
click at [462, 239] on input "​ Bistec de cecina 1 pza" at bounding box center [500, 235] width 117 height 18
type input "5"
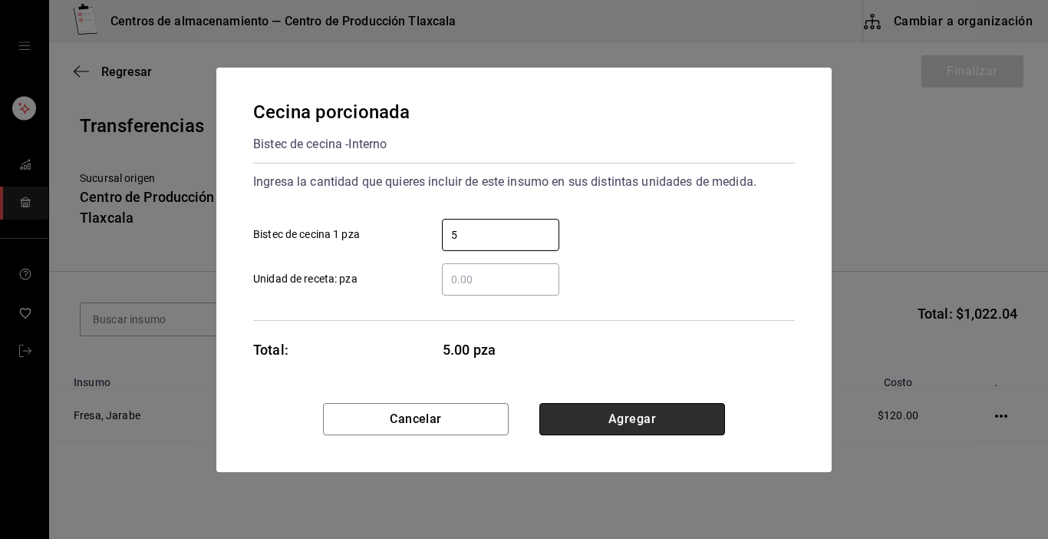
click at [674, 427] on button "Agregar" at bounding box center [632, 419] width 186 height 32
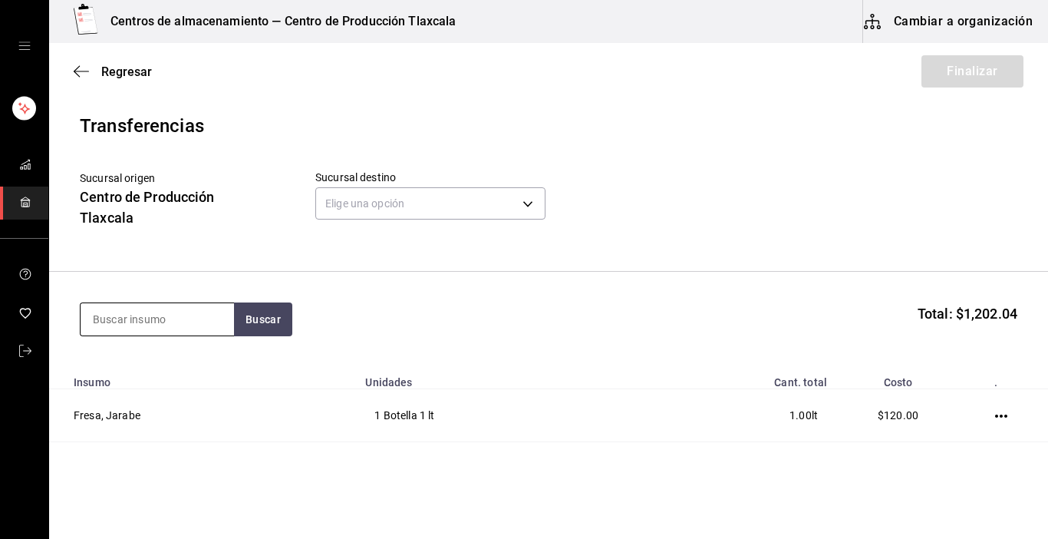
click at [181, 328] on input at bounding box center [157, 319] width 153 height 32
type input "puerco"
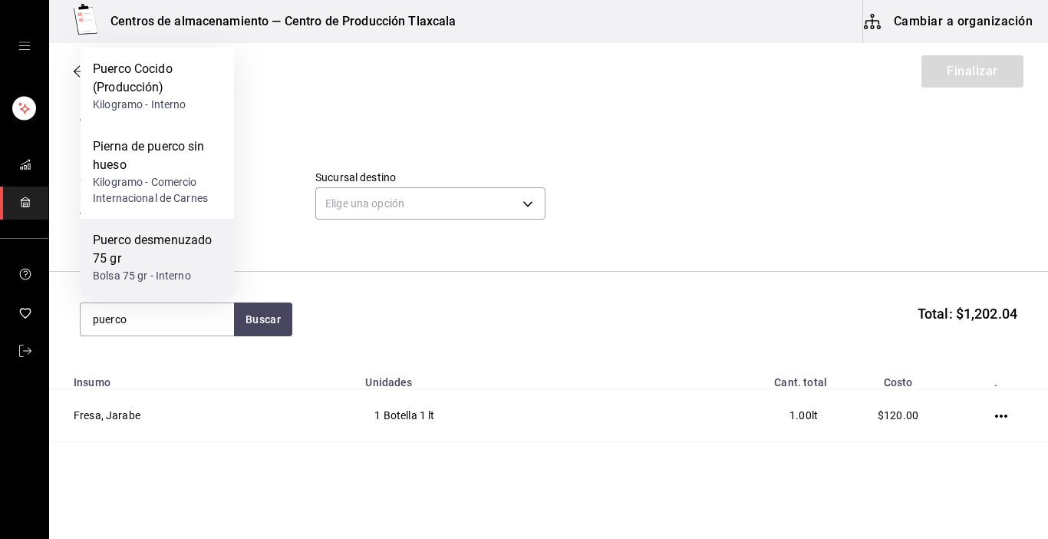
click at [169, 237] on div "Puerco desmenuzado 75 gr" at bounding box center [157, 249] width 129 height 37
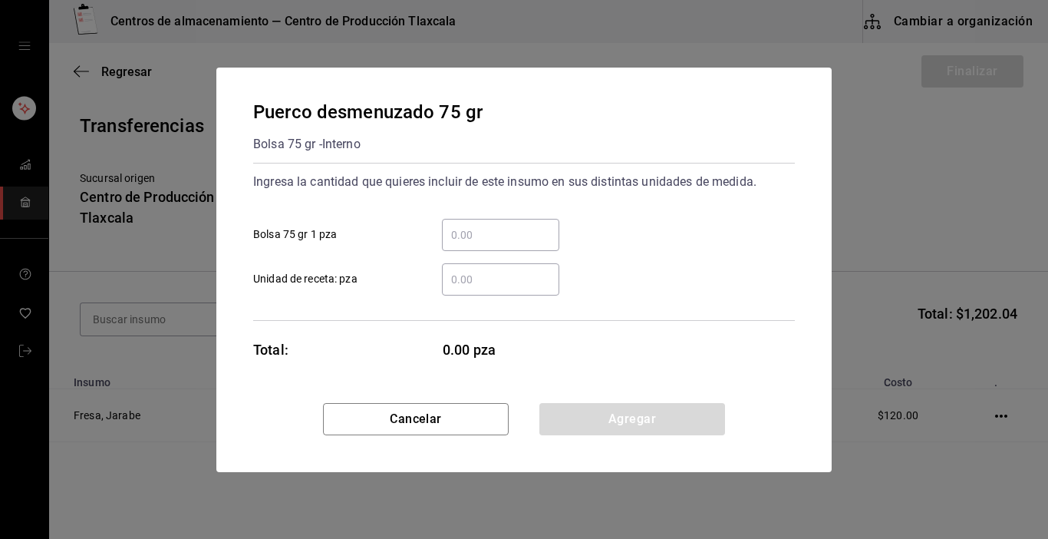
click at [472, 239] on input "​ Bolsa 75 gr 1 pza" at bounding box center [500, 235] width 117 height 18
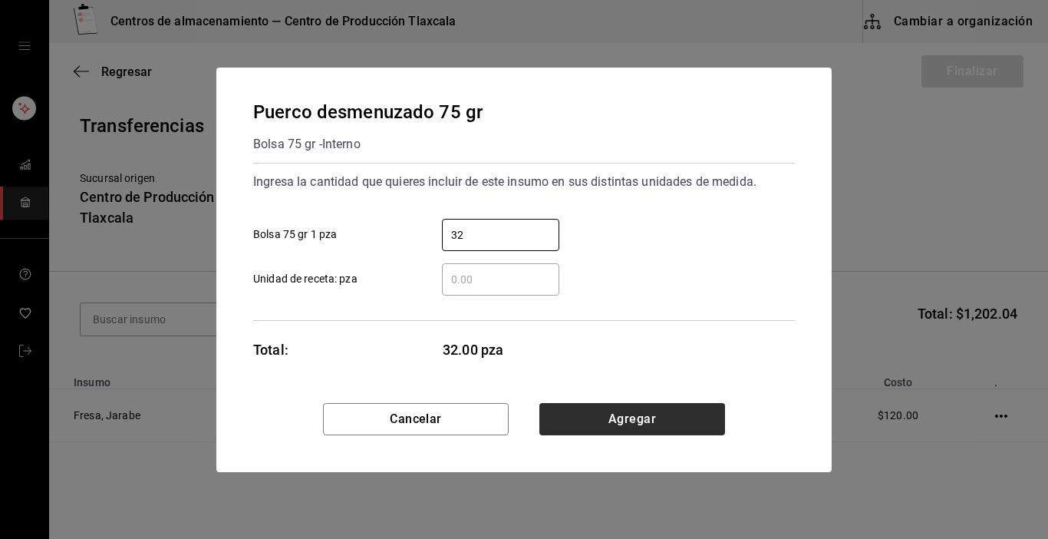
type input "32"
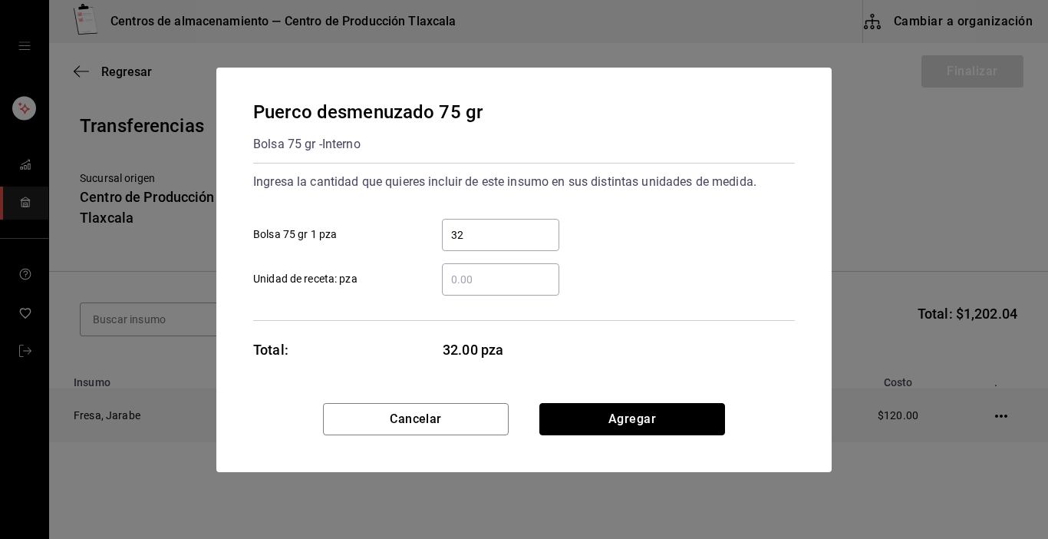
click at [587, 406] on button "Agregar" at bounding box center [632, 419] width 186 height 32
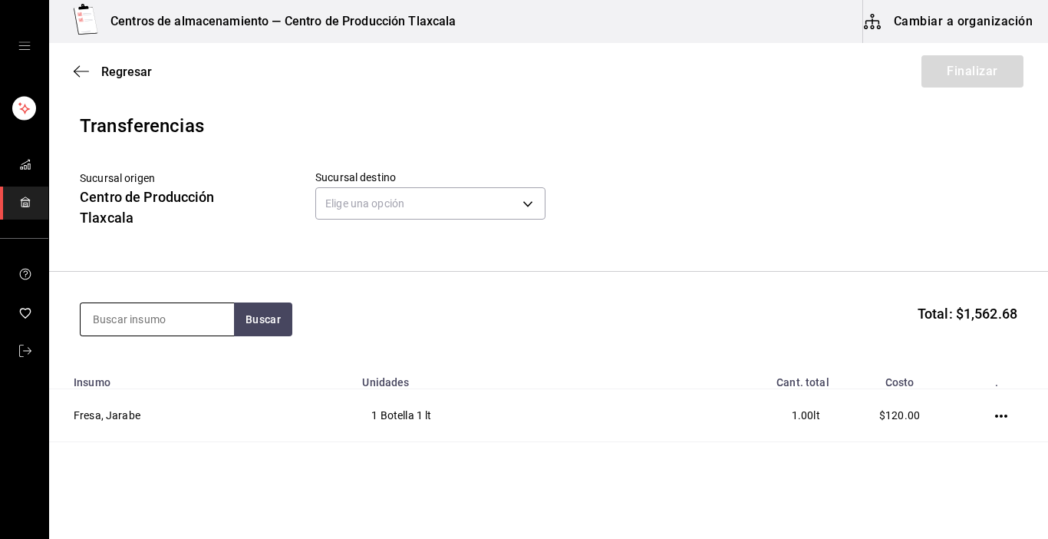
click at [196, 319] on input at bounding box center [157, 319] width 153 height 32
type input "tinga"
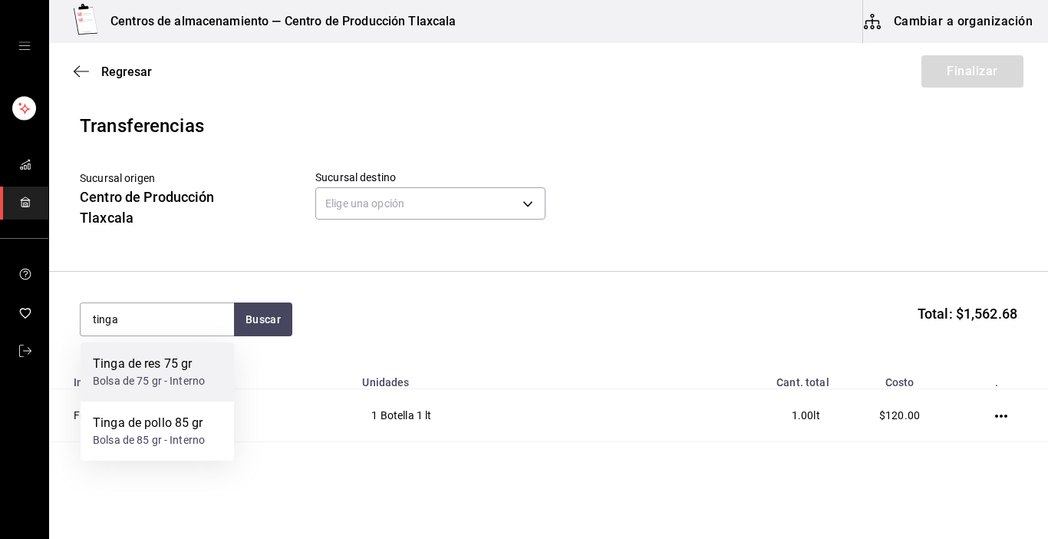
click at [198, 359] on div "Tinga de res 75 gr" at bounding box center [149, 363] width 112 height 18
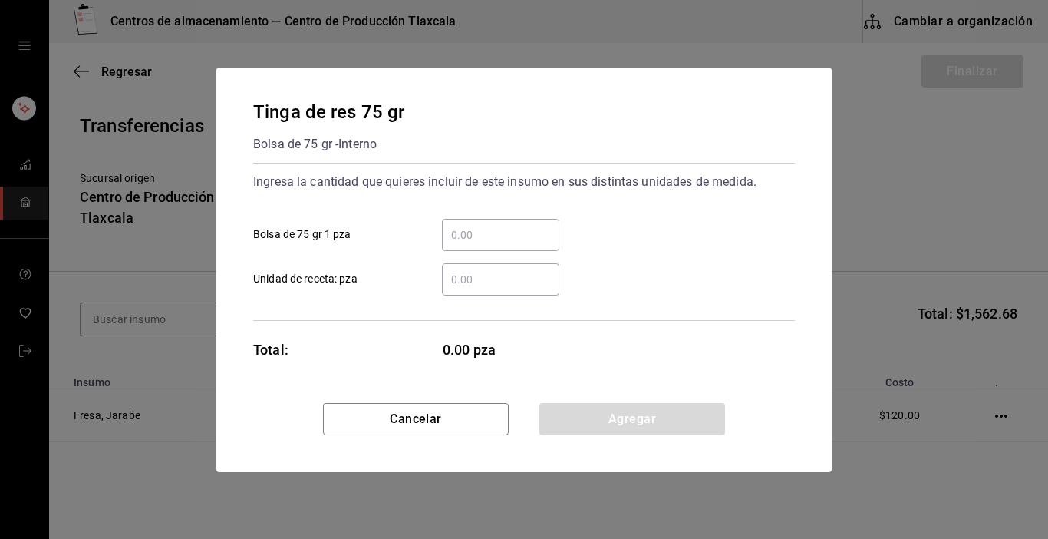
click at [470, 230] on input "​ Bolsa de 75 gr 1 pza" at bounding box center [500, 235] width 117 height 18
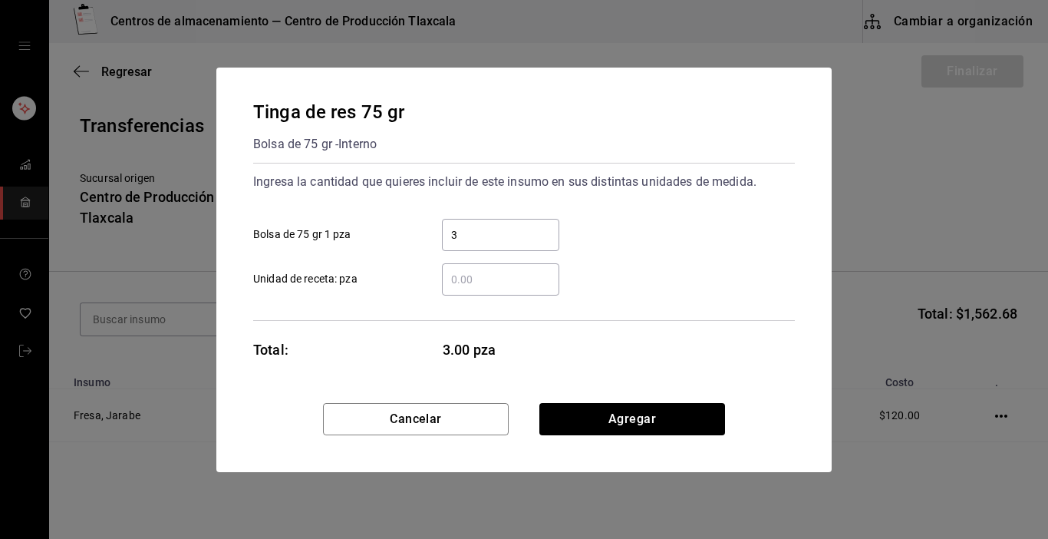
type input "30"
drag, startPoint x: 651, startPoint y: 422, endPoint x: 314, endPoint y: 377, distance: 339.7
click at [651, 422] on button "Agregar" at bounding box center [632, 419] width 186 height 32
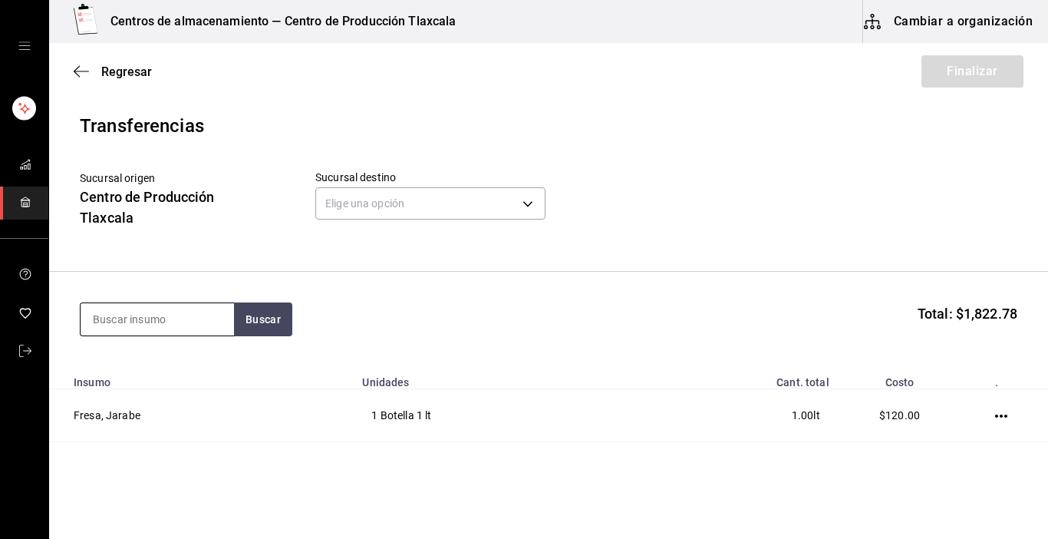
click at [184, 321] on input at bounding box center [157, 319] width 153 height 32
type input "pollo"
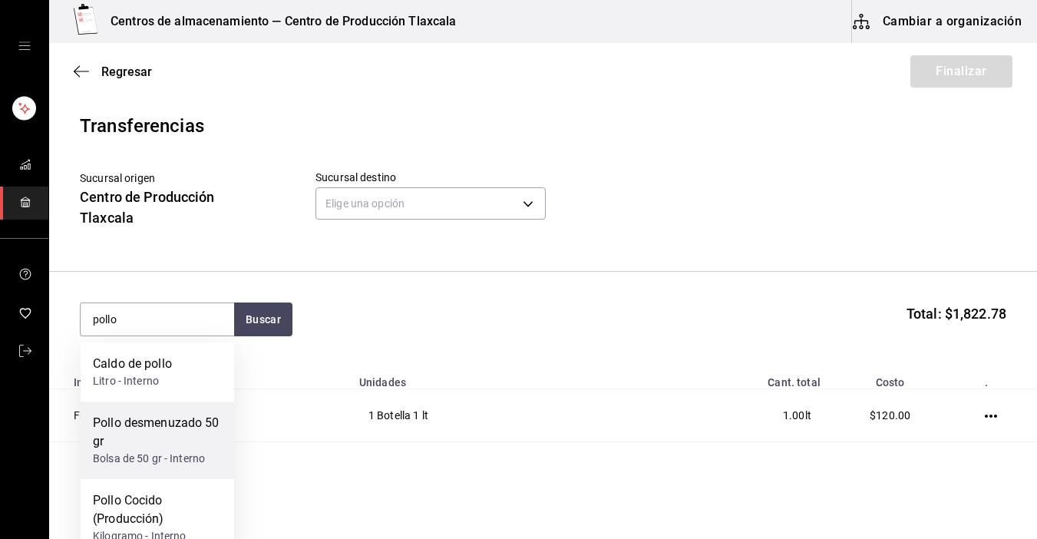
click at [173, 425] on div "Pollo desmenuzado 50 gr" at bounding box center [157, 432] width 129 height 37
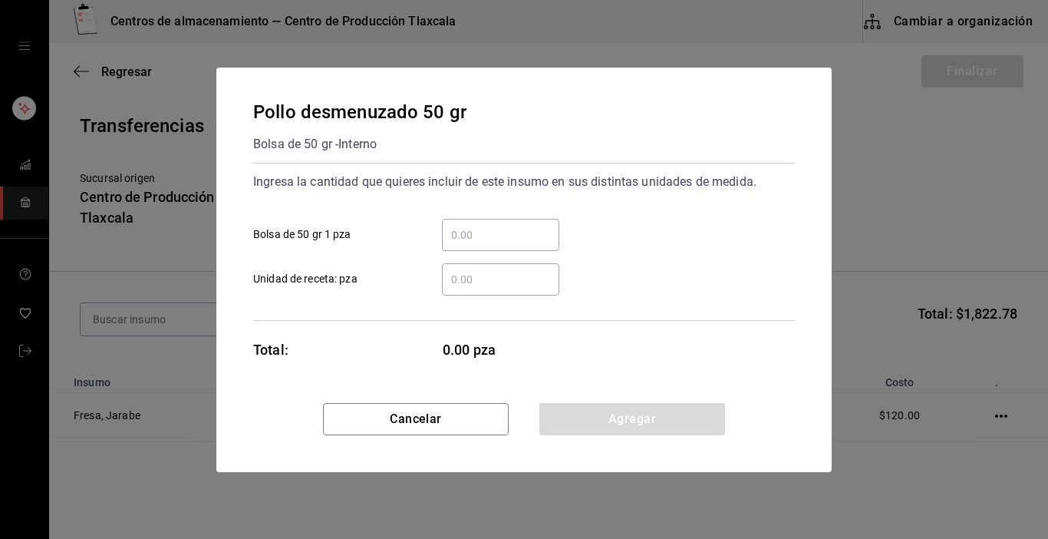
click at [516, 234] on input "​ Bolsa de 50 gr 1 pza" at bounding box center [500, 235] width 117 height 18
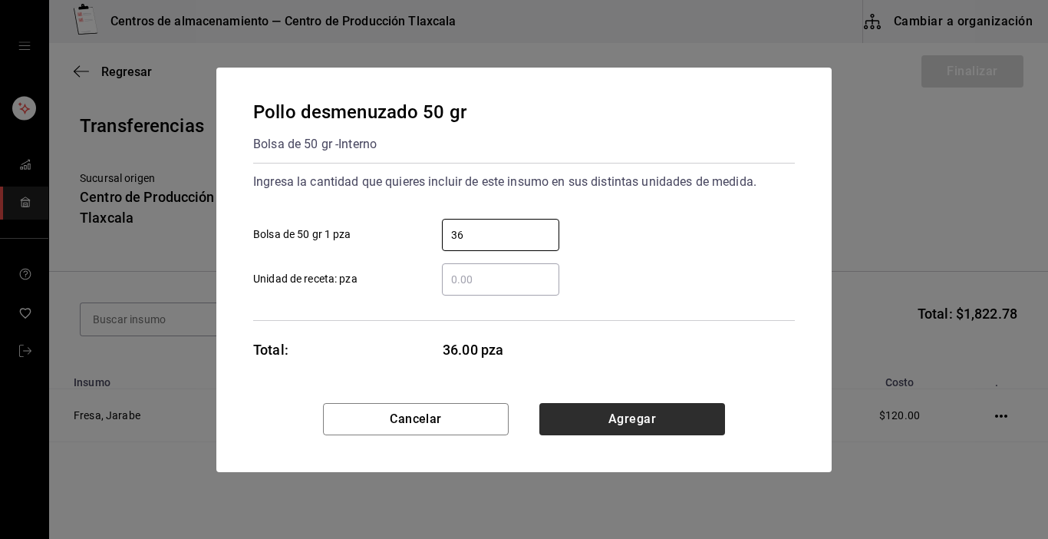
type input "36"
click at [564, 424] on button "Agregar" at bounding box center [632, 419] width 186 height 32
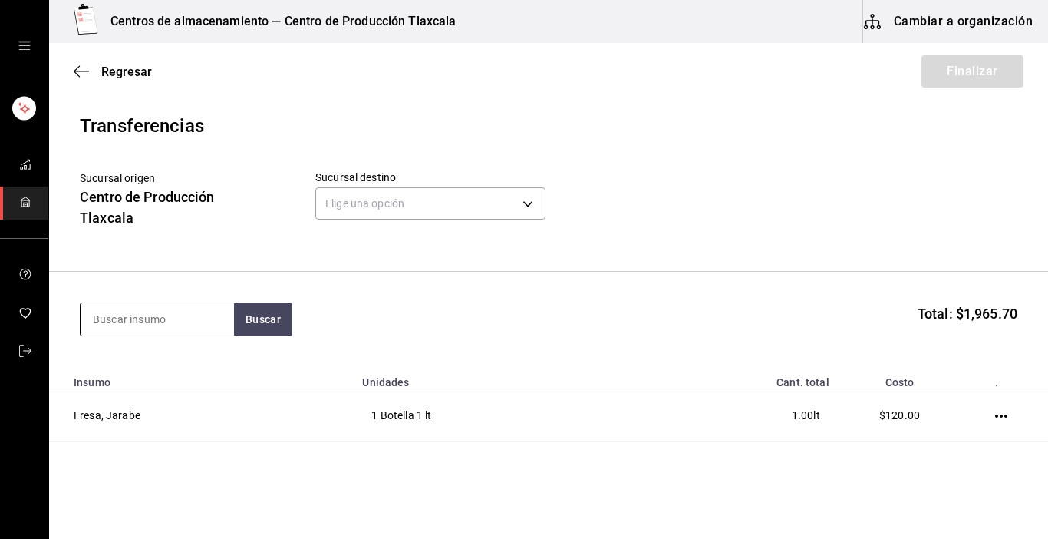
click at [172, 326] on input at bounding box center [157, 319] width 153 height 32
click at [136, 321] on input at bounding box center [157, 319] width 153 height 32
type input "carne"
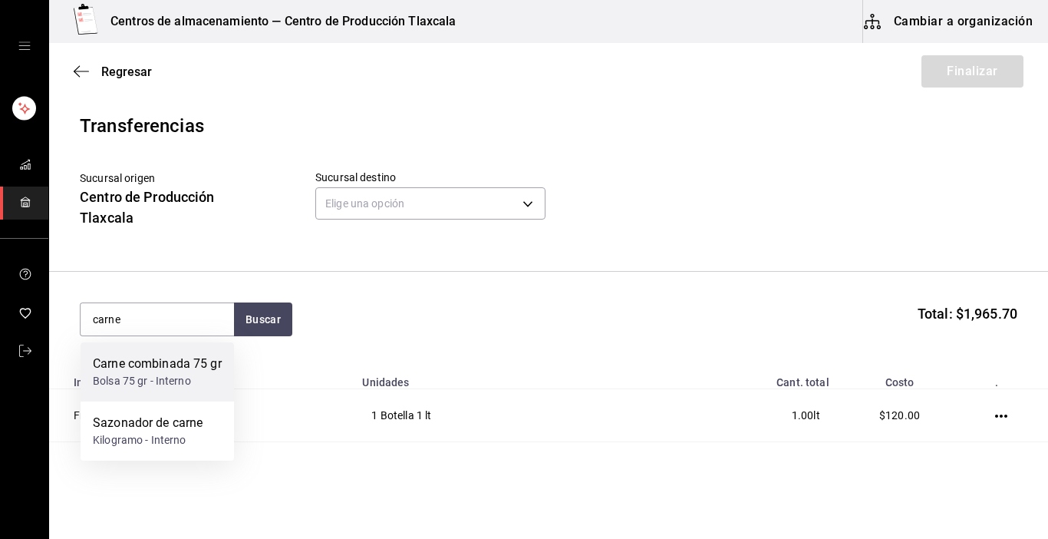
click at [209, 373] on div "Carne combinada 75 gr" at bounding box center [157, 363] width 129 height 18
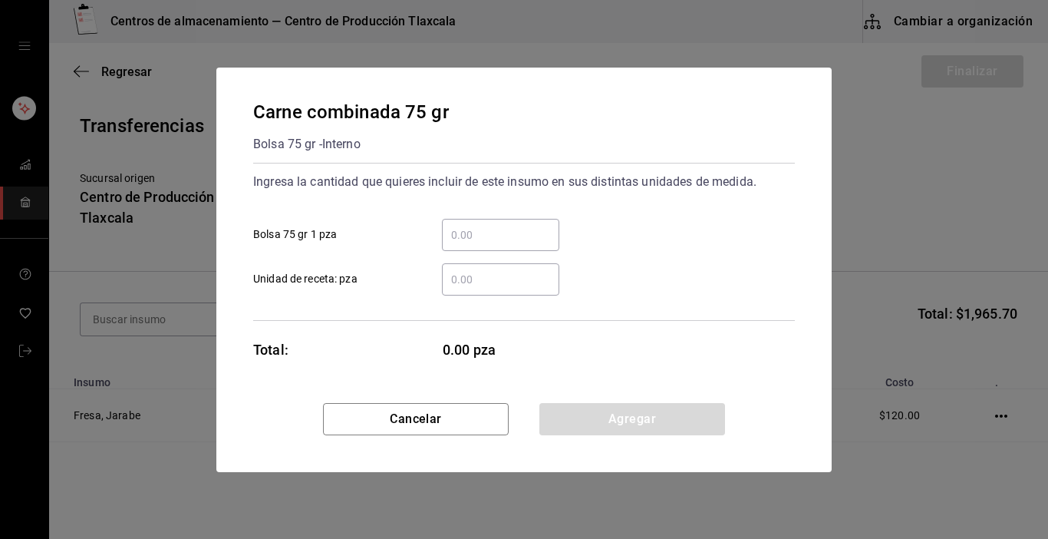
click at [496, 232] on input "​ Bolsa 75 gr 1 pza" at bounding box center [500, 235] width 117 height 18
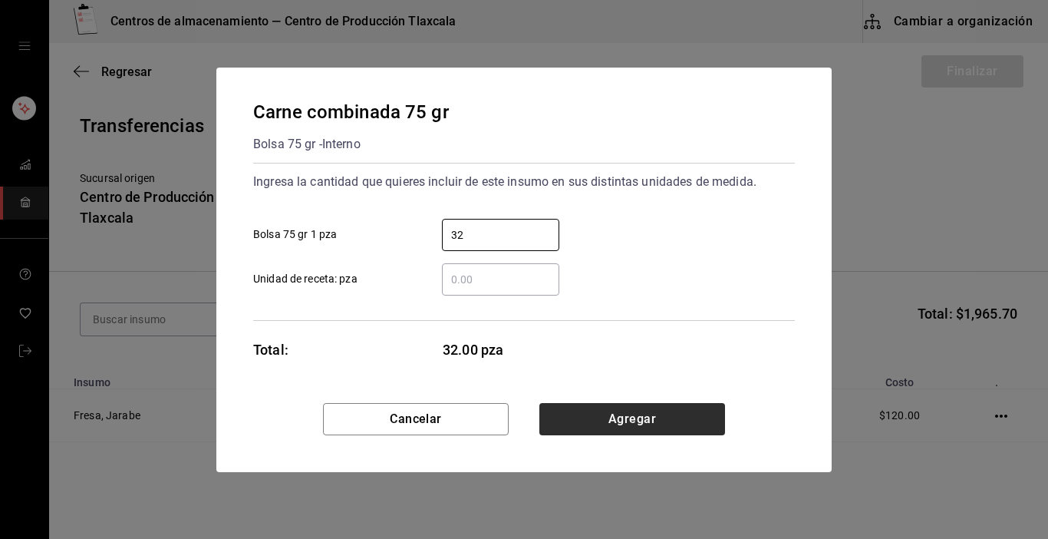
type input "32"
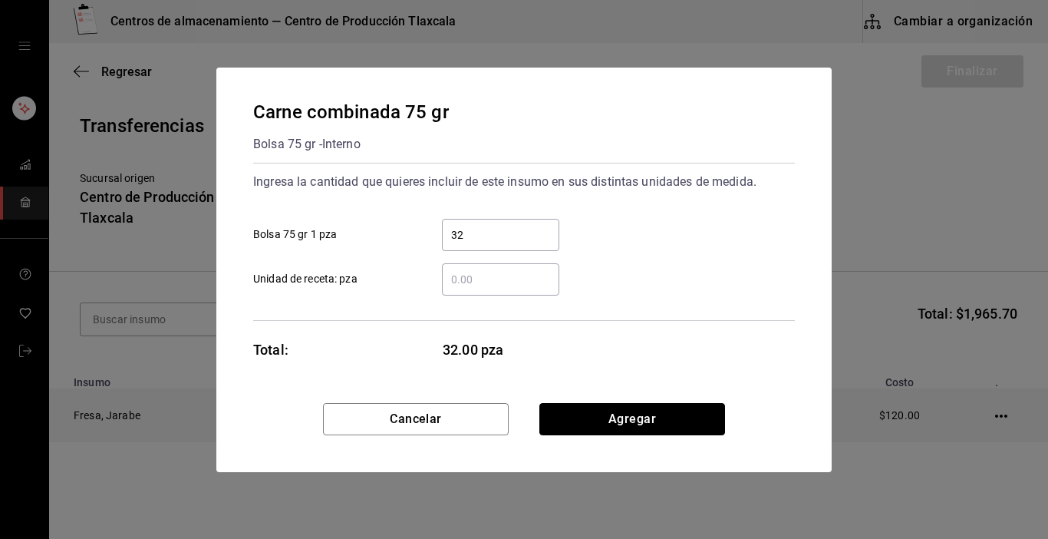
click at [602, 419] on button "Agregar" at bounding box center [632, 419] width 186 height 32
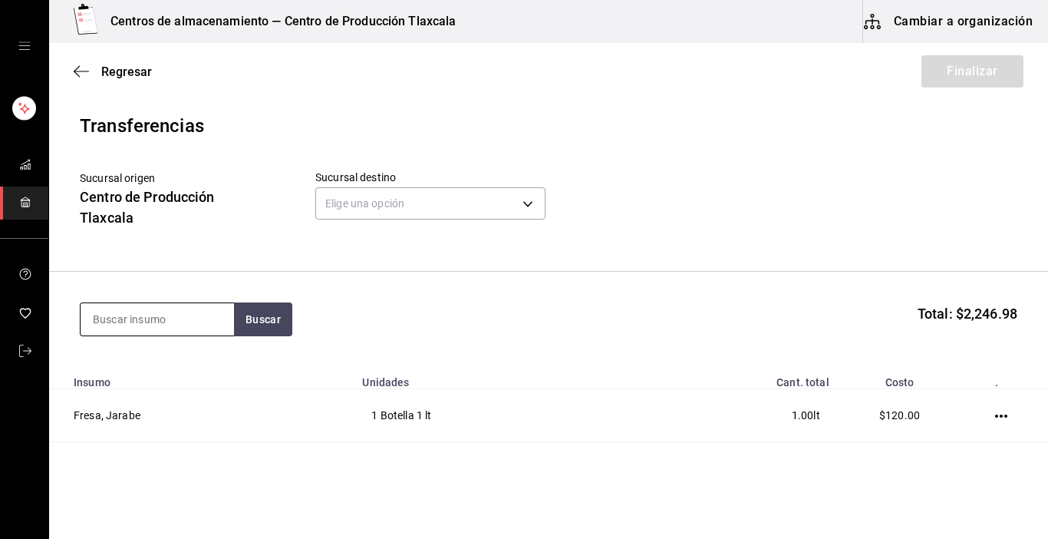
click at [125, 319] on input at bounding box center [157, 319] width 153 height 32
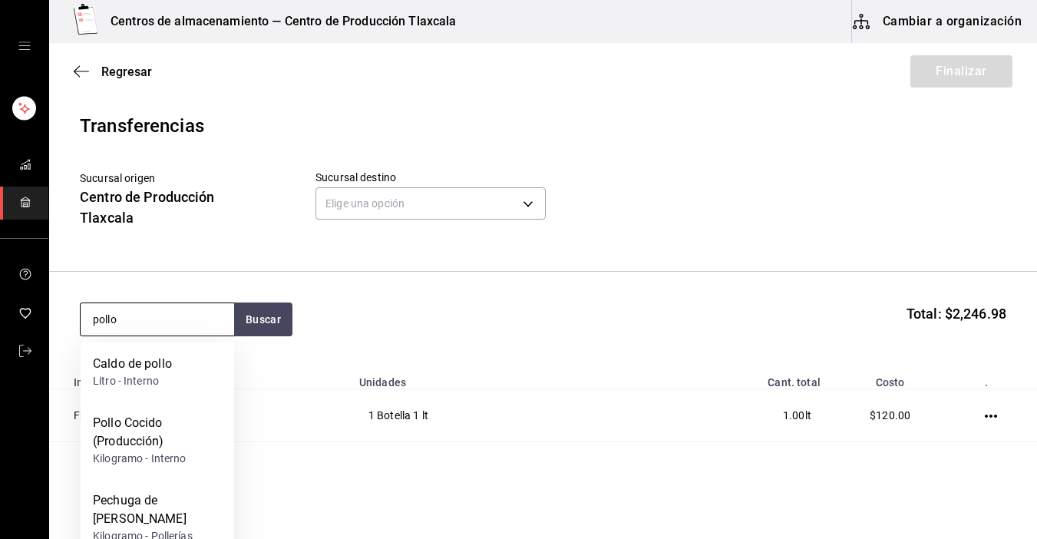
type input "pollo"
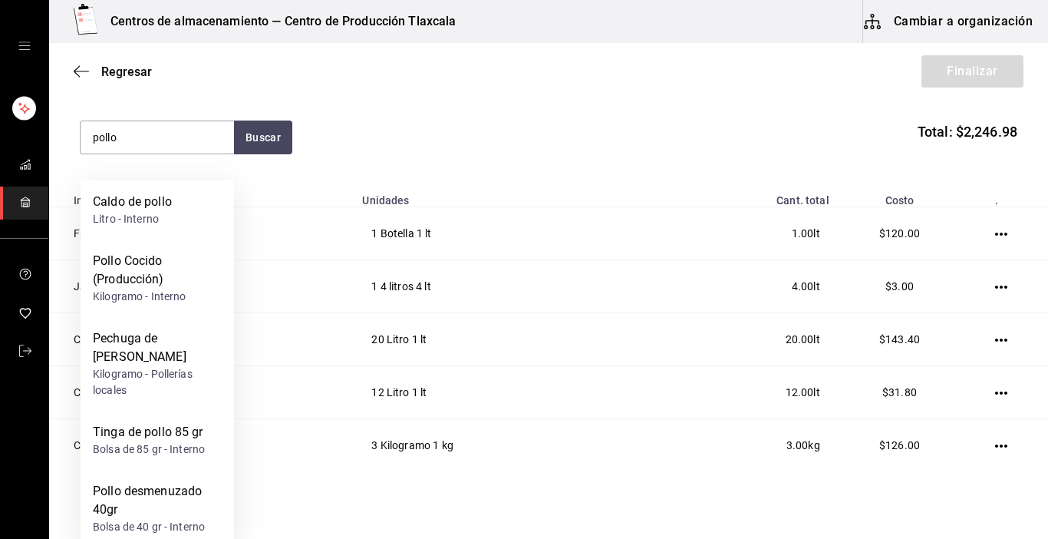
scroll to position [184, 0]
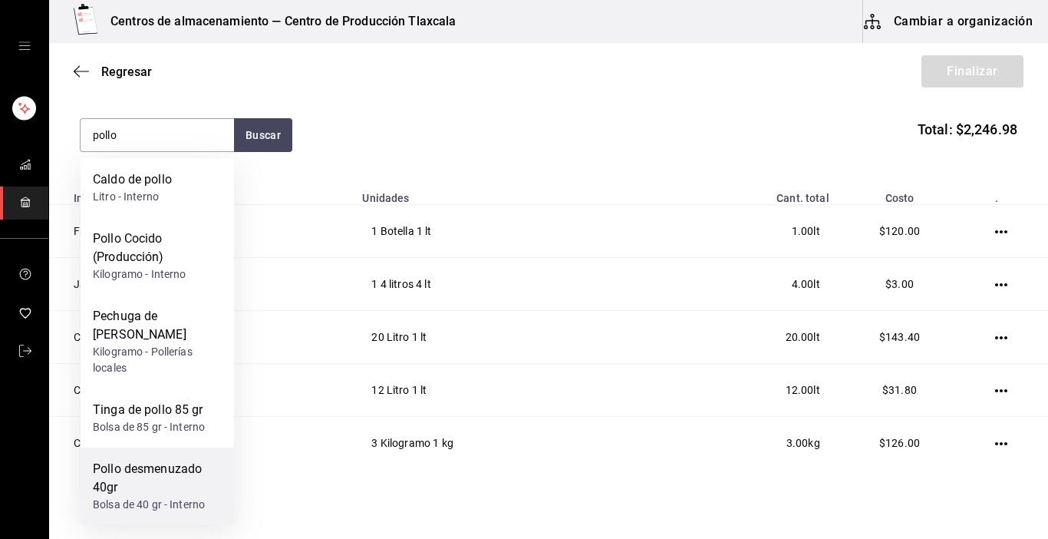
click at [143, 478] on div "Pollo desmenuzado 40gr" at bounding box center [157, 478] width 129 height 37
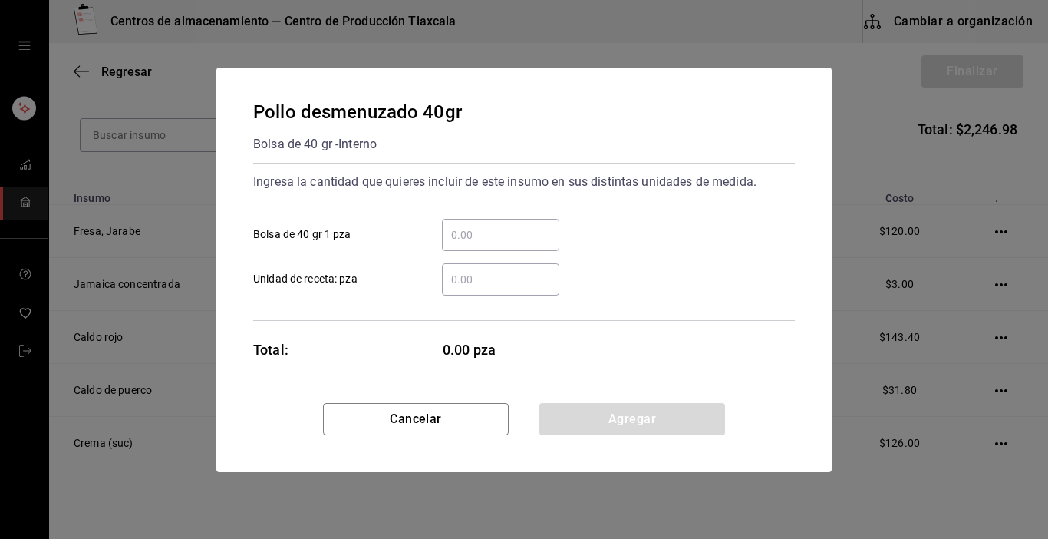
click at [450, 232] on input "​ Bolsa de 40 gr 1 pza" at bounding box center [500, 235] width 117 height 18
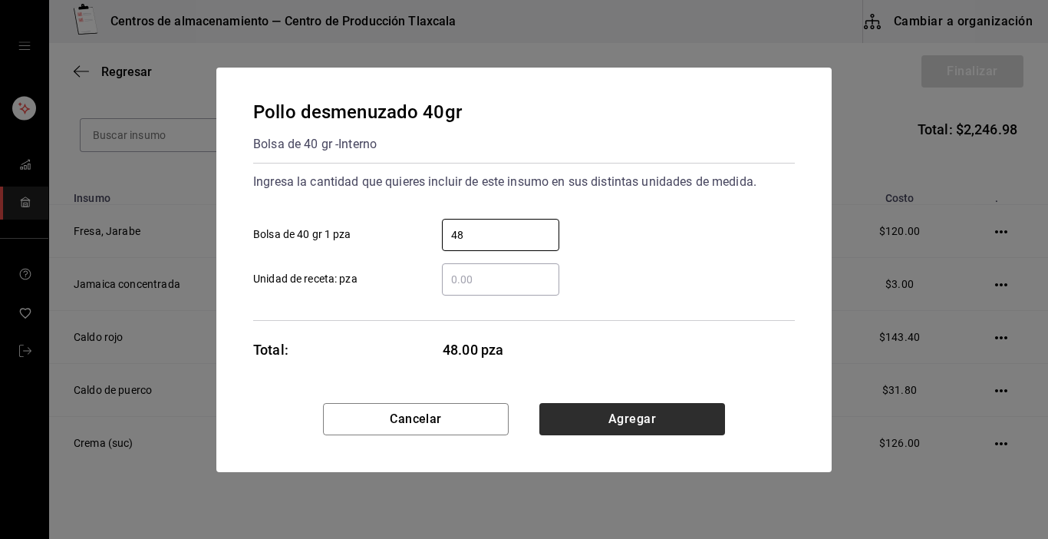
type input "48"
click at [648, 416] on button "Agregar" at bounding box center [632, 419] width 186 height 32
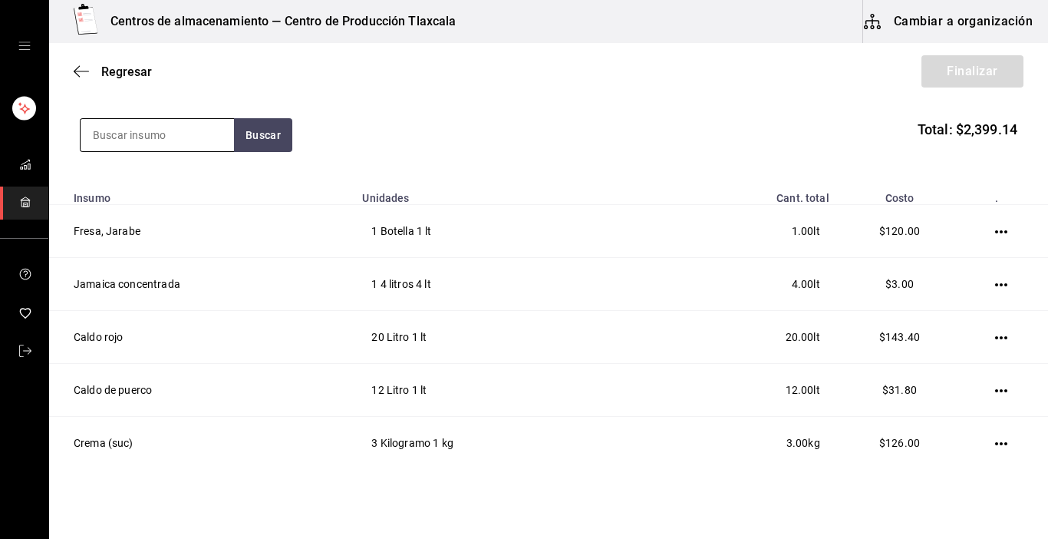
click at [201, 143] on input at bounding box center [157, 135] width 153 height 32
click at [135, 134] on input at bounding box center [157, 135] width 153 height 32
type input "cachete"
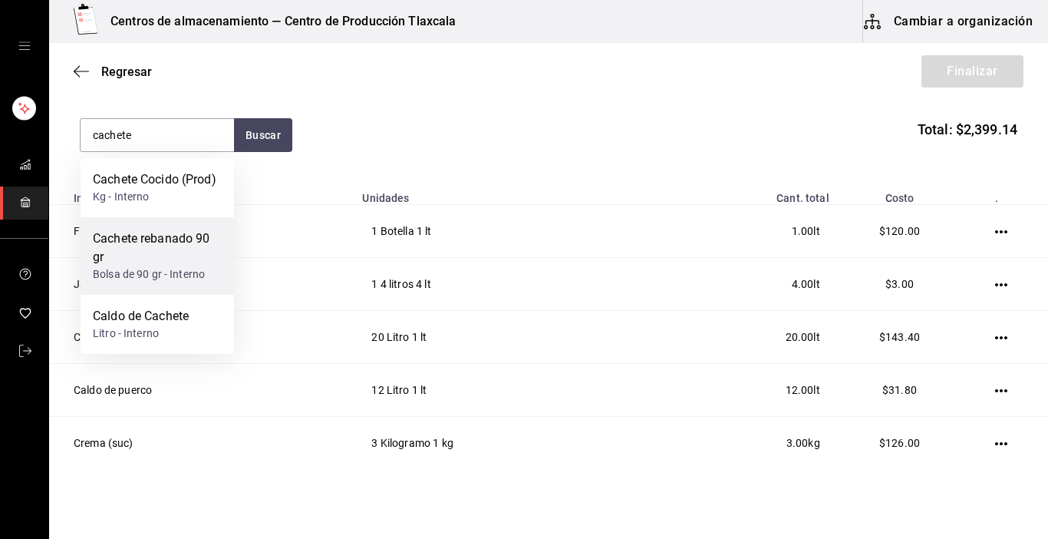
drag, startPoint x: 173, startPoint y: 272, endPoint x: 181, endPoint y: 255, distance: 18.9
click at [181, 255] on div "Cachete rebanado 90 gr Bolsa de 90 gr - Interno" at bounding box center [157, 255] width 129 height 53
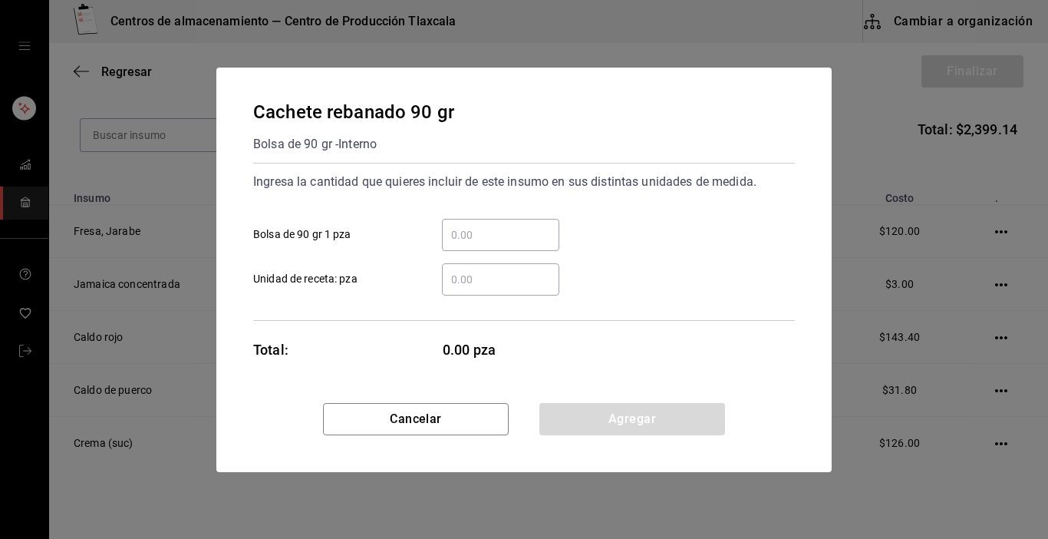
click at [492, 238] on input "​ Bolsa de 90 gr 1 pza" at bounding box center [500, 235] width 117 height 18
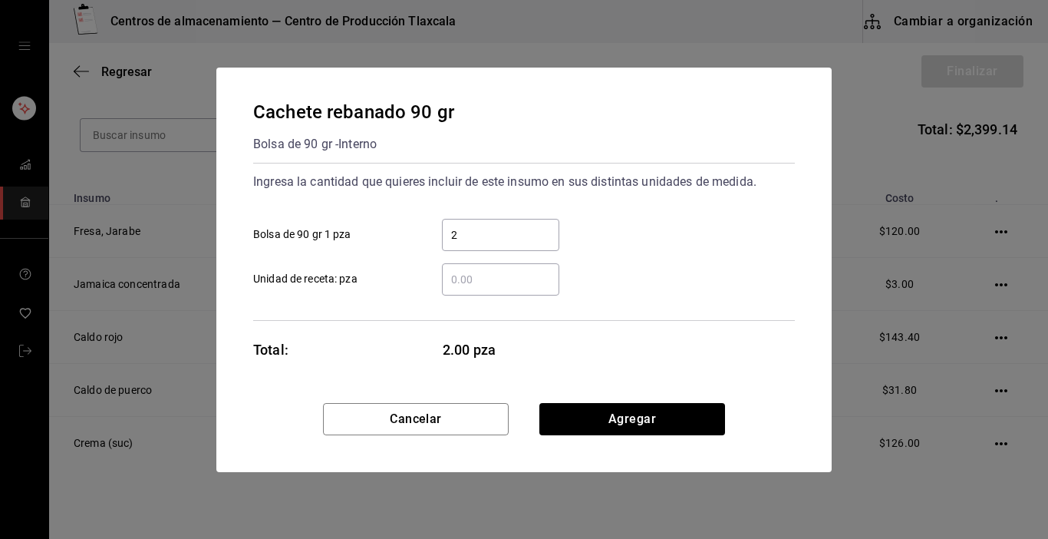
type input "24"
drag, startPoint x: 667, startPoint y: 423, endPoint x: 673, endPoint y: 407, distance: 17.2
click at [673, 407] on button "Agregar" at bounding box center [632, 419] width 186 height 32
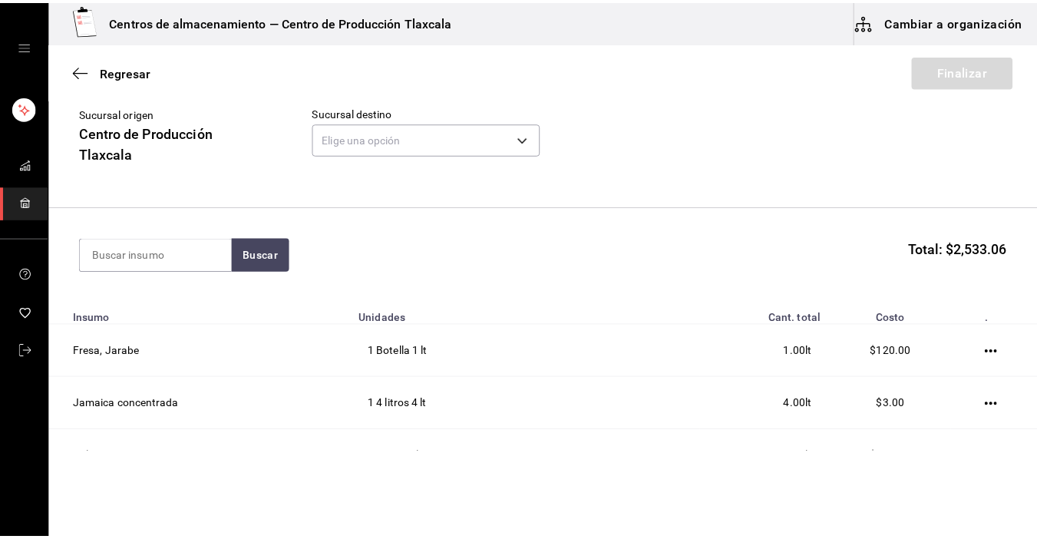
scroll to position [61, 0]
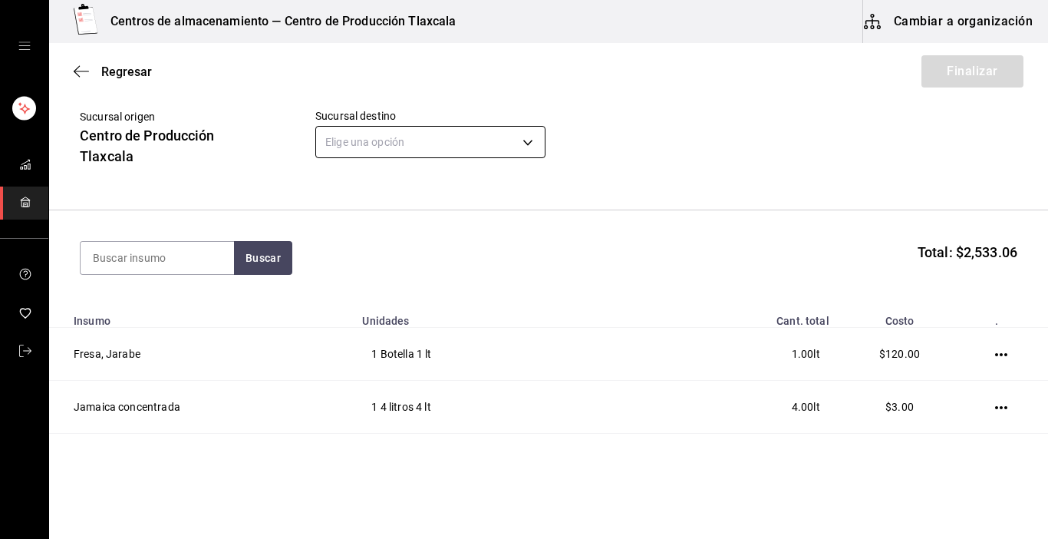
click at [529, 139] on body "Centros de almacenamiento — Centro de Producción Tlaxcala Cambiar a organizació…" at bounding box center [524, 226] width 1048 height 452
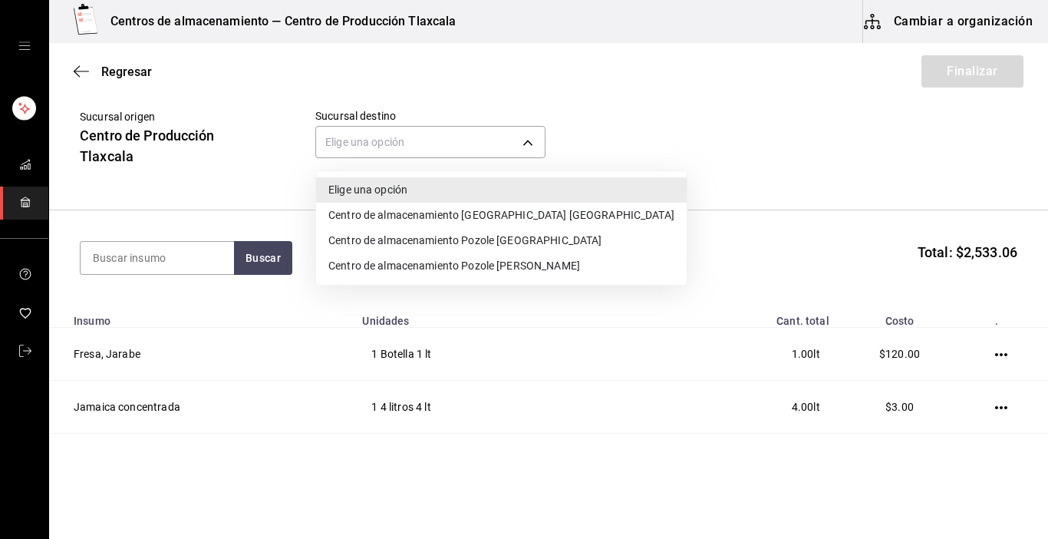
click at [524, 239] on li "Centro de almacenamiento Pozole [GEOGRAPHIC_DATA]" at bounding box center [501, 240] width 371 height 25
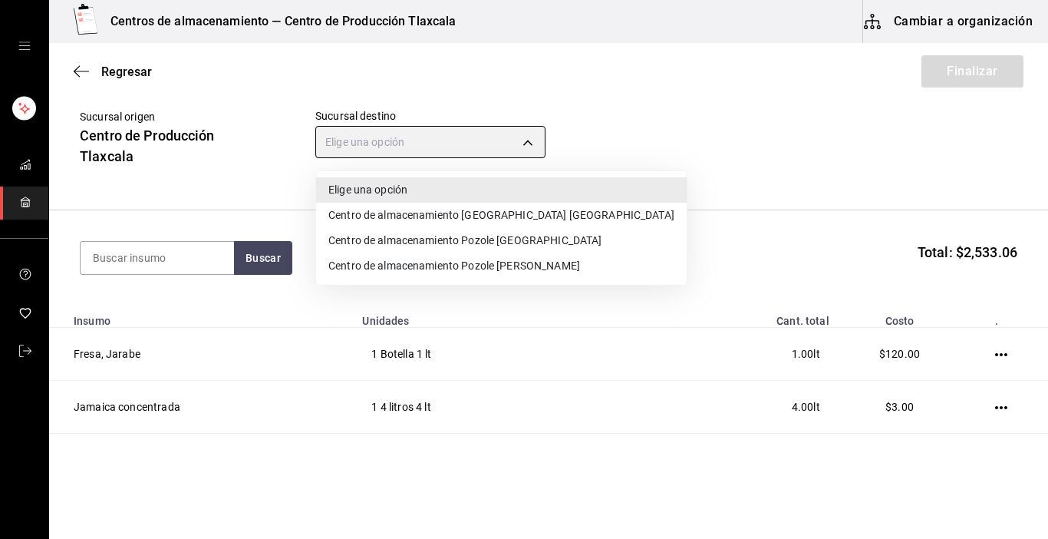
type input "0bfff8ad-012c-48ff-9825-602ff9520d61"
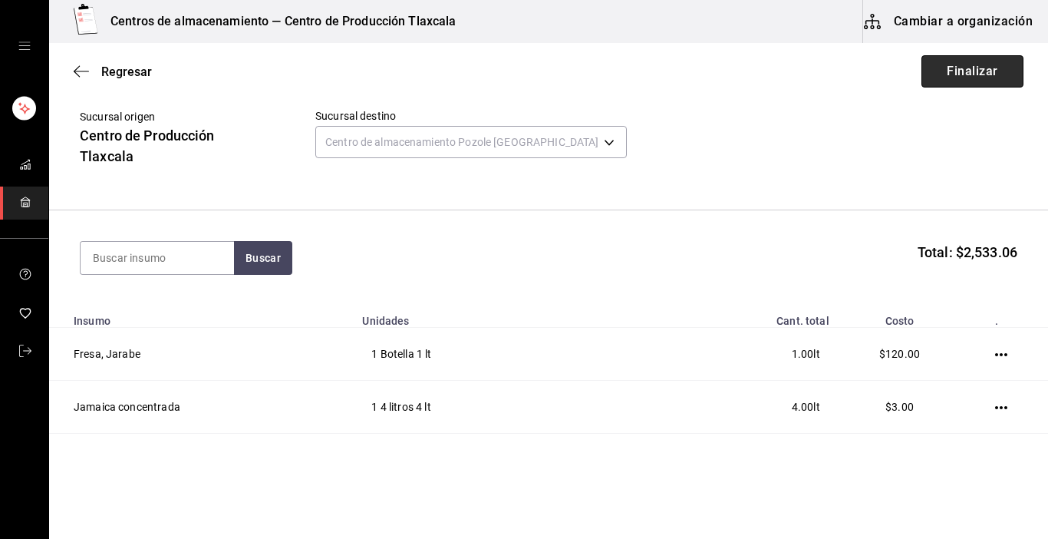
click at [923, 71] on button "Finalizar" at bounding box center [972, 71] width 102 height 32
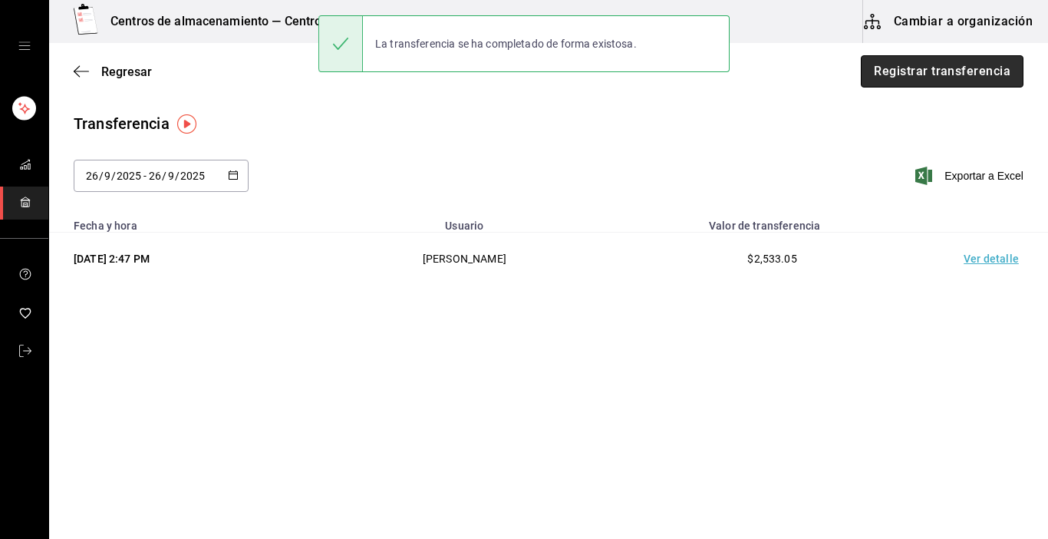
click at [925, 74] on button "Registrar transferencia" at bounding box center [942, 71] width 163 height 32
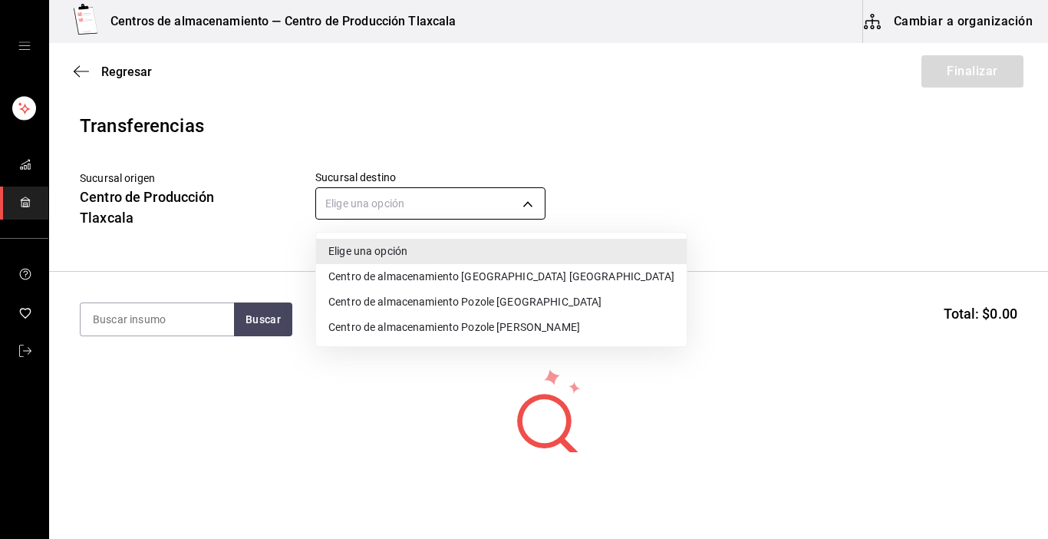
click at [535, 206] on body "Centros de almacenamiento — Centro de Producción Tlaxcala Cambiar a organizació…" at bounding box center [524, 226] width 1048 height 452
click at [535, 327] on li "Centro de almacenamiento Pozole [PERSON_NAME]" at bounding box center [501, 327] width 371 height 25
type input "ee3f4e0a-9fd2-4c06-83c3-2938205c01d0"
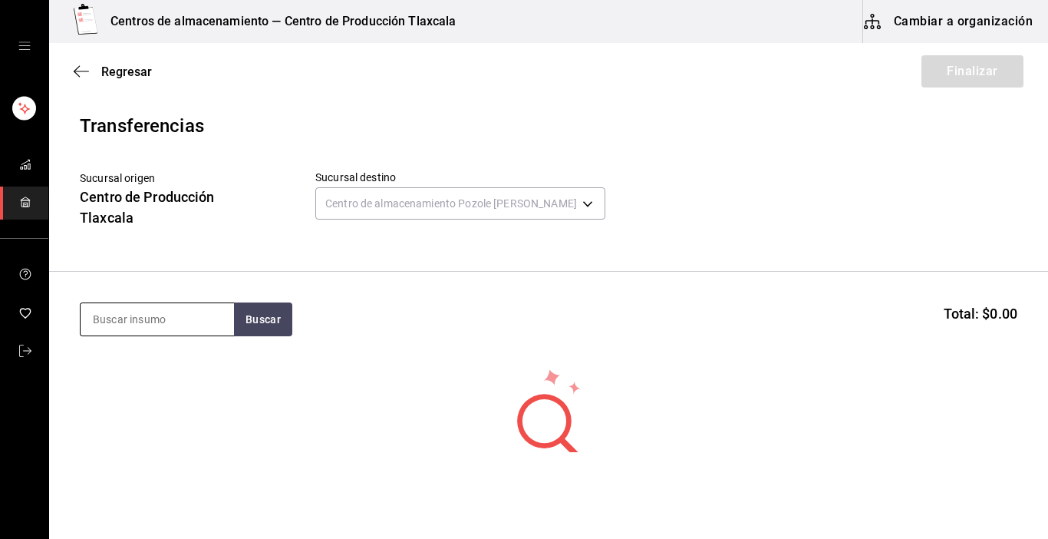
click at [194, 317] on input at bounding box center [157, 319] width 153 height 32
type input "queso"
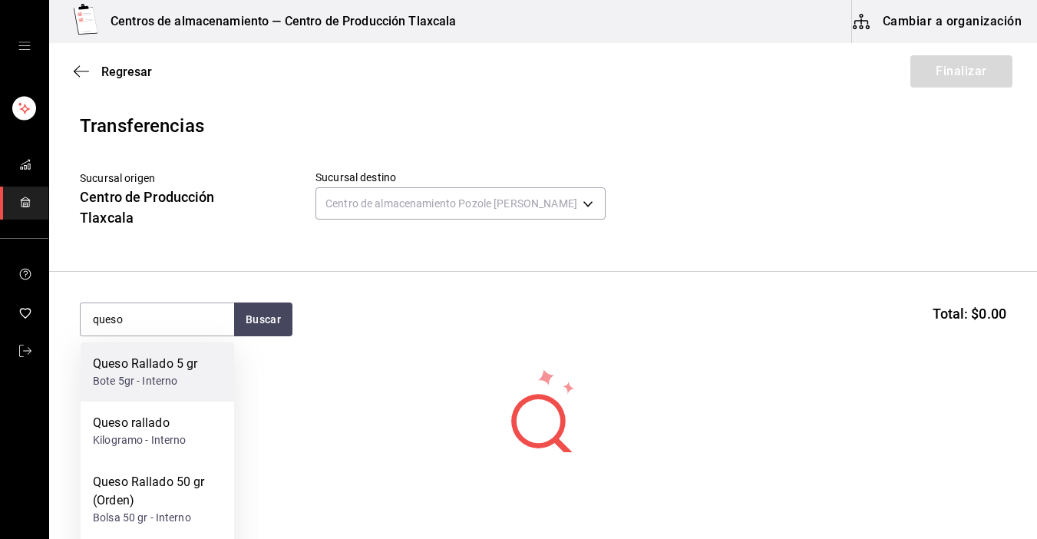
click at [160, 394] on div "Queso Rallado 5 gr Bote 5gr - Interno" at bounding box center [157, 371] width 153 height 59
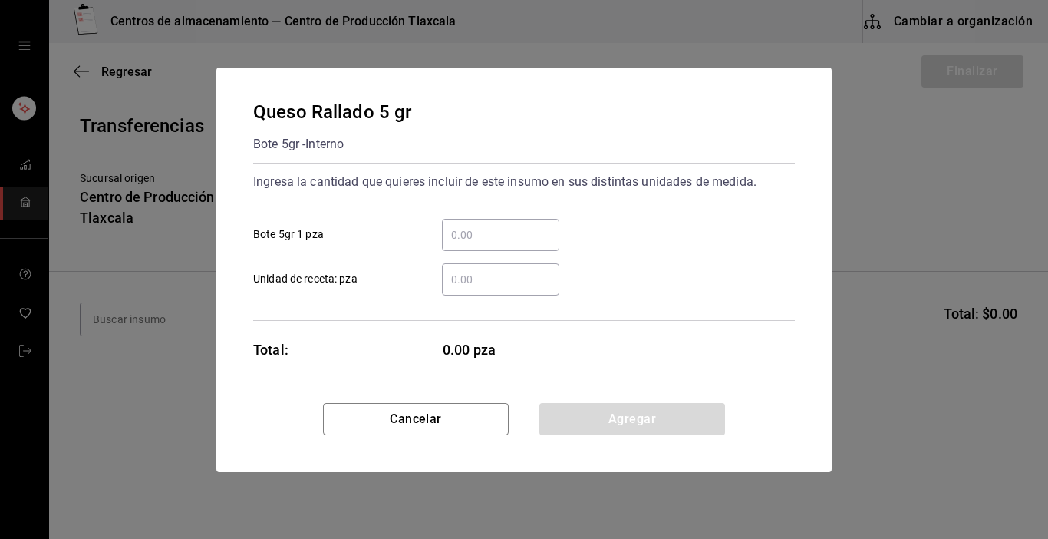
click at [487, 236] on input "​ Bote 5gr 1 pza" at bounding box center [500, 235] width 117 height 18
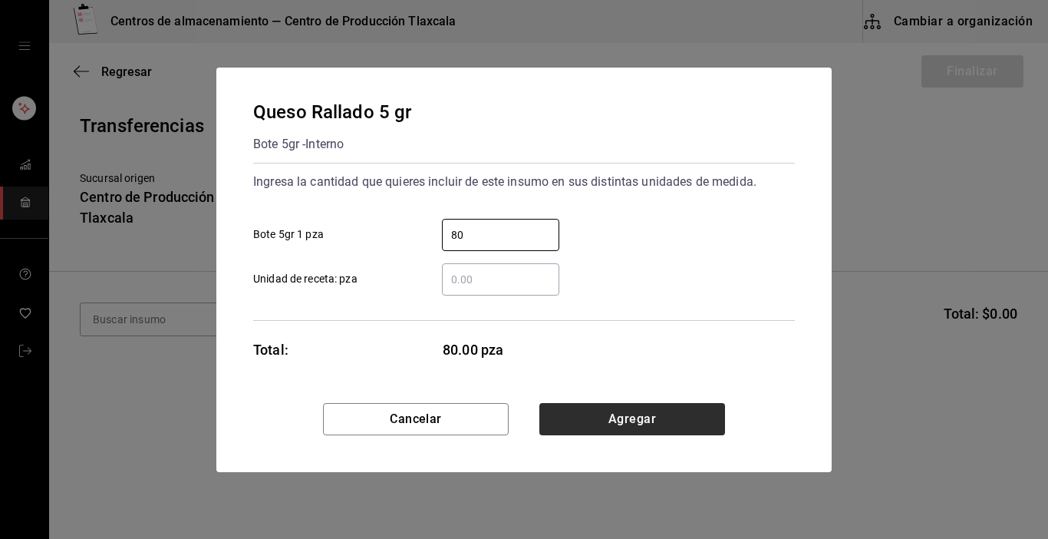
type input "80"
click at [571, 421] on button "Agregar" at bounding box center [632, 419] width 186 height 32
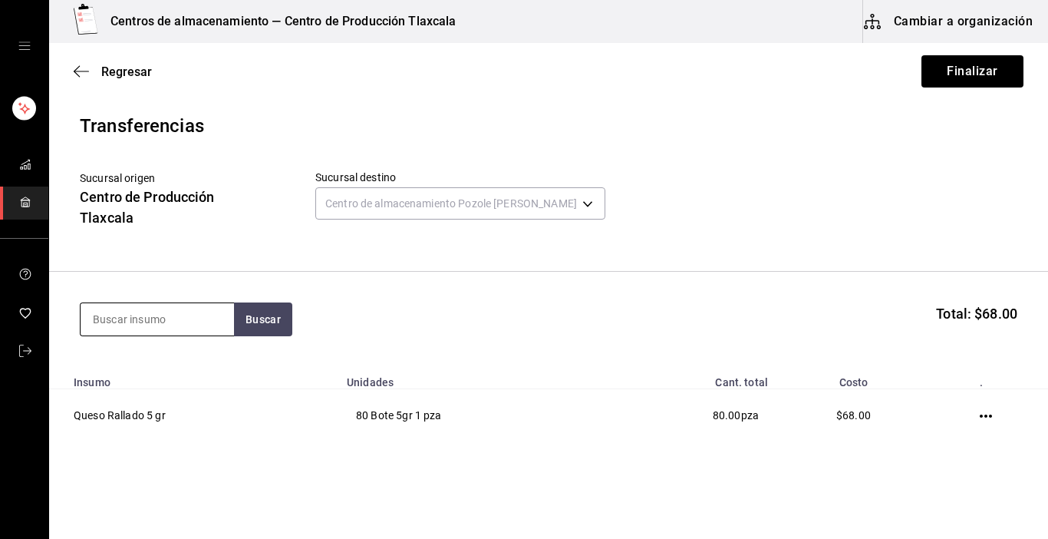
click at [173, 314] on input at bounding box center [157, 319] width 153 height 32
type input "manteca"
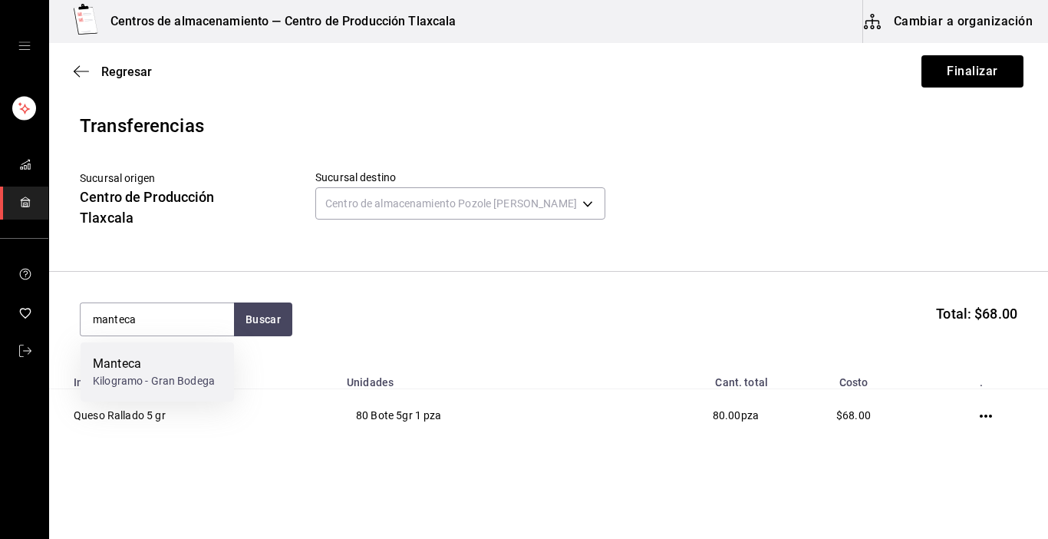
click at [161, 351] on div "Manteca Kilogramo - Gran Bodega" at bounding box center [157, 371] width 153 height 59
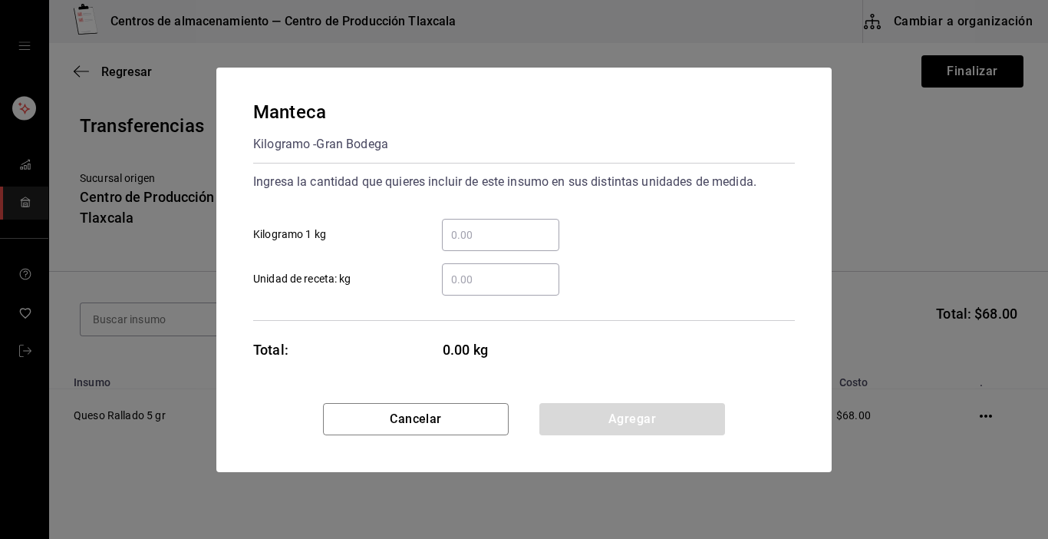
click at [478, 226] on input "​ Kilogramo 1 kg" at bounding box center [500, 235] width 117 height 18
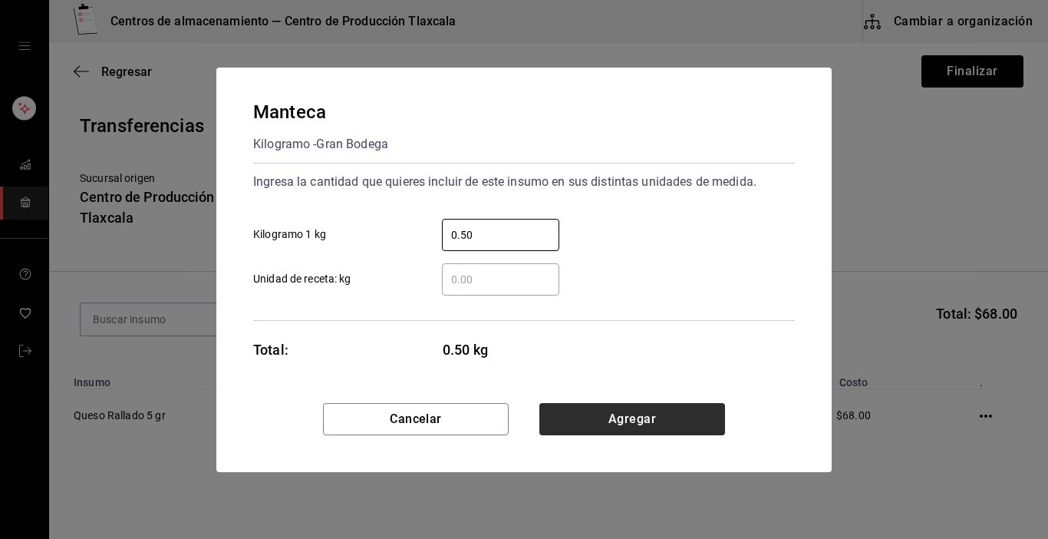
type input "0.50"
click at [612, 415] on button "Agregar" at bounding box center [632, 419] width 186 height 32
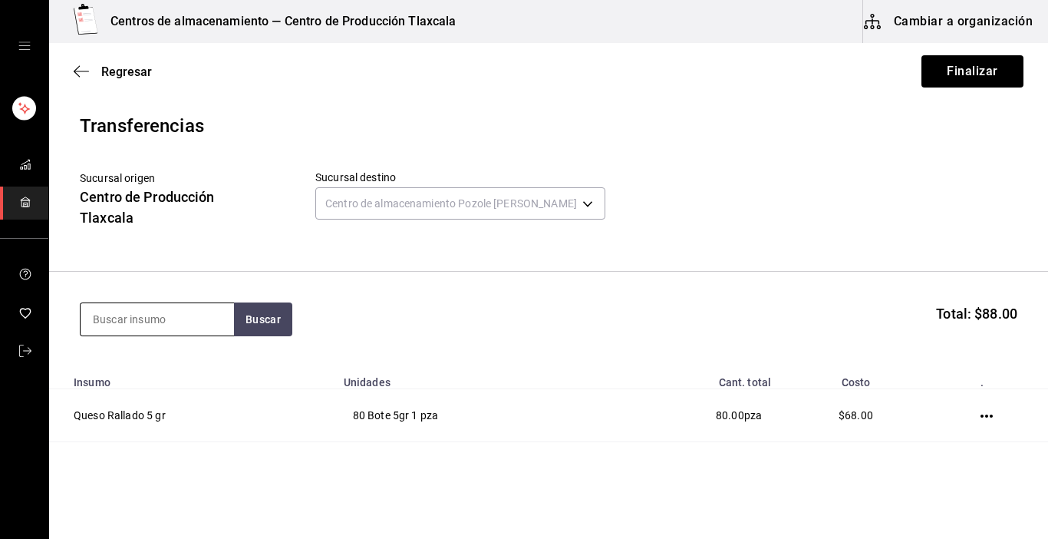
click at [183, 321] on input at bounding box center [157, 319] width 153 height 32
type input "totopo"
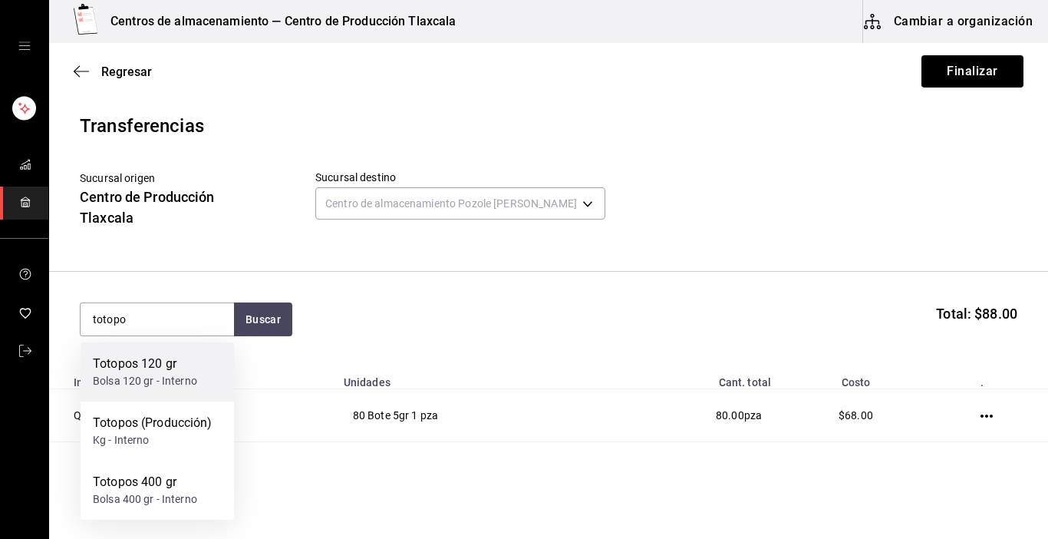
click at [180, 358] on div "Totopos 120 gr" at bounding box center [145, 363] width 104 height 18
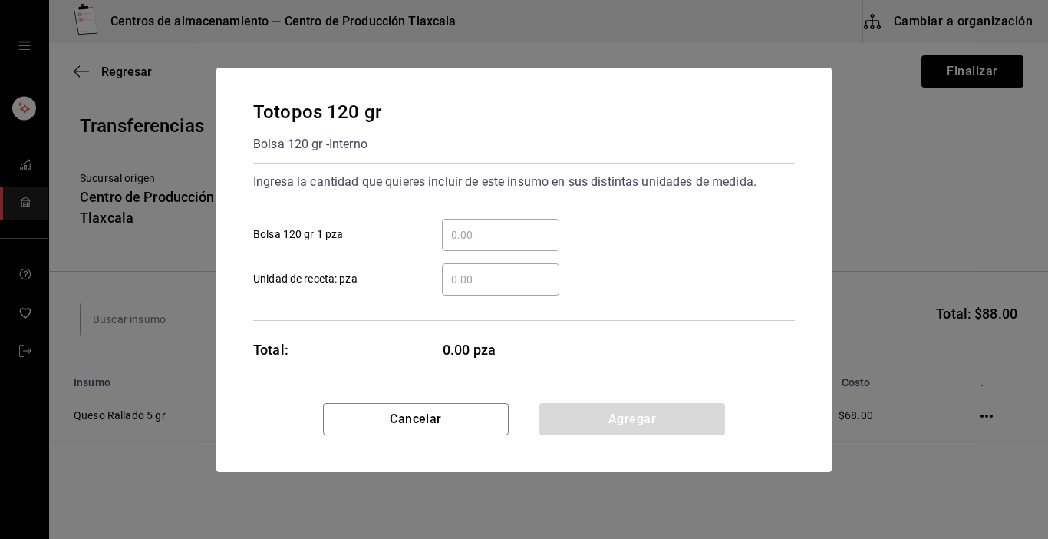
click at [460, 233] on input "​ Bolsa 120 gr 1 pza" at bounding box center [500, 235] width 117 height 18
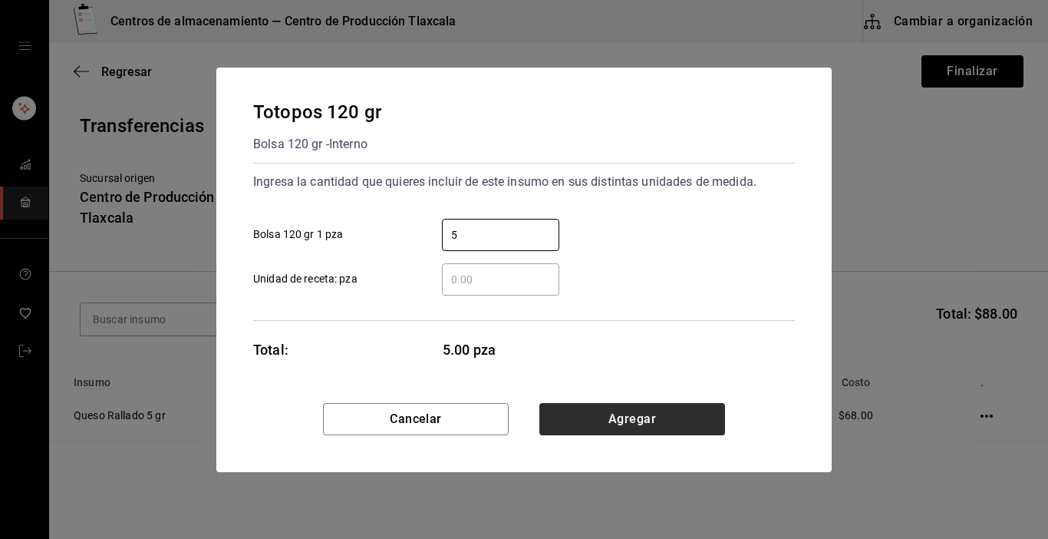
type input "5"
click at [648, 412] on button "Agregar" at bounding box center [632, 419] width 186 height 32
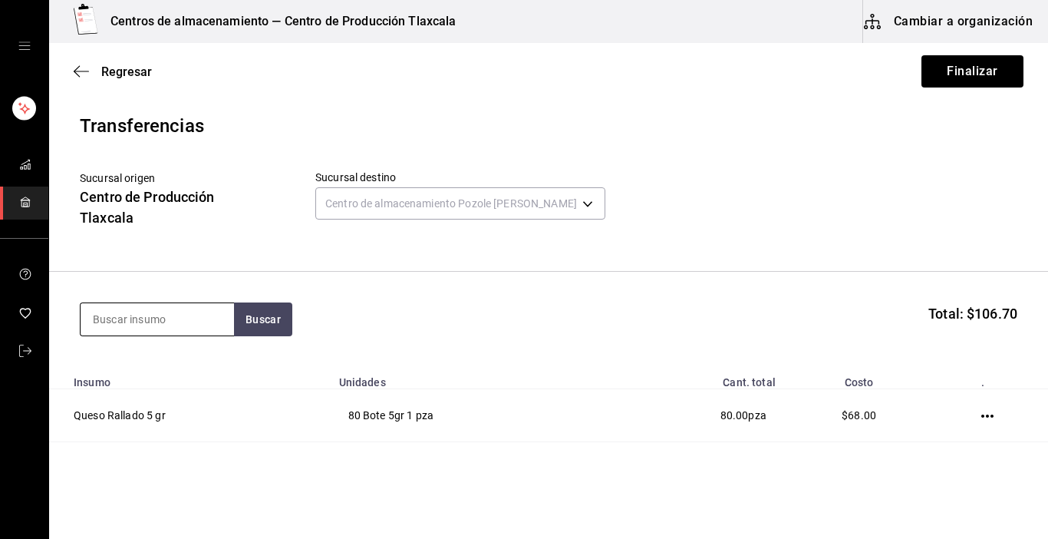
click at [186, 317] on input at bounding box center [157, 319] width 153 height 32
type input "tinga"
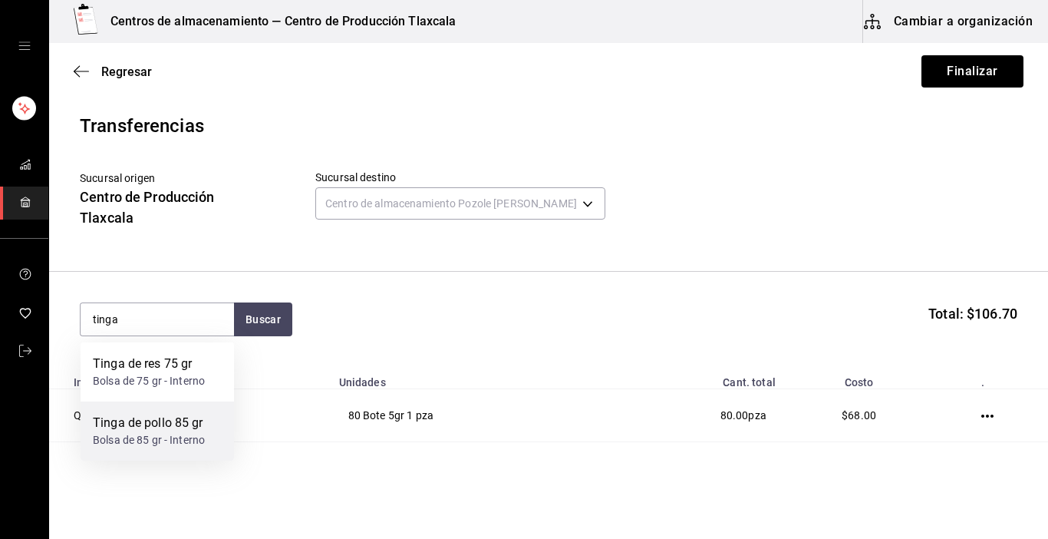
click at [158, 427] on div "Tinga de pollo 85 gr" at bounding box center [149, 423] width 112 height 18
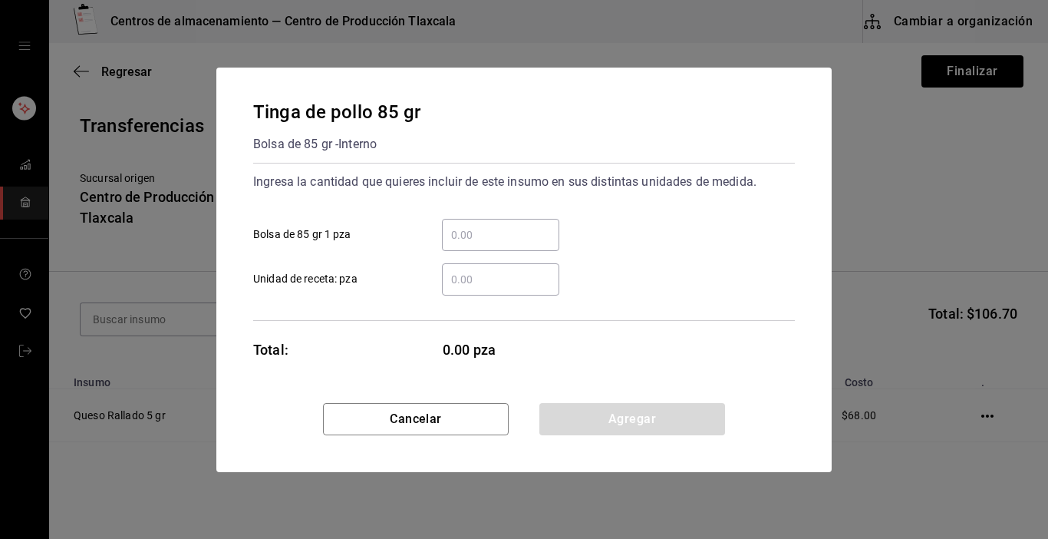
click at [498, 235] on input "​ Bolsa de 85 gr 1 pza" at bounding box center [500, 235] width 117 height 18
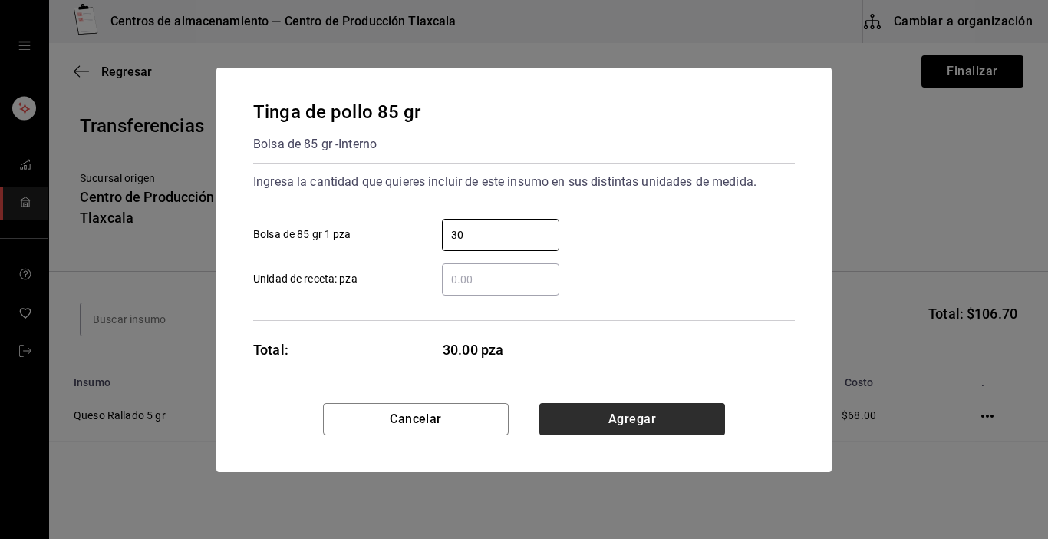
type input "30"
click at [722, 418] on button "Agregar" at bounding box center [632, 419] width 186 height 32
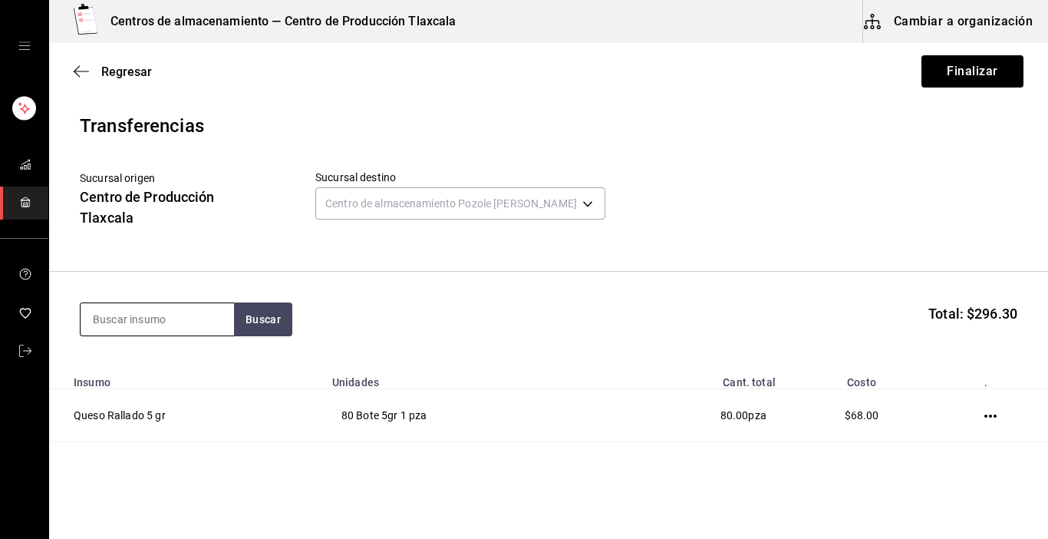
click at [168, 317] on input at bounding box center [157, 319] width 153 height 32
type input "tinga"
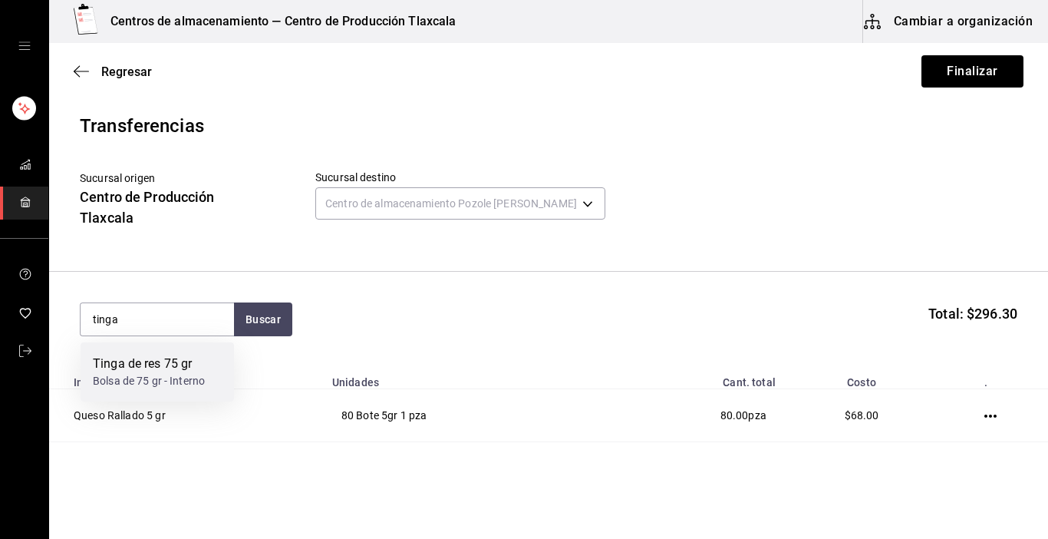
click at [158, 358] on div "Tinga de res 75 gr" at bounding box center [149, 363] width 112 height 18
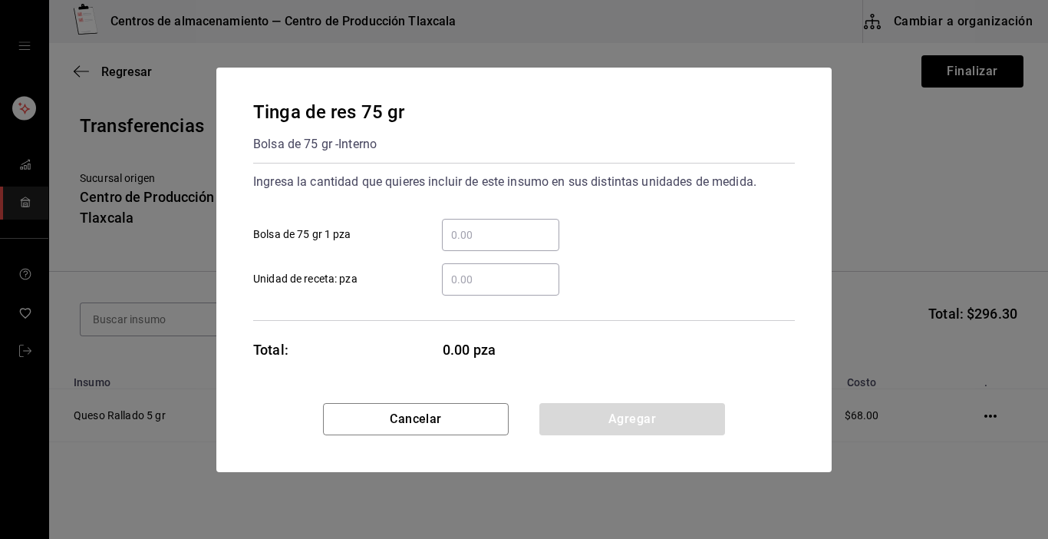
click at [487, 226] on input "​ Bolsa de 75 gr 1 pza" at bounding box center [500, 235] width 117 height 18
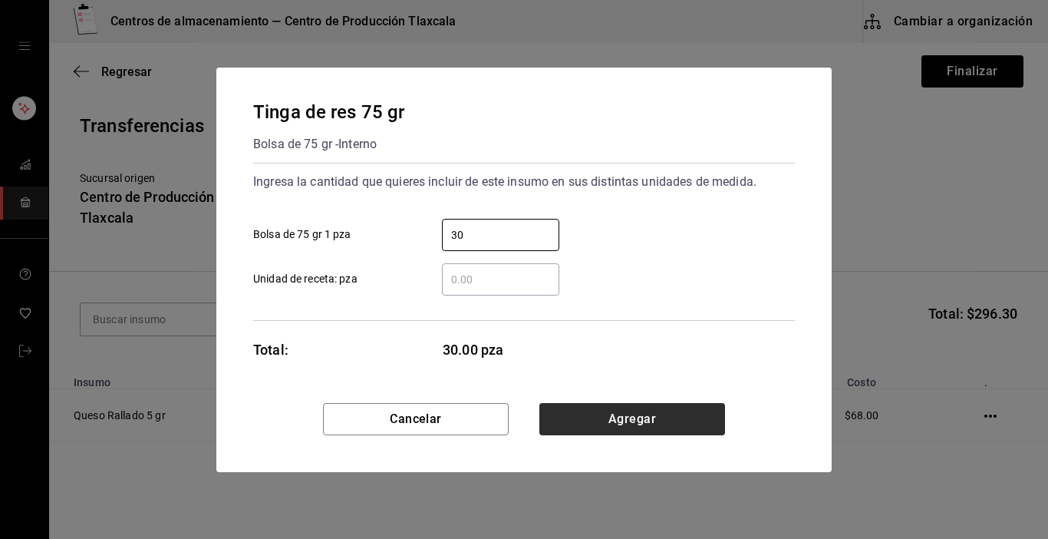
type input "30"
click at [669, 420] on button "Agregar" at bounding box center [632, 419] width 186 height 32
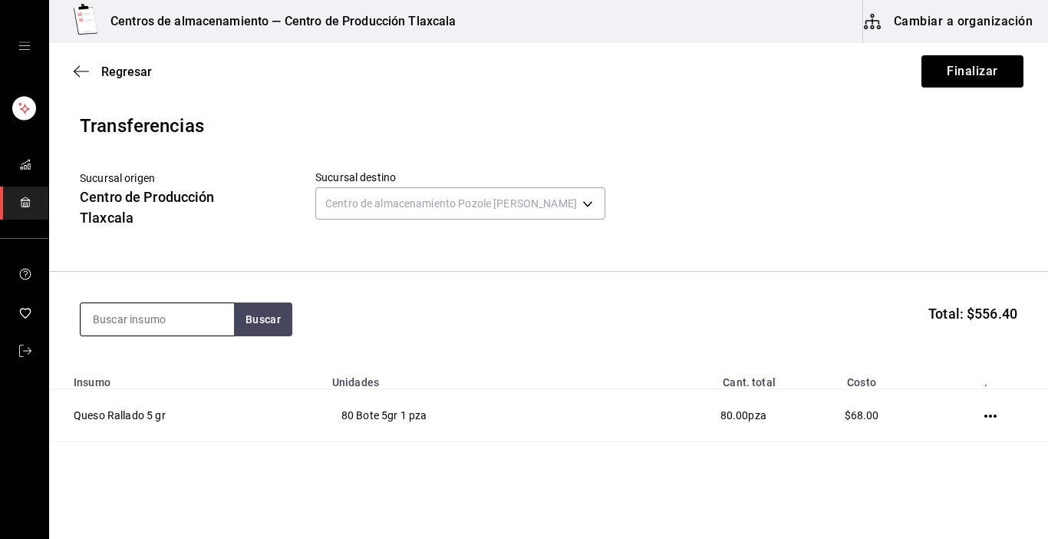
click at [157, 311] on input at bounding box center [157, 319] width 153 height 32
type input "cachete"
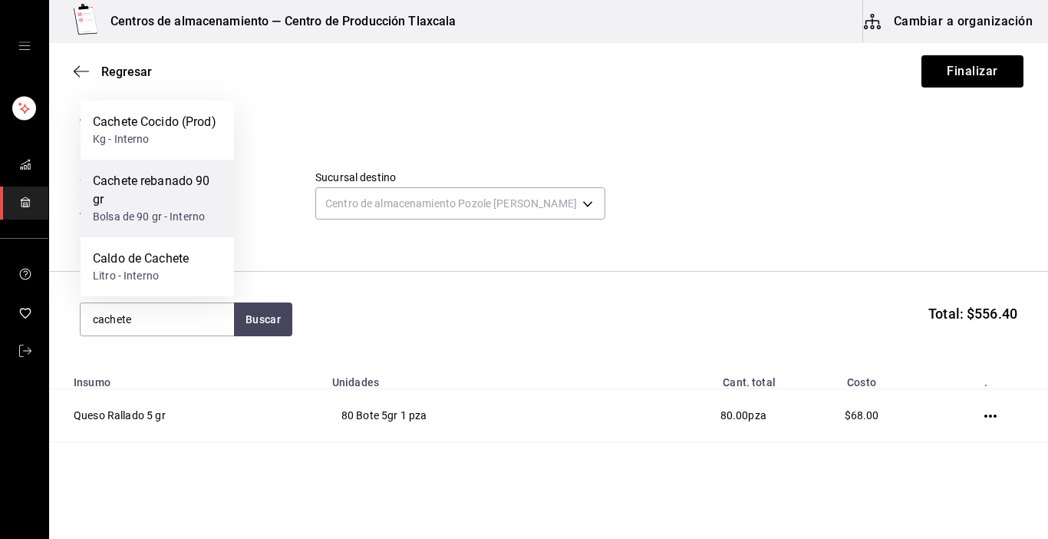
click at [183, 180] on div "Cachete rebanado 90 gr" at bounding box center [157, 190] width 129 height 37
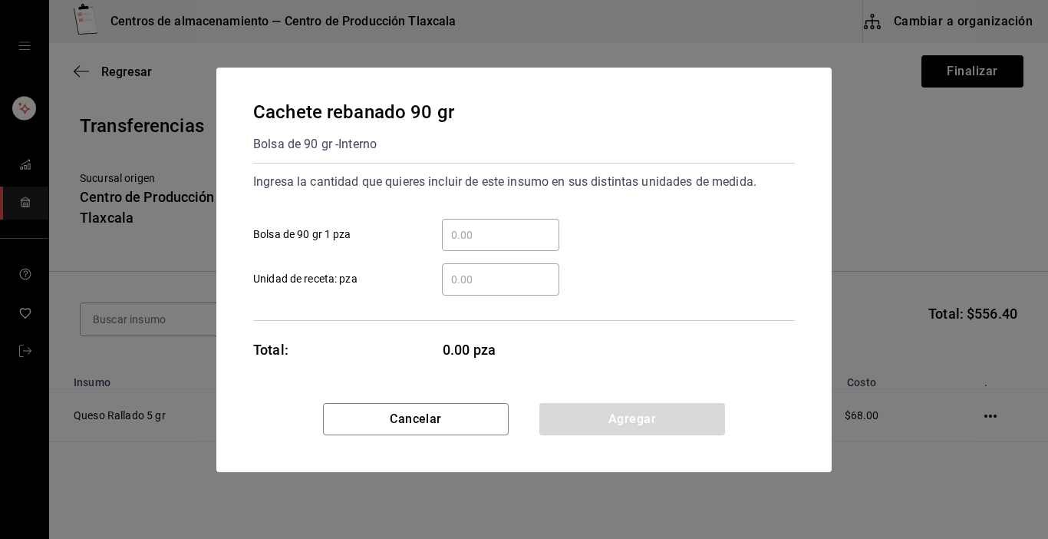
click at [480, 237] on input "​ Bolsa de 90 gr 1 pza" at bounding box center [500, 235] width 117 height 18
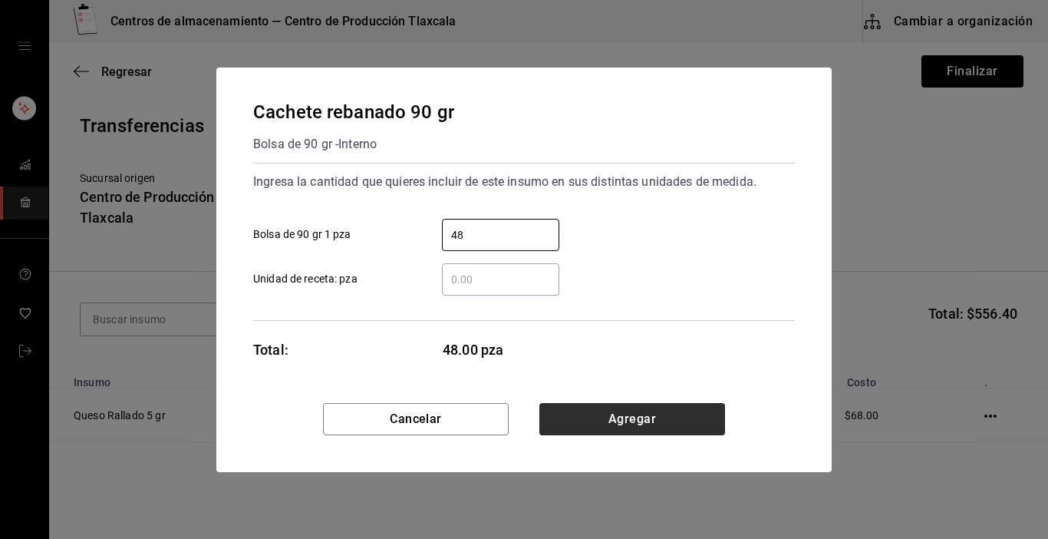
type input "48"
click at [591, 426] on button "Agregar" at bounding box center [632, 419] width 186 height 32
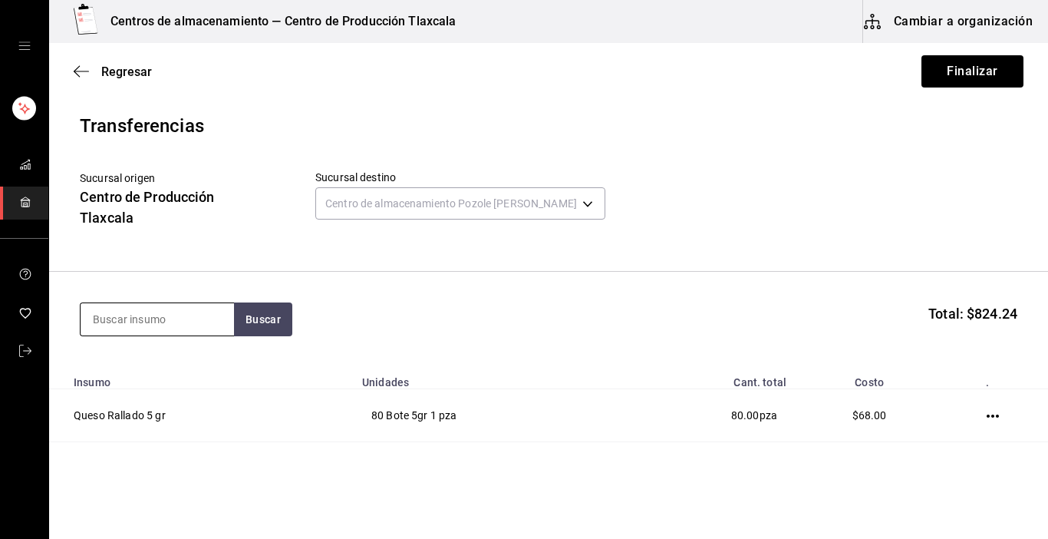
click at [208, 330] on input at bounding box center [157, 319] width 153 height 32
type input "pollo"
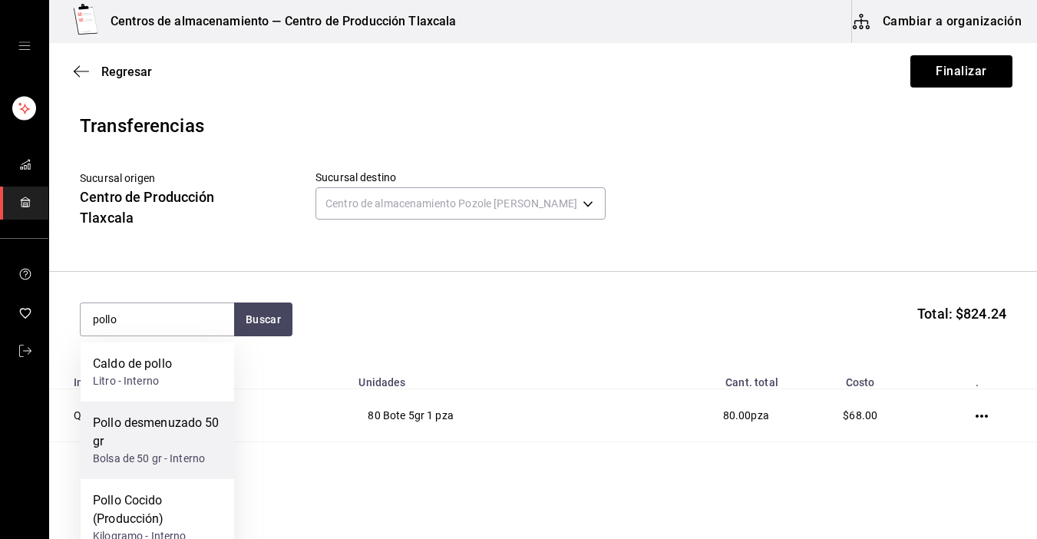
click at [142, 433] on div "Pollo desmenuzado 50 gr" at bounding box center [157, 432] width 129 height 37
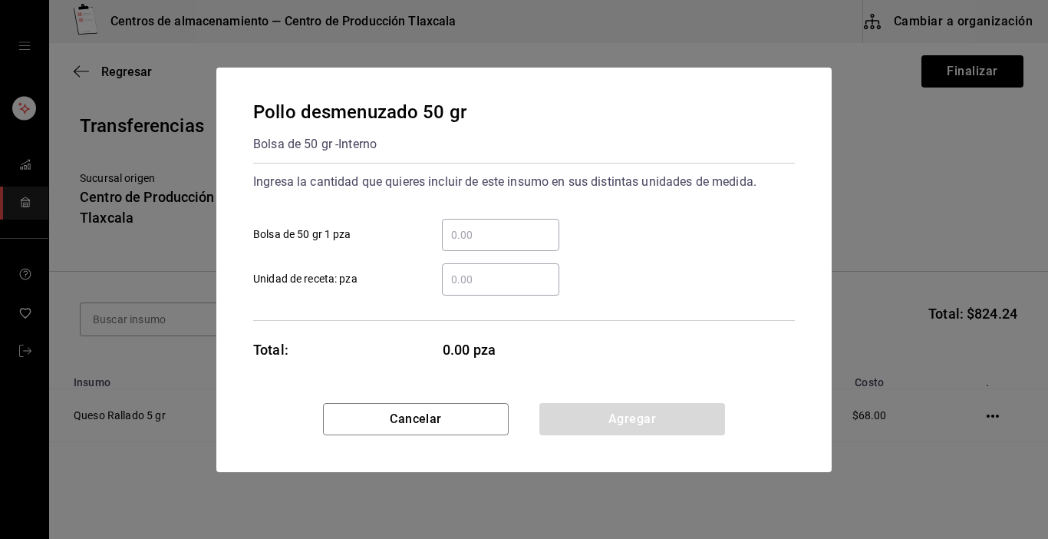
click at [471, 230] on input "​ Bolsa de 50 gr 1 pza" at bounding box center [500, 235] width 117 height 18
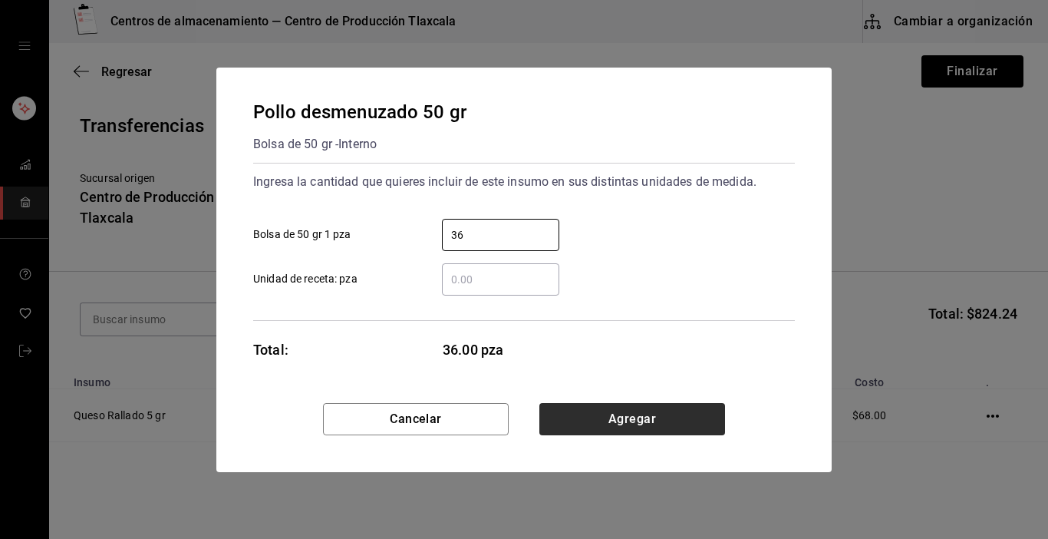
type input "36"
click at [638, 417] on button "Agregar" at bounding box center [632, 419] width 186 height 32
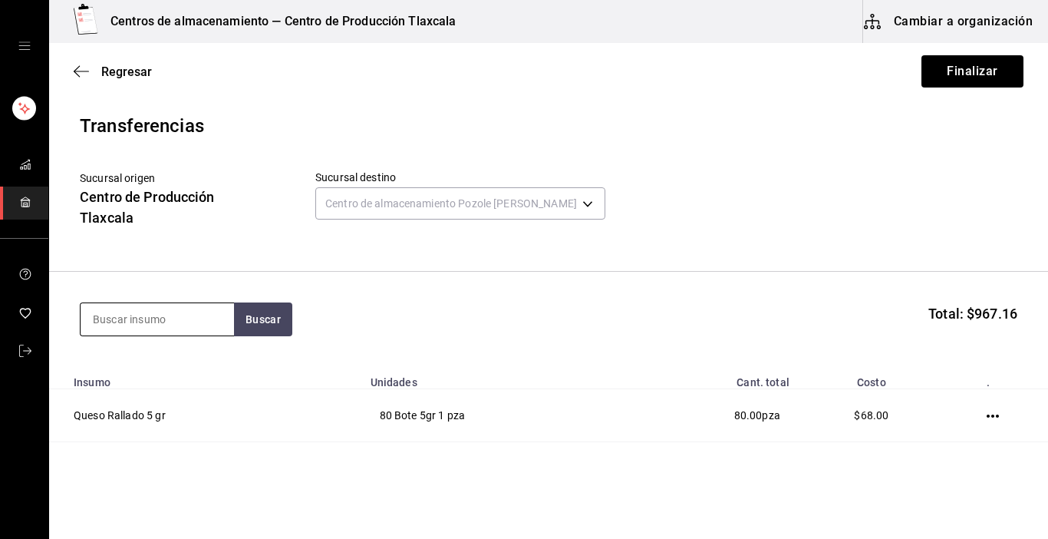
click at [189, 311] on input at bounding box center [157, 319] width 153 height 32
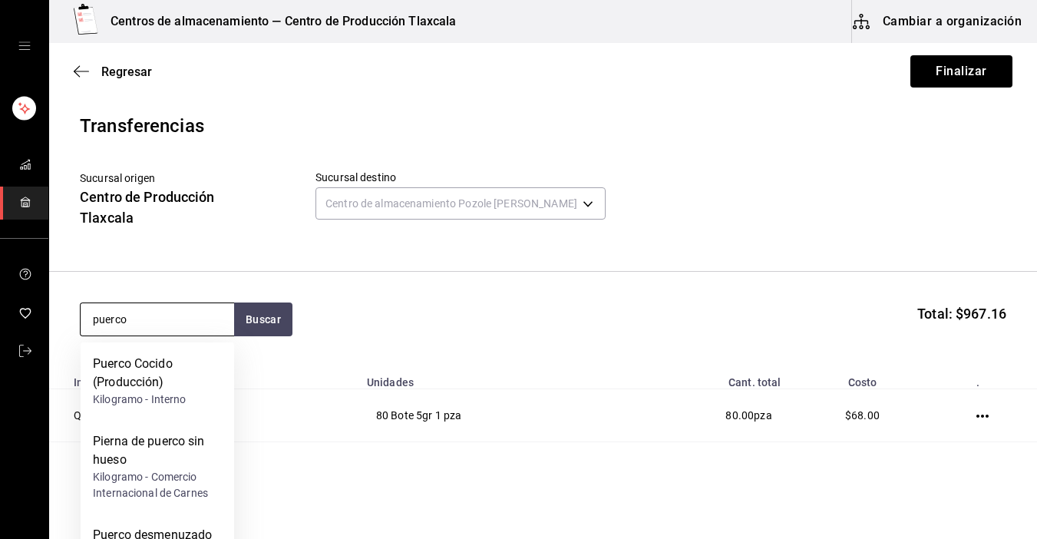
type input "puerco"
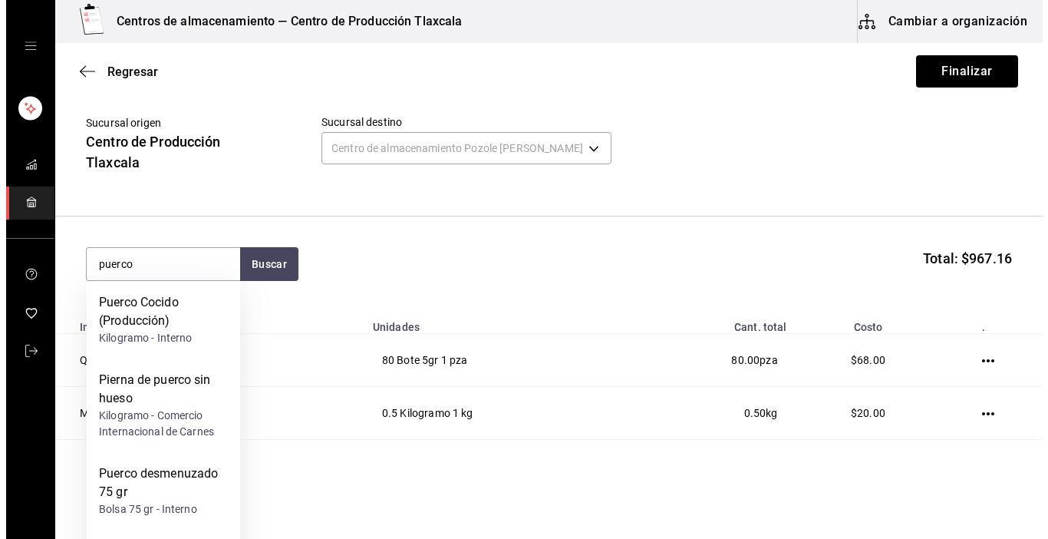
scroll to position [61, 0]
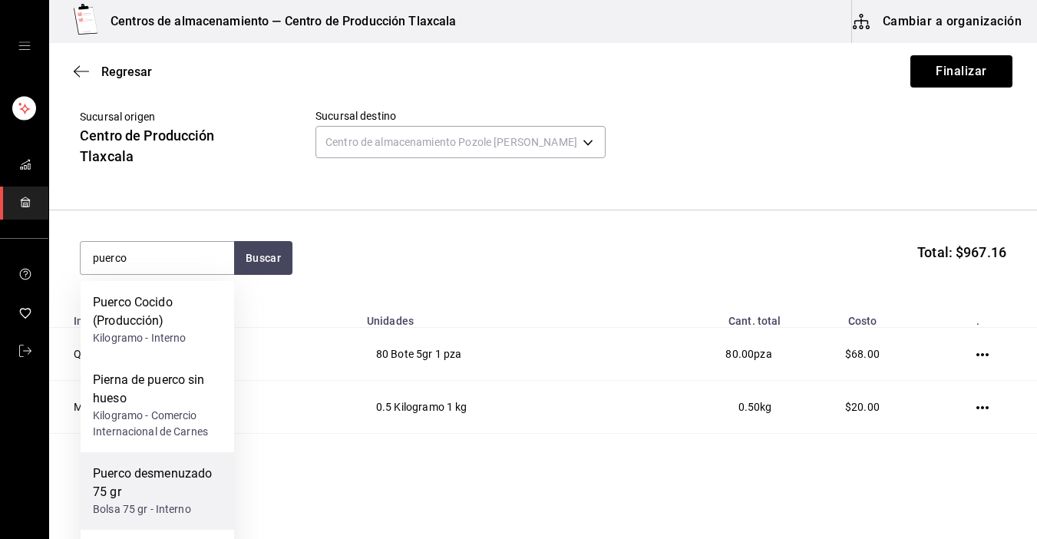
click at [177, 483] on div "Puerco desmenuzado 75 gr" at bounding box center [157, 482] width 129 height 37
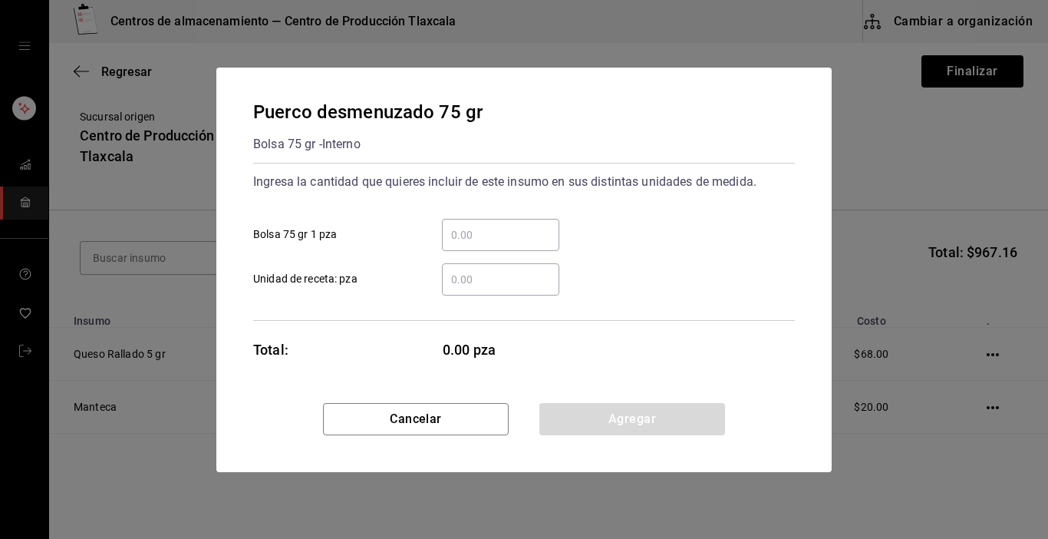
drag, startPoint x: 478, startPoint y: 249, endPoint x: 487, endPoint y: 218, distance: 32.8
click at [485, 227] on div "​" at bounding box center [500, 235] width 117 height 32
click at [485, 227] on input "​ Bolsa 75 gr 1 pza" at bounding box center [500, 235] width 117 height 18
click at [488, 219] on div "​" at bounding box center [500, 235] width 117 height 32
click at [488, 226] on input "​ Bolsa 75 gr 1 pza" at bounding box center [500, 235] width 117 height 18
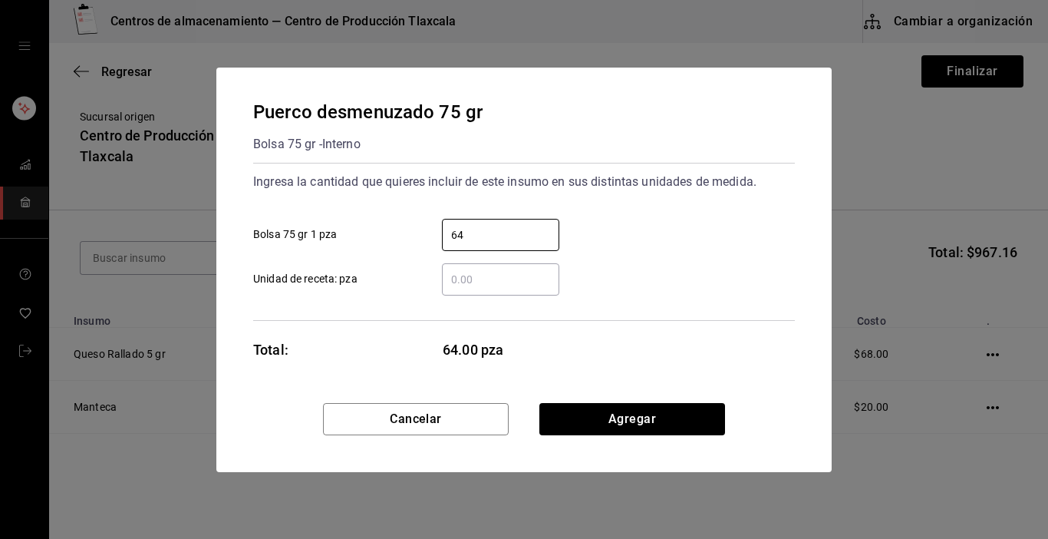
type input "64"
click at [634, 399] on div "Puerco desmenuzado 75 gr Bolsa 75 gr - Interno Ingresa la cantidad que quieres …" at bounding box center [523, 235] width 615 height 335
drag, startPoint x: 588, startPoint y: 434, endPoint x: 605, endPoint y: 406, distance: 33.4
click at [607, 408] on button "Agregar" at bounding box center [632, 419] width 186 height 32
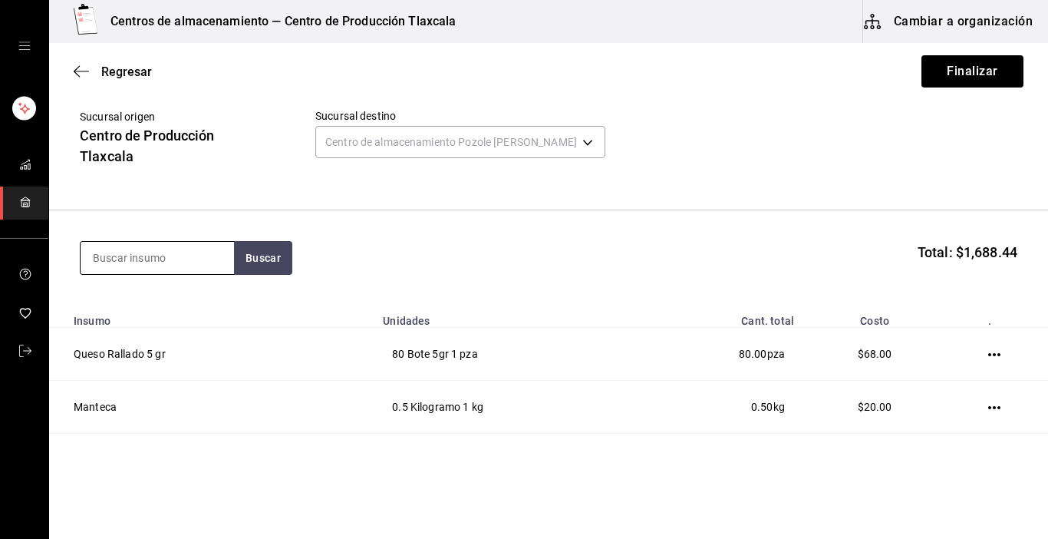
click at [163, 258] on input at bounding box center [157, 258] width 153 height 32
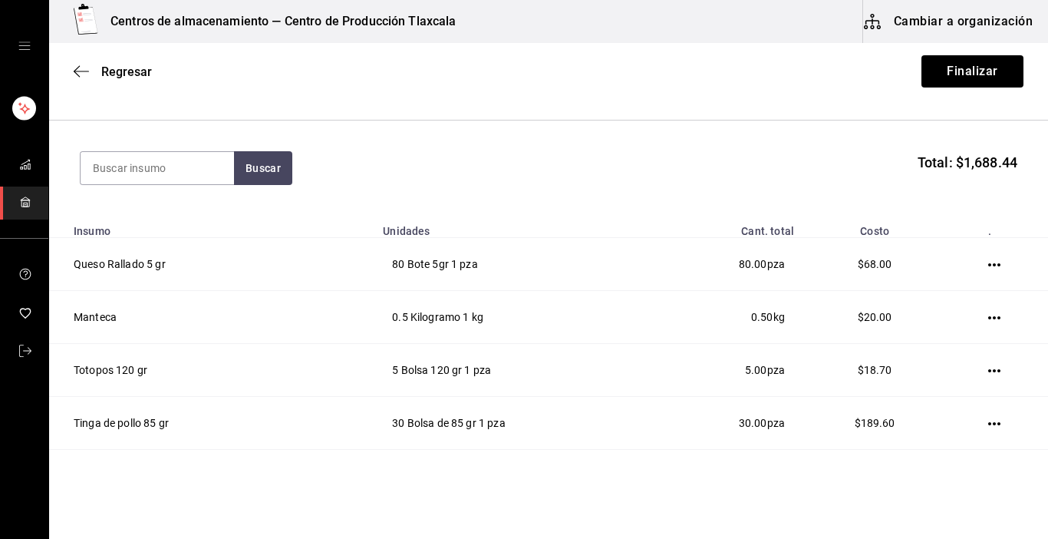
scroll to position [153, 0]
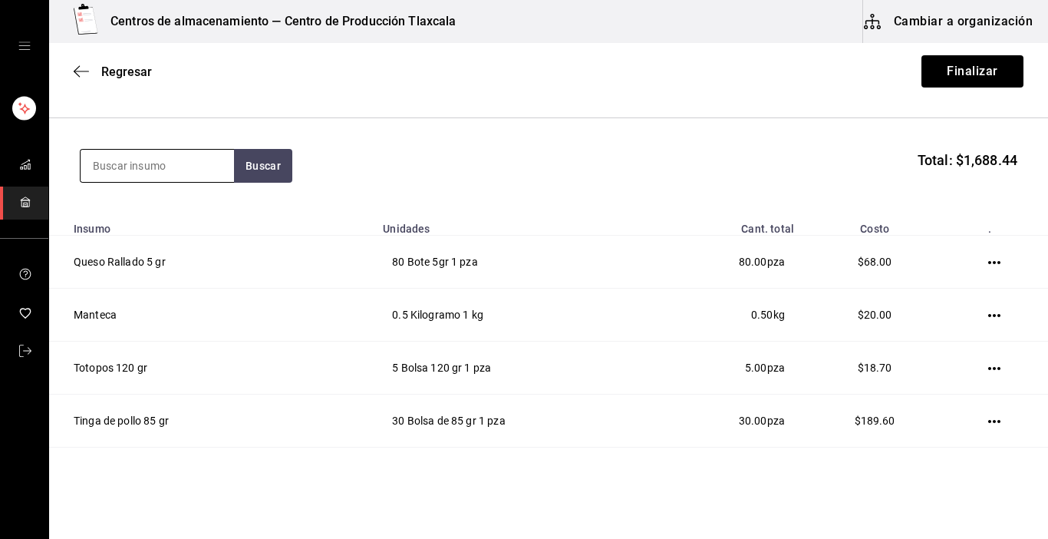
click at [139, 166] on input at bounding box center [157, 166] width 153 height 32
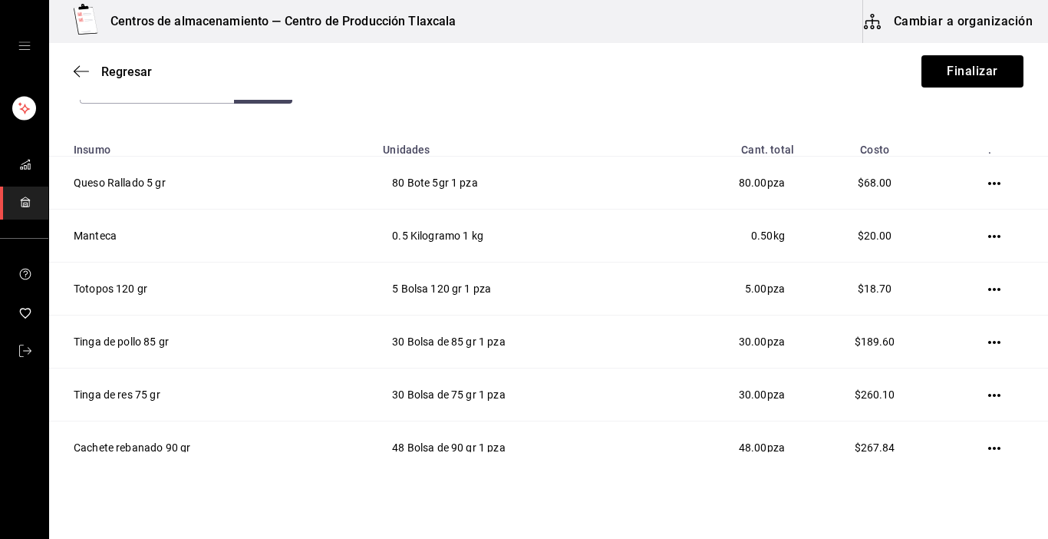
scroll to position [195, 0]
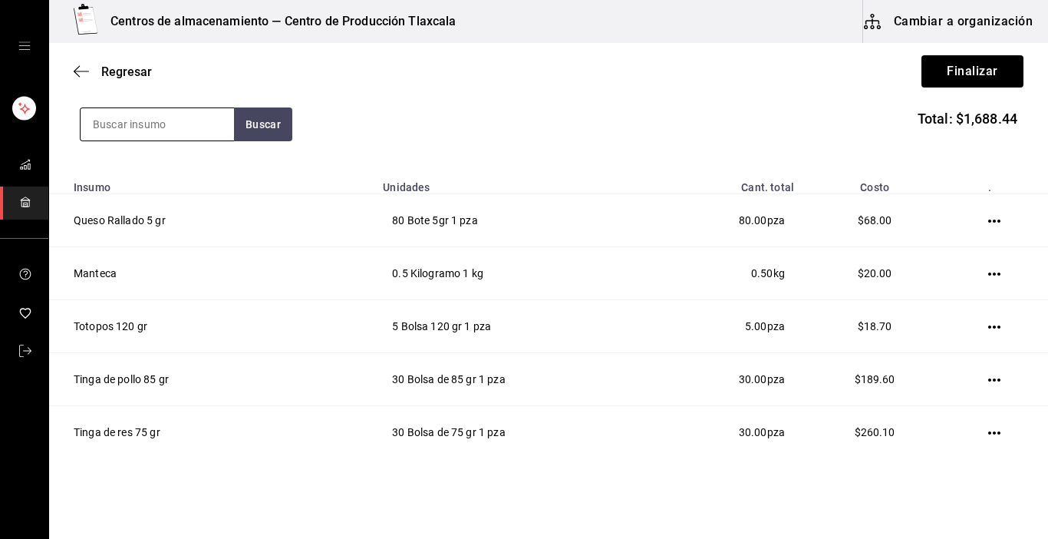
click at [197, 133] on input at bounding box center [157, 124] width 153 height 32
type input "salsa"
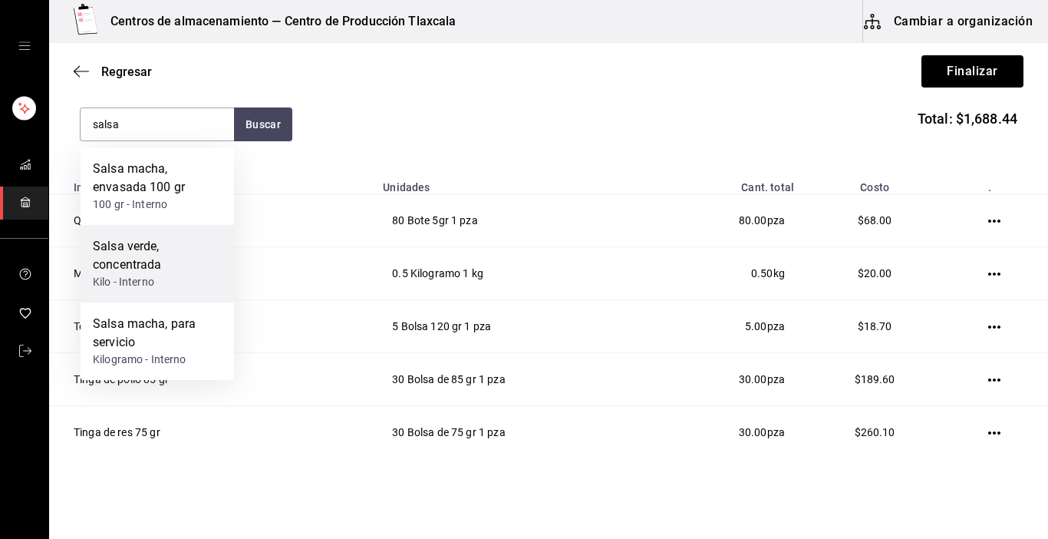
click at [178, 294] on div "Salsa verde, concentrada Kilo - Interno" at bounding box center [157, 263] width 153 height 77
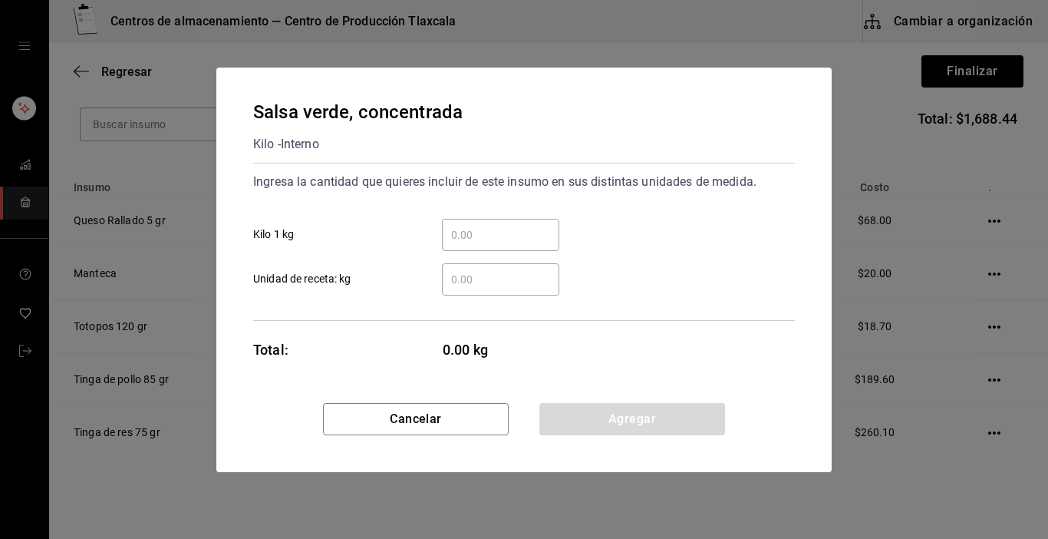
click at [531, 241] on input "​ Kilo 1 kg" at bounding box center [500, 235] width 117 height 18
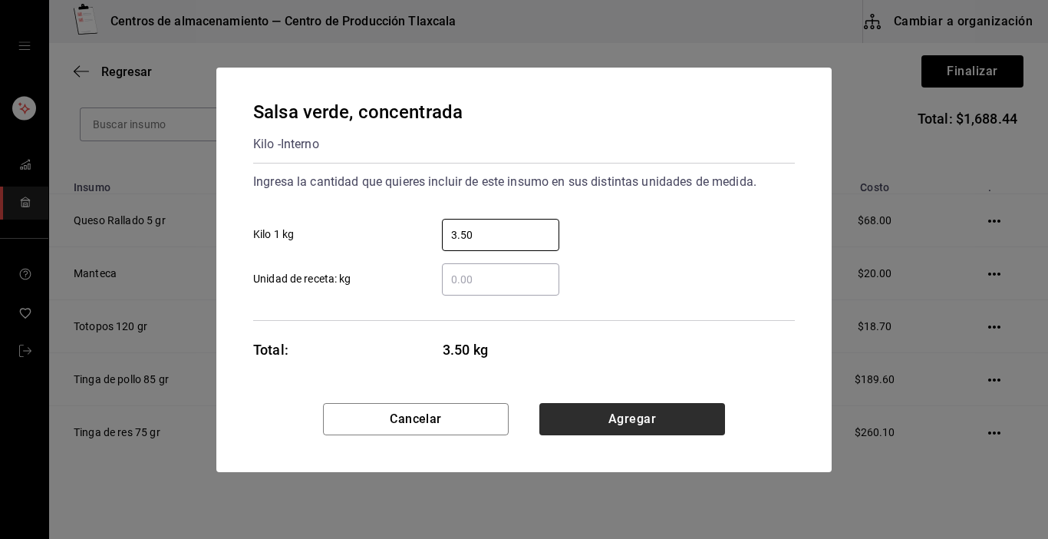
type input "3.50"
click at [628, 421] on button "Agregar" at bounding box center [632, 419] width 186 height 32
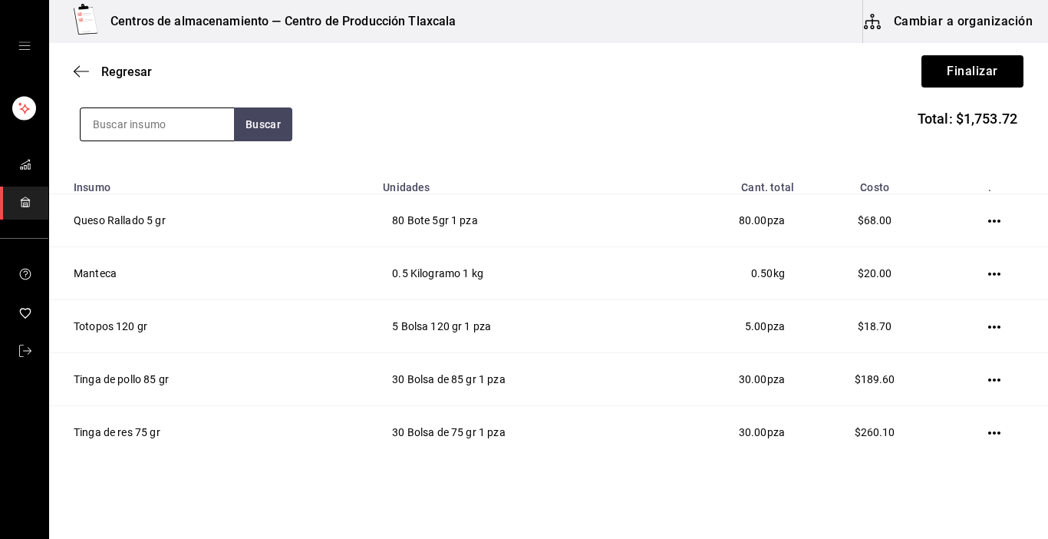
click at [110, 114] on input at bounding box center [157, 124] width 153 height 32
type input "caldo"
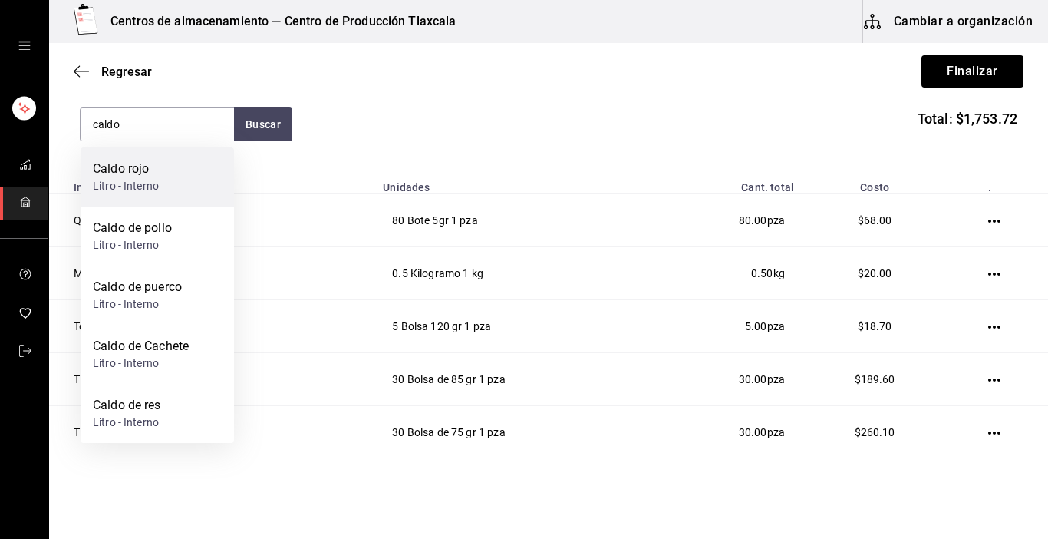
click at [110, 169] on div "Caldo rojo" at bounding box center [126, 169] width 66 height 18
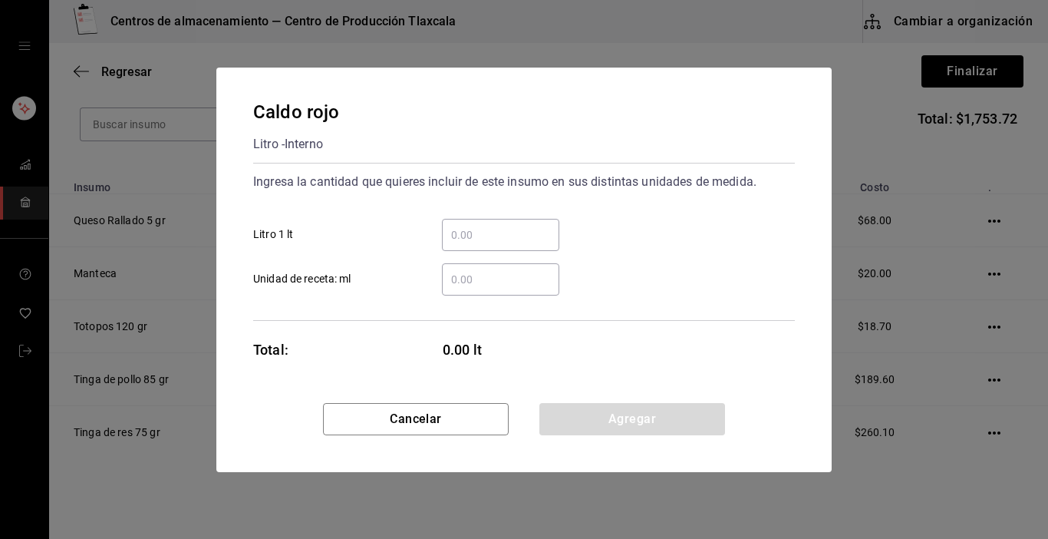
click at [467, 238] on input "​ Litro 1 lt" at bounding box center [500, 235] width 117 height 18
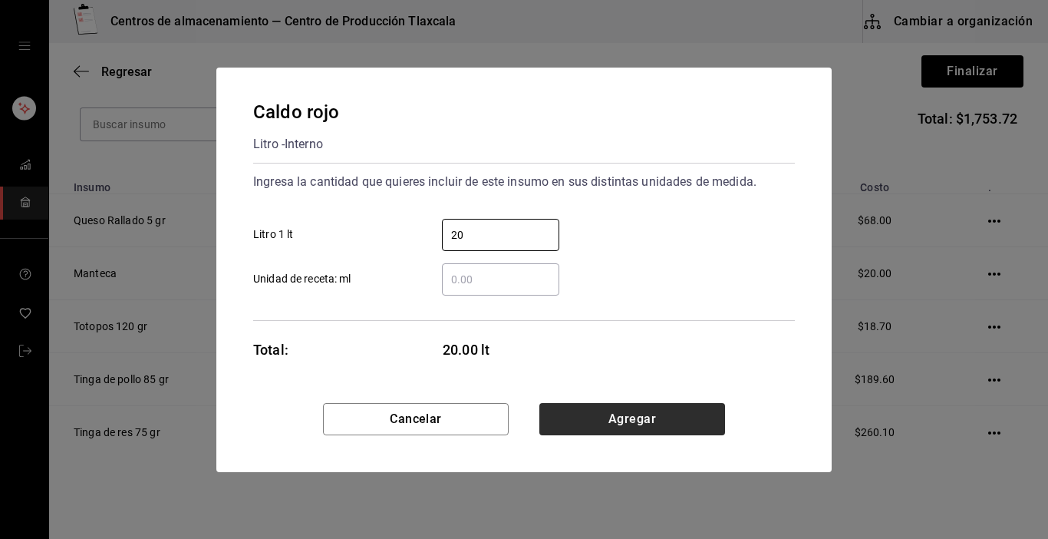
type input "20"
drag, startPoint x: 685, startPoint y: 417, endPoint x: 690, endPoint y: 398, distance: 19.7
click at [690, 400] on div "Caldo rojo Litro - Interno Ingresa la cantidad que quieres incluir de este insu…" at bounding box center [523, 270] width 615 height 404
click at [592, 425] on button "Agregar" at bounding box center [632, 419] width 186 height 32
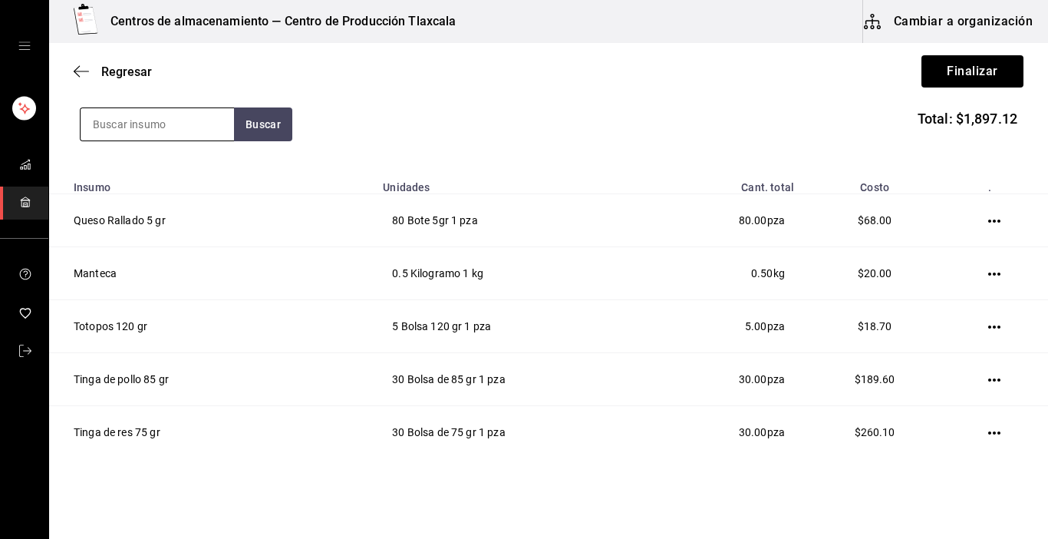
click at [199, 133] on input at bounding box center [157, 124] width 153 height 32
type input "caldo"
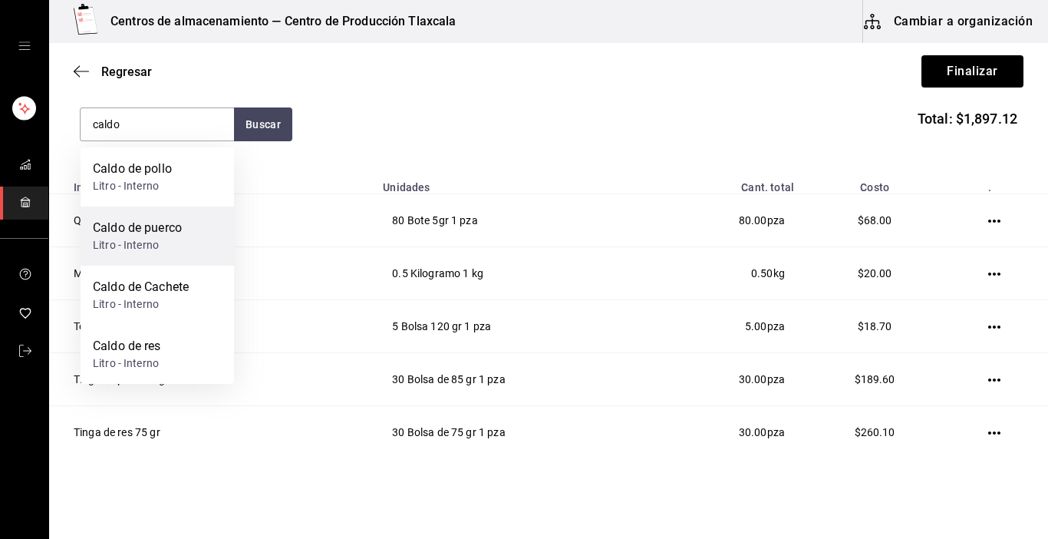
click at [150, 231] on div "Caldo de puerco" at bounding box center [137, 228] width 89 height 18
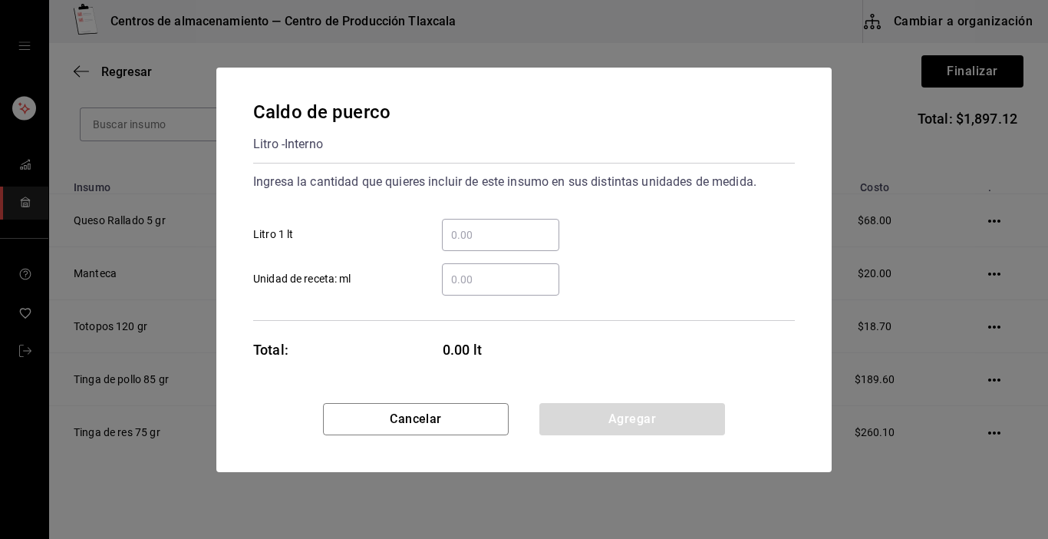
drag, startPoint x: 477, startPoint y: 240, endPoint x: 478, endPoint y: 229, distance: 11.5
click at [478, 230] on input "​ Litro 1 lt" at bounding box center [500, 235] width 117 height 18
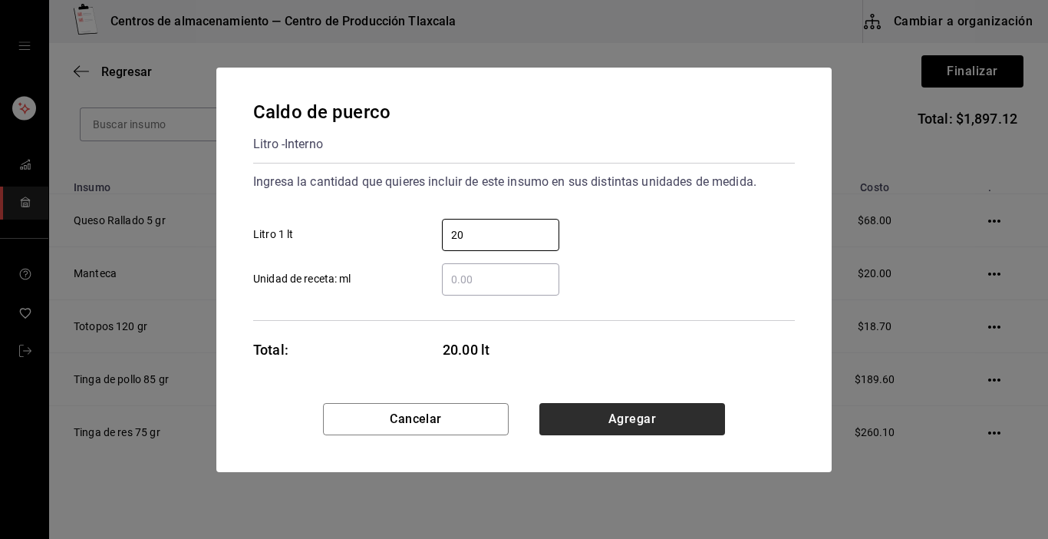
type input "20"
click at [700, 404] on button "Agregar" at bounding box center [632, 419] width 186 height 32
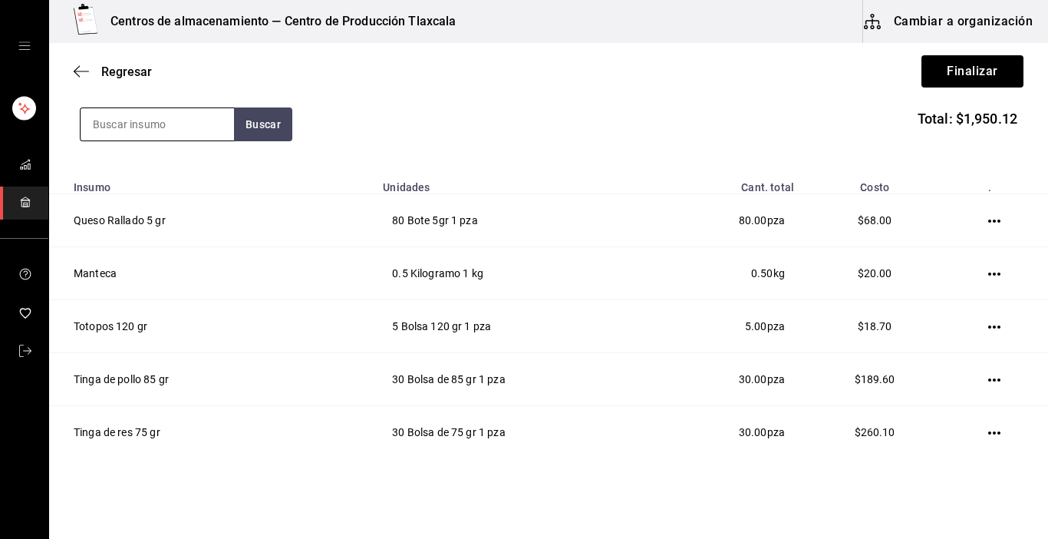
click at [196, 114] on input at bounding box center [157, 124] width 153 height 32
type input "caldo"
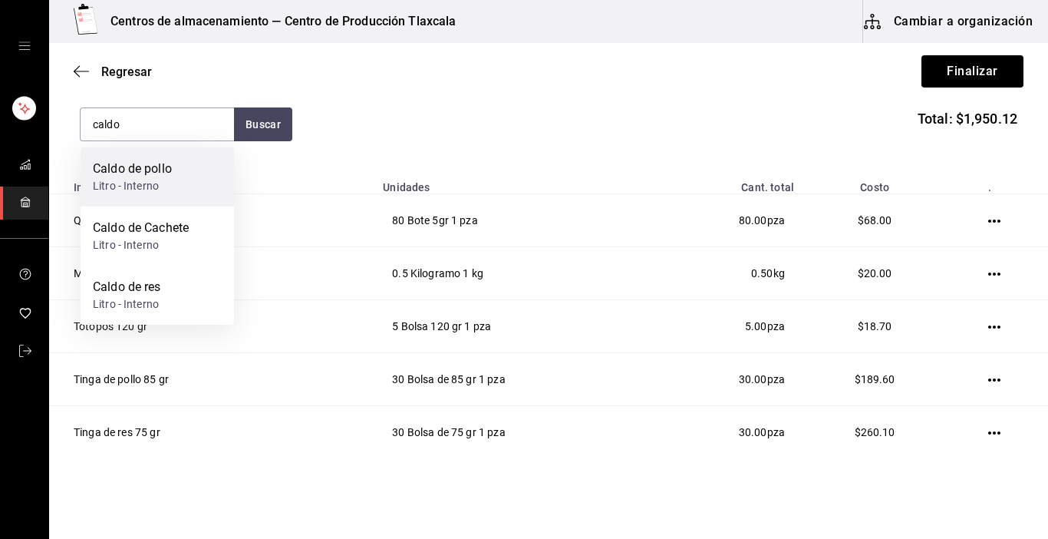
click at [182, 196] on div "Caldo de pollo Litro - Interno" at bounding box center [157, 176] width 153 height 59
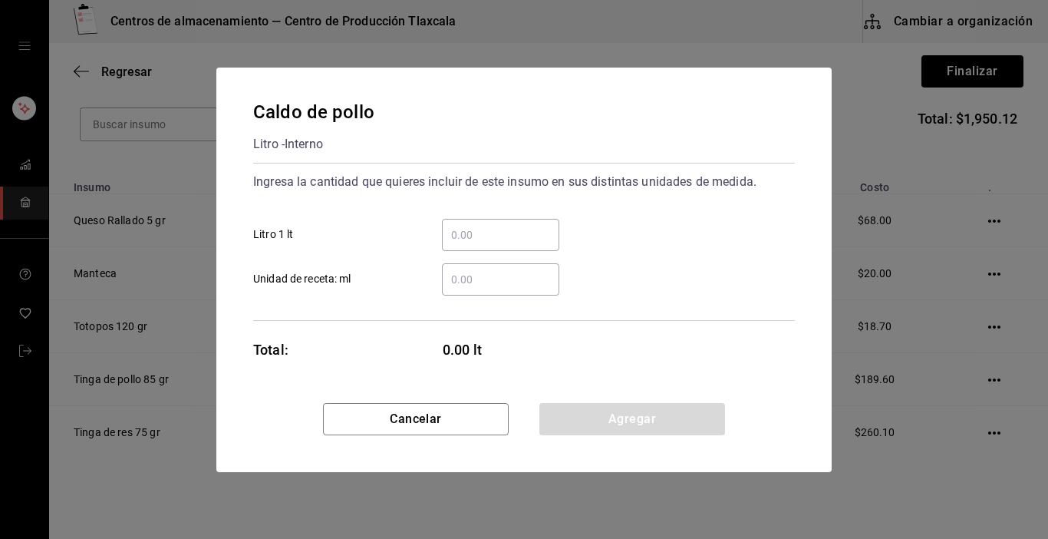
click at [511, 233] on input "​ Litro 1 lt" at bounding box center [500, 235] width 117 height 18
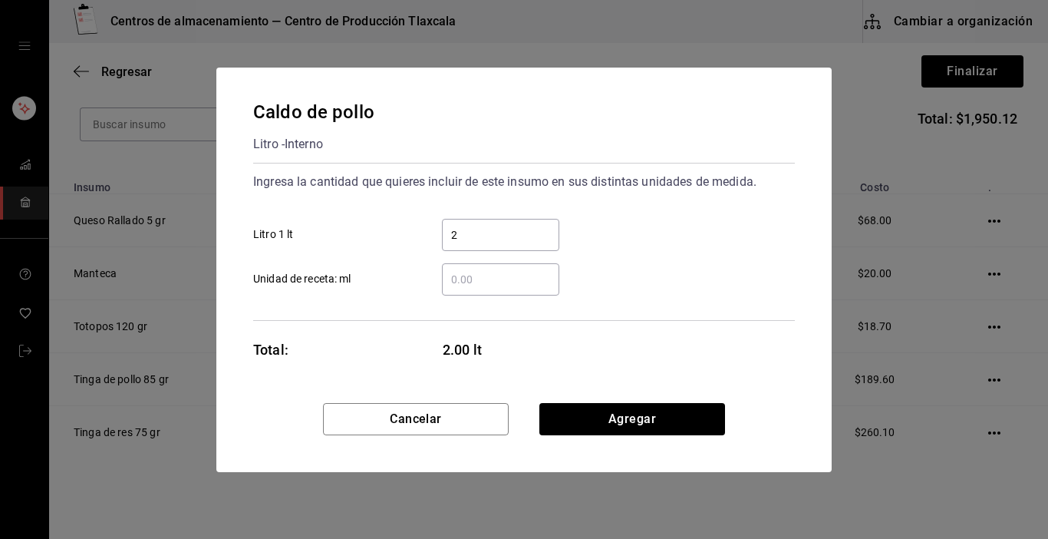
type input "20"
click at [648, 423] on button "Agregar" at bounding box center [632, 419] width 186 height 32
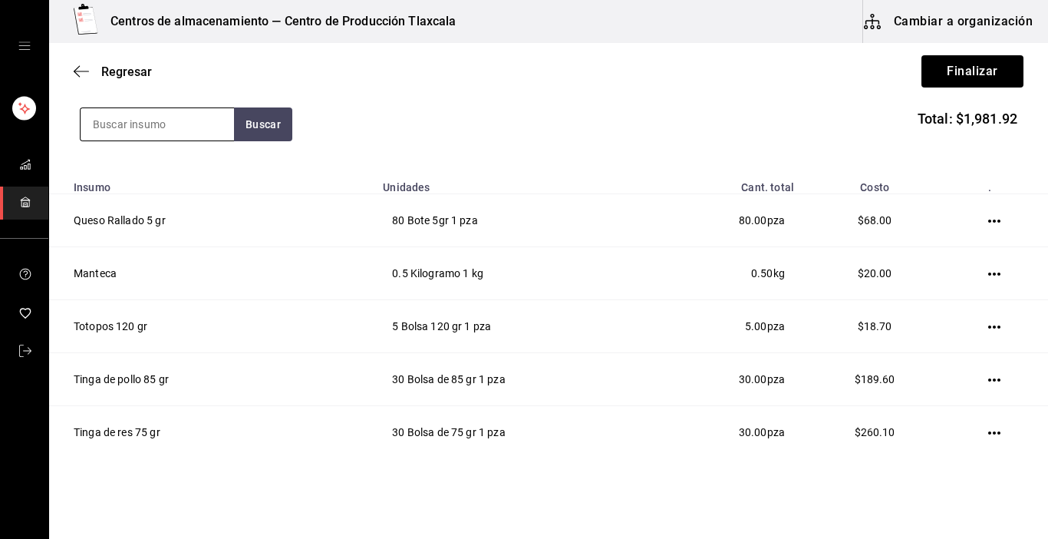
click at [217, 125] on input at bounding box center [157, 124] width 153 height 32
click at [99, 121] on input at bounding box center [157, 124] width 153 height 32
type input "limon"
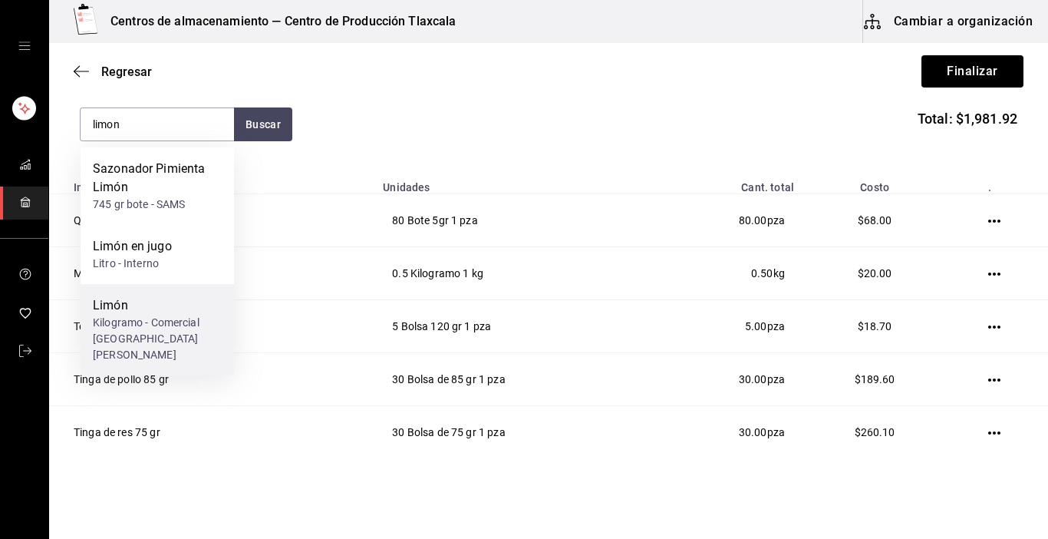
click at [88, 300] on div "Limón Kilogramo - Comercial [GEOGRAPHIC_DATA][PERSON_NAME]" at bounding box center [157, 329] width 153 height 91
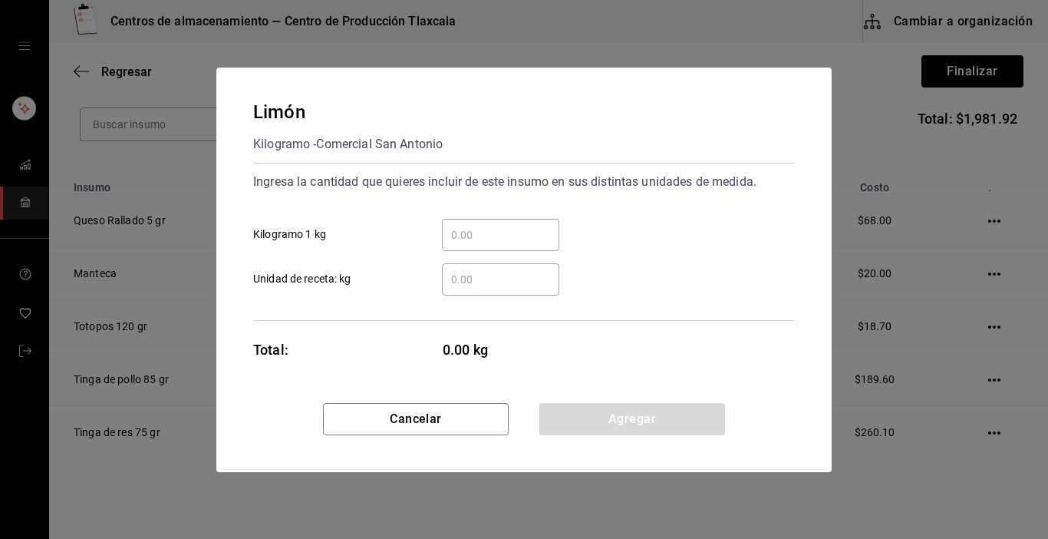
drag, startPoint x: 489, startPoint y: 243, endPoint x: 497, endPoint y: 233, distance: 12.6
click at [497, 234] on input "​ Kilogramo 1 kg" at bounding box center [500, 235] width 117 height 18
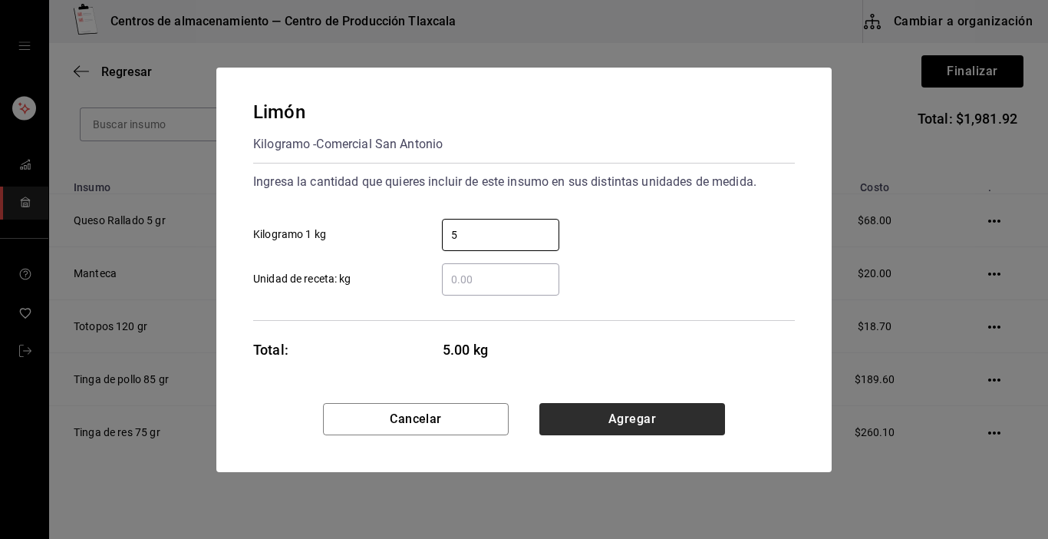
type input "5"
click at [664, 406] on button "Agregar" at bounding box center [632, 419] width 186 height 32
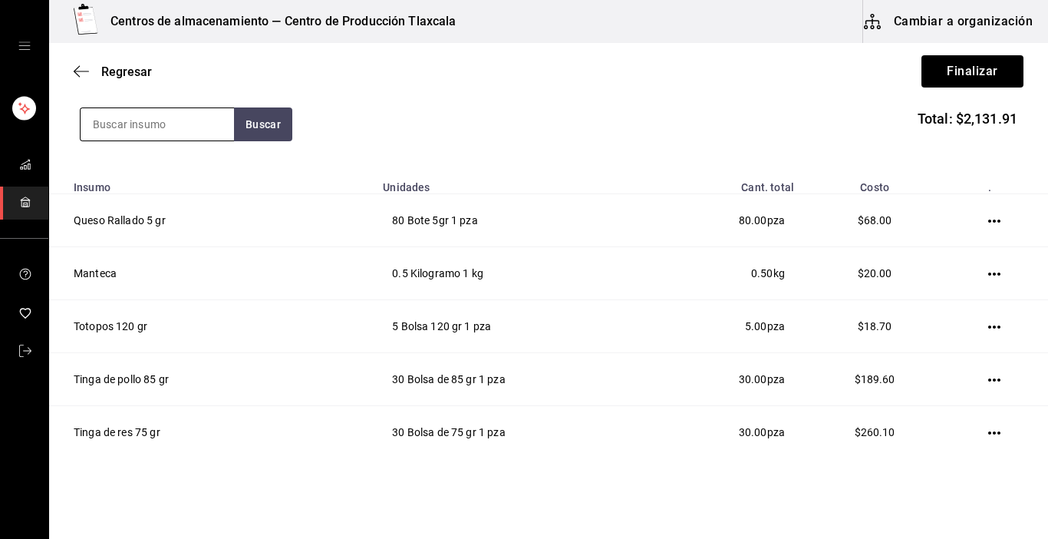
click at [195, 124] on input at bounding box center [157, 124] width 153 height 32
drag, startPoint x: 139, startPoint y: 125, endPoint x: 141, endPoint y: 116, distance: 9.5
click at [141, 116] on input at bounding box center [157, 124] width 153 height 32
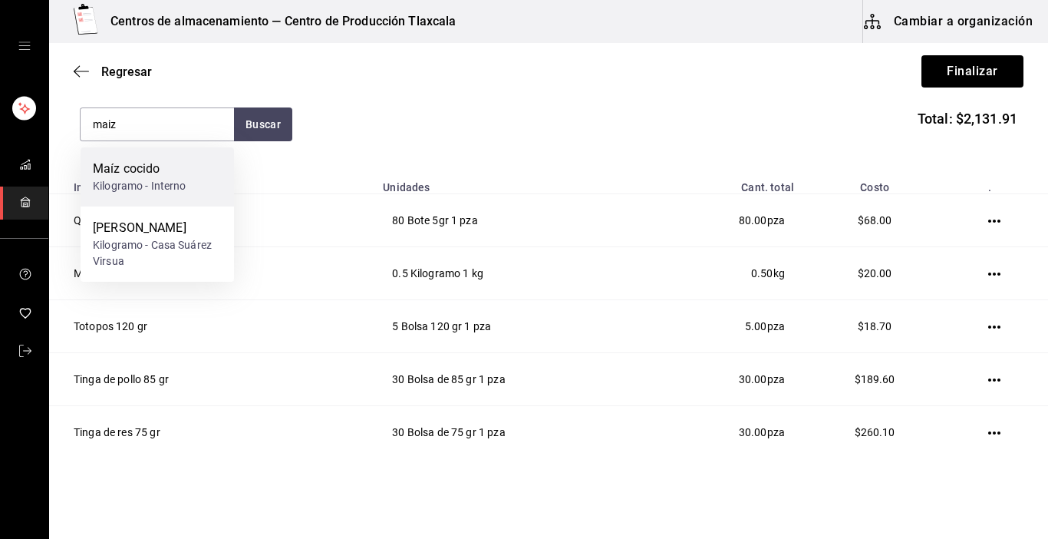
click at [138, 193] on div "Kilogramo - Interno" at bounding box center [140, 186] width 94 height 16
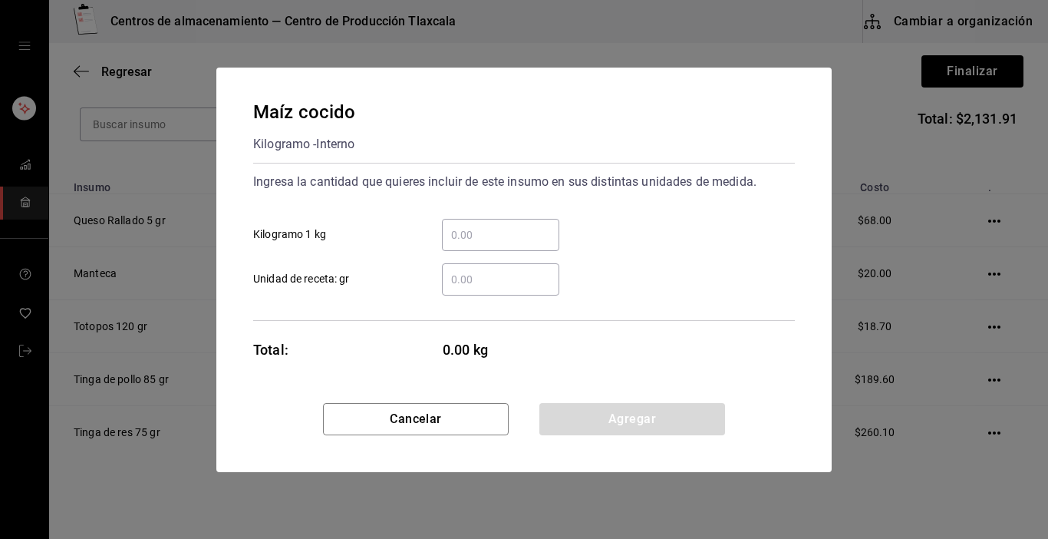
click at [509, 242] on input "​ Kilogramo 1 kg" at bounding box center [500, 235] width 117 height 18
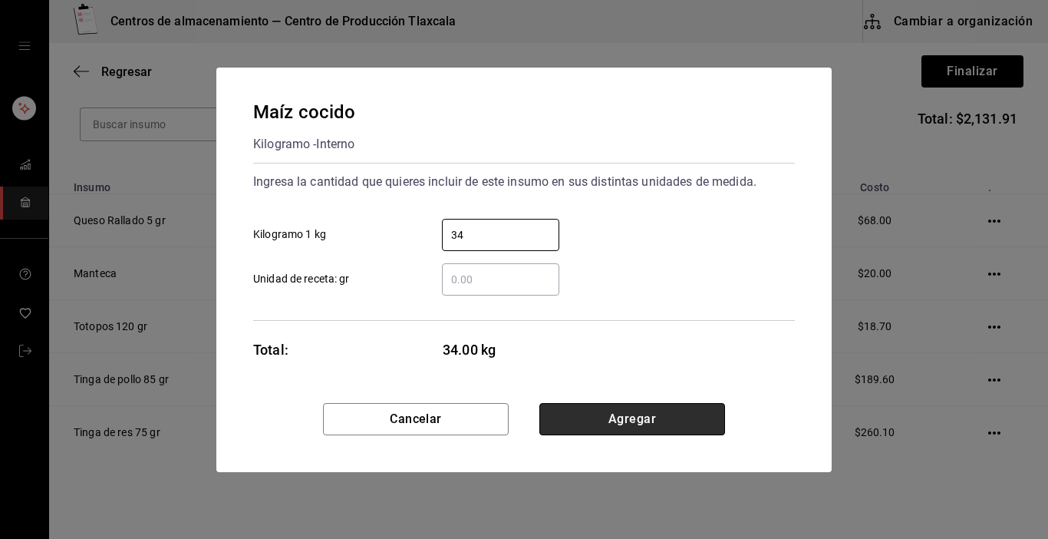
click at [586, 416] on button "Agregar" at bounding box center [632, 419] width 186 height 32
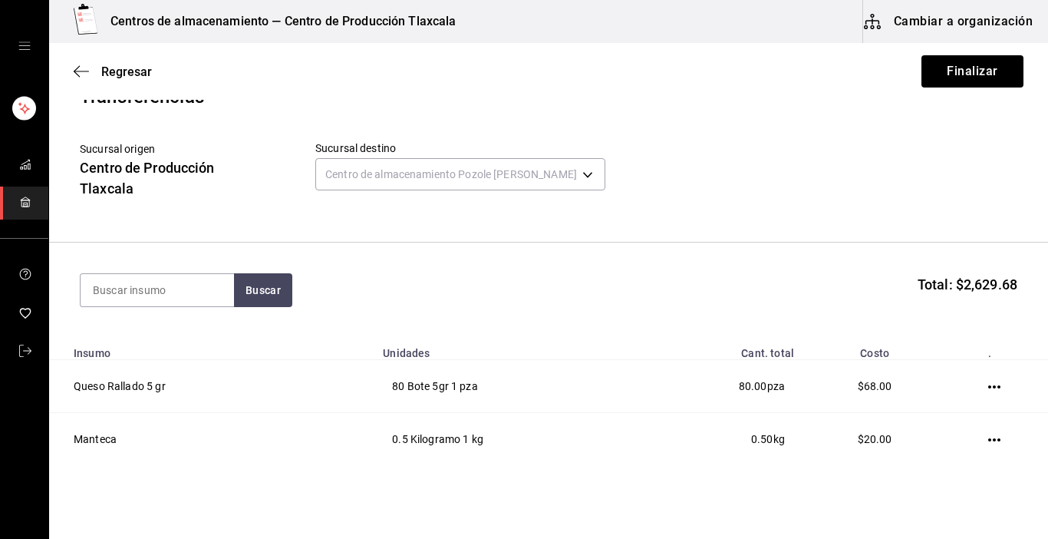
scroll to position [11, 0]
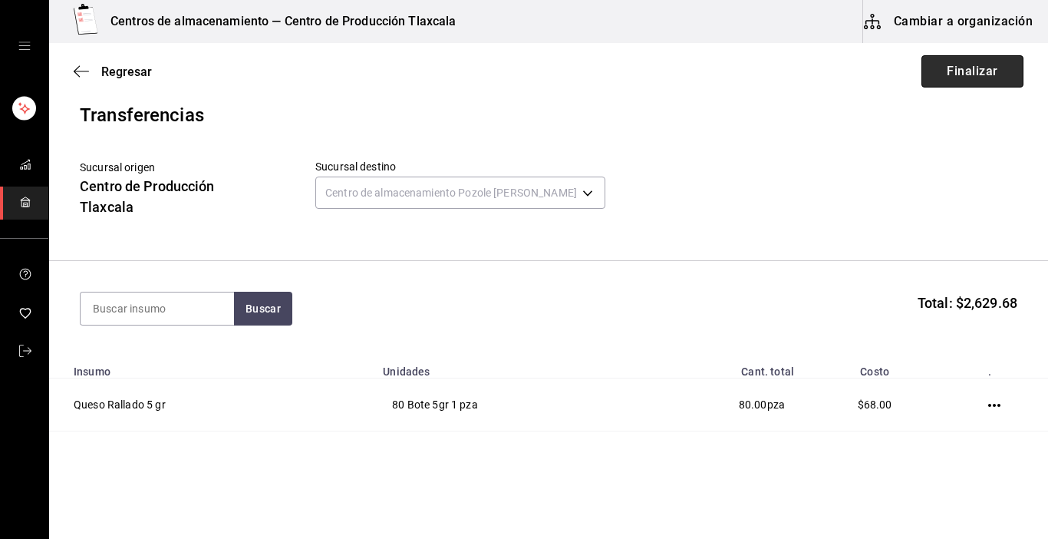
click at [949, 76] on button "Finalizar" at bounding box center [972, 71] width 102 height 32
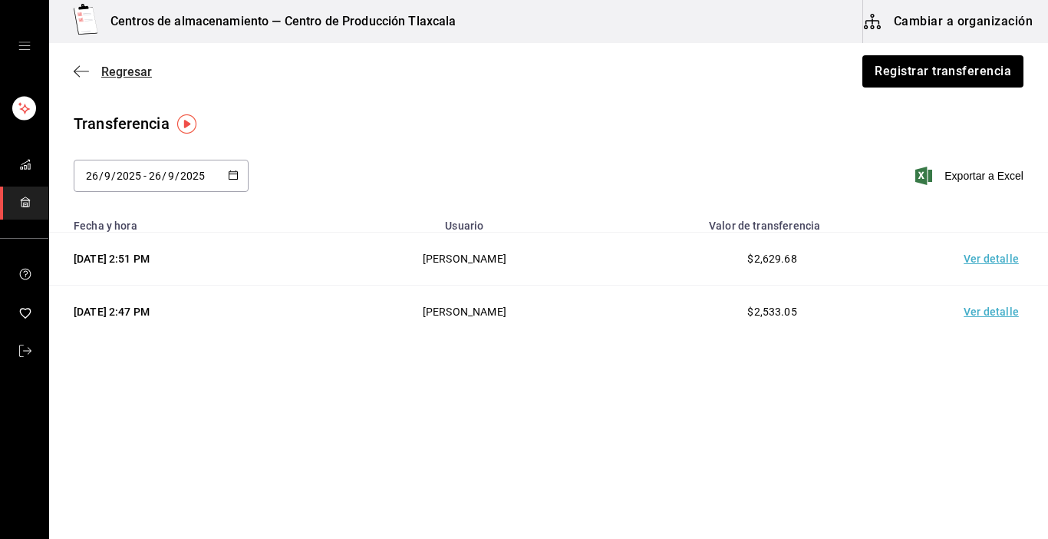
click at [77, 72] on icon "button" at bounding box center [81, 71] width 15 height 14
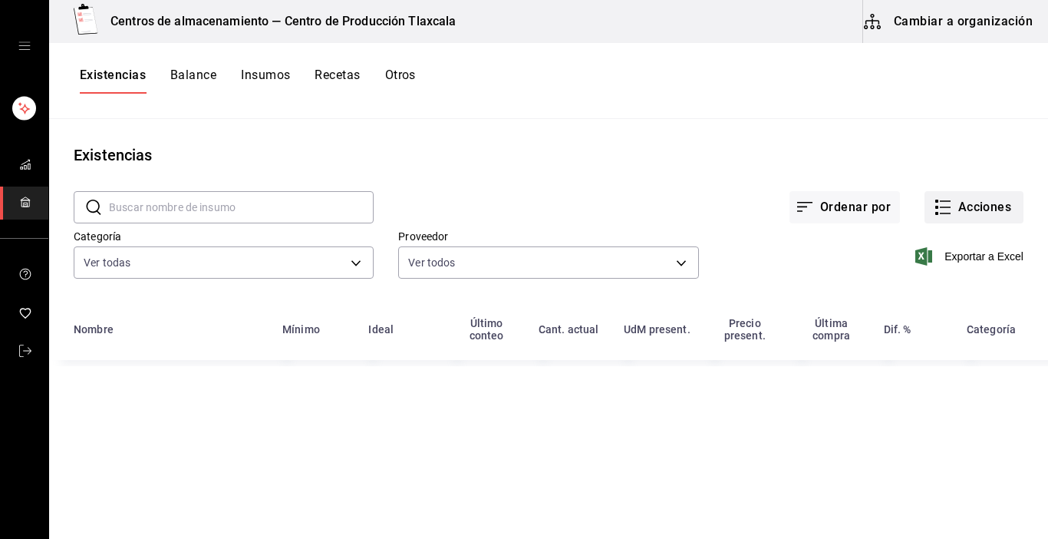
click at [941, 208] on icon "button" at bounding box center [943, 207] width 18 height 18
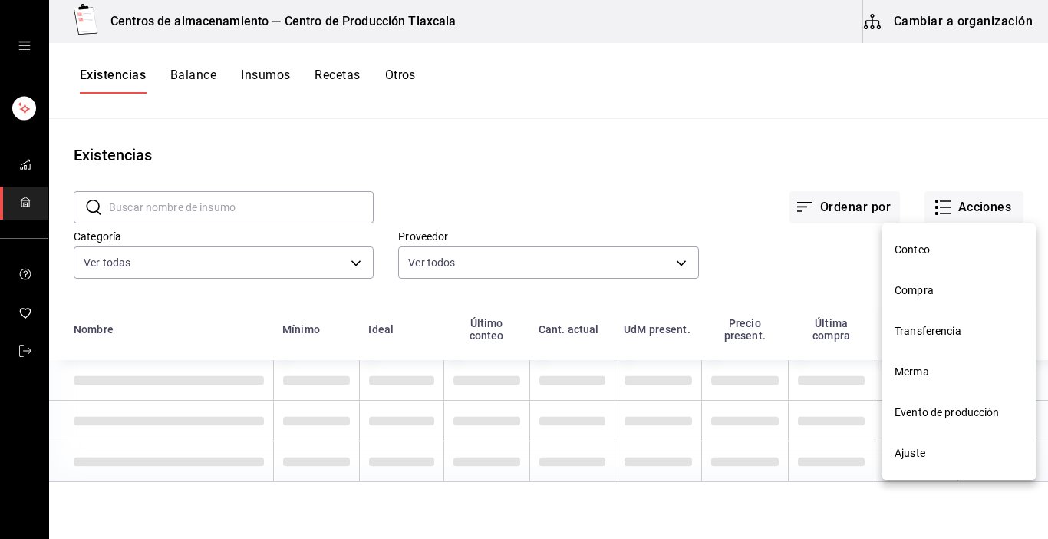
click at [945, 324] on span "Transferencia" at bounding box center [959, 331] width 129 height 16
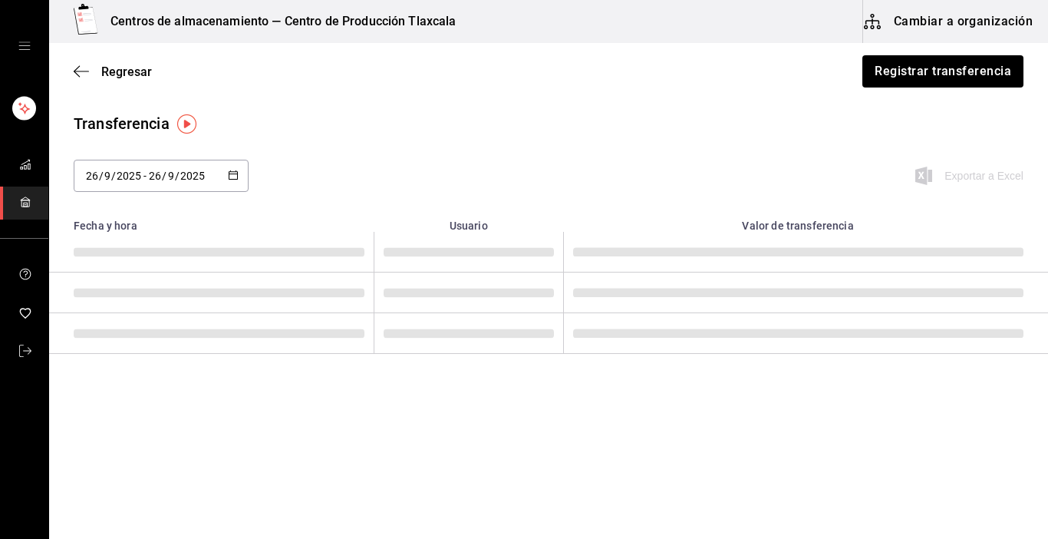
click at [948, 333] on span at bounding box center [798, 332] width 450 height 9
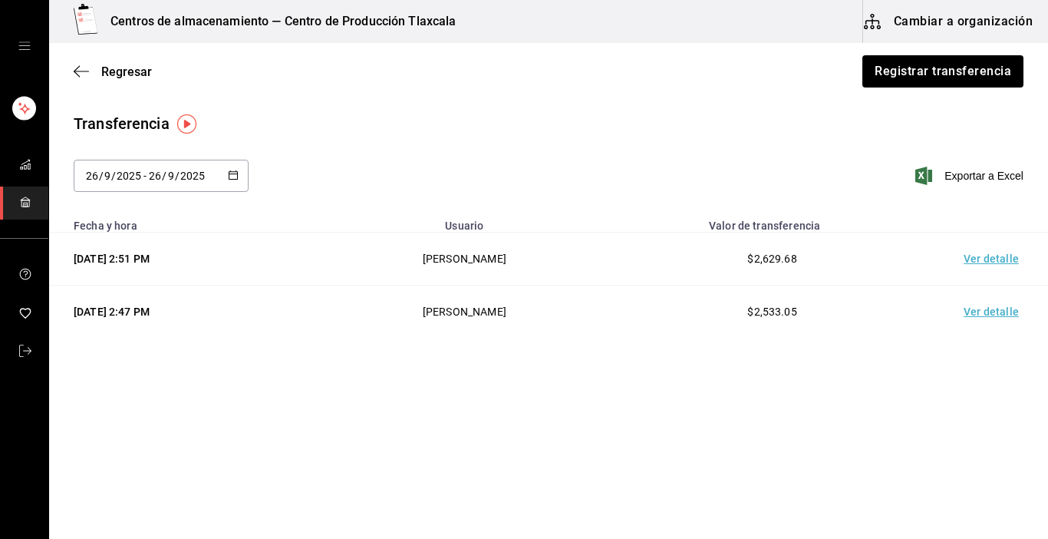
click at [238, 171] on \(Stroke\) "button" at bounding box center [233, 175] width 9 height 8
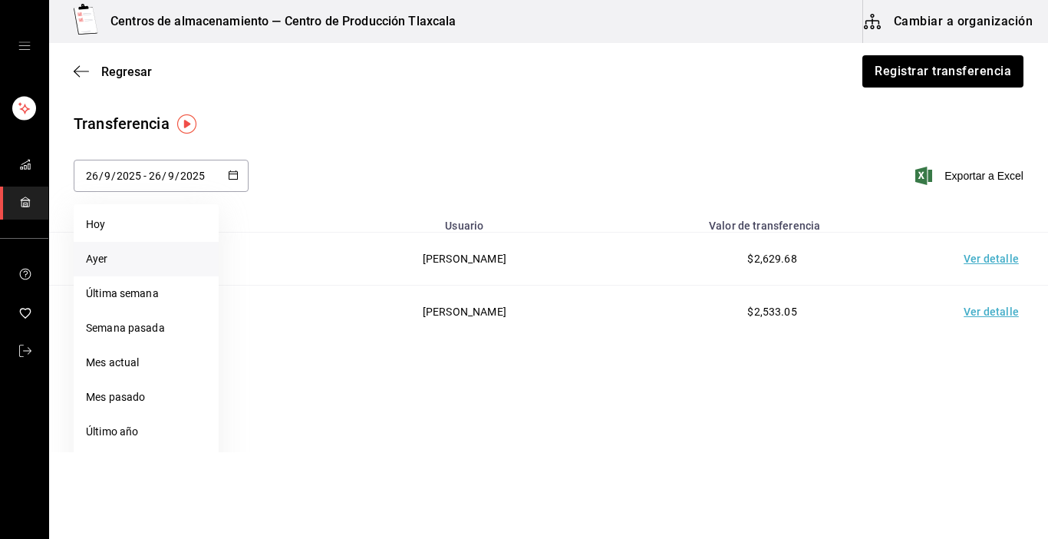
click at [126, 263] on li "Ayer" at bounding box center [146, 259] width 145 height 35
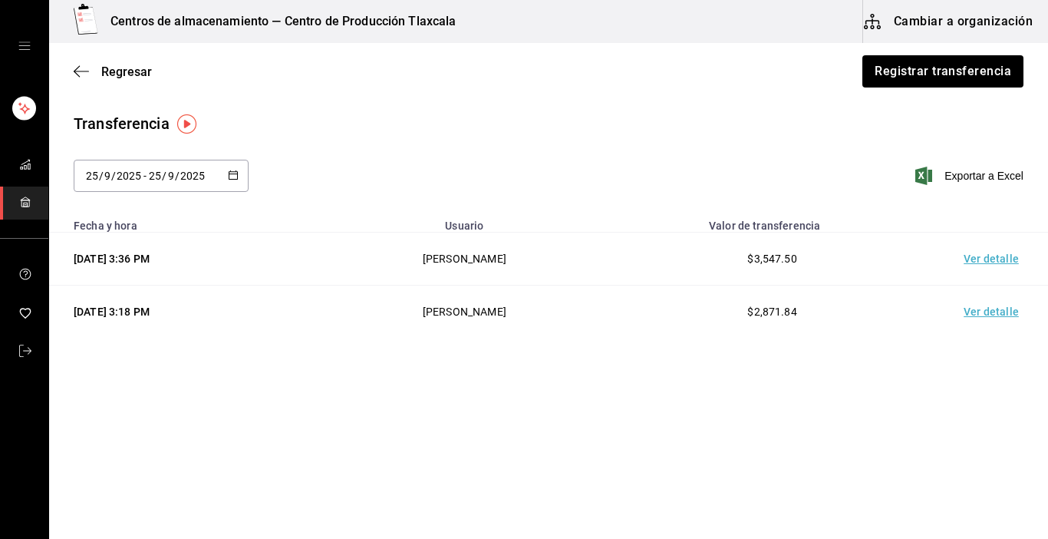
click at [983, 258] on td "Ver detalle" at bounding box center [994, 258] width 107 height 53
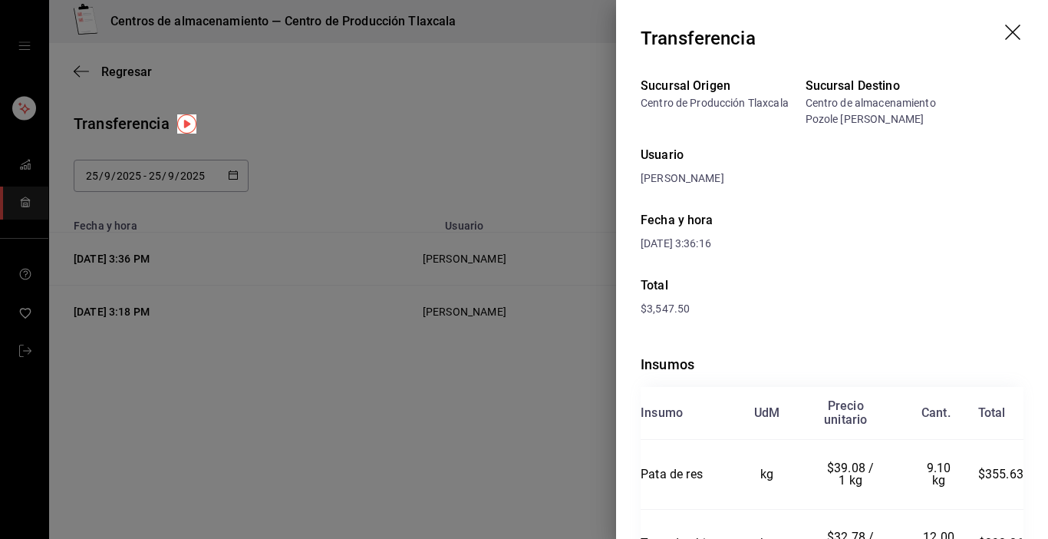
click at [1005, 38] on icon "drag" at bounding box center [1014, 34] width 18 height 18
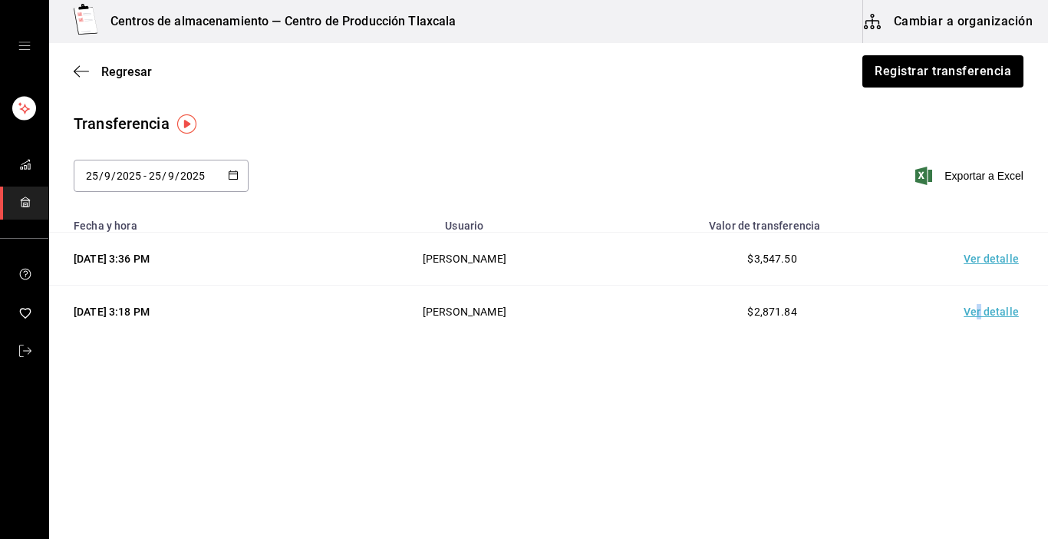
click at [980, 308] on td "Ver detalle" at bounding box center [994, 311] width 107 height 53
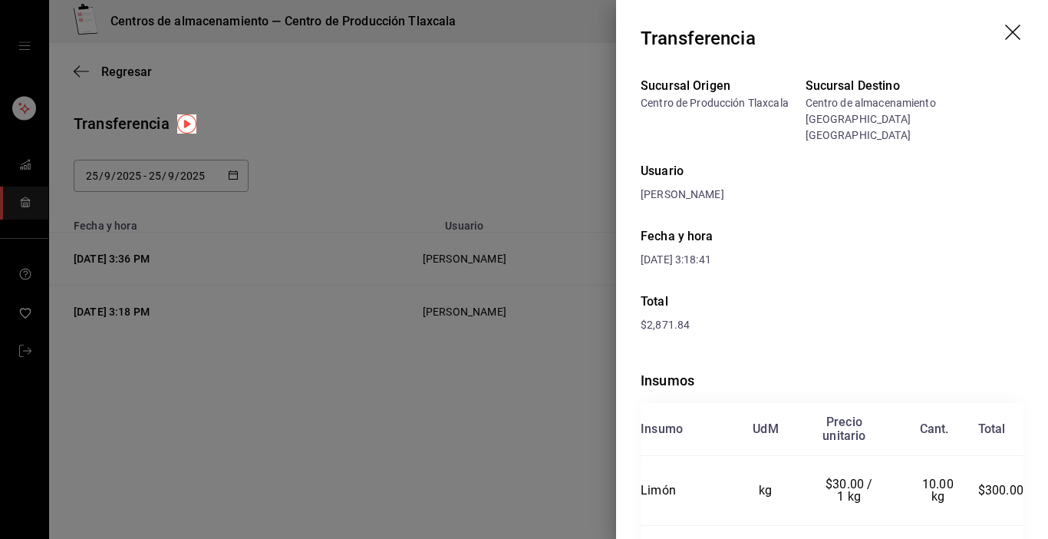
click at [1005, 27] on icon "drag" at bounding box center [1014, 34] width 18 height 18
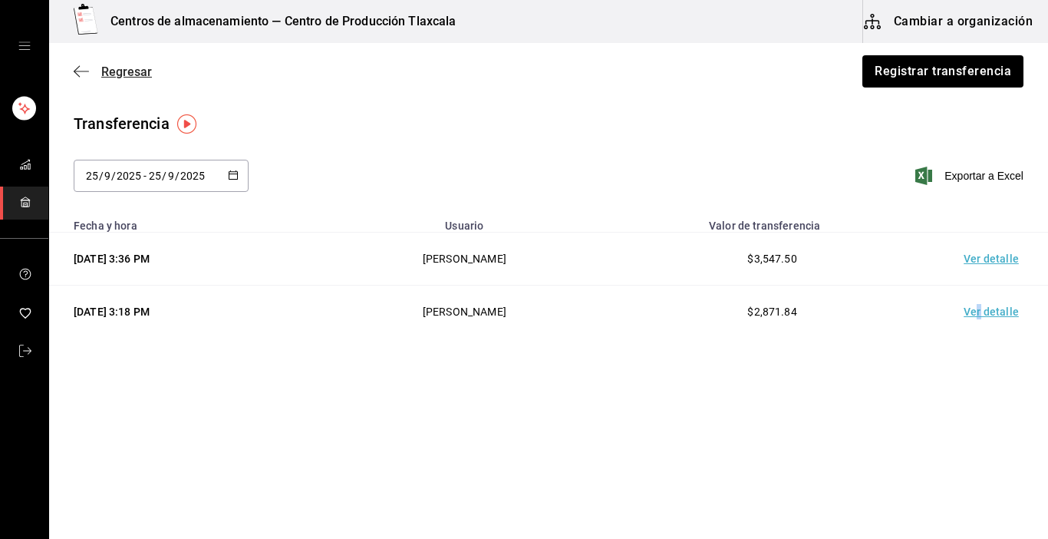
click at [83, 69] on icon "button" at bounding box center [81, 71] width 15 height 14
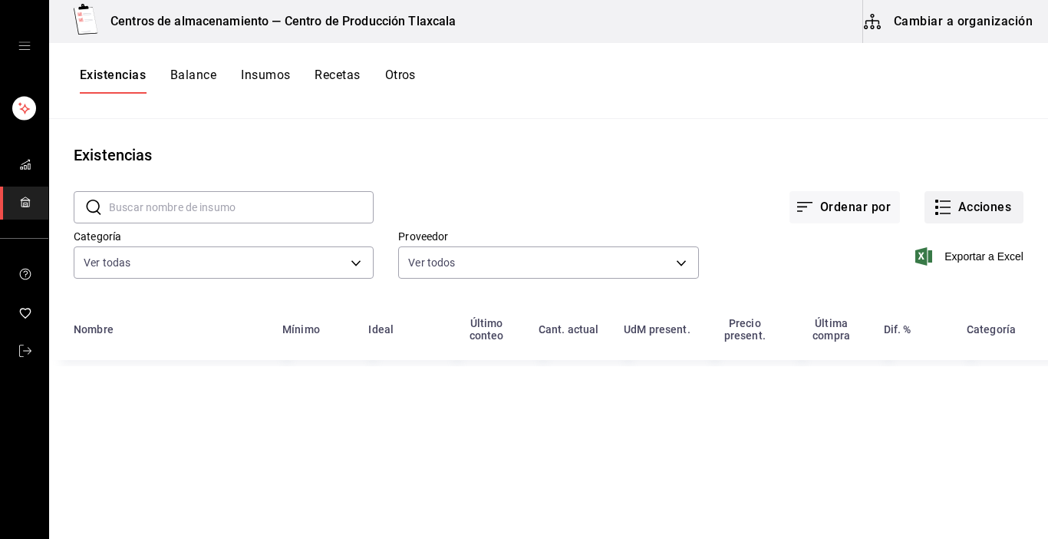
click at [940, 205] on icon "button" at bounding box center [943, 207] width 18 height 18
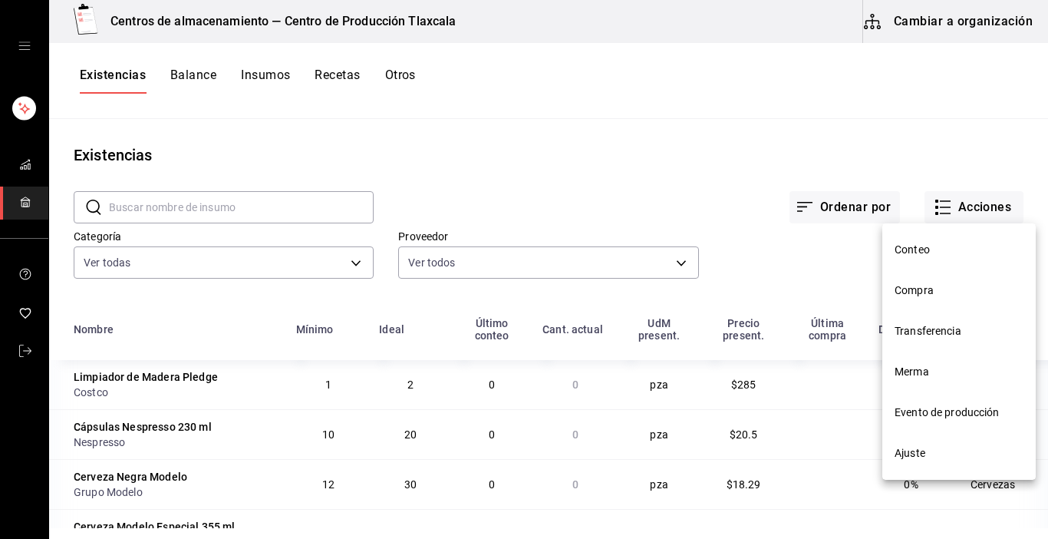
click at [925, 288] on span "Compra" at bounding box center [959, 290] width 129 height 16
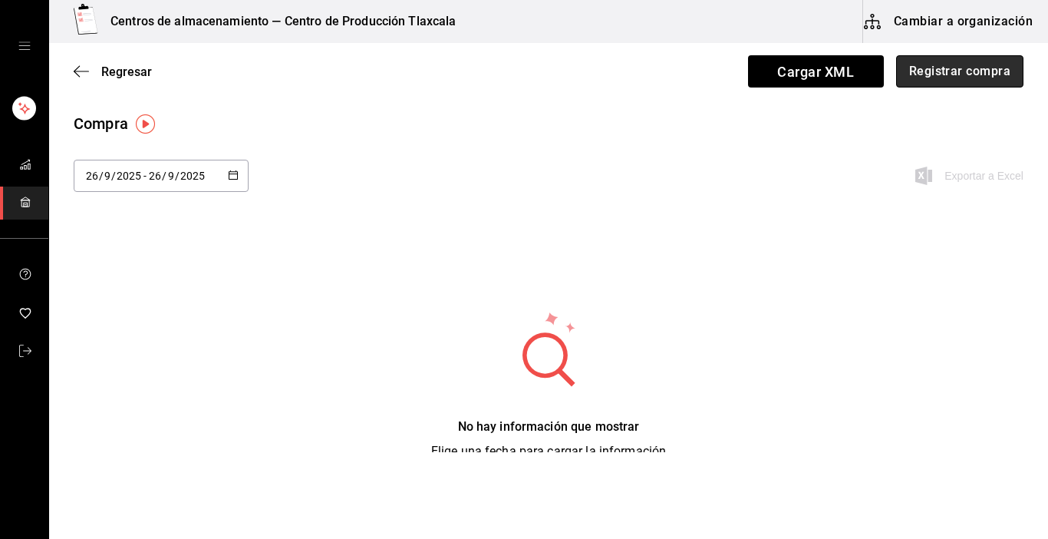
click at [914, 74] on button "Registrar compra" at bounding box center [959, 71] width 127 height 32
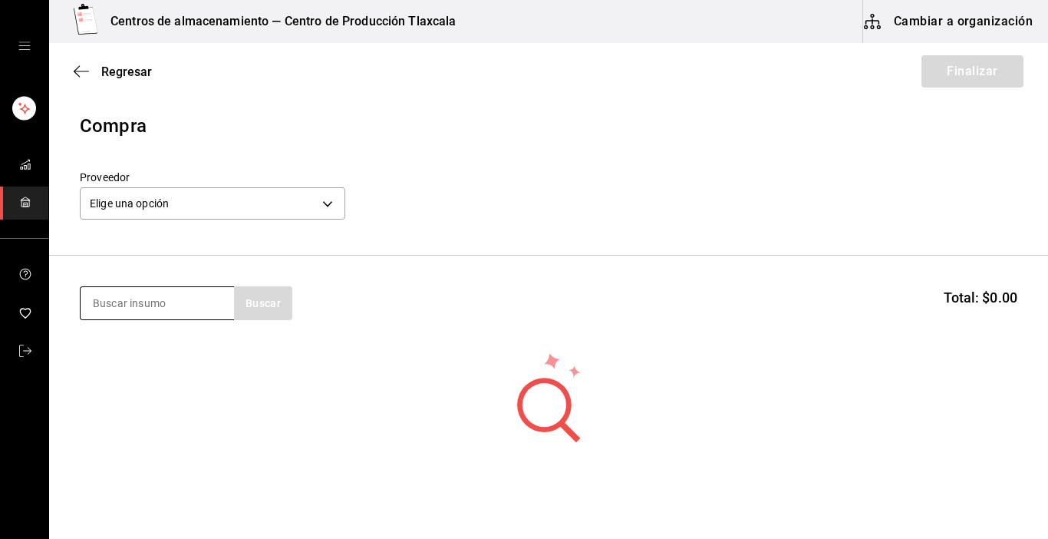
click at [180, 305] on input at bounding box center [157, 303] width 153 height 32
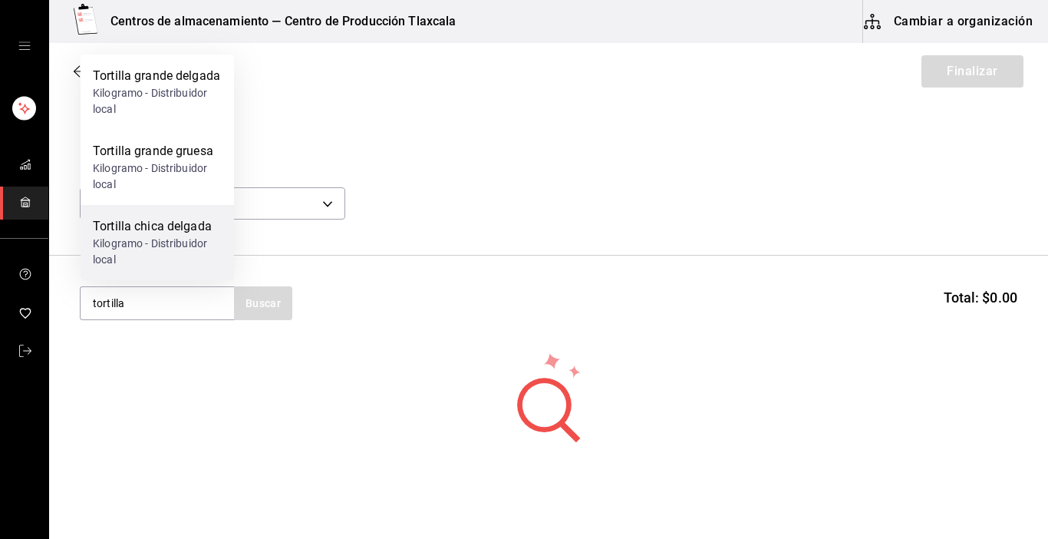
click at [188, 251] on div "Kilogramo - Distribuidor local" at bounding box center [157, 252] width 129 height 32
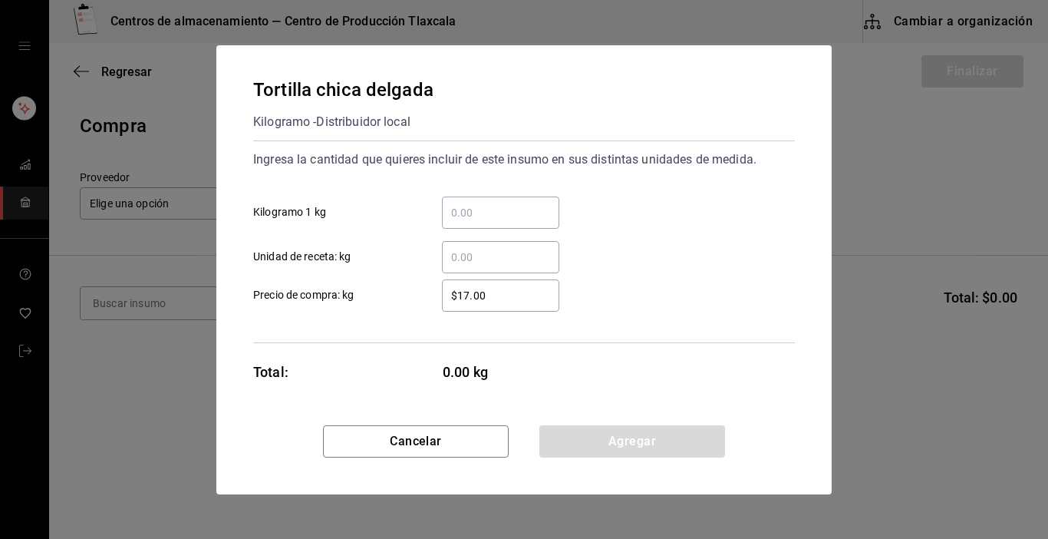
click at [460, 208] on input "​ Kilogramo 1 kg" at bounding box center [500, 212] width 117 height 18
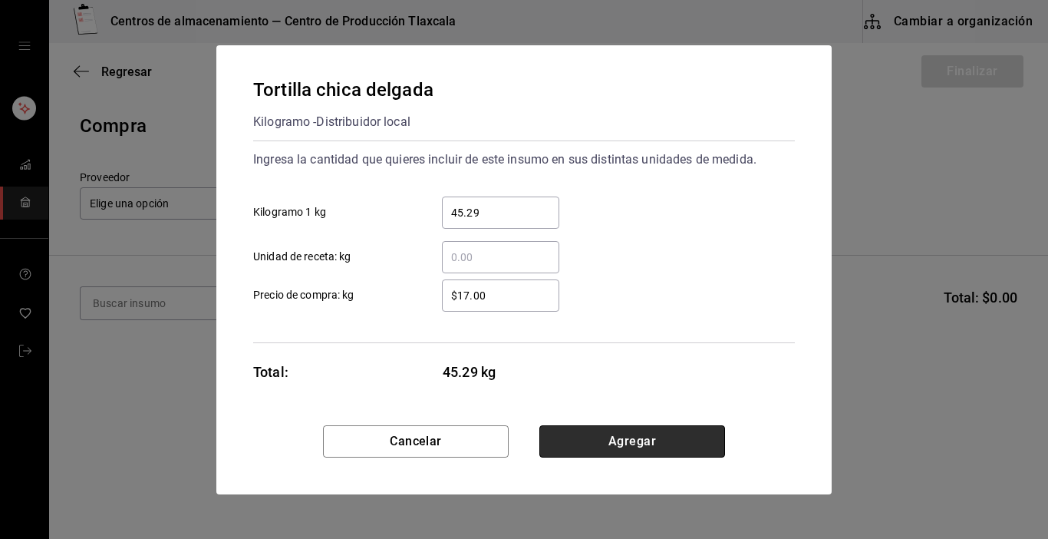
click at [678, 438] on button "Agregar" at bounding box center [632, 441] width 186 height 32
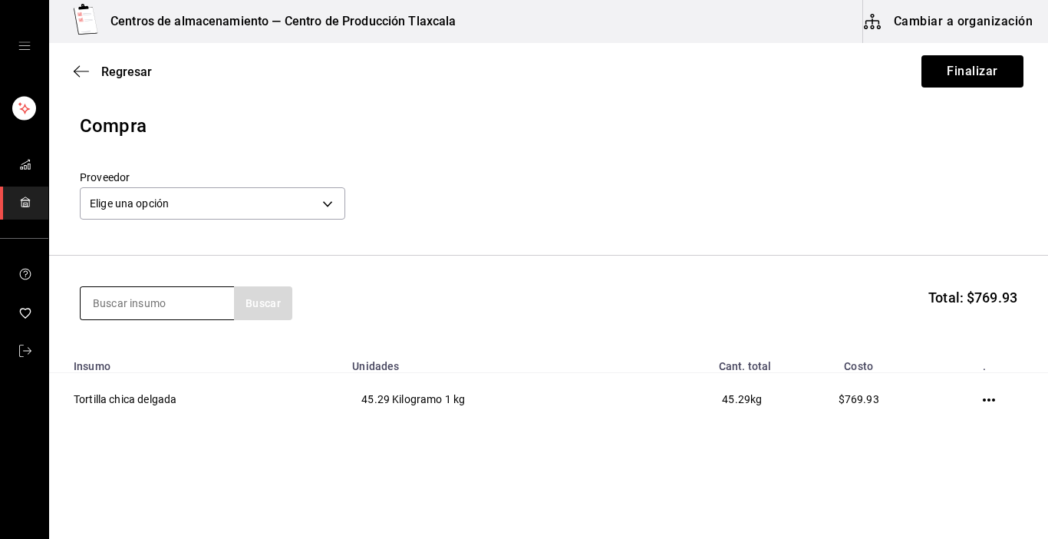
click at [149, 303] on input at bounding box center [157, 303] width 153 height 32
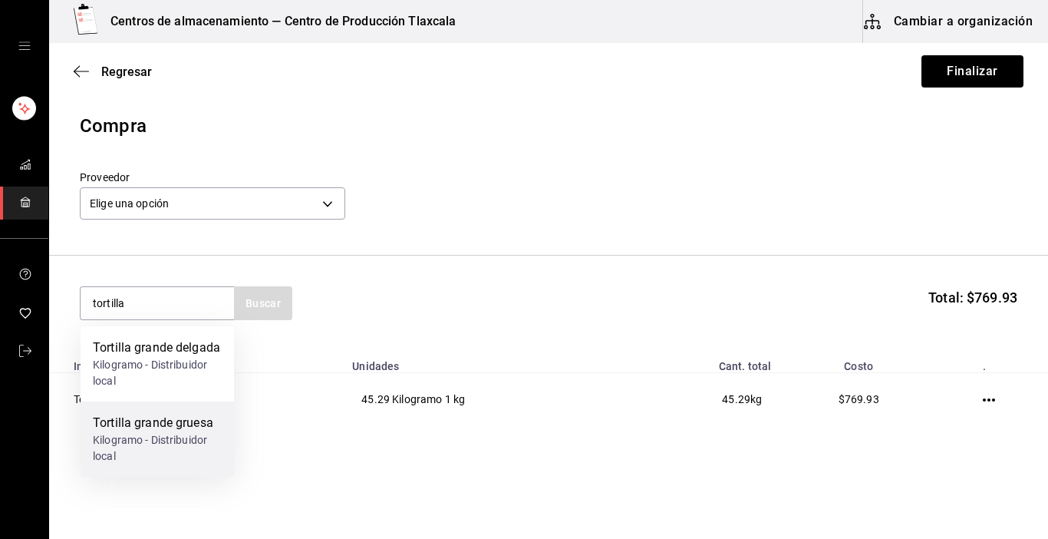
drag, startPoint x: 162, startPoint y: 435, endPoint x: 171, endPoint y: 426, distance: 13.0
click at [171, 426] on div "Tortilla grande gruesa Kilogramo - Distribuidor local" at bounding box center [157, 439] width 129 height 51
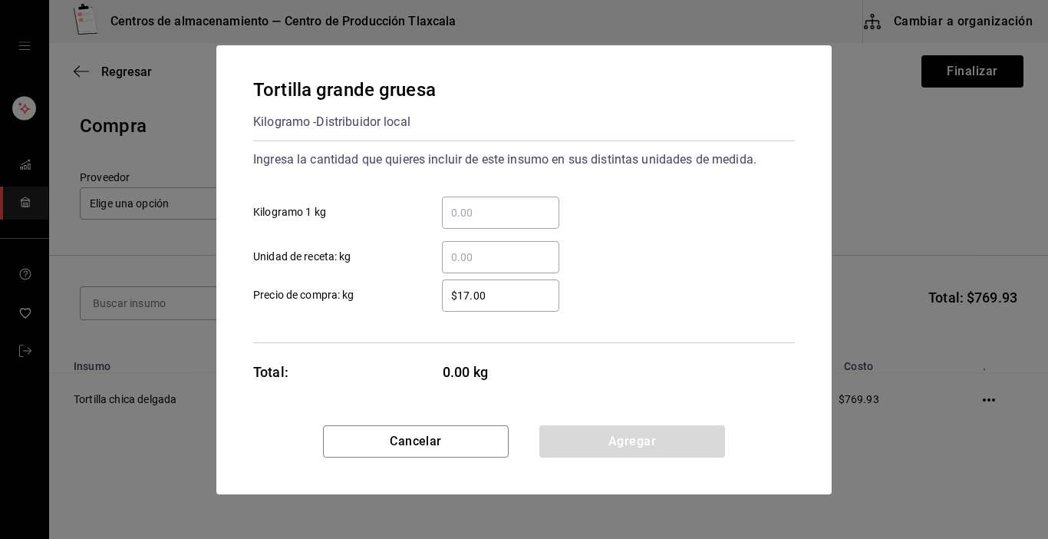
click at [488, 224] on div "​" at bounding box center [500, 212] width 117 height 32
click at [488, 222] on input "​ Kilogramo 1 kg" at bounding box center [500, 212] width 117 height 18
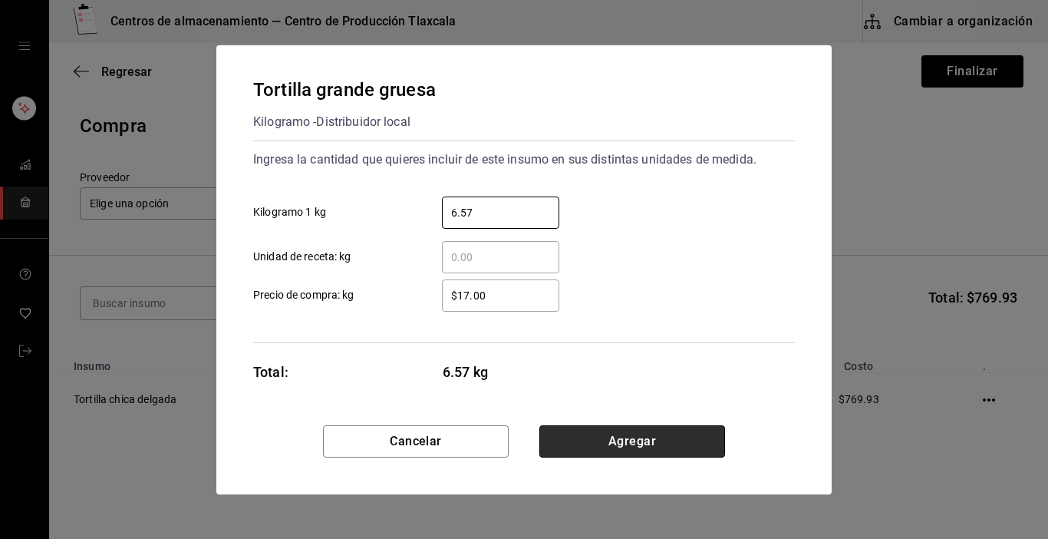
click at [644, 440] on button "Agregar" at bounding box center [632, 441] width 186 height 32
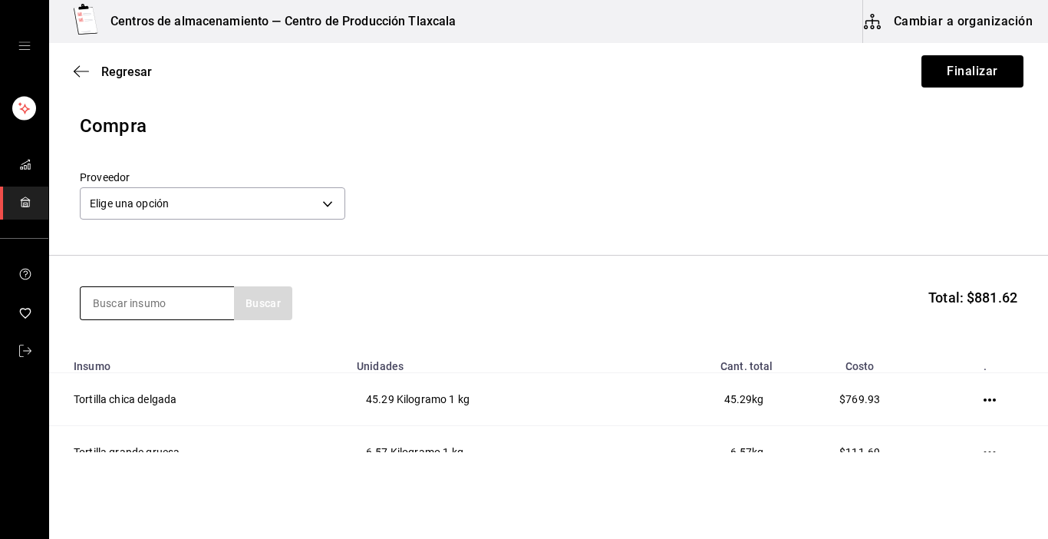
click at [157, 295] on input at bounding box center [157, 303] width 153 height 32
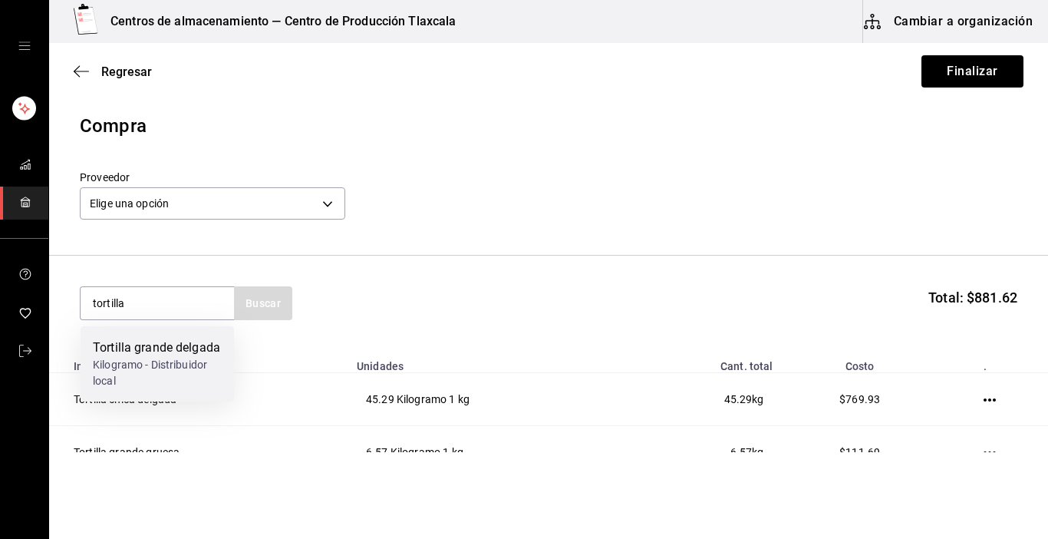
click at [162, 372] on div "Kilogramo - Distribuidor local" at bounding box center [157, 373] width 129 height 32
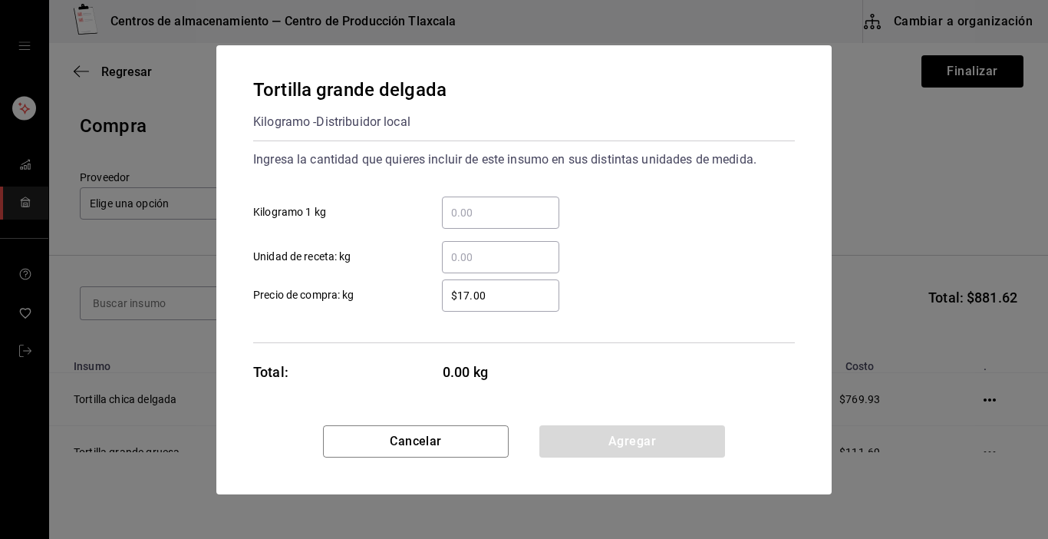
click at [493, 205] on input "​ Kilogramo 1 kg" at bounding box center [500, 212] width 117 height 18
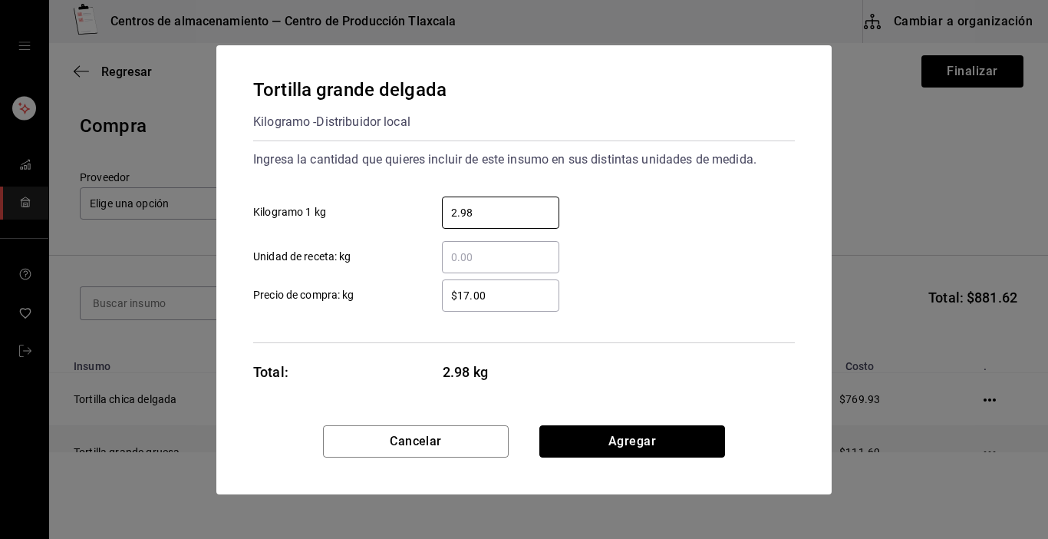
click at [585, 440] on button "Agregar" at bounding box center [632, 441] width 186 height 32
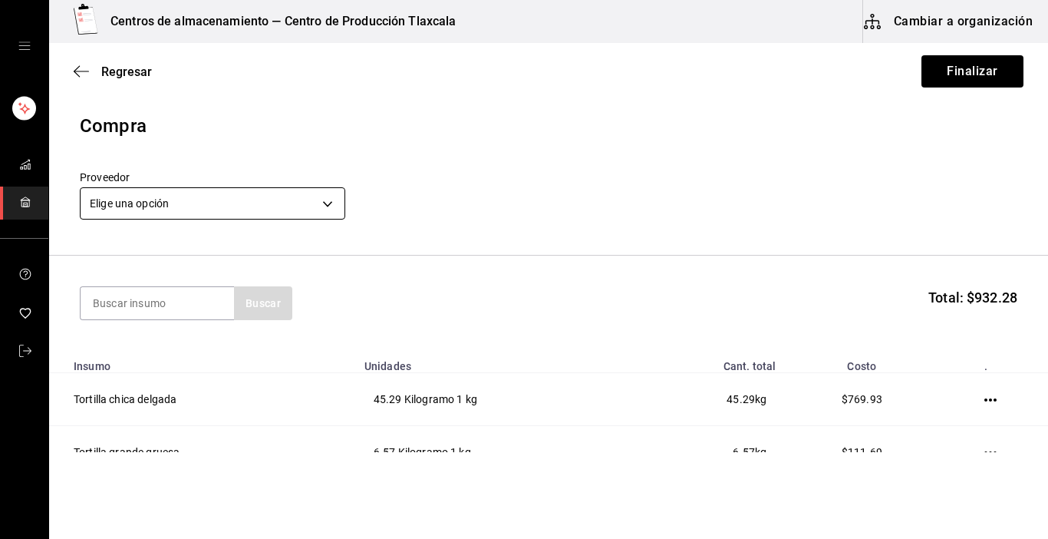
click at [332, 203] on body "Centros de almacenamiento — Centro de Producción Tlaxcala Cambiar a organizació…" at bounding box center [524, 226] width 1048 height 452
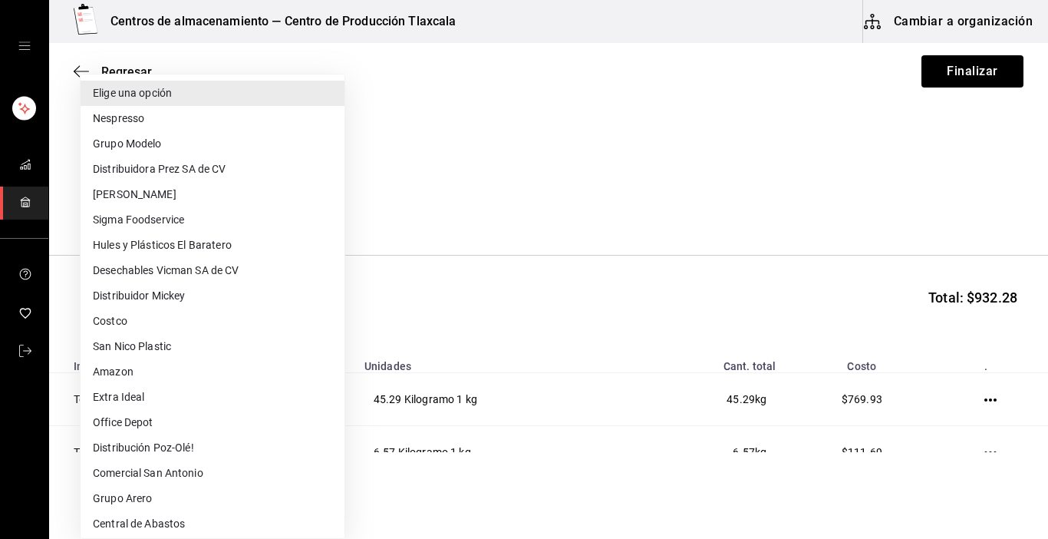
click at [1040, 446] on div at bounding box center [524, 269] width 1048 height 539
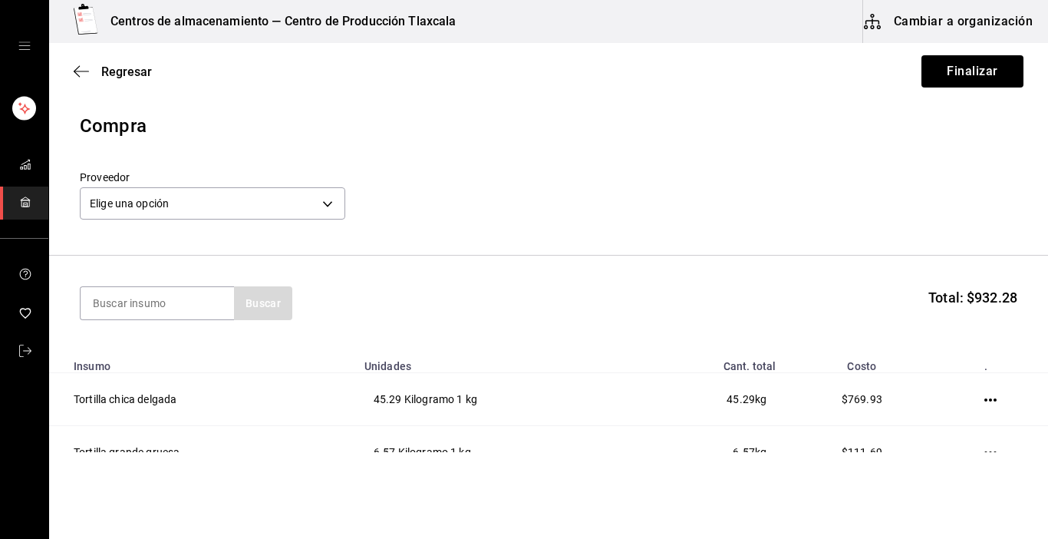
click at [1040, 446] on div "Elige una opción Nespresso Grupo Modelo Distribuidora [PERSON_NAME] SA de CV Ca…" at bounding box center [524, 269] width 1048 height 539
click at [330, 200] on body "Centros de almacenamiento — Centro de Producción Tlaxcala Cambiar a organizació…" at bounding box center [524, 226] width 1048 height 452
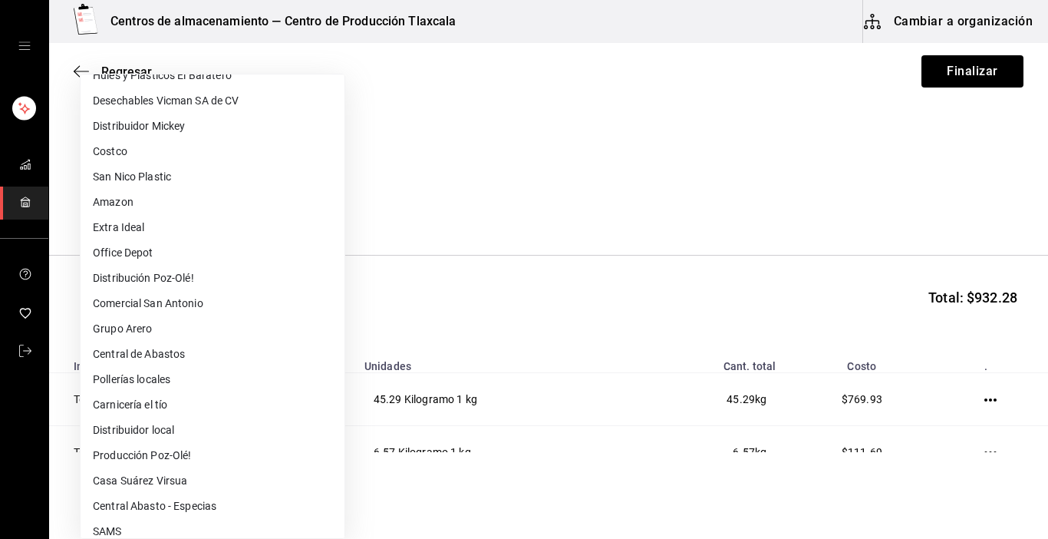
scroll to position [184, 0]
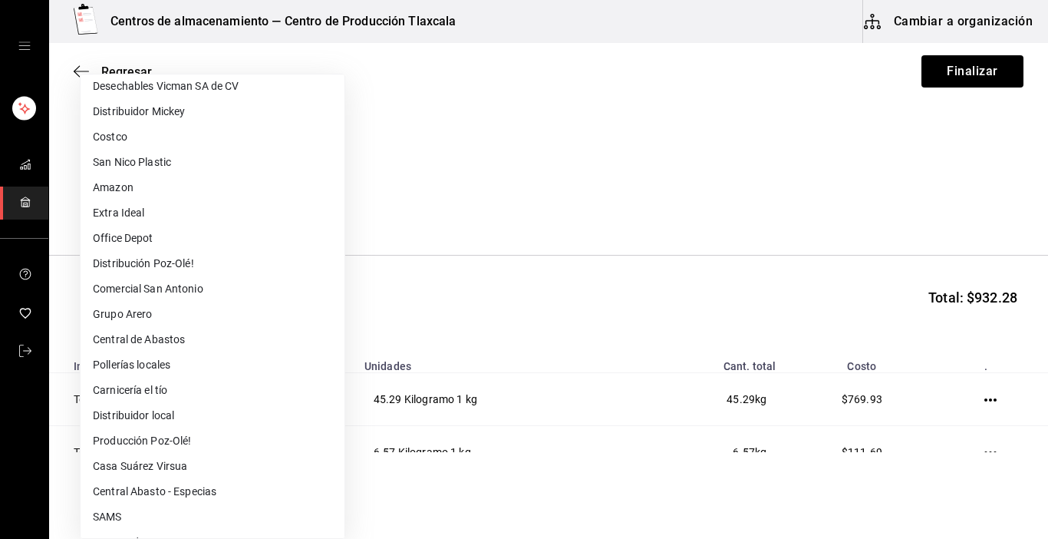
click at [205, 417] on li "Distribuidor local" at bounding box center [213, 415] width 264 height 25
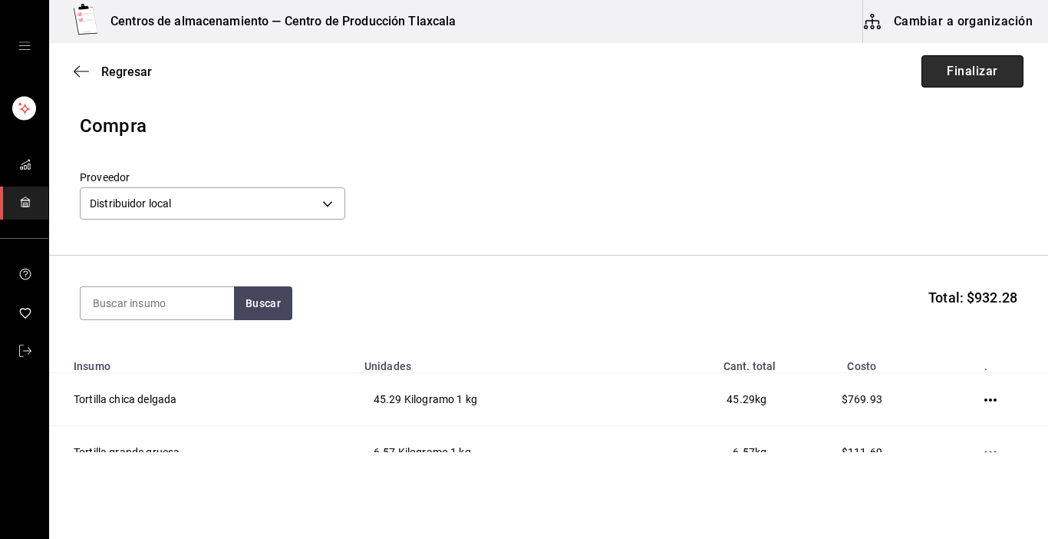
click at [973, 77] on button "Finalizar" at bounding box center [972, 71] width 102 height 32
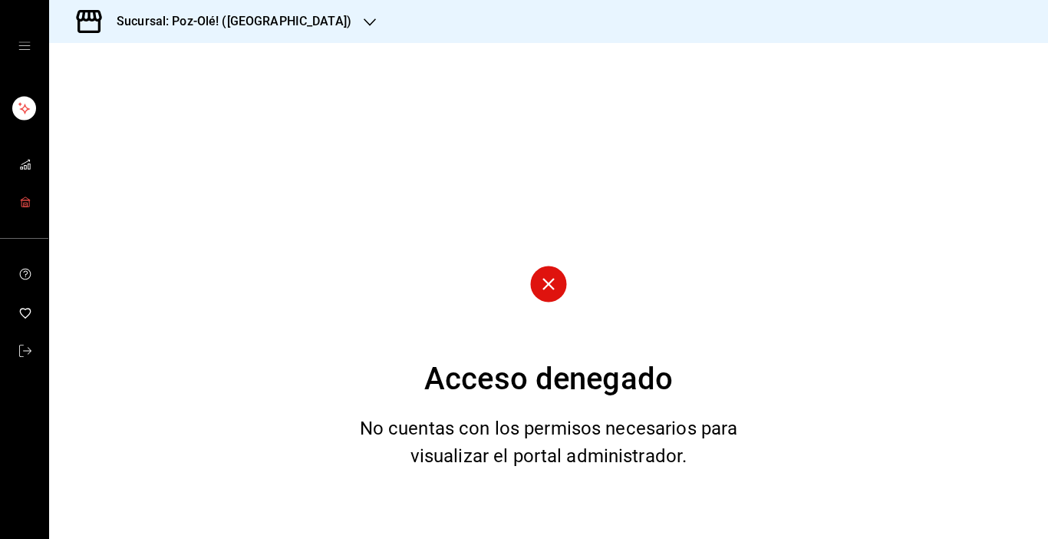
click at [28, 206] on icon "mailbox folders" at bounding box center [25, 202] width 12 height 12
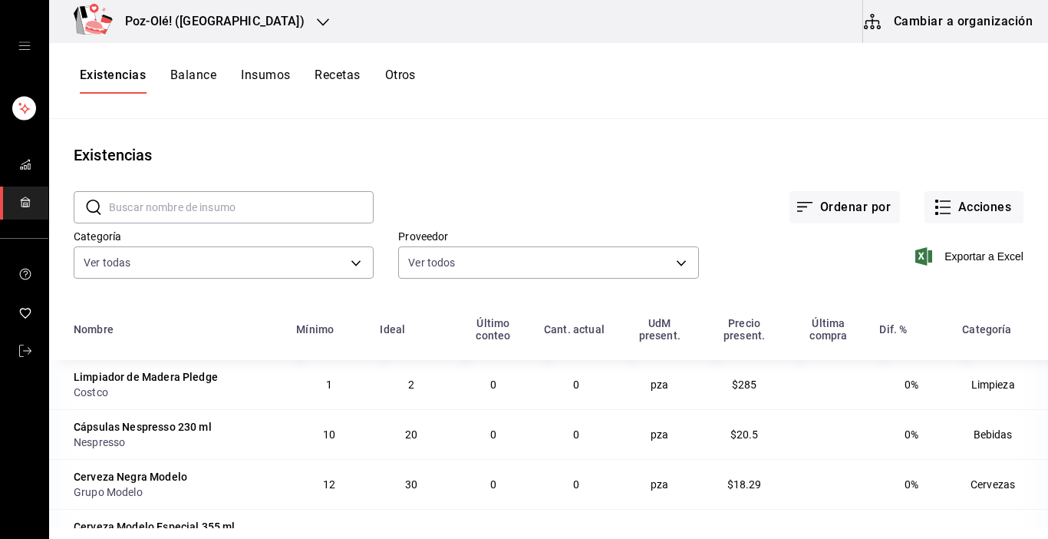
click at [955, 28] on button "Cambiar a organización" at bounding box center [949, 21] width 173 height 43
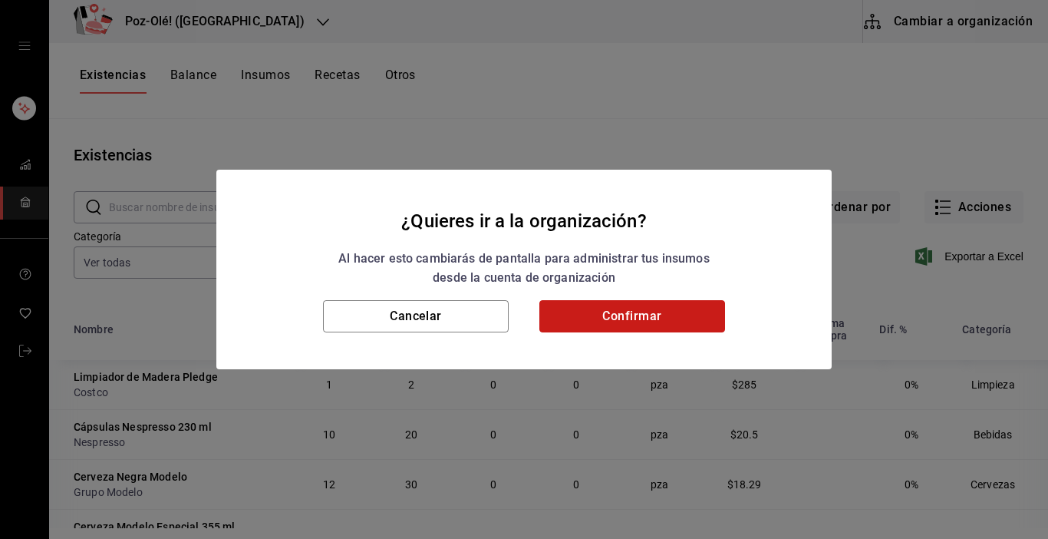
click at [654, 309] on button "Confirmar" at bounding box center [632, 316] width 186 height 32
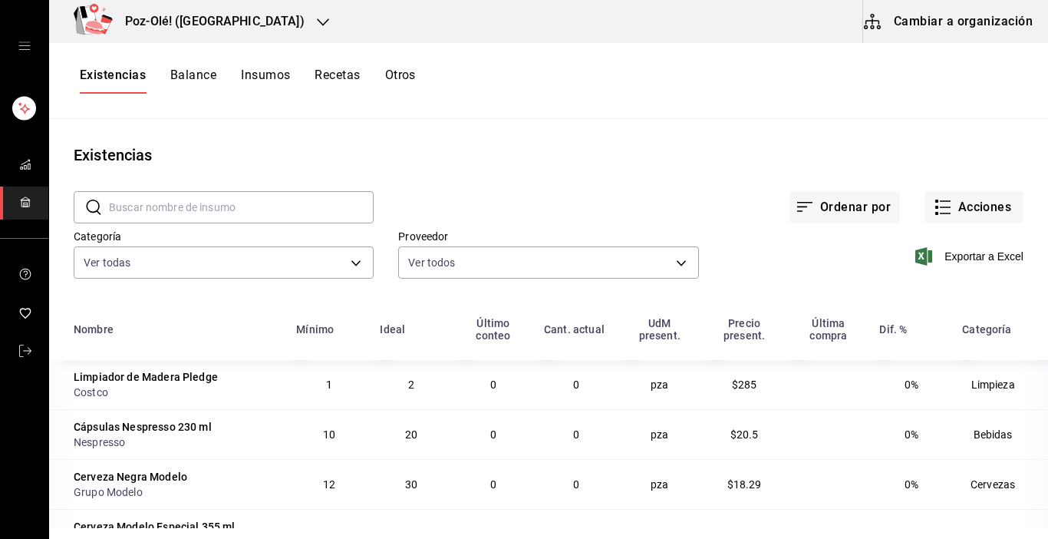
click at [409, 71] on div "¿Quieres ir a la organización? Al hacer esto cambiarás de pantalla para adminis…" at bounding box center [524, 269] width 1048 height 539
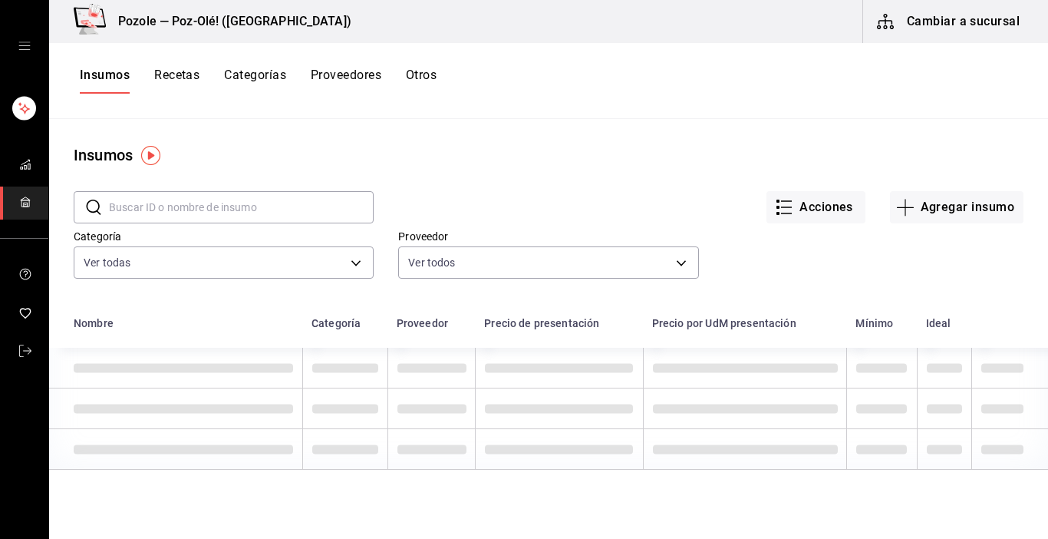
click at [415, 73] on button "Otros" at bounding box center [421, 81] width 31 height 26
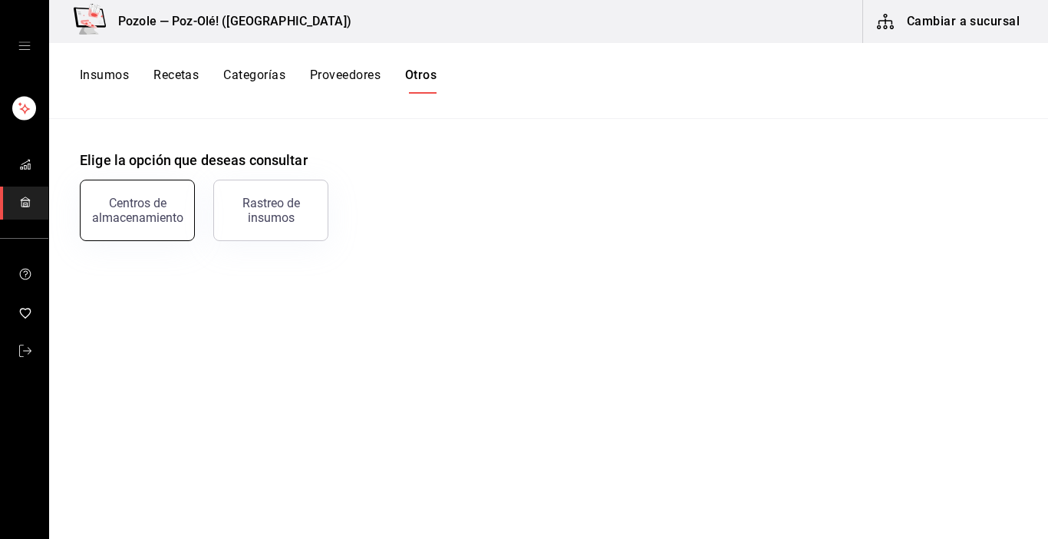
click at [166, 216] on div "Centros de almacenamiento" at bounding box center [137, 210] width 95 height 29
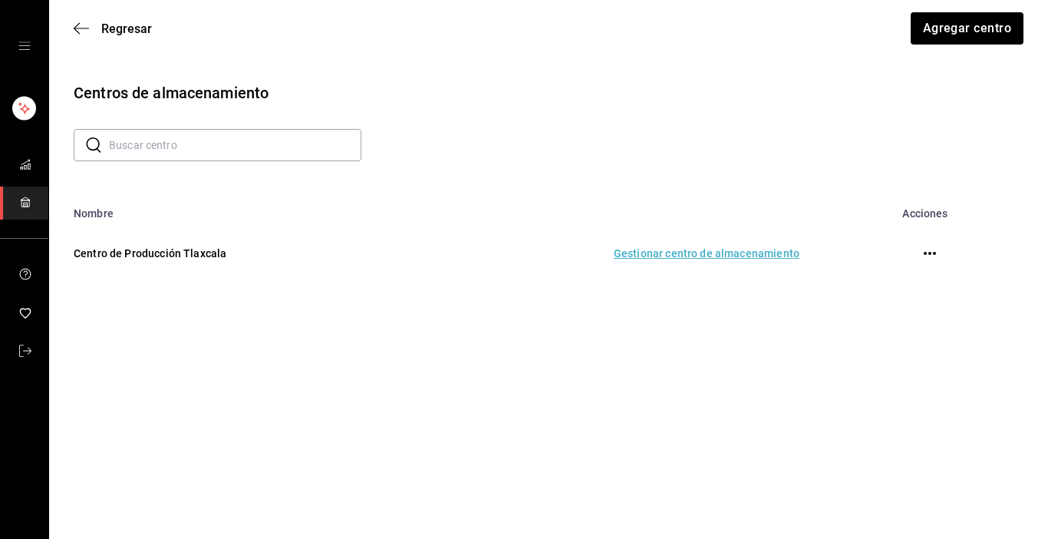
click at [636, 251] on td "Gestionar centro de almacenamiento" at bounding box center [613, 253] width 409 height 68
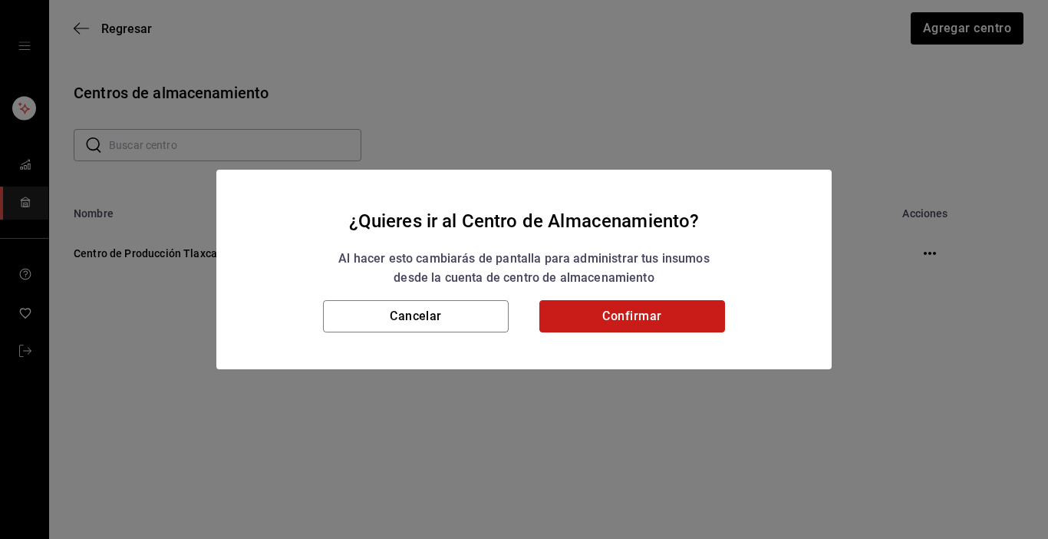
click at [648, 311] on button "Confirmar" at bounding box center [632, 316] width 186 height 32
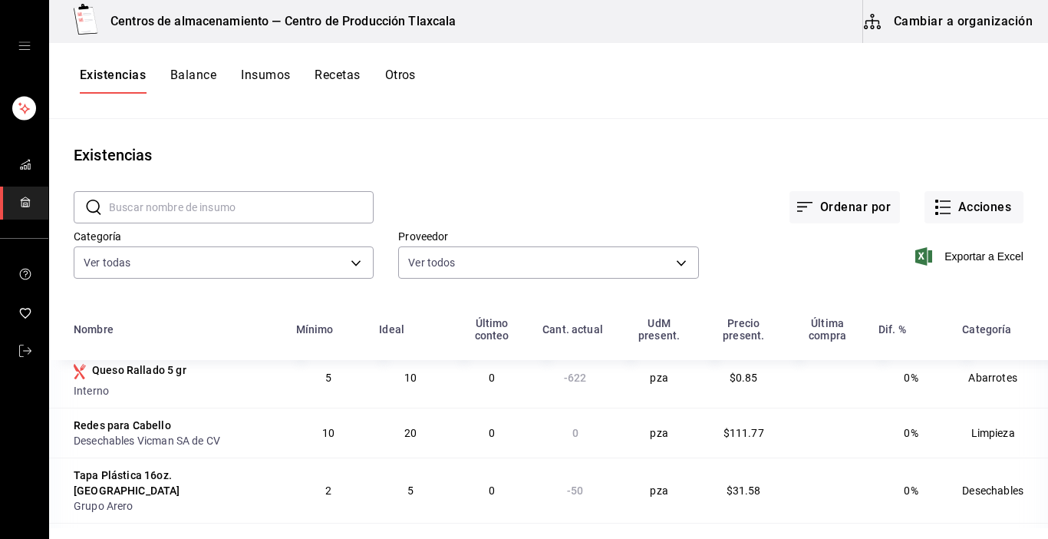
click at [231, 208] on input "text" at bounding box center [241, 207] width 265 height 31
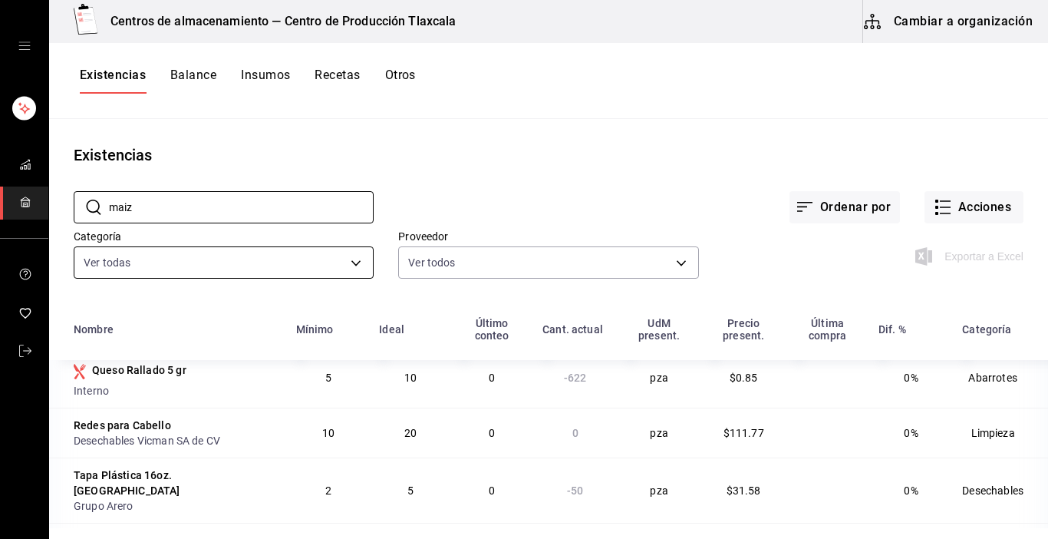
type input "MAIZ"
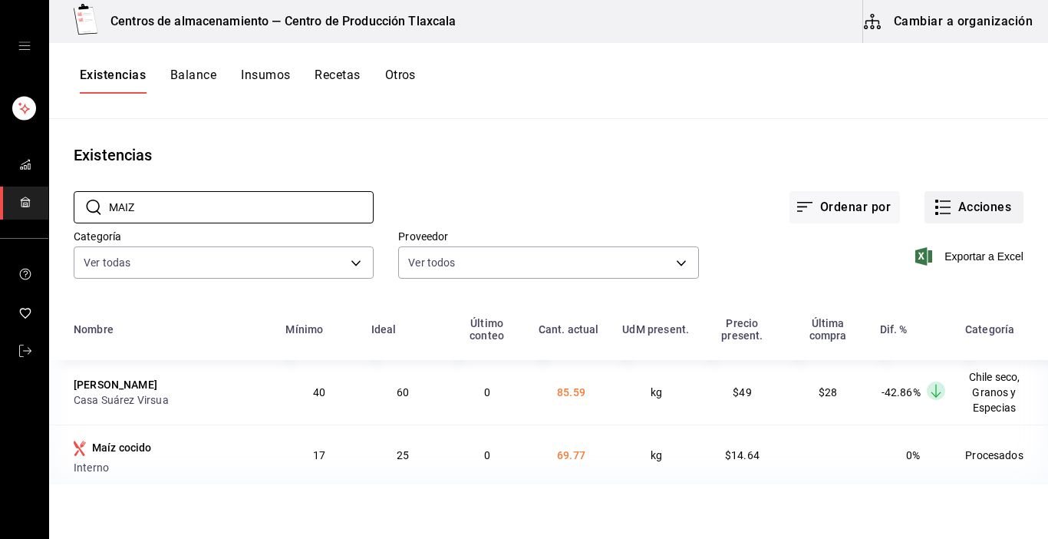
click at [934, 202] on icon "button" at bounding box center [943, 207] width 18 height 18
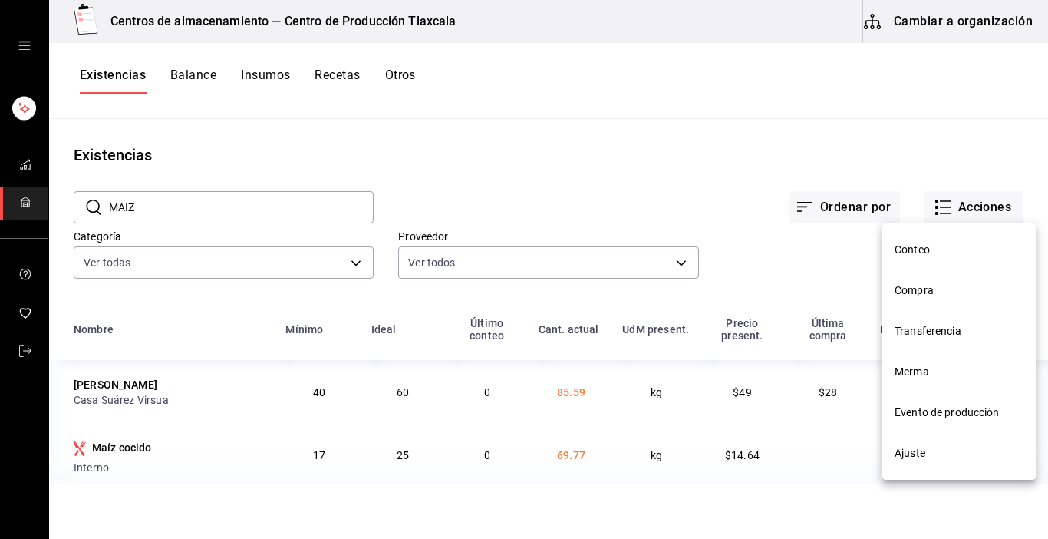
click at [912, 457] on span "Ajuste" at bounding box center [959, 453] width 129 height 16
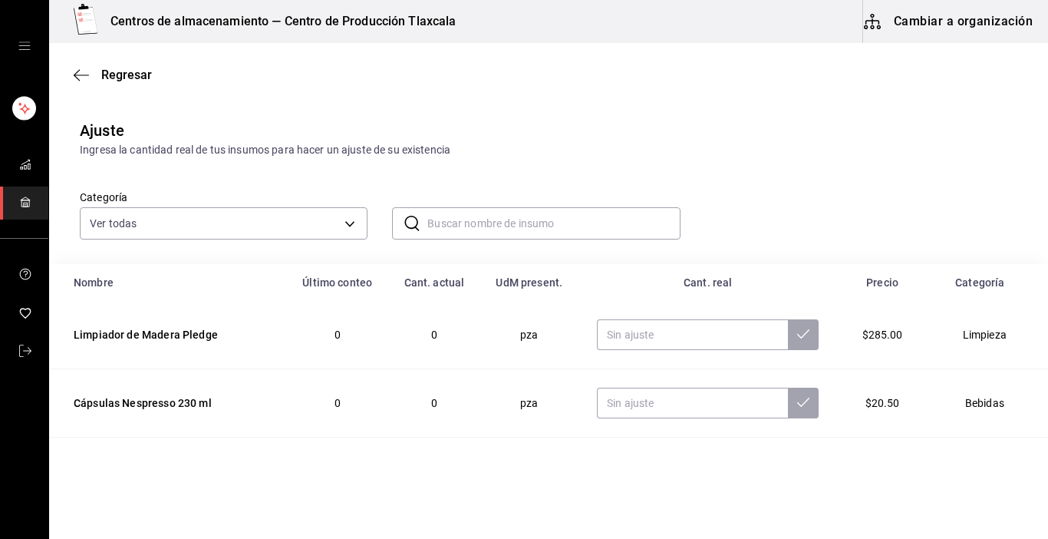
click at [464, 227] on input "text" at bounding box center [553, 223] width 252 height 31
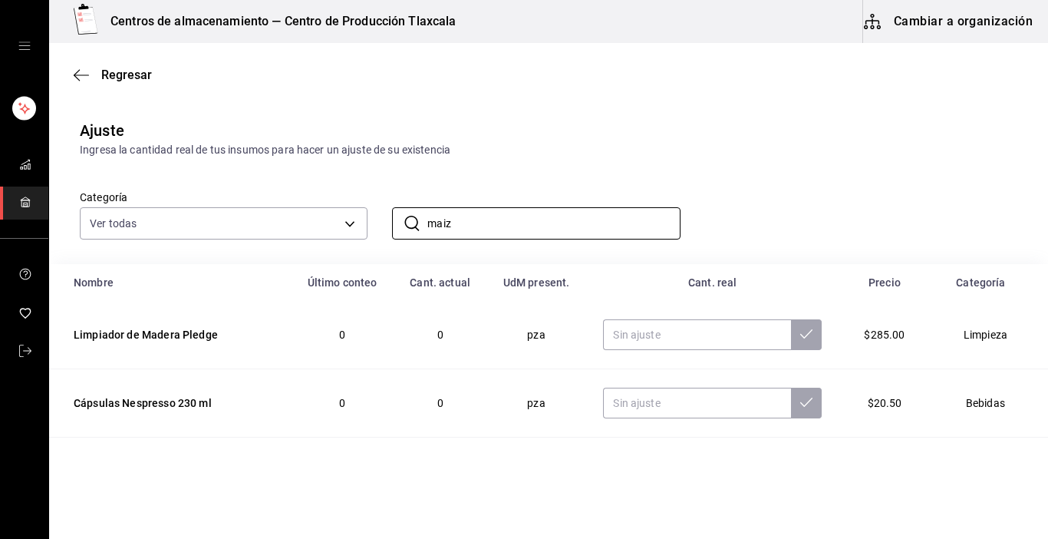
type input "MAIZ"
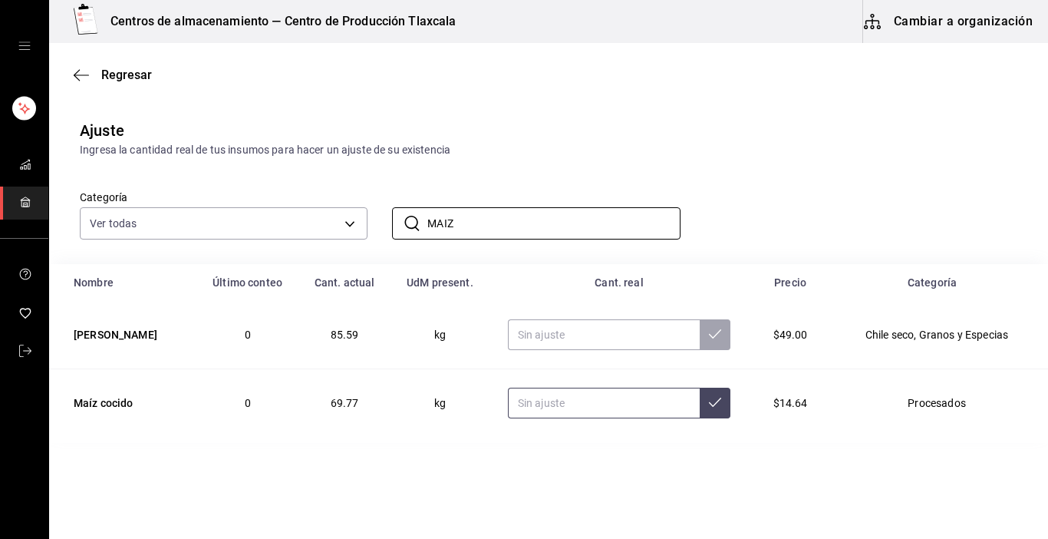
click at [555, 398] on input "text" at bounding box center [604, 402] width 192 height 31
type input "64.49"
click at [709, 406] on icon at bounding box center [715, 402] width 12 height 12
click at [80, 74] on icon "button" at bounding box center [81, 75] width 15 height 14
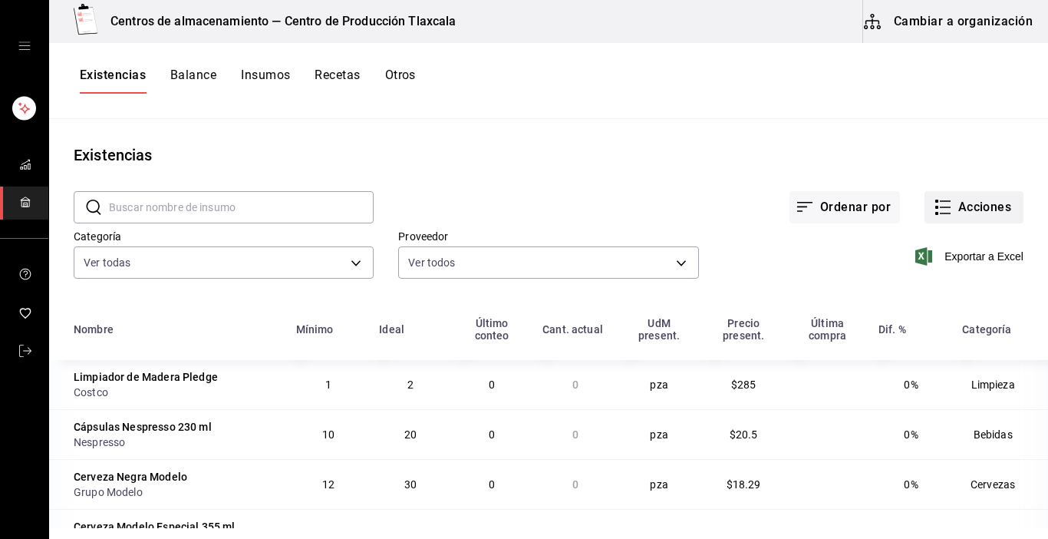
click at [934, 215] on icon "button" at bounding box center [943, 207] width 18 height 18
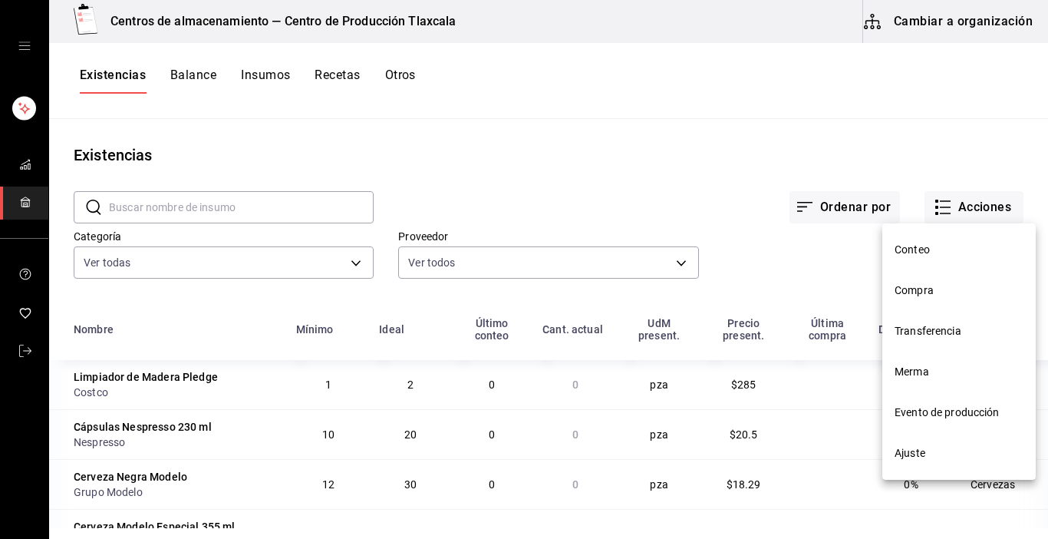
click at [915, 465] on li "Ajuste" at bounding box center [958, 453] width 153 height 41
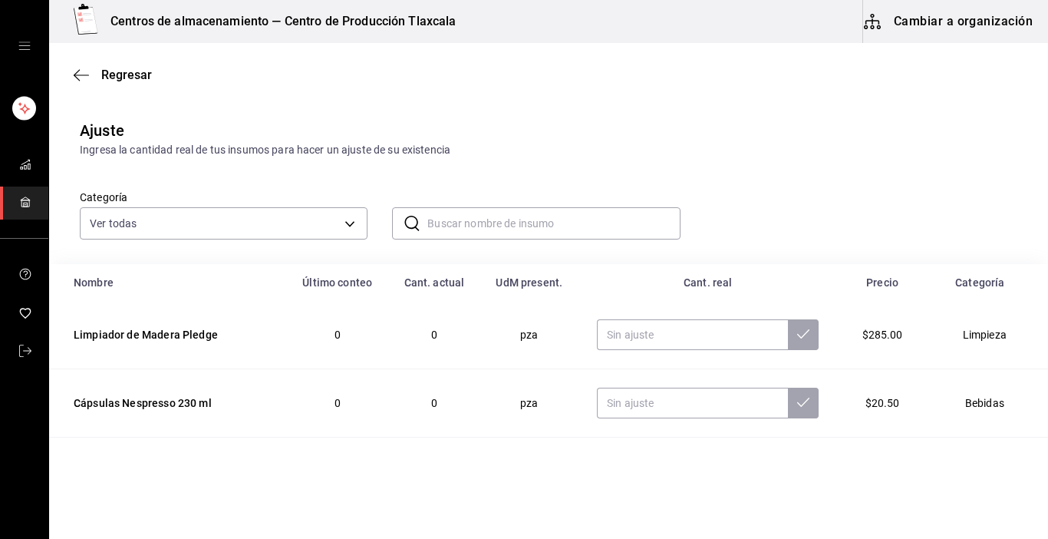
click at [436, 226] on input "text" at bounding box center [553, 223] width 252 height 31
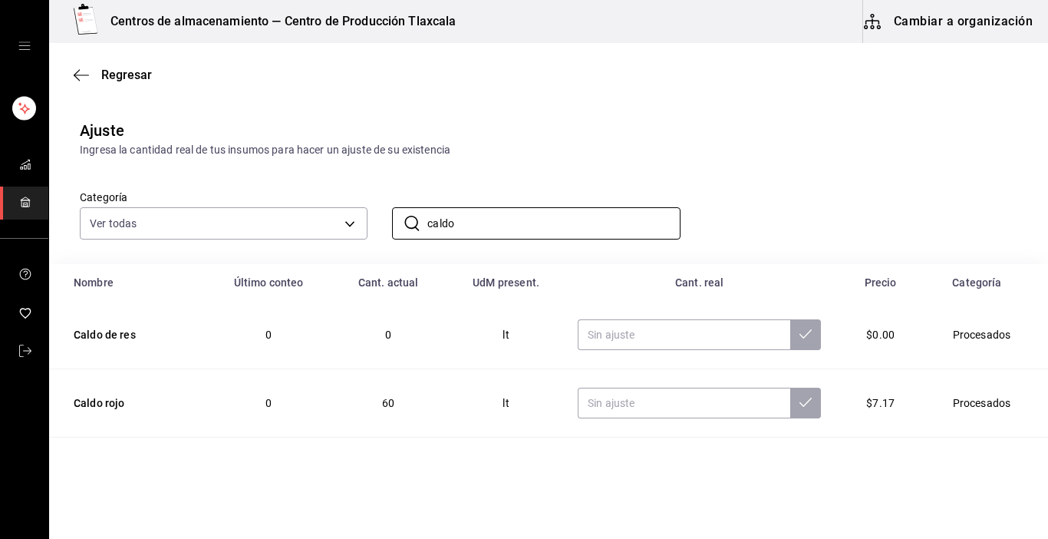
type input "caldo"
click at [397, 452] on html "Centros de almacenamiento — Centro de Producción Tlaxcala Cambiar a organizació…" at bounding box center [524, 226] width 1048 height 452
click at [678, 400] on input "text" at bounding box center [684, 402] width 213 height 31
click at [598, 406] on input "text" at bounding box center [684, 402] width 213 height 31
type input "84.00"
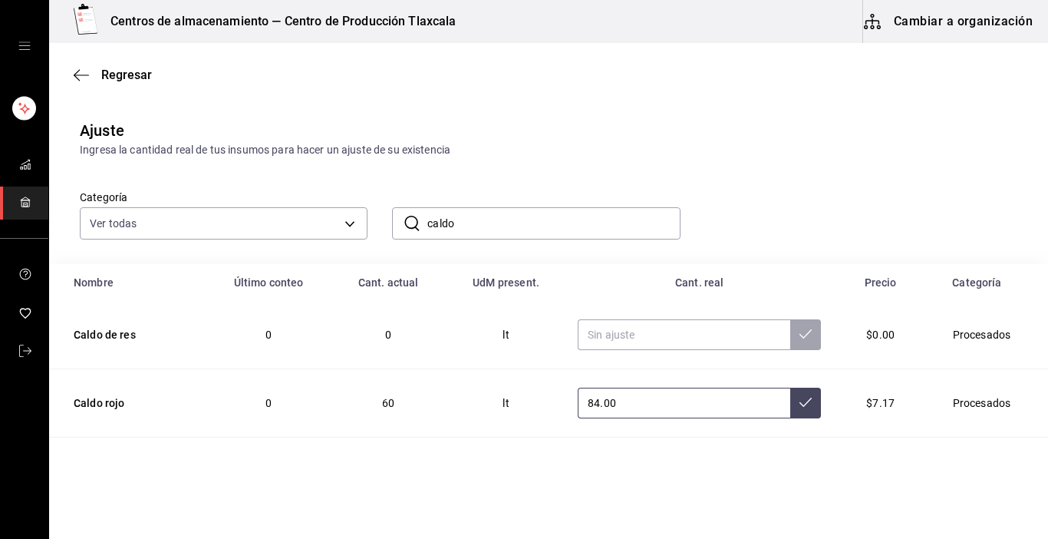
click at [799, 400] on icon at bounding box center [805, 402] width 12 height 12
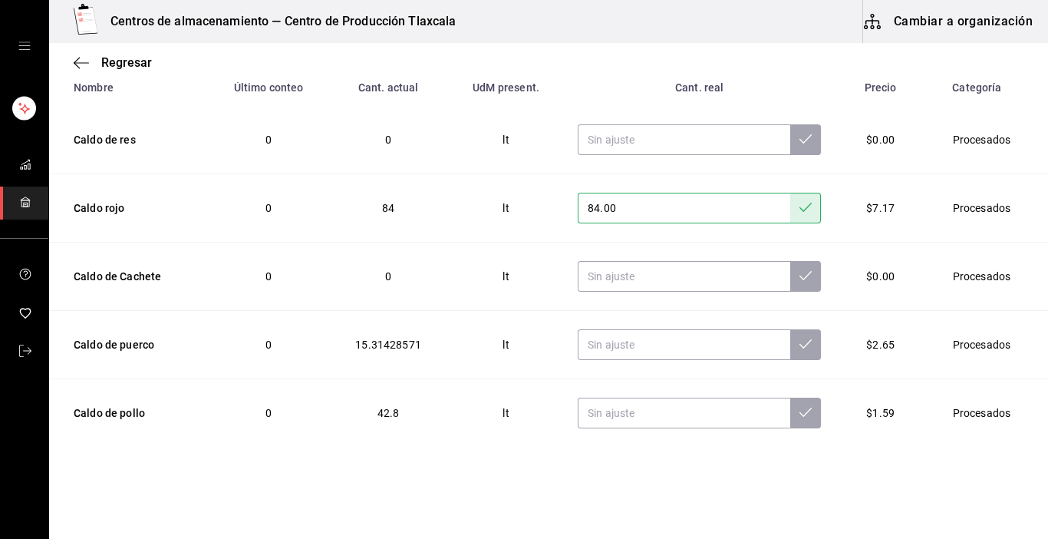
scroll to position [196, 0]
click at [651, 344] on input "text" at bounding box center [684, 343] width 213 height 31
type input "16.00"
click at [799, 344] on icon at bounding box center [805, 343] width 12 height 12
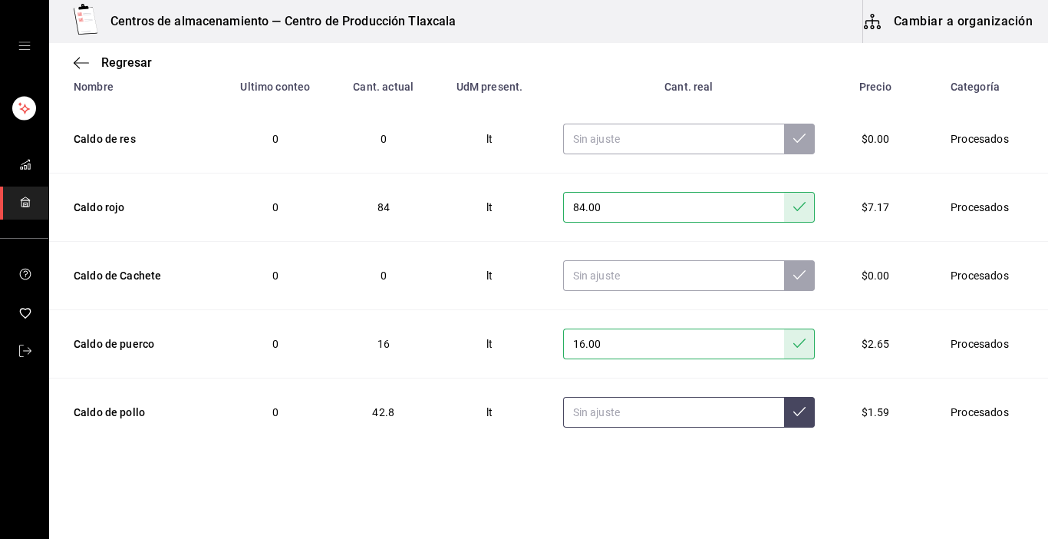
click at [595, 418] on input "text" at bounding box center [674, 412] width 222 height 31
type input "44.00"
click at [784, 416] on button at bounding box center [799, 412] width 31 height 31
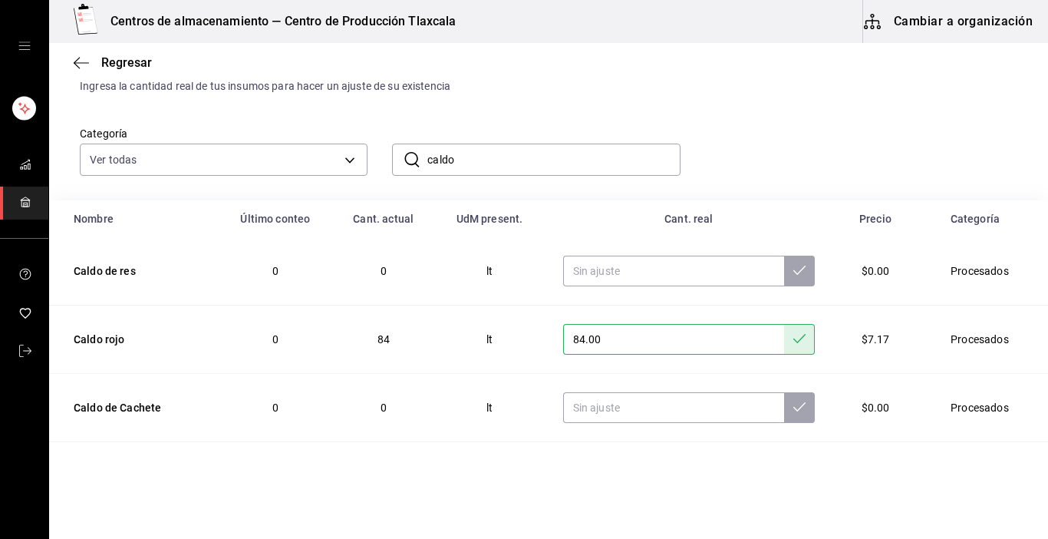
scroll to position [43, 0]
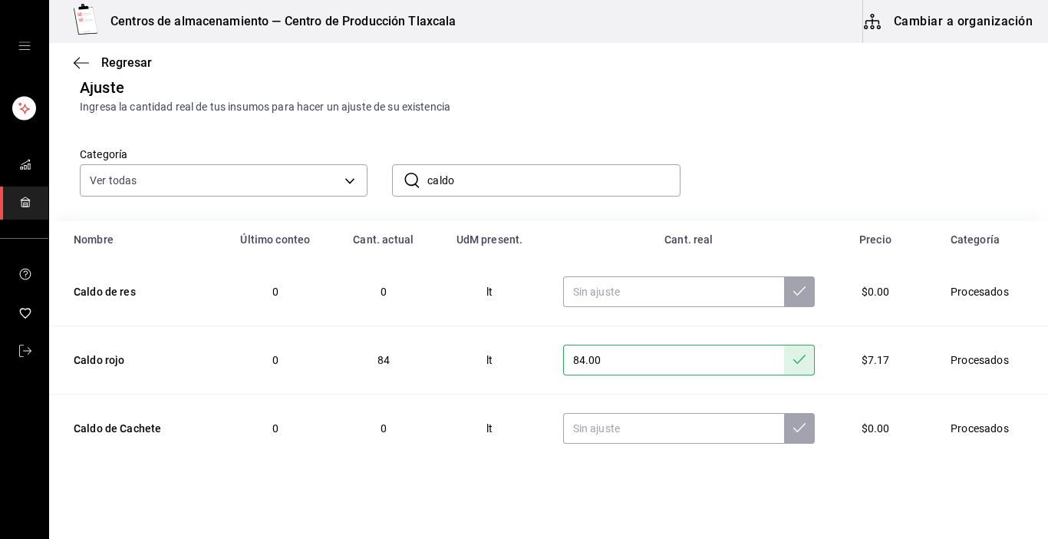
click at [493, 180] on input "caldo" at bounding box center [553, 180] width 252 height 31
type input "c"
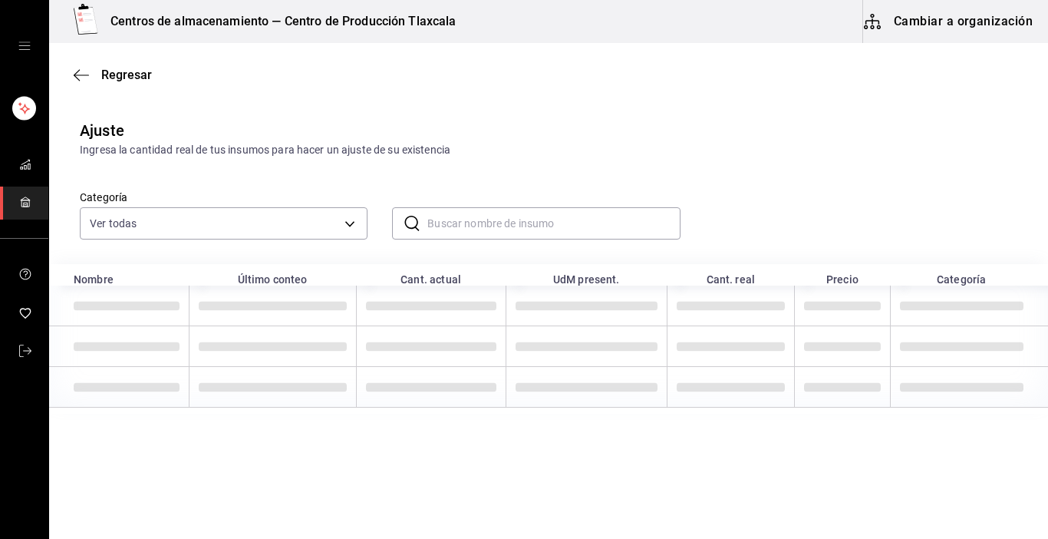
scroll to position [0, 0]
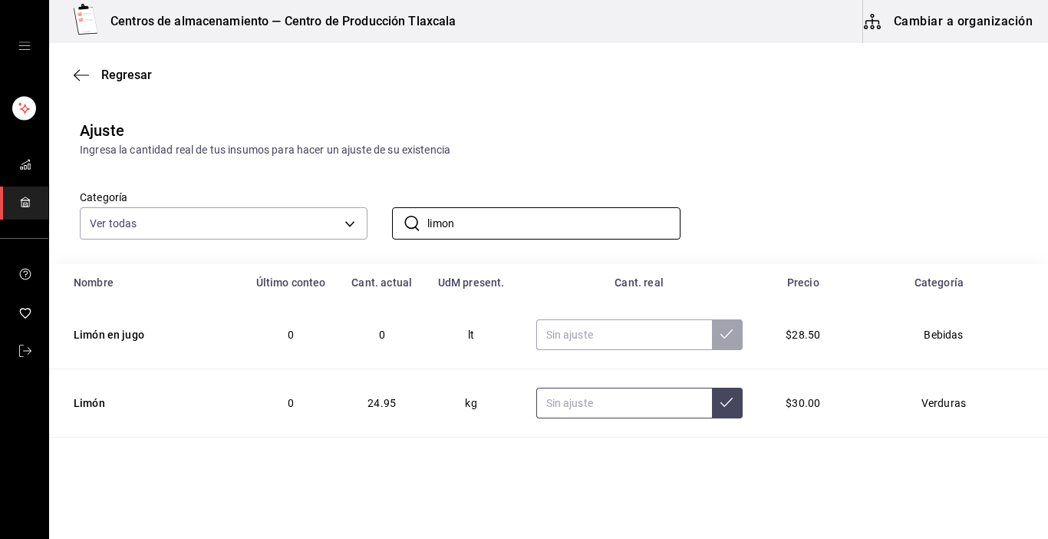
type input "limon"
click at [557, 395] on input "text" at bounding box center [624, 402] width 176 height 31
type input "15.00"
click at [720, 406] on button at bounding box center [727, 402] width 31 height 31
